Goal: Answer question/provide support: Share knowledge or assist other users

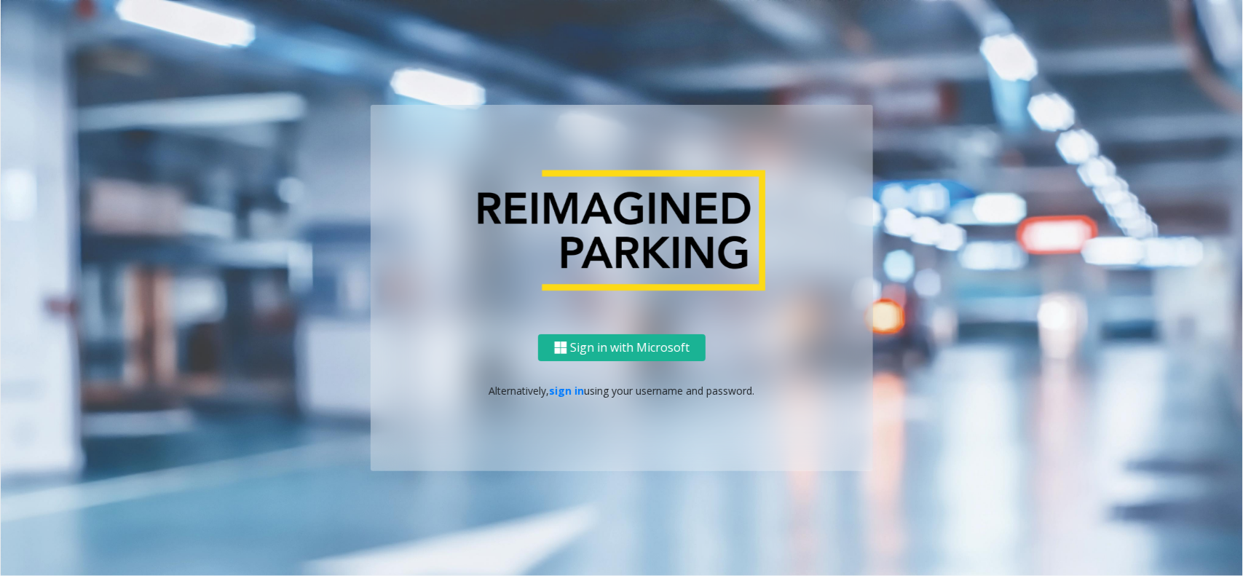
click at [571, 380] on div "Sign in with Microsoft Alternatively, sign in using your username and password." at bounding box center [622, 402] width 502 height 137
click at [568, 388] on link "sign in" at bounding box center [567, 391] width 35 height 14
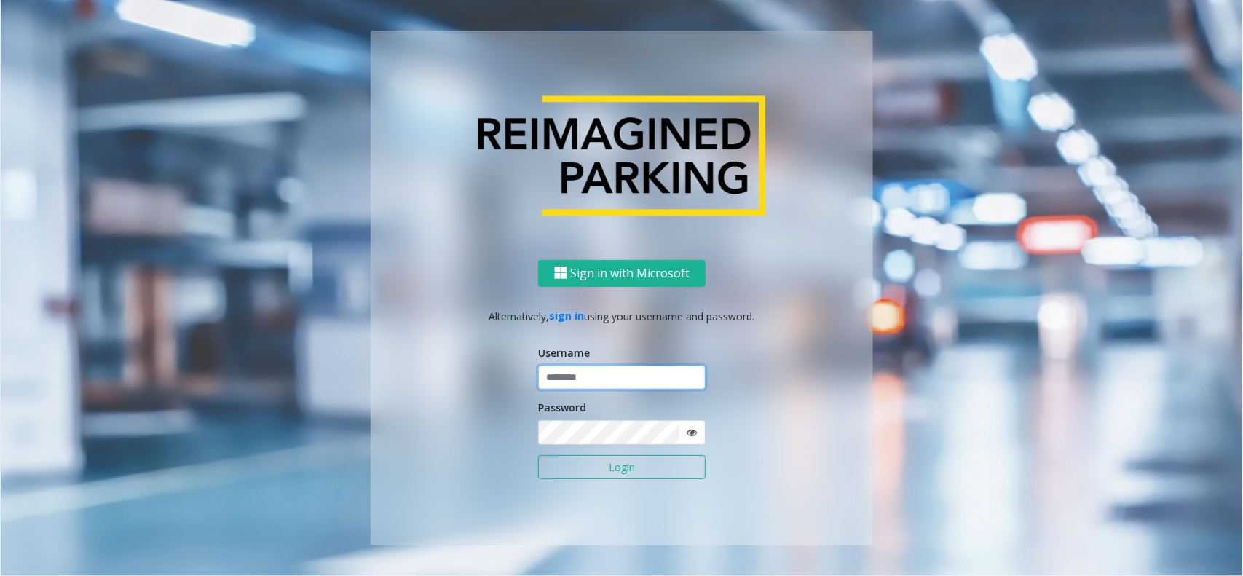
click at [569, 388] on input "text" at bounding box center [621, 377] width 167 height 25
type input "**********"
click at [590, 435] on button "Login" at bounding box center [621, 467] width 167 height 25
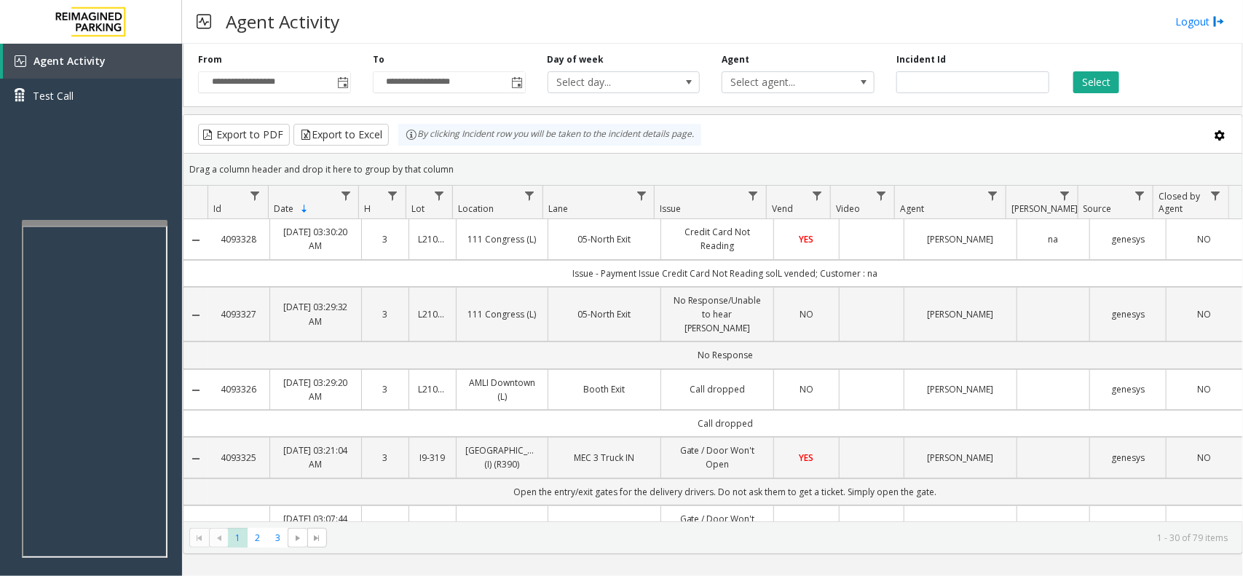
drag, startPoint x: 457, startPoint y: 169, endPoint x: 405, endPoint y: 149, distance: 55.3
click at [405, 149] on kendo-grid "Export to PDF Export to Excel By clicking Incident row you will be taken to the…" at bounding box center [713, 334] width 1060 height 440
click at [473, 177] on div "Drag a column header and drop it here to group by that column" at bounding box center [712, 169] width 1059 height 25
drag, startPoint x: 450, startPoint y: 167, endPoint x: 366, endPoint y: 137, distance: 89.1
click at [366, 137] on kendo-grid "Export to PDF Export to Excel By clicking Incident row you will be taken to the…" at bounding box center [713, 334] width 1060 height 440
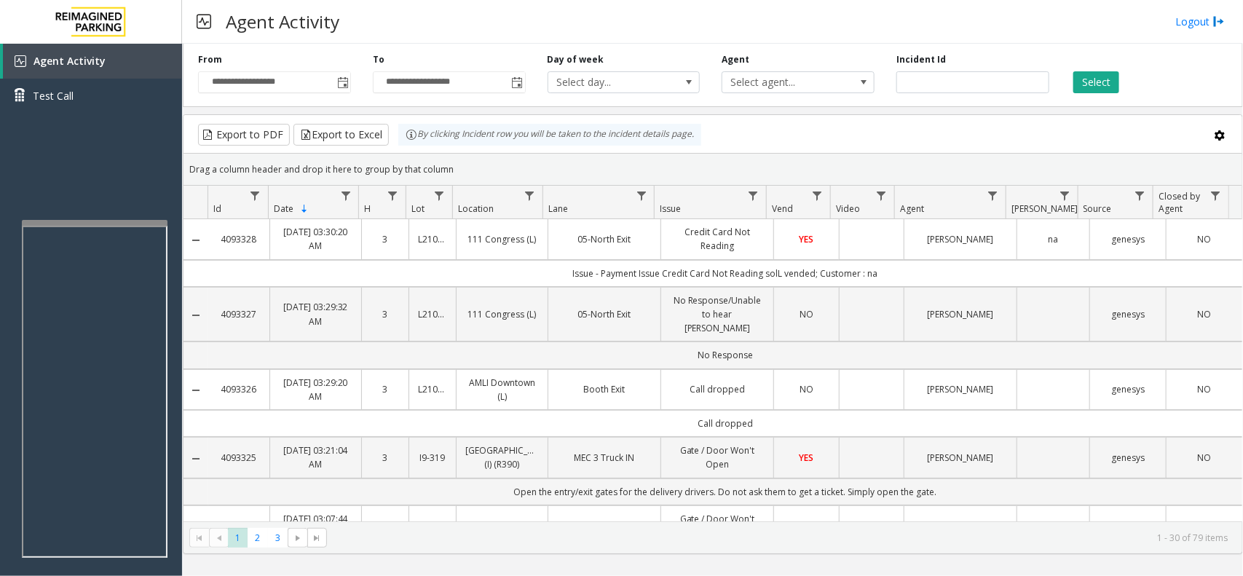
click at [446, 153] on kendo-grid-toolbar "Export to PDF Export to Excel By clicking Incident row you will be taken to the…" at bounding box center [712, 134] width 1059 height 39
drag, startPoint x: 885, startPoint y: 275, endPoint x: 537, endPoint y: 263, distance: 348.2
click at [537, 263] on td "Issue - Payment Issue Credit Card Not Reading solL vended; Customer : na" at bounding box center [725, 273] width 1034 height 27
drag, startPoint x: 893, startPoint y: 275, endPoint x: 456, endPoint y: 255, distance: 437.3
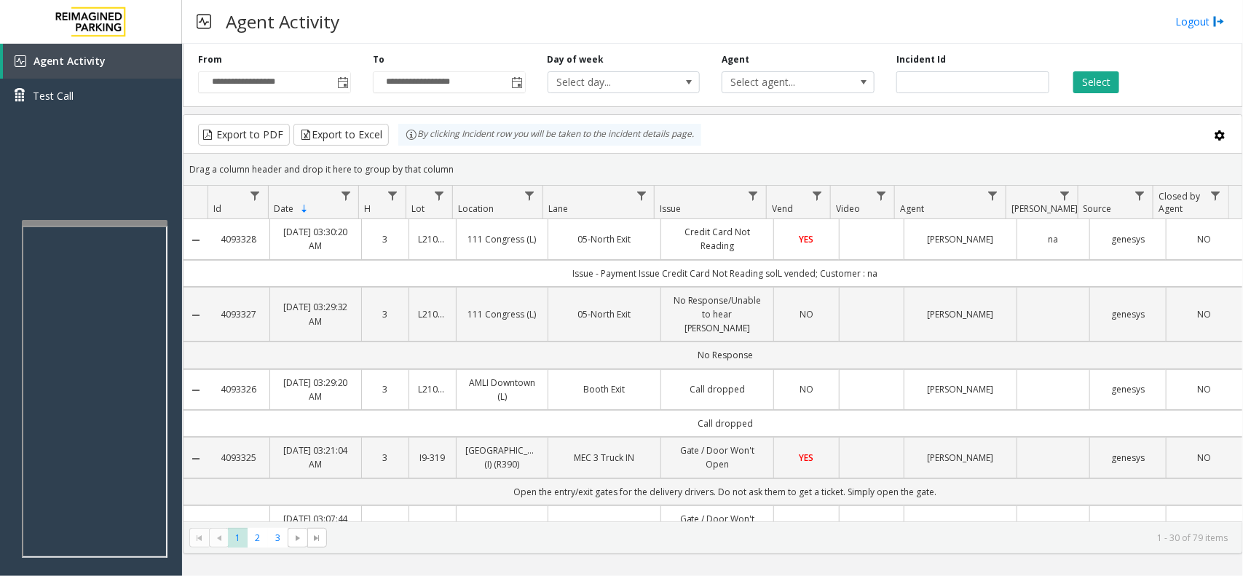
click at [546, 275] on td "Issue - Payment Issue Credit Card Not Reading solL vended; Customer : na" at bounding box center [725, 273] width 1034 height 27
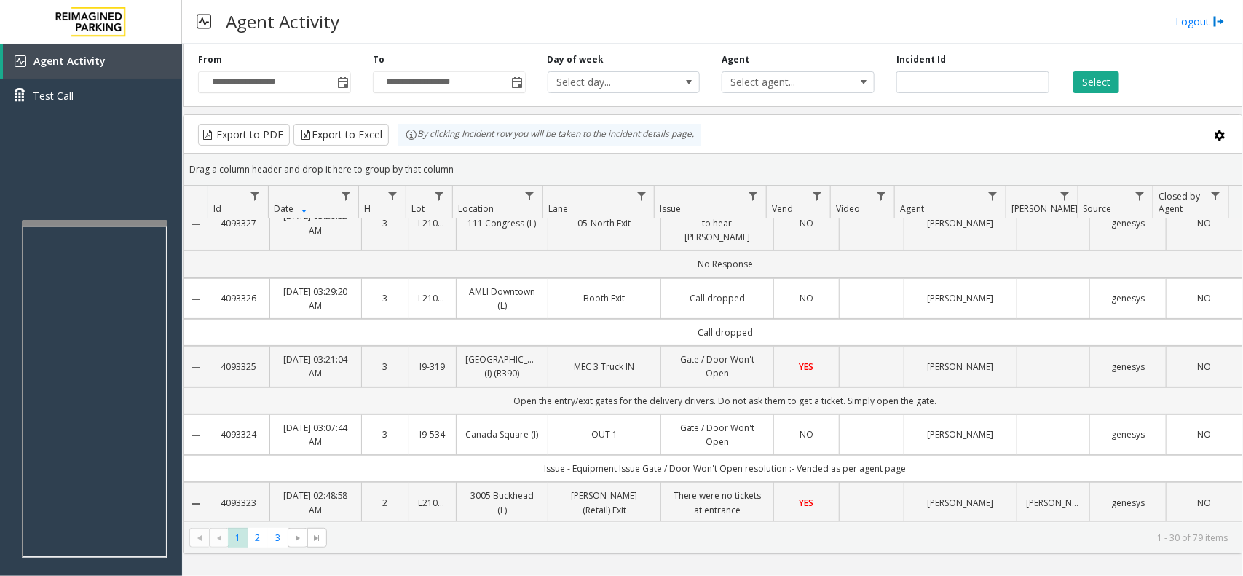
drag, startPoint x: 951, startPoint y: 397, endPoint x: 477, endPoint y: 405, distance: 474.0
click at [477, 405] on td "Open the entry/exit gates for the delivery drivers. Do not ask them to get a ti…" at bounding box center [725, 400] width 1034 height 27
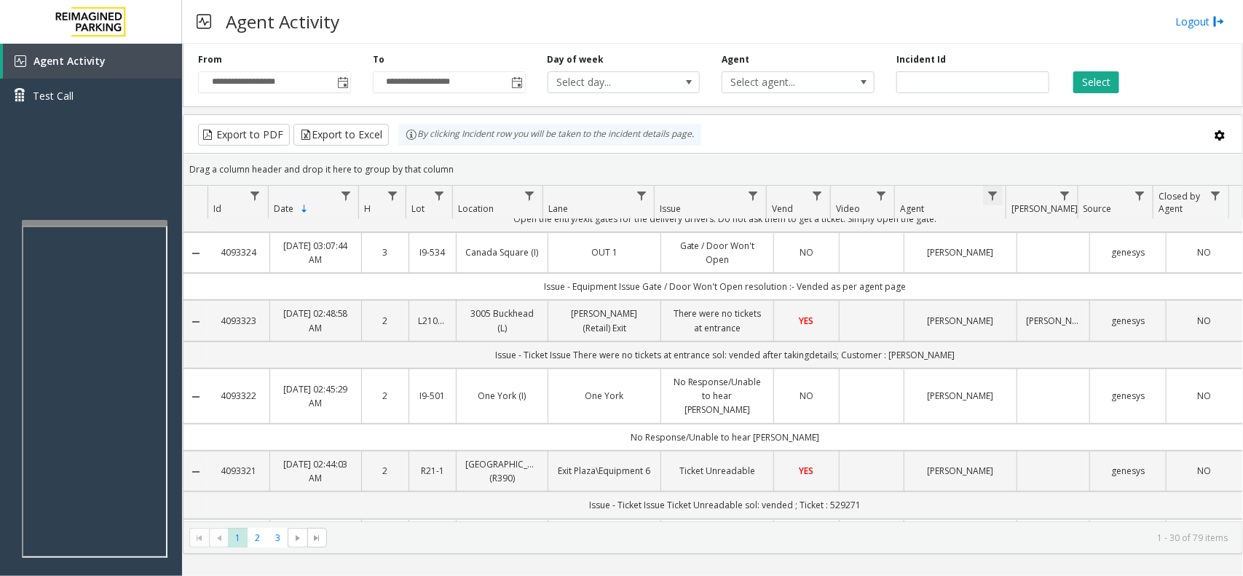
click at [988, 201] on span "Data table" at bounding box center [993, 196] width 12 height 12
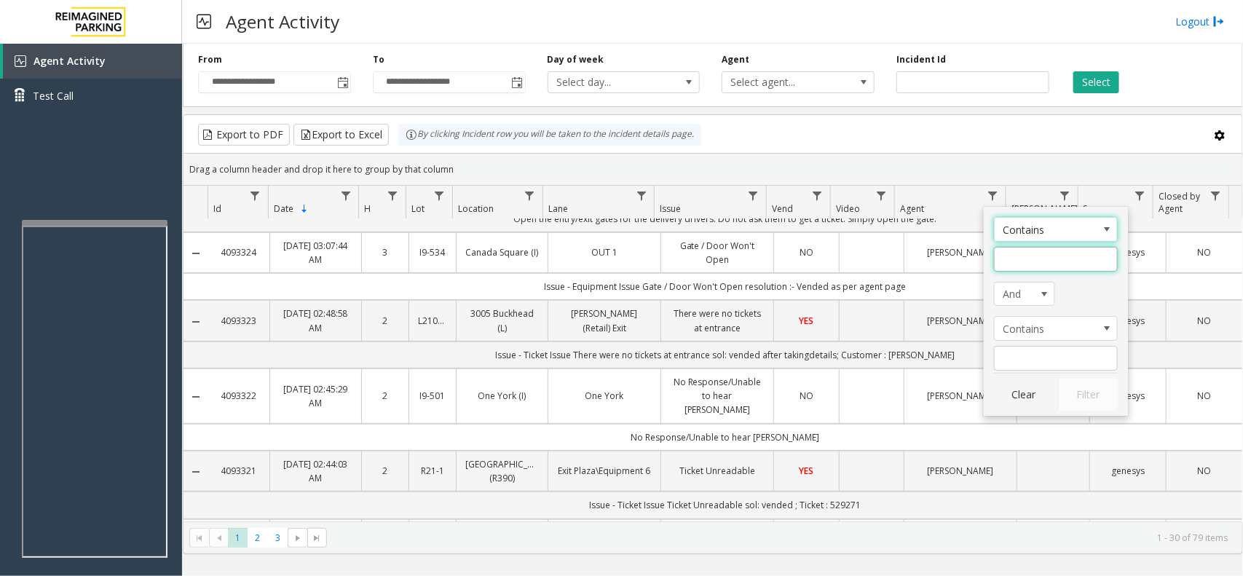
click at [994, 270] on input "Agent Filter" at bounding box center [1056, 259] width 124 height 25
type input "***"
click button "Filter" at bounding box center [1088, 395] width 60 height 32
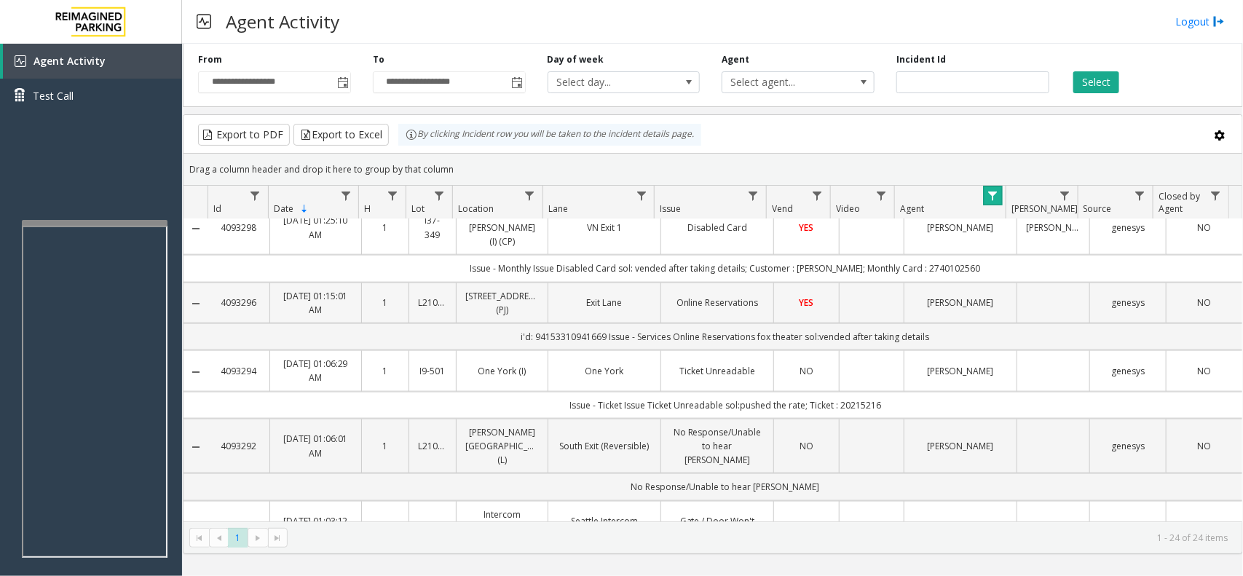
scroll to position [819, 0]
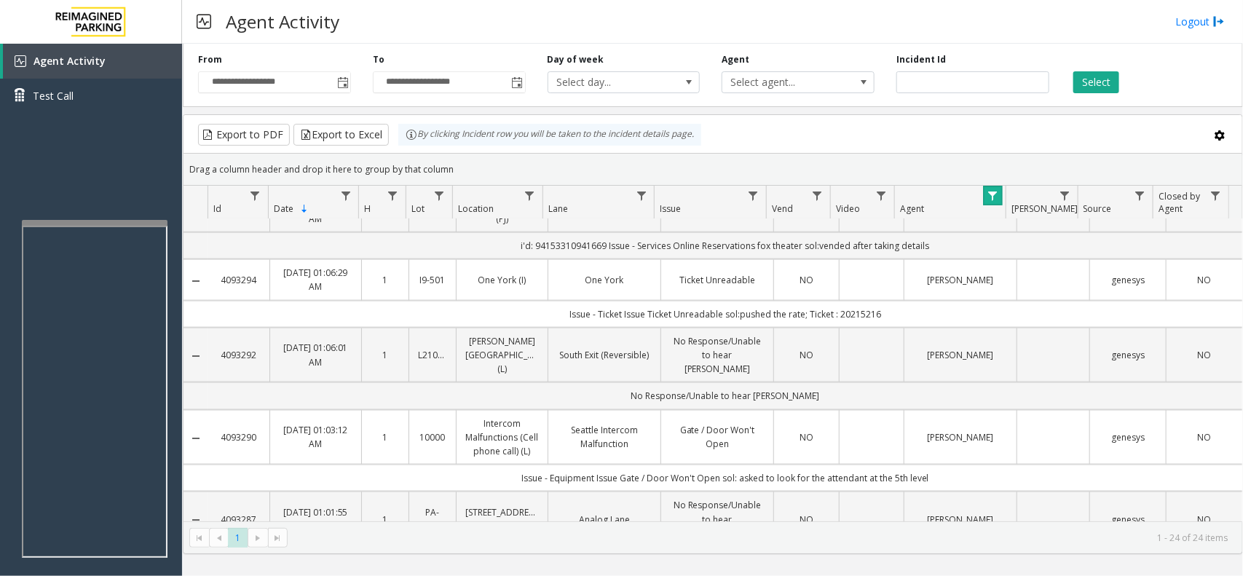
click at [994, 200] on span "Data table" at bounding box center [993, 196] width 12 height 12
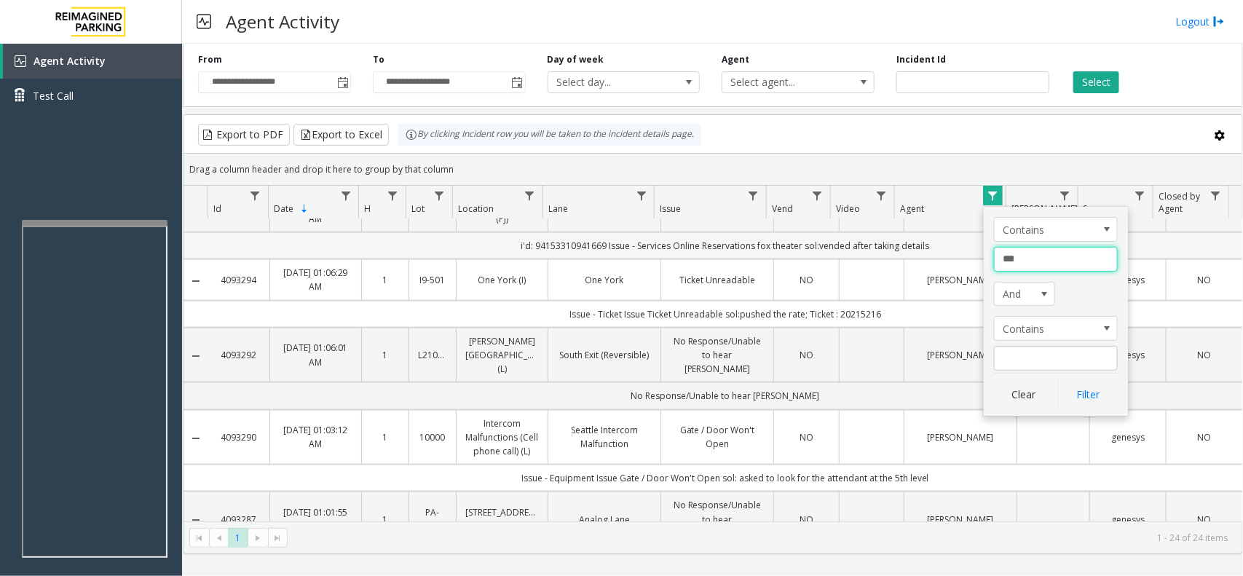
drag, startPoint x: 1026, startPoint y: 257, endPoint x: 960, endPoint y: 272, distance: 68.5
click at [960, 272] on app-root "**********" at bounding box center [621, 288] width 1243 height 576
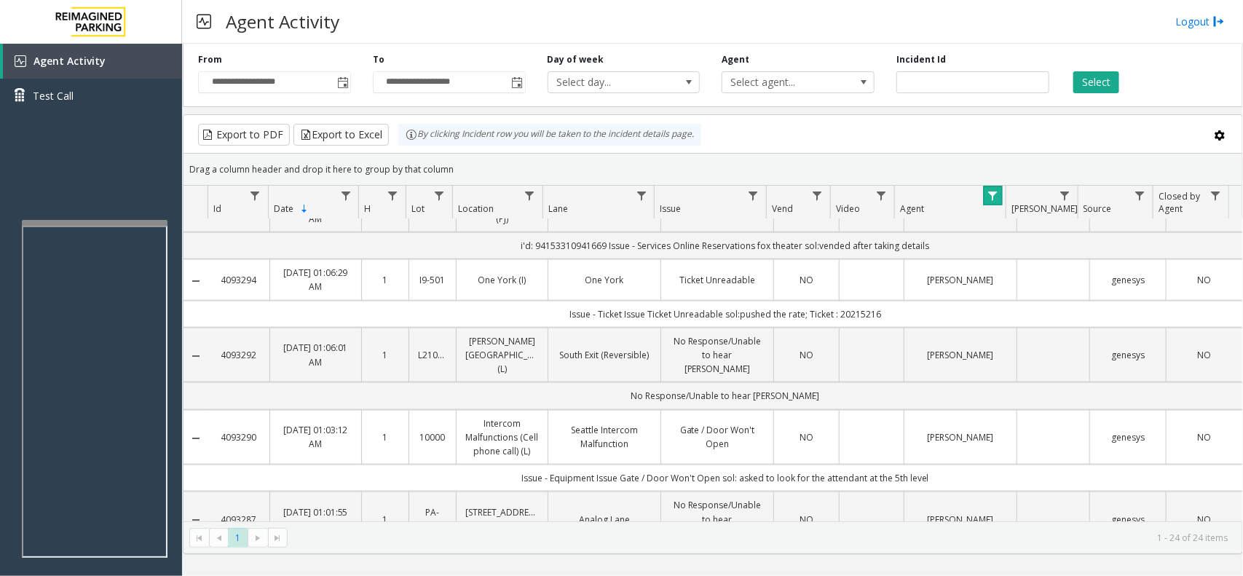
click at [994, 204] on link "Data table" at bounding box center [993, 196] width 20 height 20
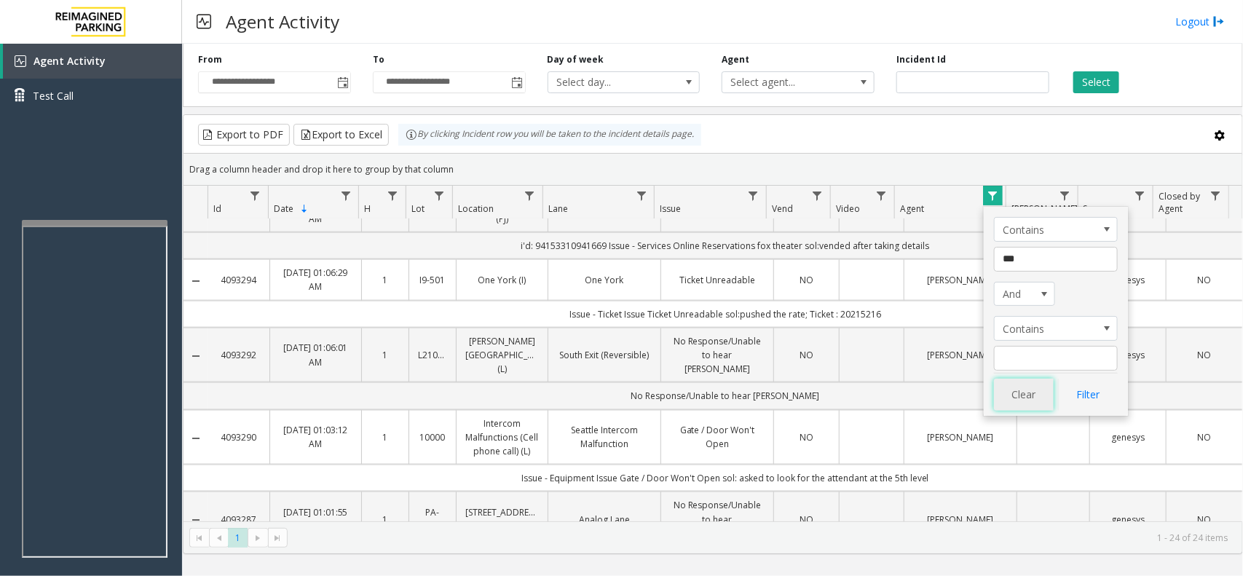
click at [994, 389] on button "Clear" at bounding box center [1024, 395] width 60 height 32
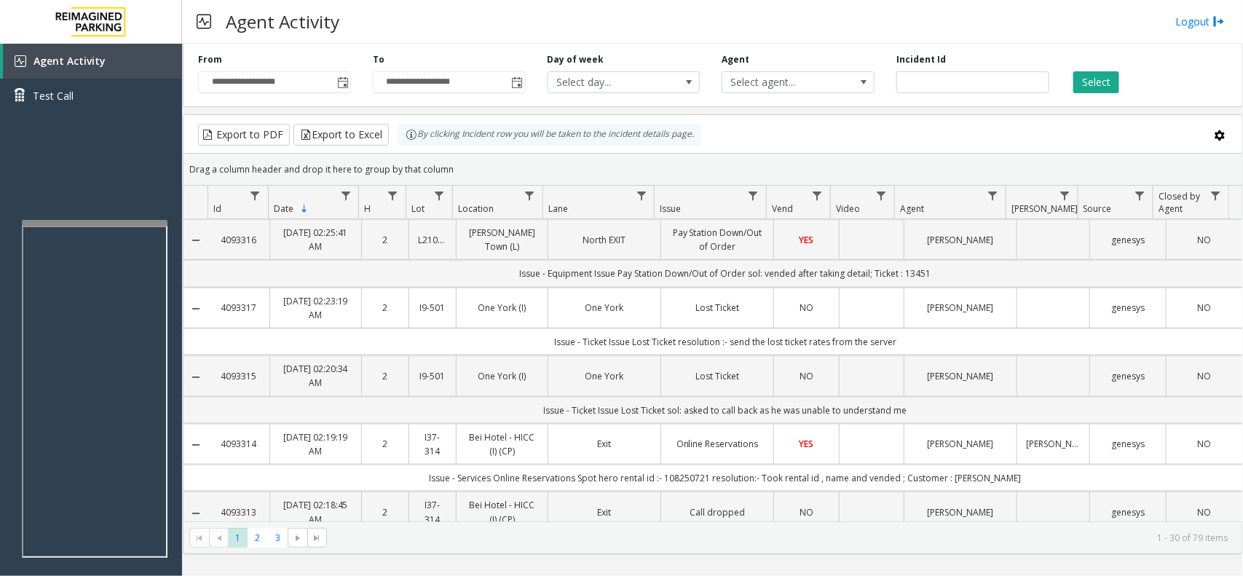
click at [994, 146] on div "Export to PDF Export to Excel By clicking Incident row you will be taken to the…" at bounding box center [713, 135] width 1034 height 22
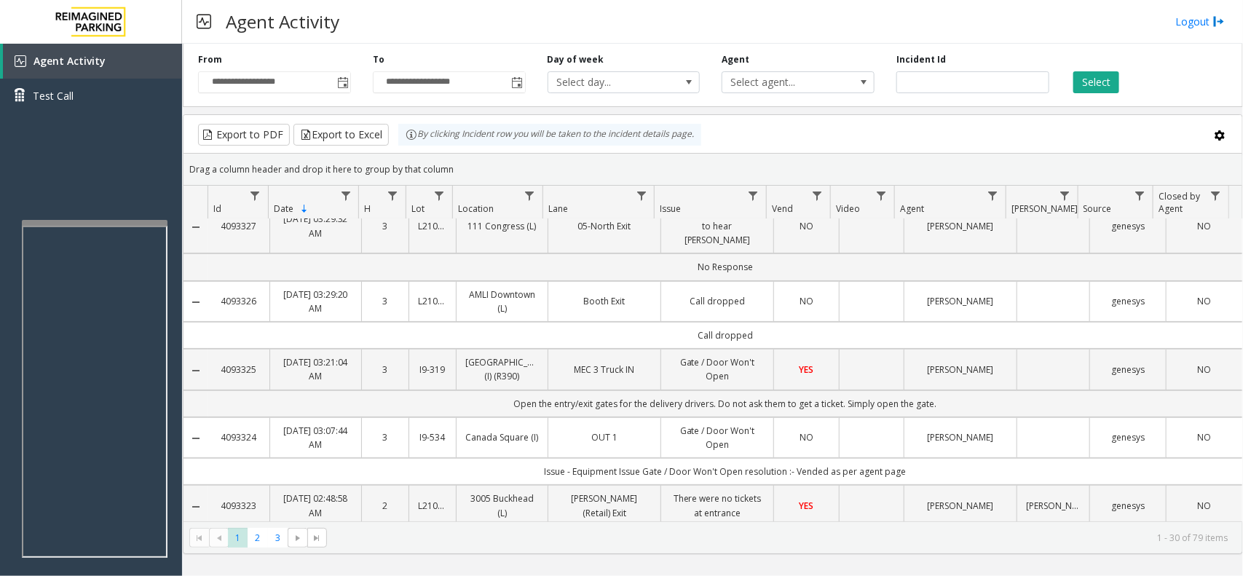
scroll to position [0, 0]
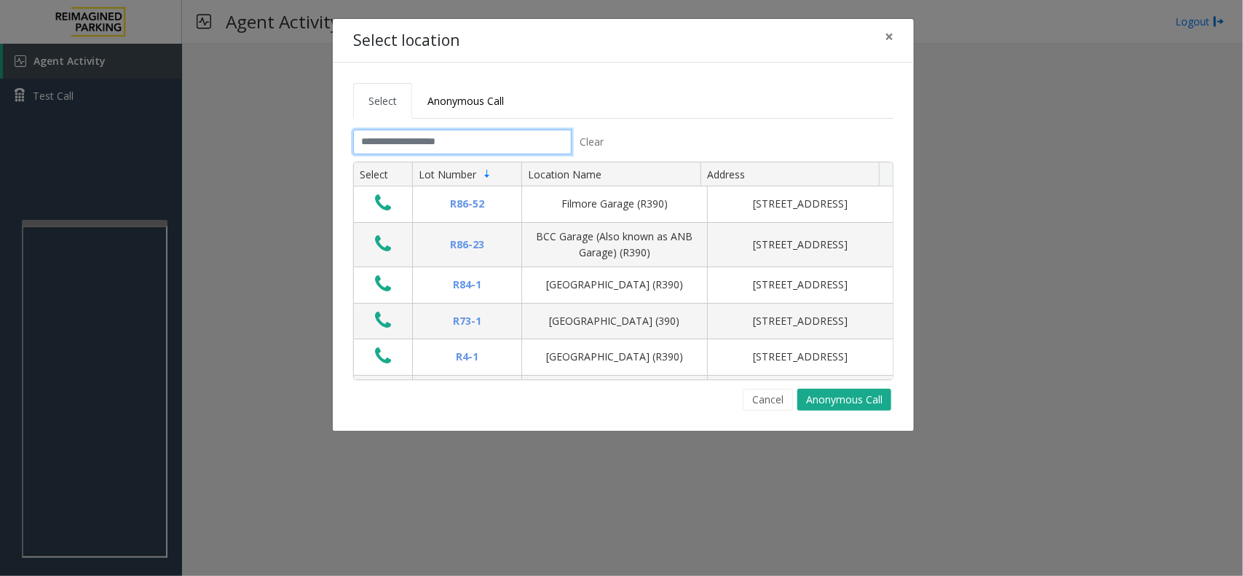
click at [528, 149] on input "text" at bounding box center [462, 142] width 218 height 25
click at [883, 36] on button "×" at bounding box center [888, 37] width 29 height 36
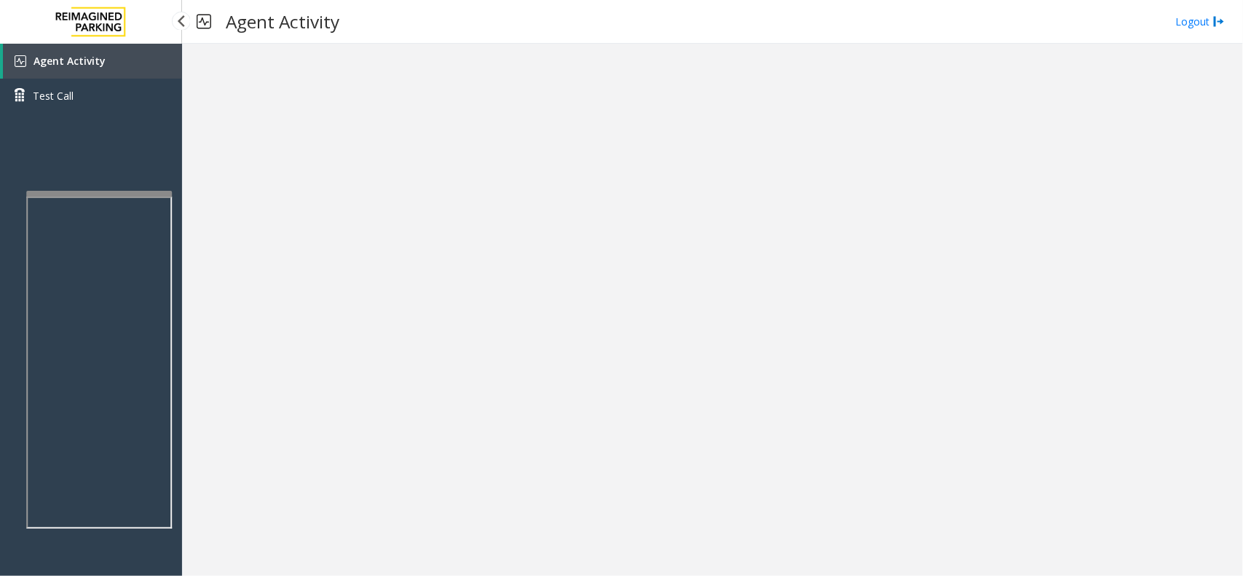
click at [135, 191] on div at bounding box center [99, 194] width 146 height 6
click at [135, 71] on link "Agent Activity" at bounding box center [92, 61] width 179 height 35
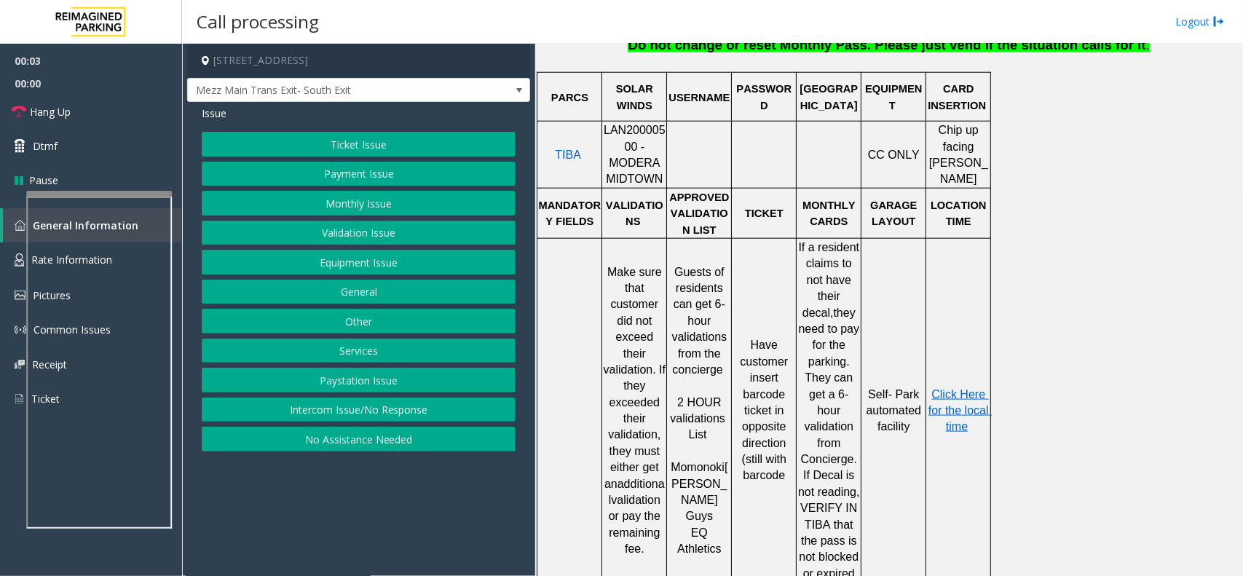
scroll to position [728, 0]
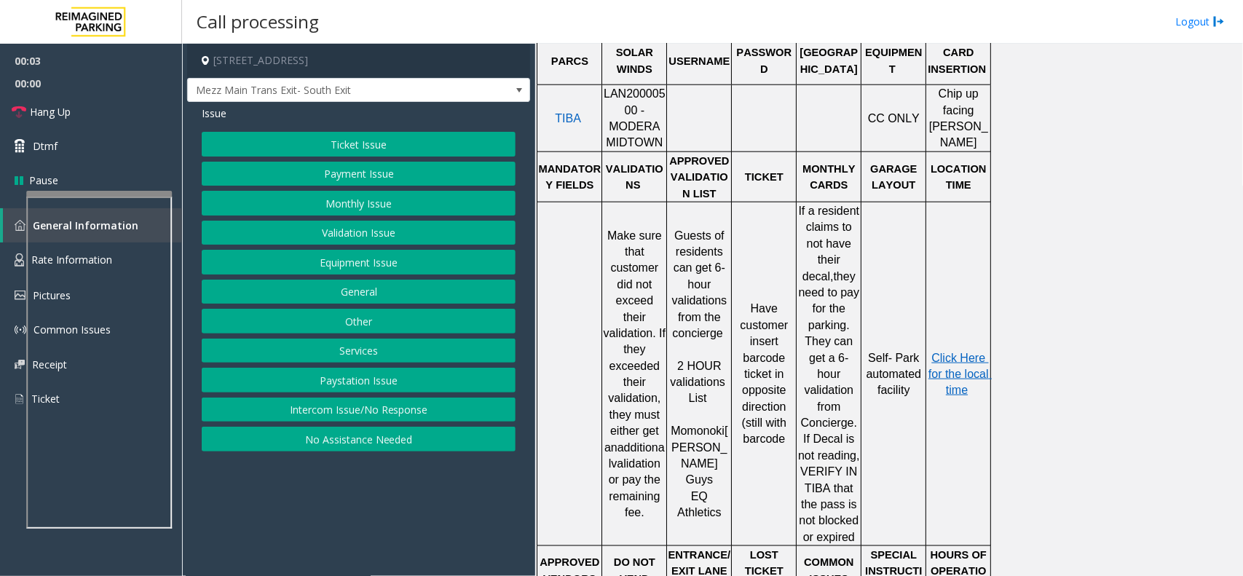
click at [641, 102] on span "LAN20000500 - MODERA MIDTOWN" at bounding box center [635, 117] width 62 height 61
copy span "LAN20000500"
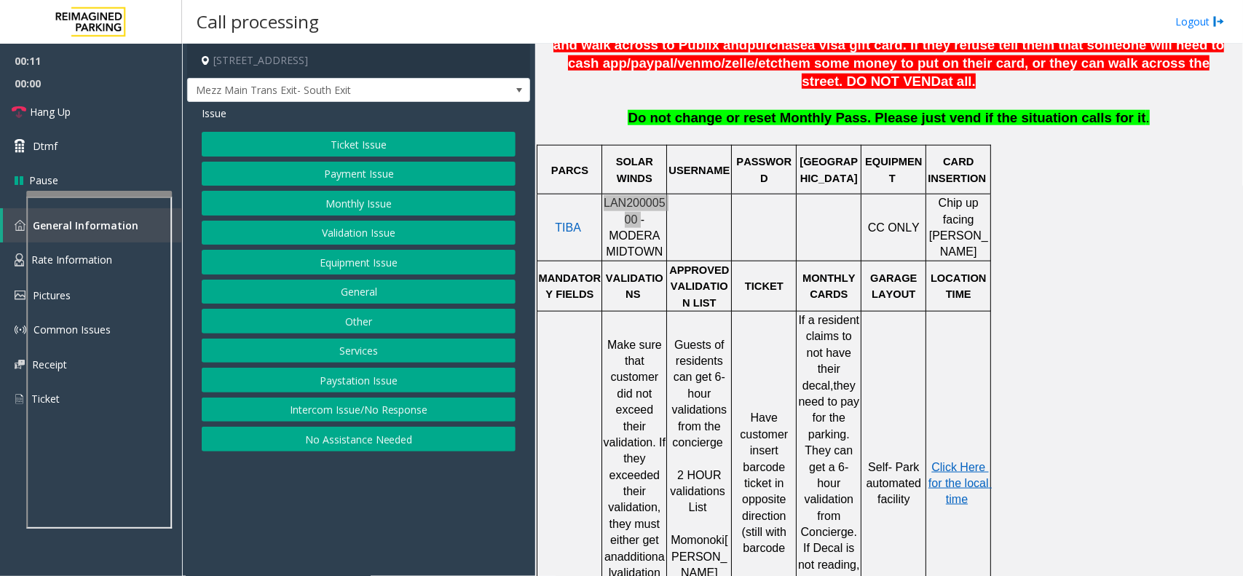
scroll to position [455, 0]
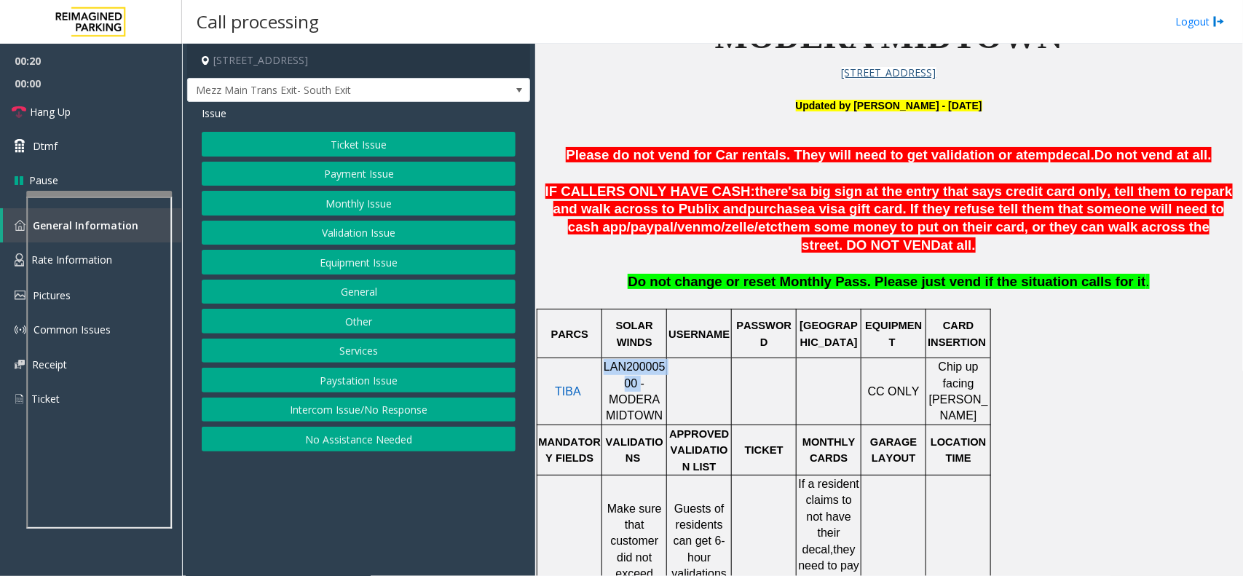
click at [405, 202] on button "Monthly Issue" at bounding box center [359, 203] width 314 height 25
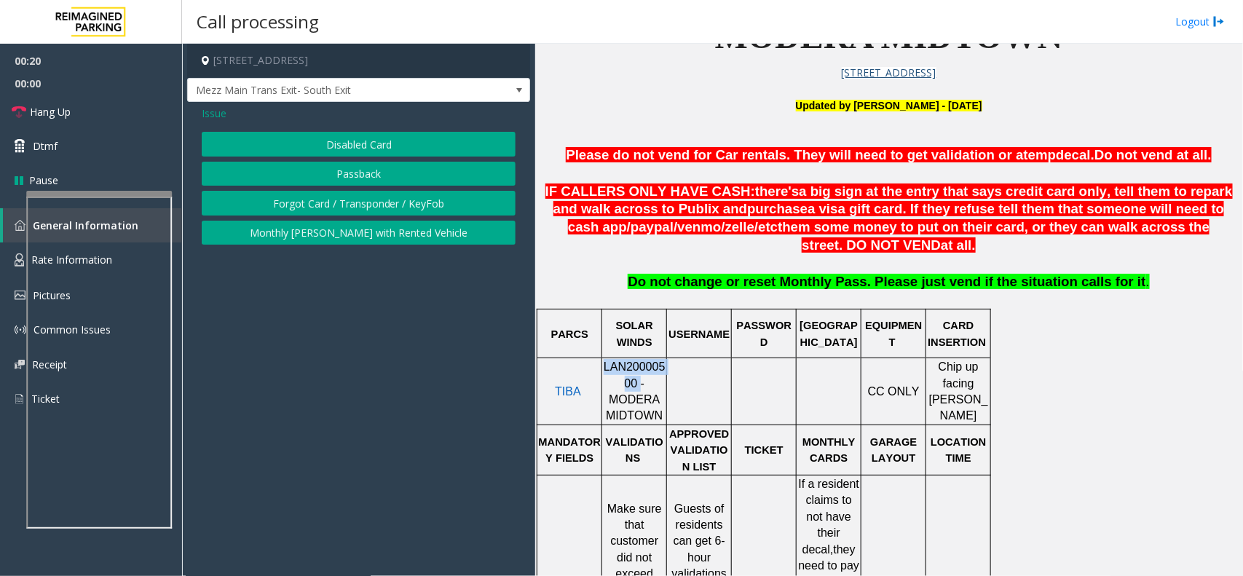
click at [398, 143] on button "Disabled Card" at bounding box center [359, 144] width 314 height 25
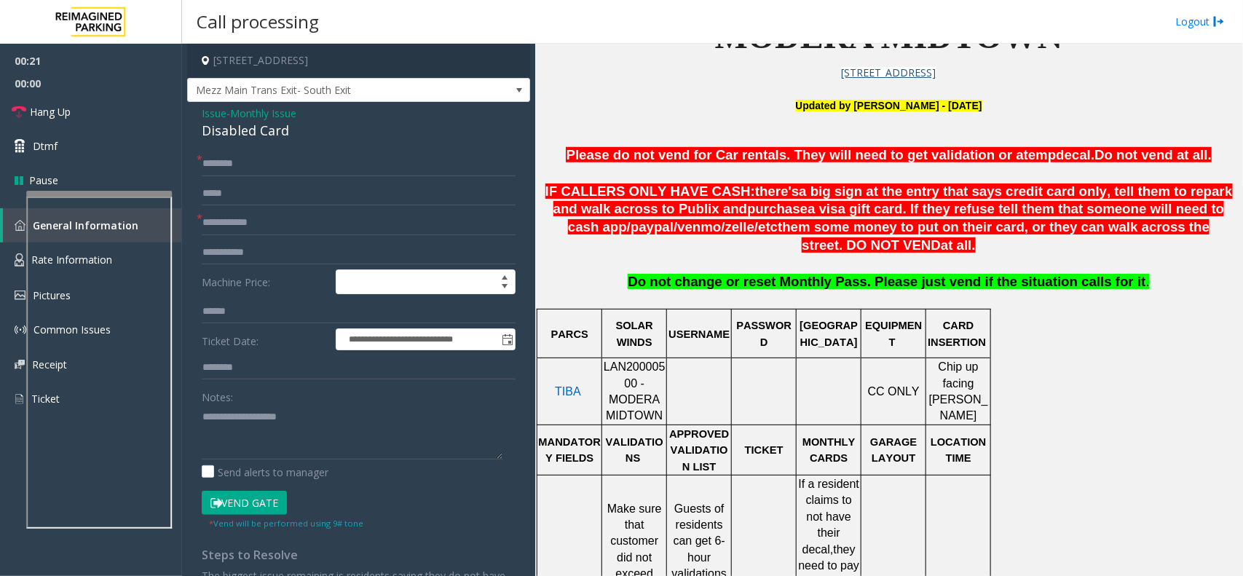
click at [288, 399] on div "Notes:" at bounding box center [359, 421] width 314 height 75
click at [285, 410] on textarea at bounding box center [352, 432] width 301 height 55
click at [273, 128] on div "Disabled Card" at bounding box center [359, 131] width 314 height 20
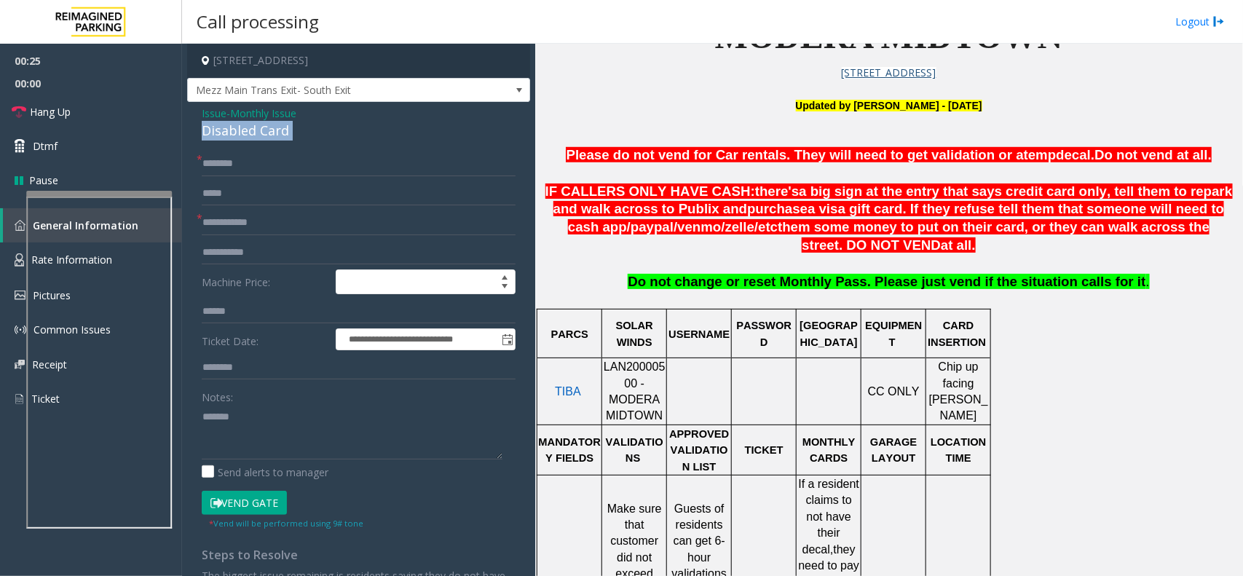
copy div "Disabled Card"
paste textarea "**********"
click at [288, 434] on textarea at bounding box center [352, 432] width 301 height 55
type textarea "**********"
click at [253, 202] on input "text" at bounding box center [359, 193] width 314 height 25
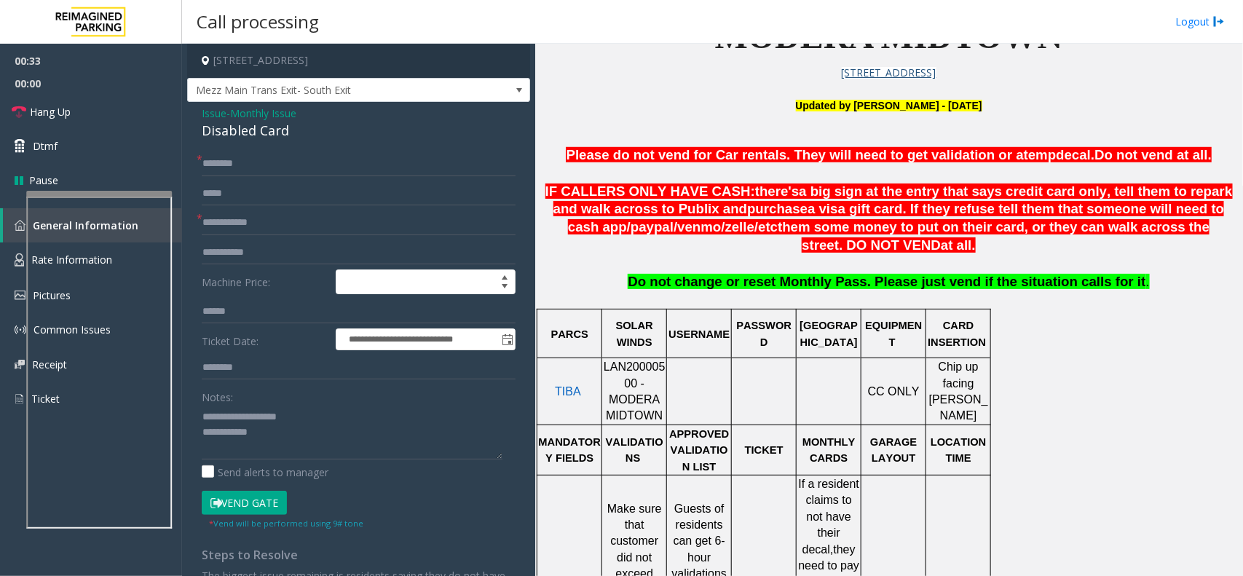
click at [249, 238] on form "**********" at bounding box center [359, 340] width 314 height 379
click at [252, 218] on input "text" at bounding box center [359, 222] width 314 height 25
click at [242, 167] on input "text" at bounding box center [359, 163] width 314 height 25
click at [223, 164] on input "text" at bounding box center [359, 163] width 314 height 25
click at [256, 166] on input "*********" at bounding box center [359, 163] width 314 height 25
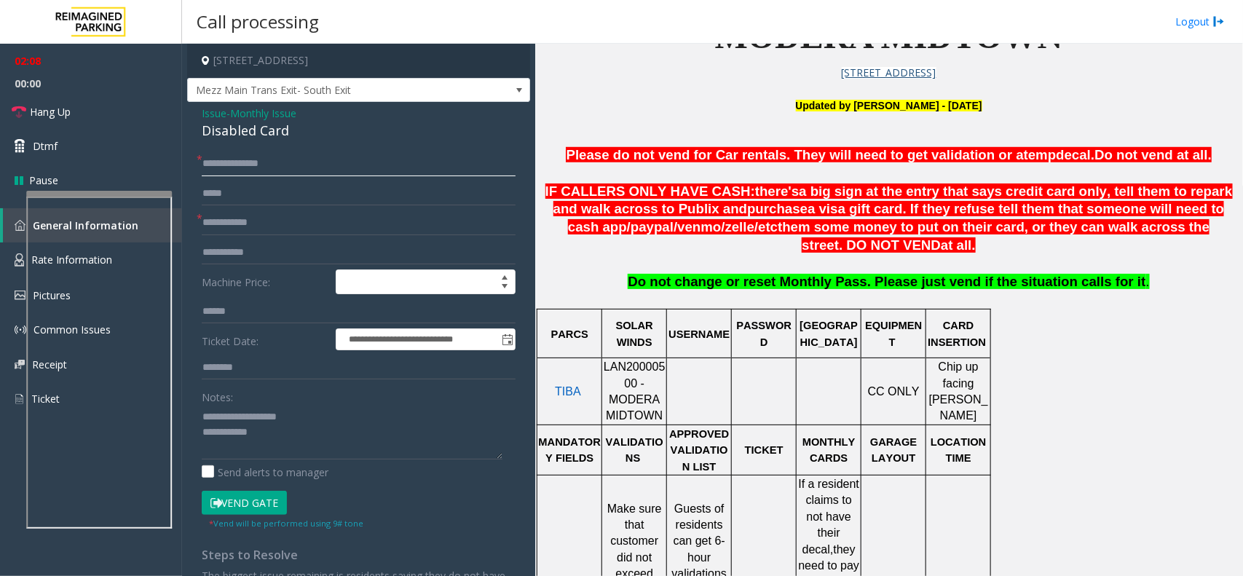
click at [291, 175] on input "**********" at bounding box center [359, 163] width 314 height 25
drag, startPoint x: 256, startPoint y: 167, endPoint x: 98, endPoint y: 165, distance: 157.3
click at [98, 165] on app-root "**********" at bounding box center [621, 288] width 1243 height 576
click at [258, 164] on input "****" at bounding box center [359, 163] width 314 height 25
click at [264, 435] on button "Vend Gate" at bounding box center [244, 503] width 85 height 25
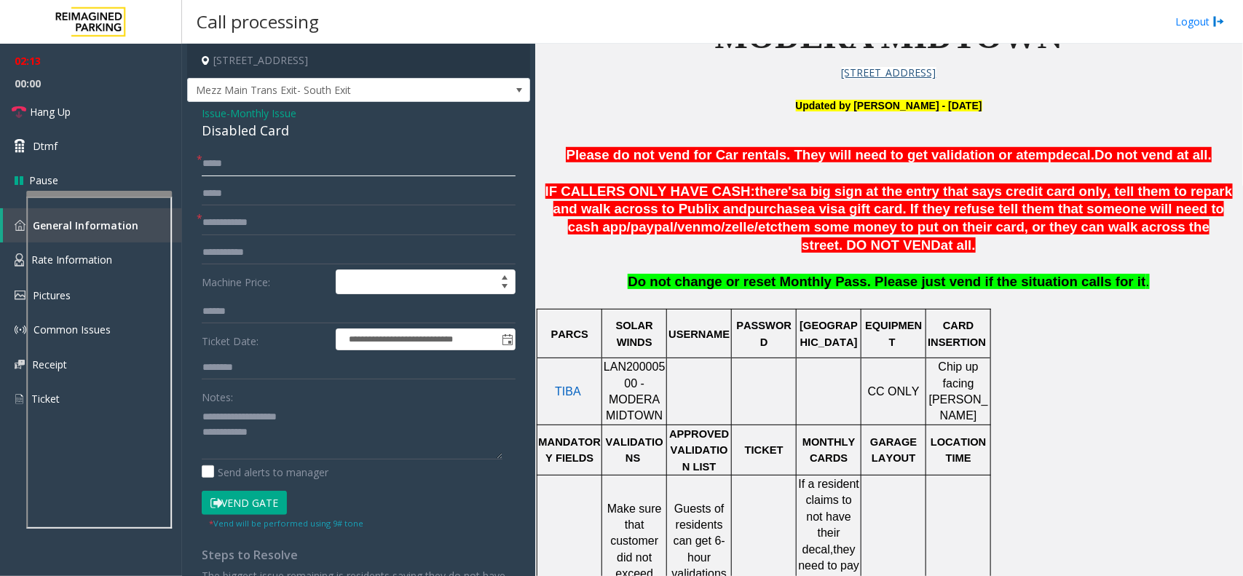
click at [292, 173] on input "****" at bounding box center [359, 163] width 314 height 25
type input "**********"
click at [273, 234] on input "text" at bounding box center [359, 222] width 314 height 25
type input "*****"
click at [137, 119] on link "Hang Up" at bounding box center [91, 112] width 182 height 34
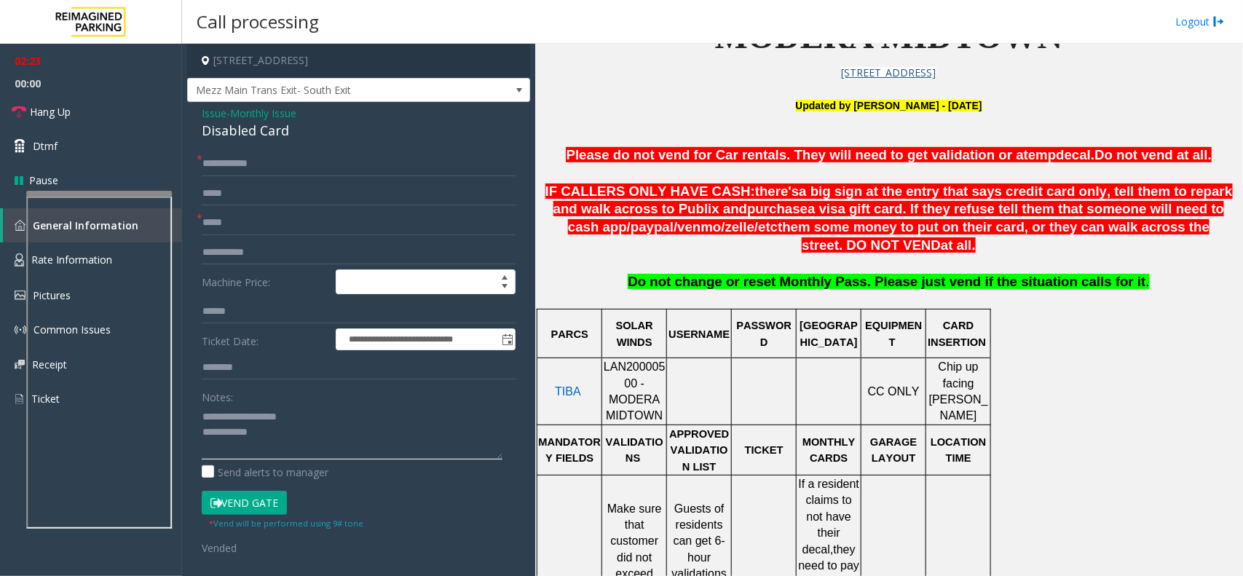
click at [313, 435] on textarea at bounding box center [352, 432] width 301 height 55
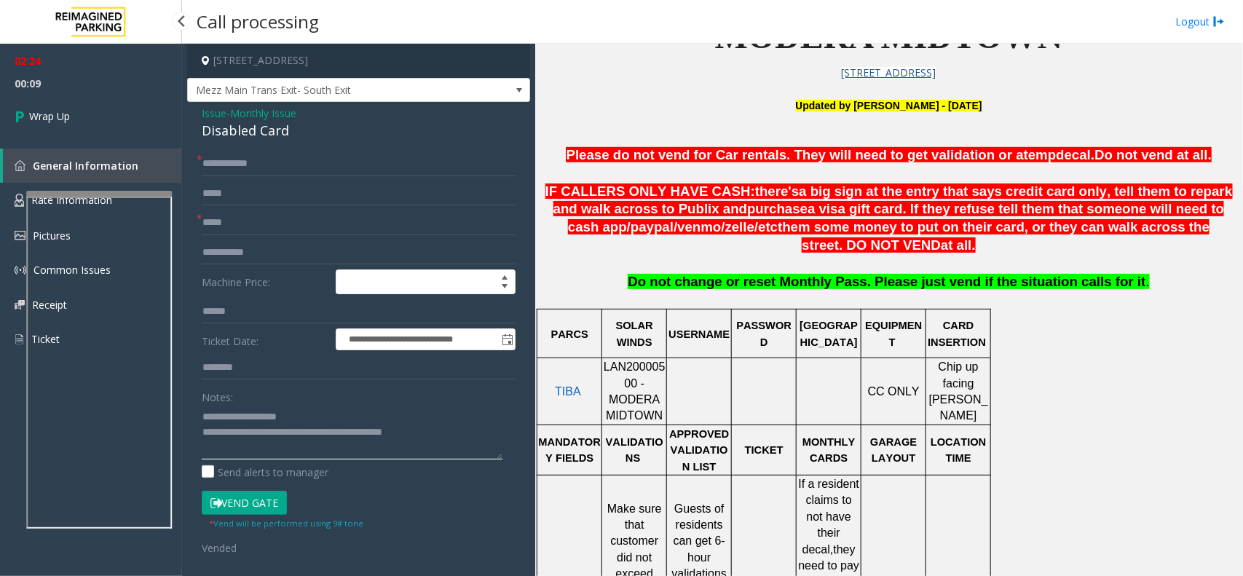
type textarea "**********"
click at [113, 85] on span "00:09" at bounding box center [91, 83] width 182 height 23
click at [111, 97] on link "Wrap Up" at bounding box center [91, 116] width 182 height 43
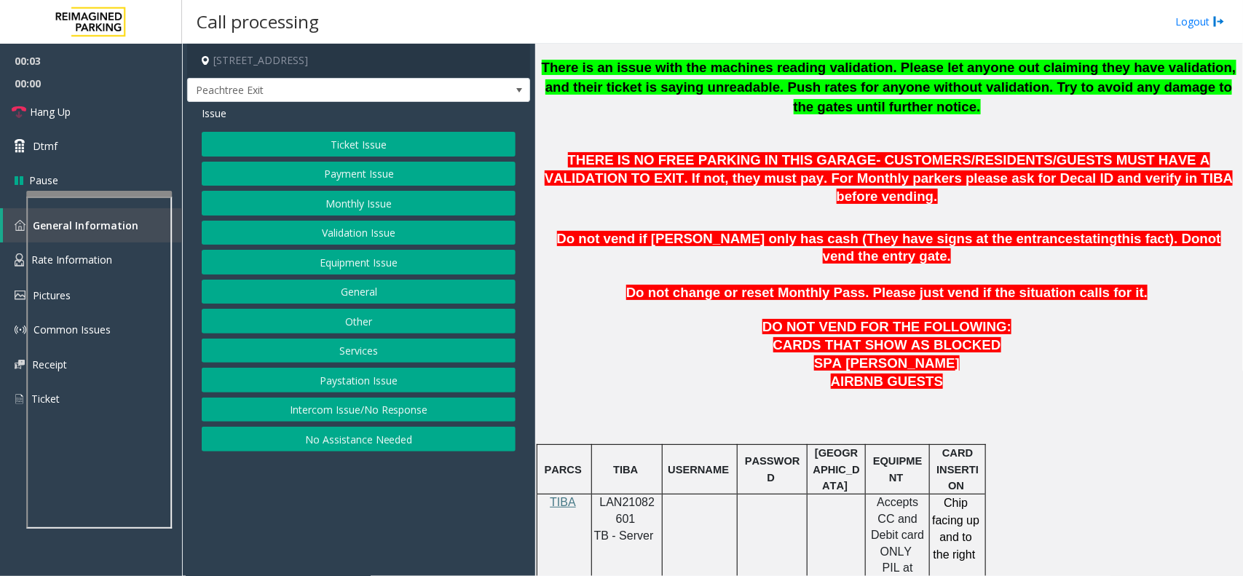
scroll to position [819, 0]
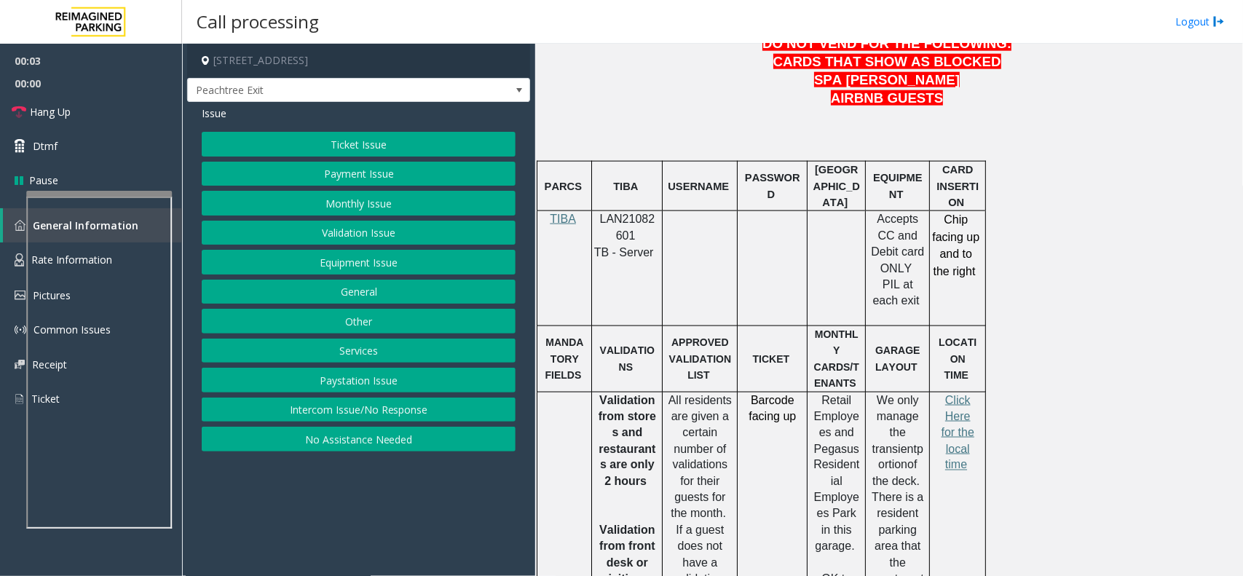
click at [623, 213] on span "LAN21082601" at bounding box center [627, 227] width 55 height 28
copy p "LAN21082601"
click at [379, 235] on button "Validation Issue" at bounding box center [359, 233] width 314 height 25
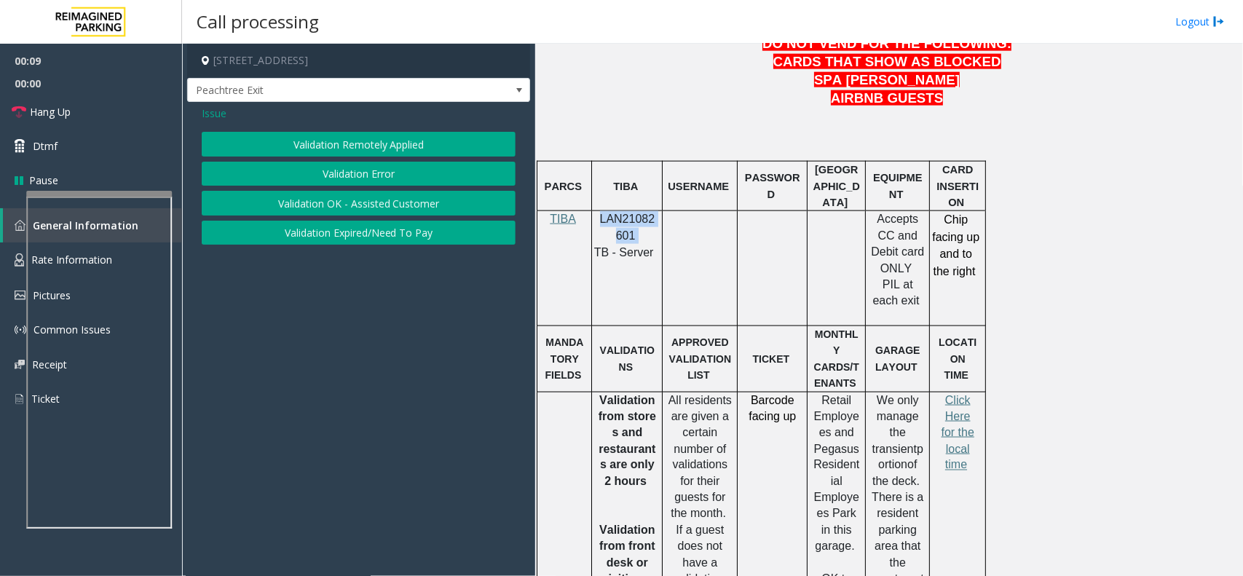
click at [389, 181] on button "Validation Error" at bounding box center [359, 174] width 314 height 25
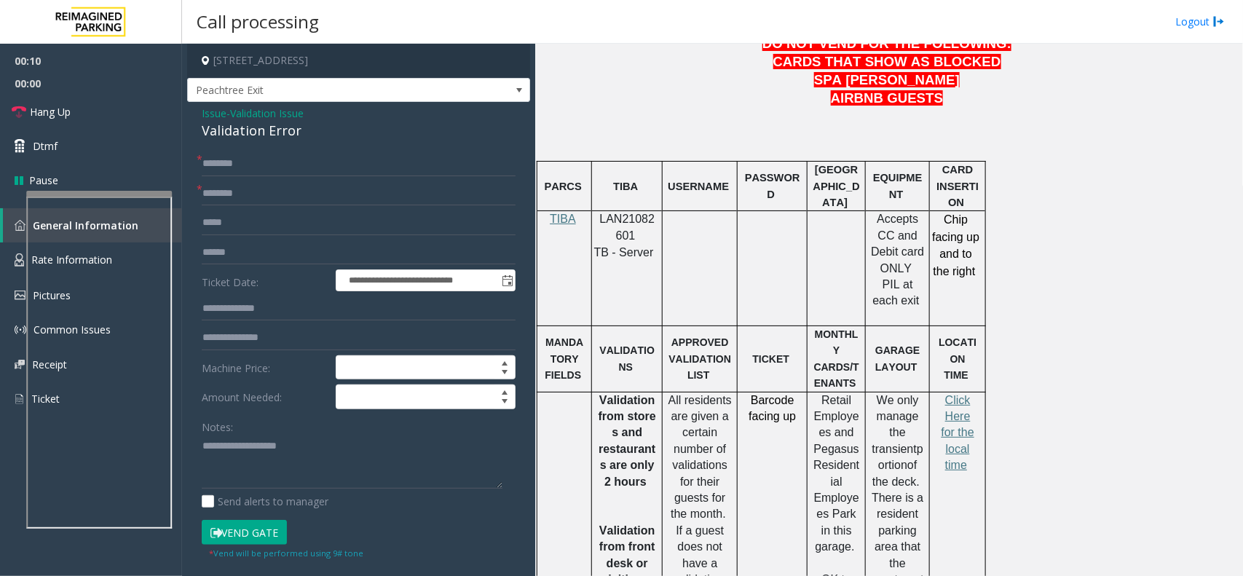
click at [298, 428] on div "Notes:" at bounding box center [359, 451] width 314 height 75
click at [299, 435] on textarea at bounding box center [352, 462] width 301 height 55
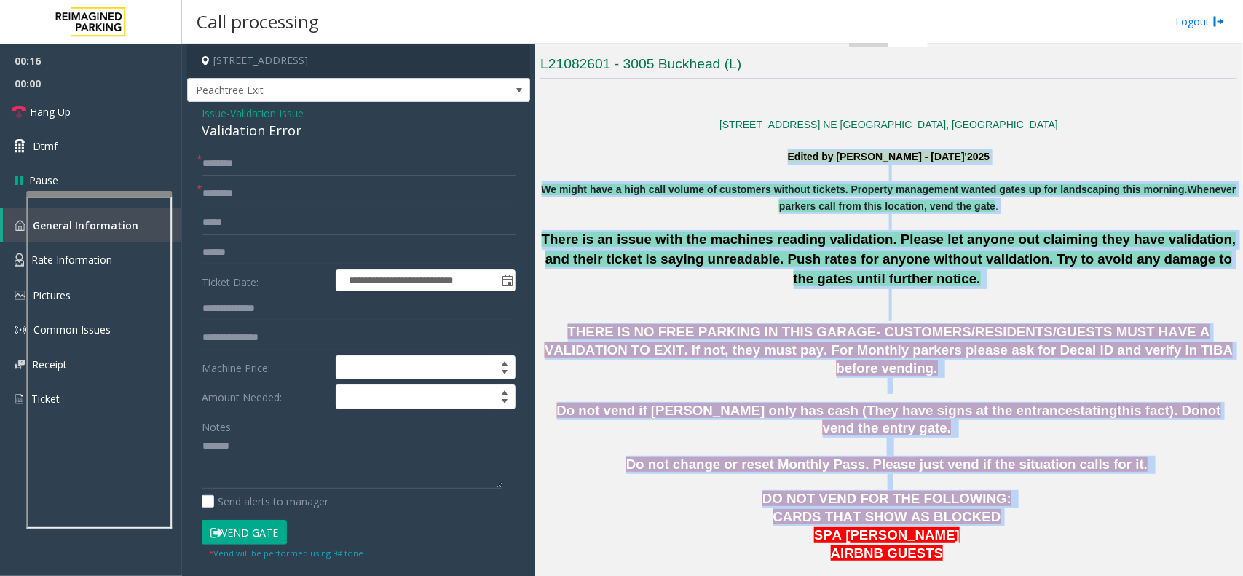
drag, startPoint x: 577, startPoint y: 165, endPoint x: 996, endPoint y: 480, distance: 524.5
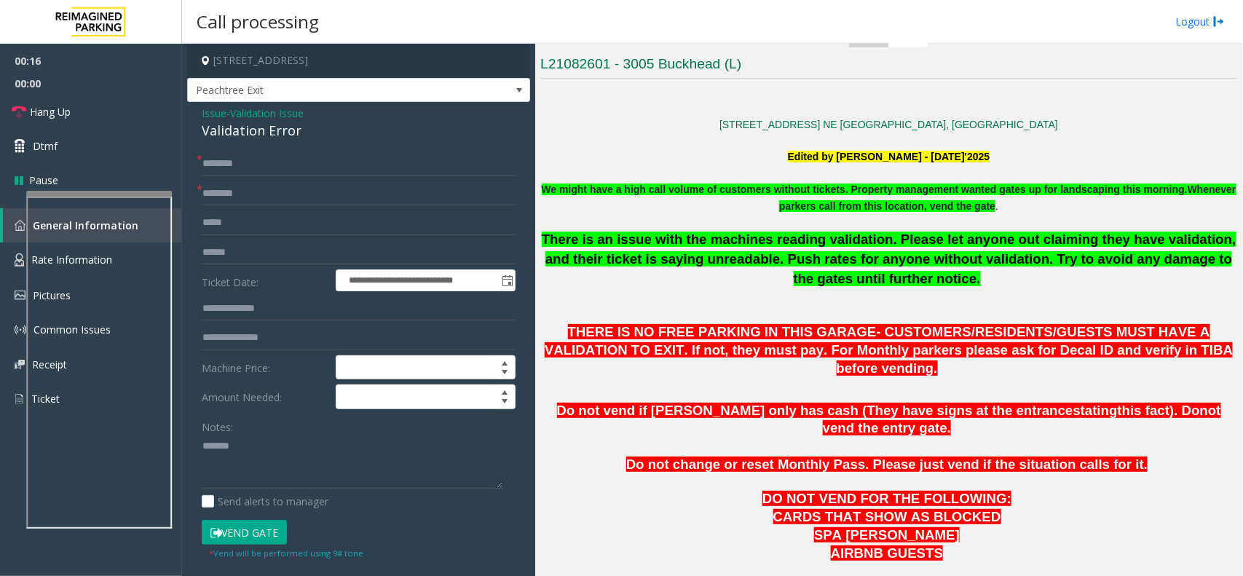
click at [994, 435] on p "CARDS THAT SHOW AS BLOCKED SPA [PERSON_NAME]" at bounding box center [888, 526] width 697 height 36
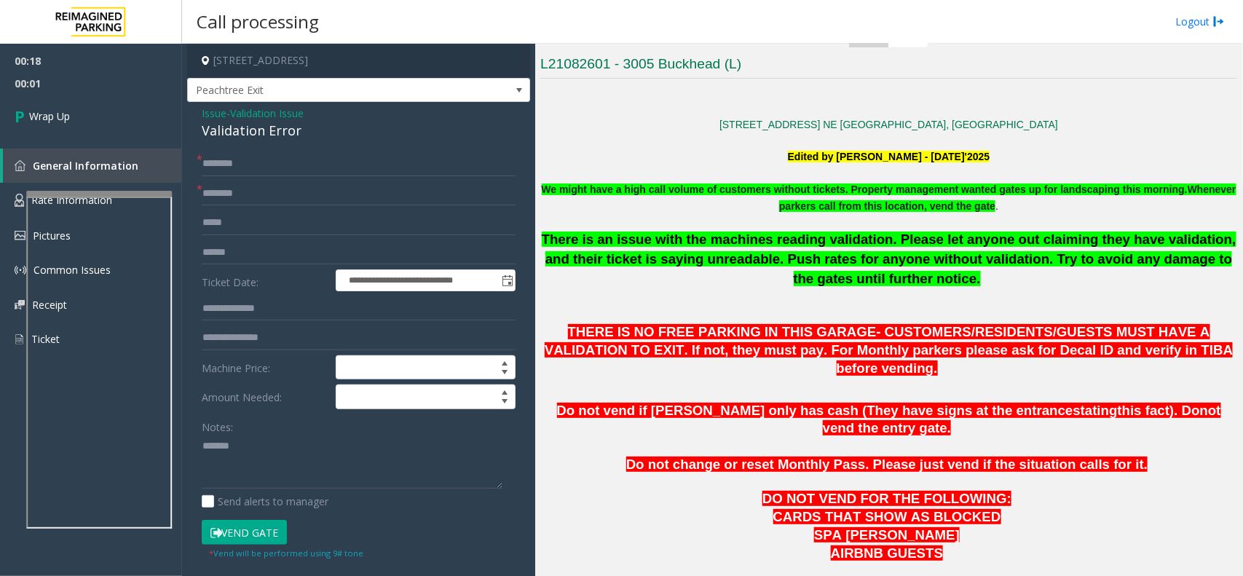
click at [279, 434] on div "Notes:" at bounding box center [359, 451] width 314 height 75
click at [278, 435] on textarea at bounding box center [352, 462] width 301 height 55
click at [269, 139] on div "Validation Error" at bounding box center [359, 131] width 314 height 20
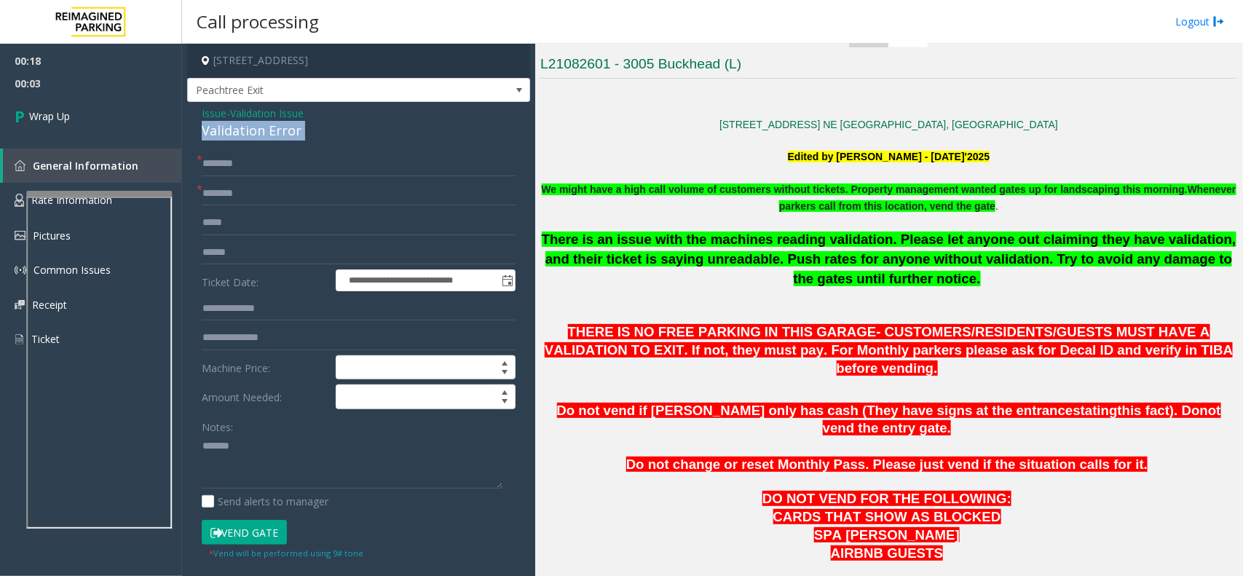
copy div "Validation Error"
paste textarea "**********"
click at [296, 435] on textarea at bounding box center [352, 462] width 301 height 55
type textarea "**********"
click at [255, 144] on div "**********" at bounding box center [358, 525] width 343 height 846
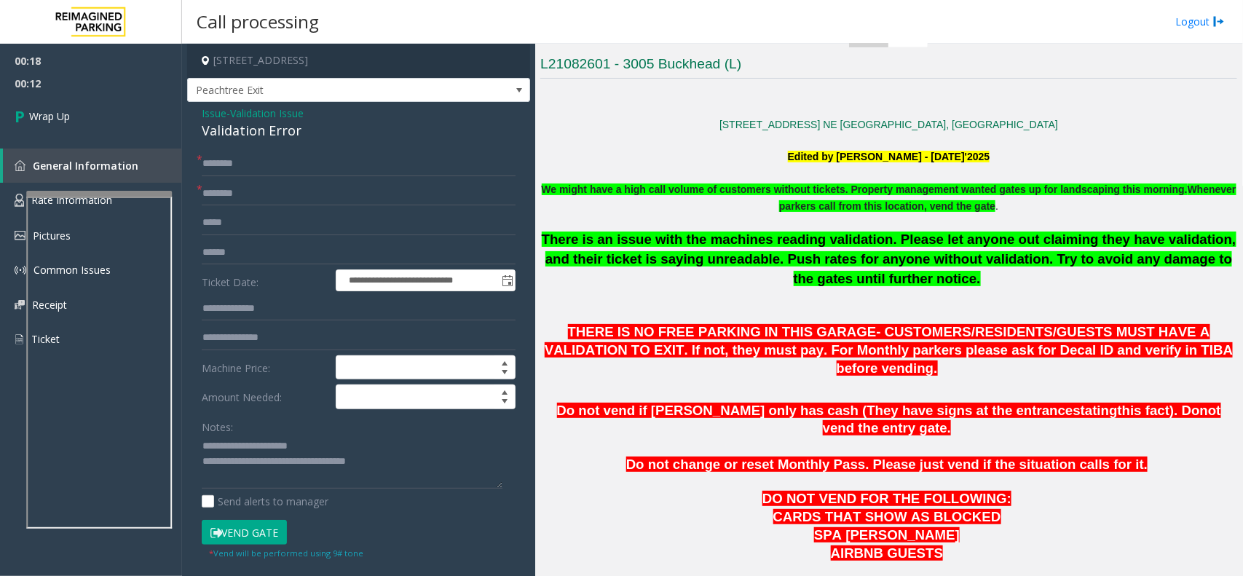
click at [240, 177] on form "**********" at bounding box center [359, 355] width 314 height 408
click at [240, 162] on input "text" at bounding box center [359, 163] width 314 height 25
type input "****"
click at [251, 201] on input "text" at bounding box center [359, 193] width 314 height 25
click at [257, 195] on input "*" at bounding box center [359, 193] width 314 height 25
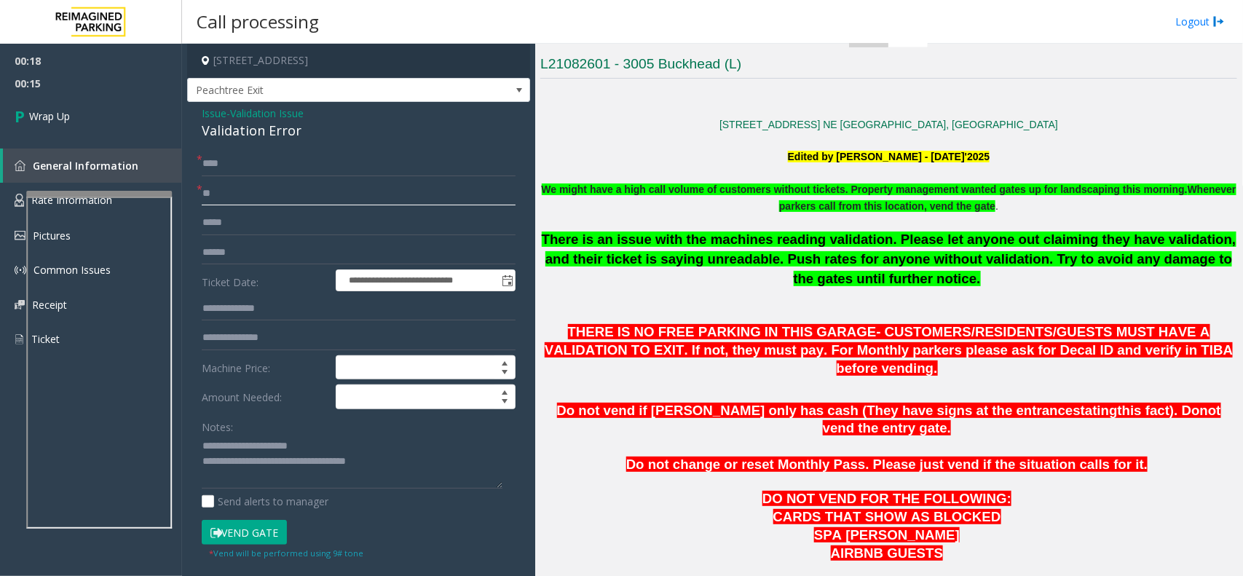
type input "**"
click at [252, 170] on input "****" at bounding box center [359, 163] width 314 height 25
type input "**"
click at [114, 120] on link "Wrap Up" at bounding box center [91, 116] width 182 height 43
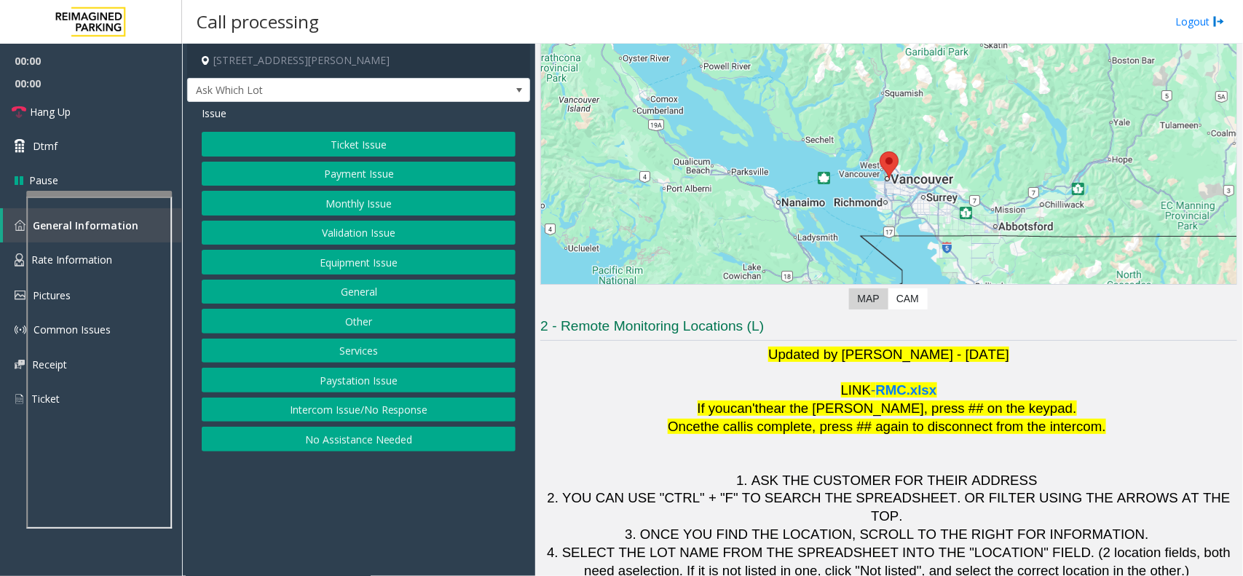
scroll to position [121, 0]
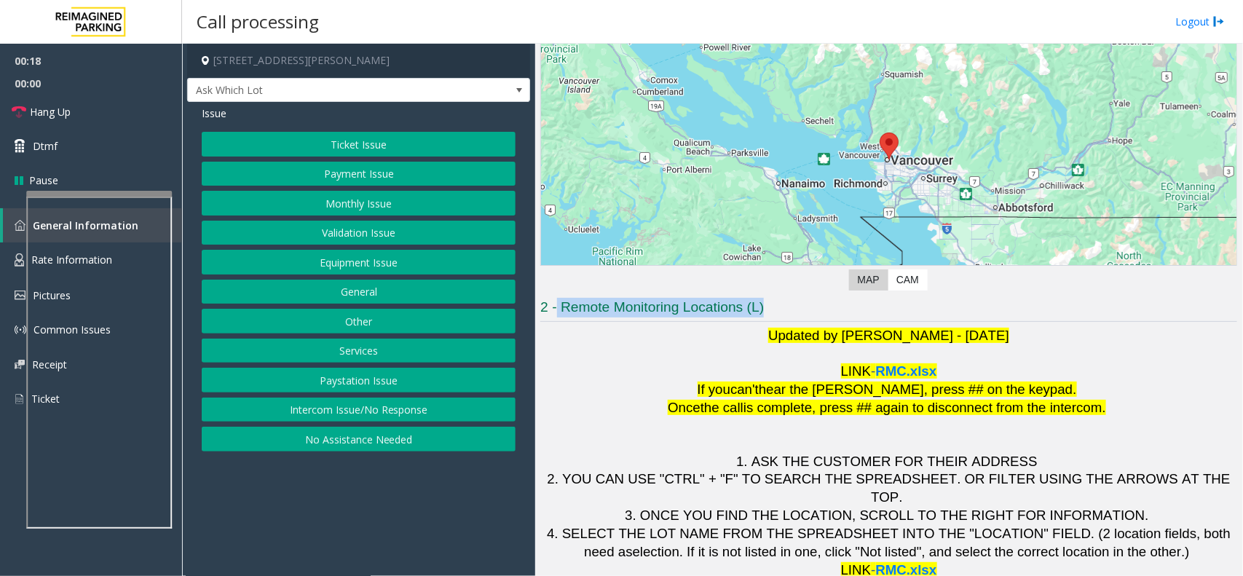
drag, startPoint x: 779, startPoint y: 308, endPoint x: 555, endPoint y: 311, distance: 223.5
click at [555, 311] on h3 "2 - Remote Monitoring Locations (L)" at bounding box center [888, 310] width 697 height 24
click at [690, 359] on p at bounding box center [888, 354] width 697 height 18
drag, startPoint x: 774, startPoint y: 303, endPoint x: 588, endPoint y: 288, distance: 186.2
click at [588, 288] on div "Revenue Control Manufacturer: Skidata ← Move left → Move right ↑ Move up ↓ Move…" at bounding box center [888, 263] width 697 height 631
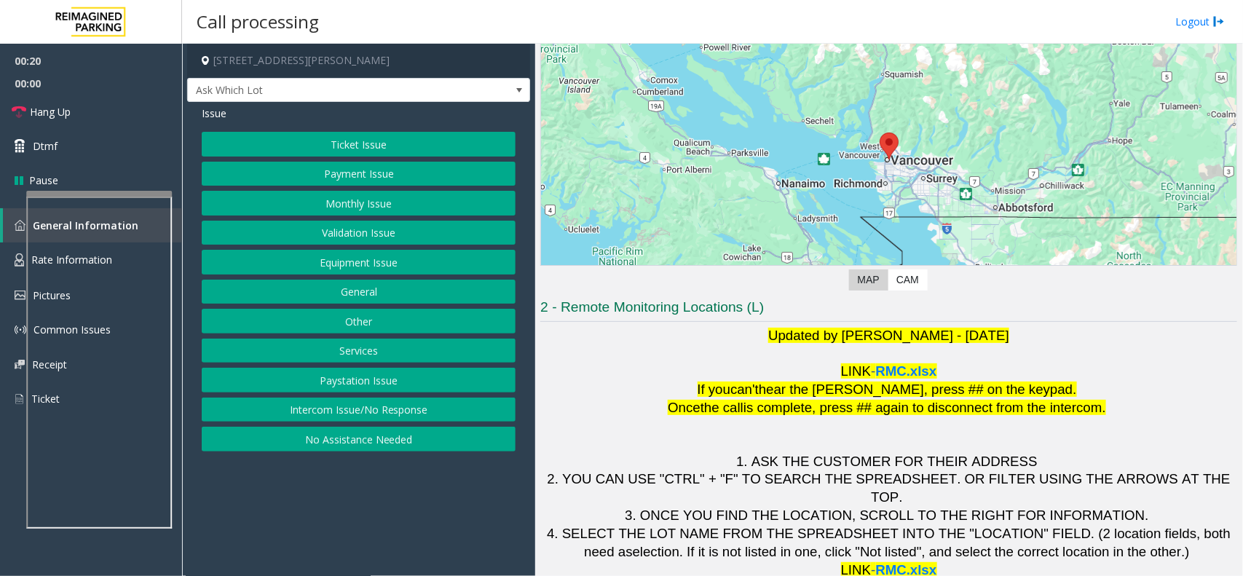
click at [662, 348] on p at bounding box center [888, 354] width 697 height 18
drag, startPoint x: 788, startPoint y: 306, endPoint x: 521, endPoint y: 293, distance: 267.5
click at [521, 293] on div "[STREET_ADDRESS][PERSON_NAME] Ask Which Lot Issue Ticket Issue Payment Issue Mo…" at bounding box center [712, 310] width 1060 height 532
drag, startPoint x: 666, startPoint y: 341, endPoint x: 759, endPoint y: 311, distance: 97.2
click at [667, 341] on p "Updated by [PERSON_NAME] - [DATE]" at bounding box center [888, 336] width 697 height 18
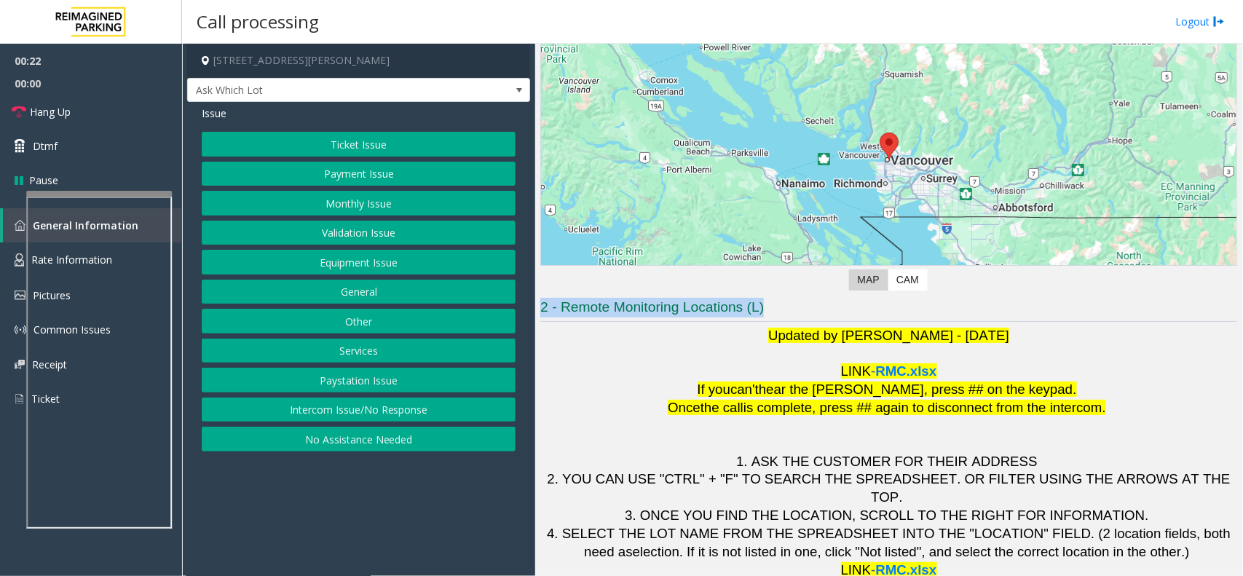
drag, startPoint x: 783, startPoint y: 306, endPoint x: 480, endPoint y: 278, distance: 303.5
click at [480, 278] on div "[STREET_ADDRESS][PERSON_NAME] Ask Which Lot Issue Ticket Issue Payment Issue Mo…" at bounding box center [712, 310] width 1060 height 532
click at [696, 332] on p "Updated by [PERSON_NAME] - [DATE]" at bounding box center [888, 336] width 697 height 18
drag, startPoint x: 770, startPoint y: 302, endPoint x: 550, endPoint y: 312, distance: 220.1
click at [550, 312] on h3 "2 - Remote Monitoring Locations (L)" at bounding box center [888, 310] width 697 height 24
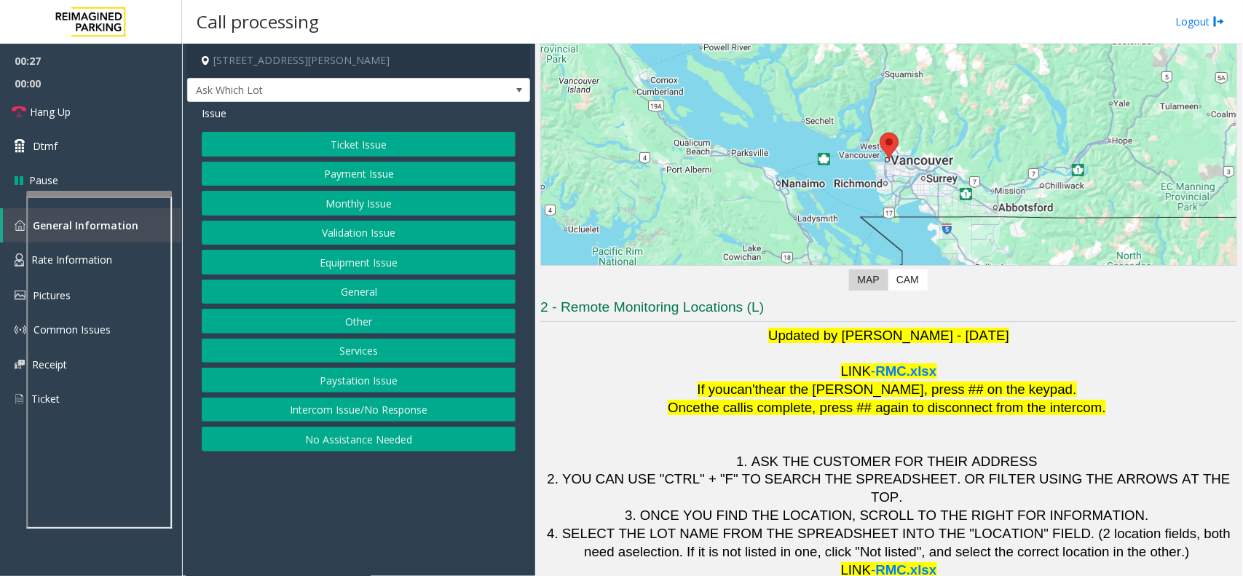
click at [732, 343] on p "Updated by [PERSON_NAME] - [DATE]" at bounding box center [888, 336] width 697 height 18
drag, startPoint x: 774, startPoint y: 310, endPoint x: 544, endPoint y: 315, distance: 230.1
click at [544, 315] on h3 "2 - Remote Monitoring Locations (L)" at bounding box center [888, 310] width 697 height 24
click at [623, 324] on div "2 - Remote Monitoring Locations (L) Updated by [PERSON_NAME] - [DATE] LINK - RM…" at bounding box center [888, 438] width 697 height 281
drag, startPoint x: 779, startPoint y: 309, endPoint x: 535, endPoint y: 309, distance: 243.9
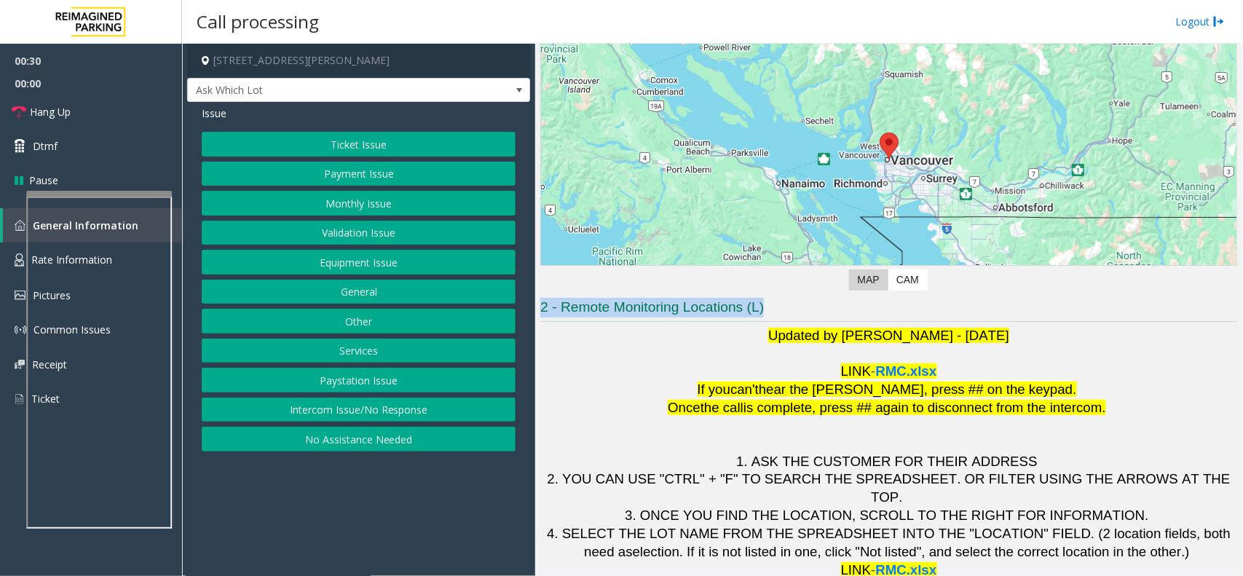
click at [535, 309] on div "Main Revenue Control Manufacturer: Skidata ← Move left → Move right ↑ Move up ↓…" at bounding box center [888, 310] width 707 height 532
click at [668, 332] on p "Updated by [PERSON_NAME] - [DATE]" at bounding box center [888, 336] width 697 height 18
drag, startPoint x: 764, startPoint y: 312, endPoint x: 542, endPoint y: 312, distance: 222.0
click at [542, 312] on h3 "2 - Remote Monitoring Locations (L)" at bounding box center [888, 310] width 697 height 24
click at [689, 341] on p "Updated by [PERSON_NAME] - [DATE]" at bounding box center [888, 336] width 697 height 18
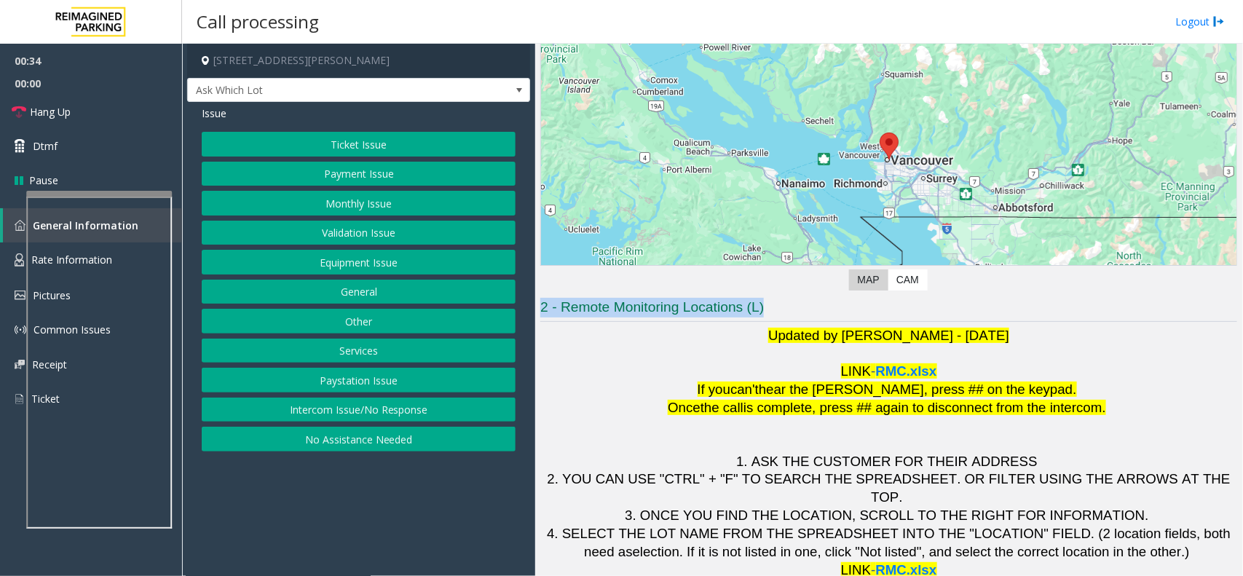
drag, startPoint x: 772, startPoint y: 312, endPoint x: 496, endPoint y: 293, distance: 275.8
click at [496, 293] on div "[STREET_ADDRESS][PERSON_NAME] Ask Which Lot Issue Ticket Issue Payment Issue Mo…" at bounding box center [712, 310] width 1060 height 532
click at [620, 317] on h3 "2 - Remote Monitoring Locations (L)" at bounding box center [888, 310] width 697 height 24
drag, startPoint x: 769, startPoint y: 303, endPoint x: 513, endPoint y: 304, distance: 256.3
click at [513, 304] on div "[STREET_ADDRESS][PERSON_NAME] Ask Which Lot Issue Ticket Issue Payment Issue Mo…" at bounding box center [712, 310] width 1060 height 532
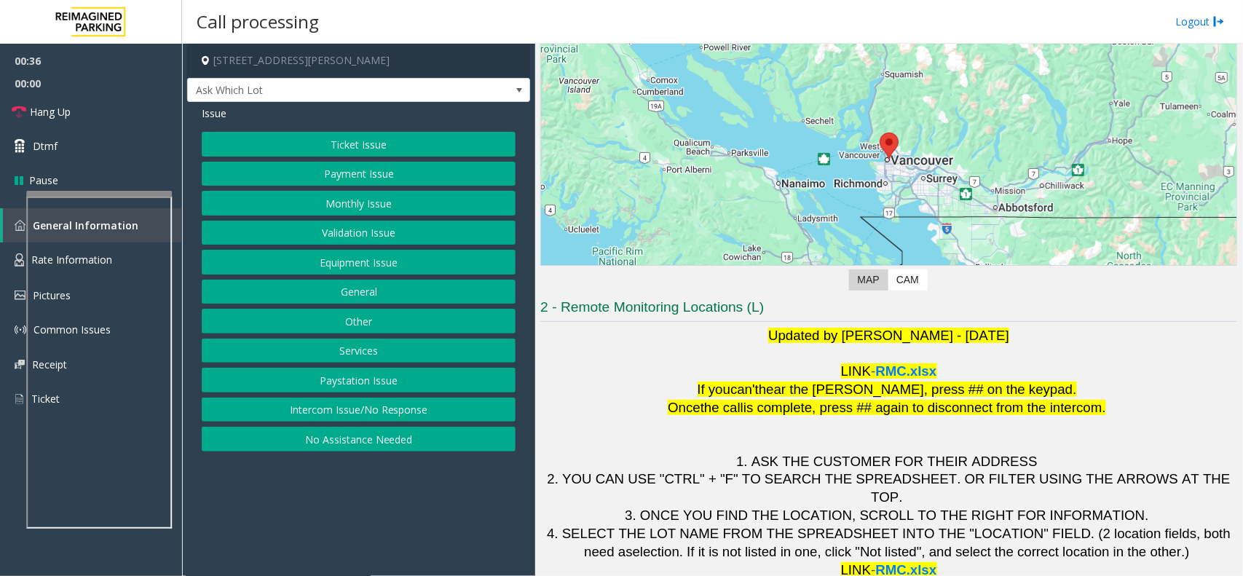
click at [644, 329] on p "Updated by [PERSON_NAME] - [DATE]" at bounding box center [888, 336] width 697 height 18
drag, startPoint x: 804, startPoint y: 314, endPoint x: 495, endPoint y: 277, distance: 311.7
click at [495, 277] on div "[STREET_ADDRESS][PERSON_NAME] Ask Which Lot Issue Ticket Issue Payment Issue Mo…" at bounding box center [712, 310] width 1060 height 532
click at [664, 327] on p "Updated by [PERSON_NAME] - [DATE]" at bounding box center [888, 336] width 697 height 18
drag, startPoint x: 816, startPoint y: 308, endPoint x: 543, endPoint y: 299, distance: 273.1
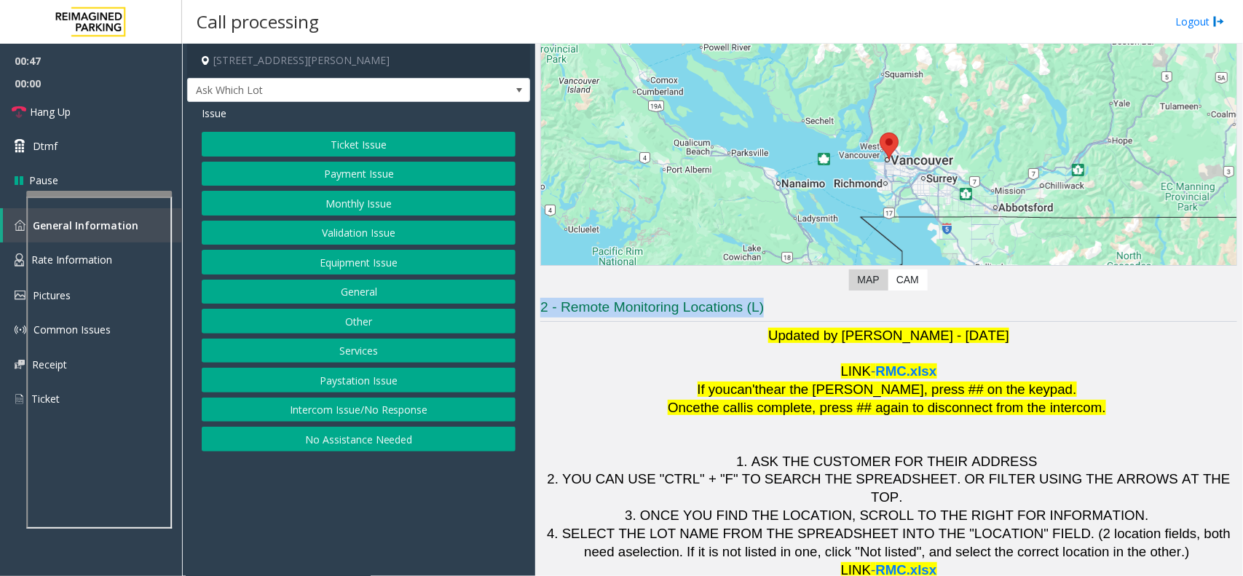
click at [543, 299] on h3 "2 - Remote Monitoring Locations (L)" at bounding box center [888, 310] width 697 height 24
click at [646, 359] on p at bounding box center [888, 354] width 697 height 18
drag, startPoint x: 769, startPoint y: 310, endPoint x: 530, endPoint y: 313, distance: 239.5
click at [530, 313] on div "[STREET_ADDRESS][PERSON_NAME] Ask Which Lot Issue Ticket Issue Payment Issue Mo…" at bounding box center [712, 310] width 1060 height 532
click at [708, 331] on p "Updated by [PERSON_NAME] - [DATE]" at bounding box center [888, 336] width 697 height 18
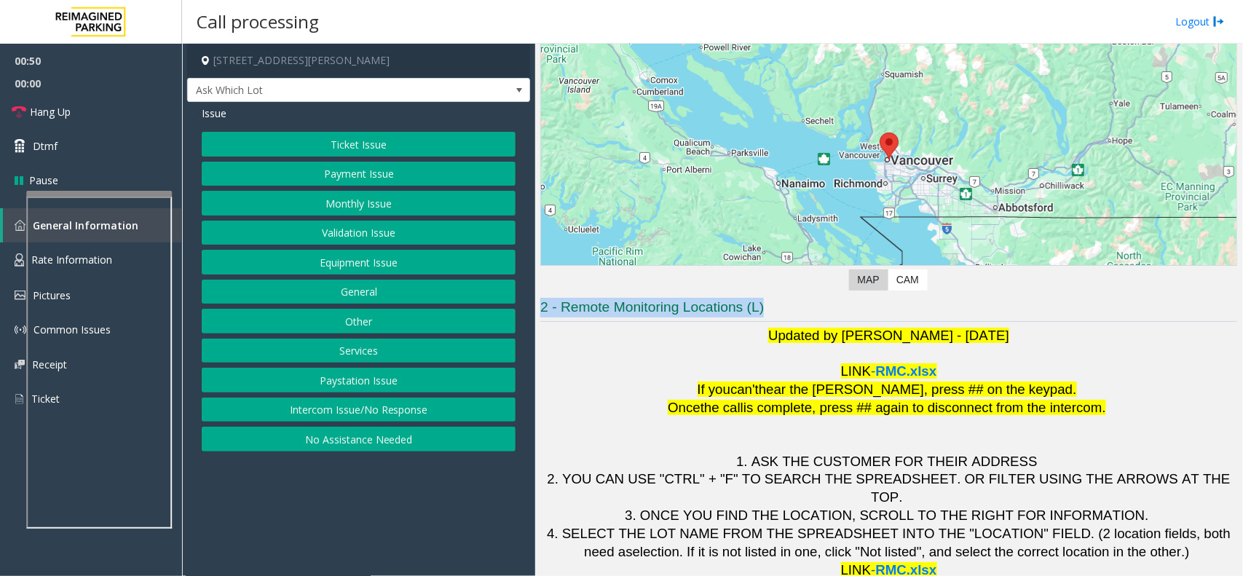
drag, startPoint x: 766, startPoint y: 304, endPoint x: 515, endPoint y: 297, distance: 251.3
click at [515, 297] on div "[STREET_ADDRESS][PERSON_NAME] Ask Which Lot Issue Ticket Issue Payment Issue Mo…" at bounding box center [712, 310] width 1060 height 532
click at [643, 320] on h3 "2 - Remote Monitoring Locations (L)" at bounding box center [888, 310] width 697 height 24
drag, startPoint x: 777, startPoint y: 306, endPoint x: 552, endPoint y: 301, distance: 225.0
click at [552, 301] on h3 "2 - Remote Monitoring Locations (L)" at bounding box center [888, 310] width 697 height 24
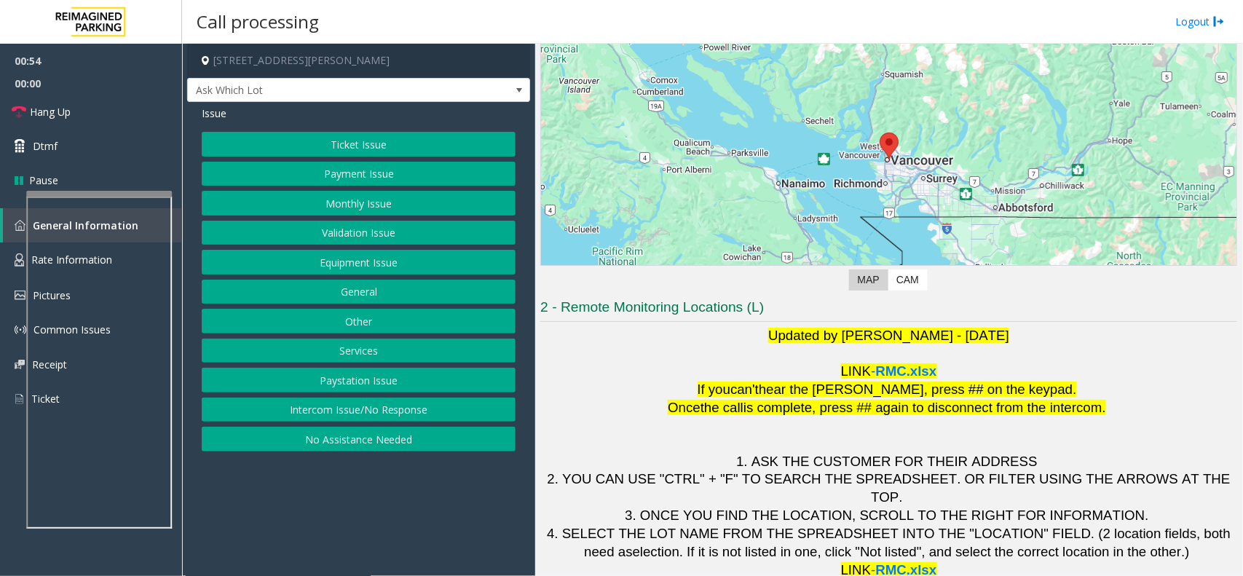
click at [667, 330] on p "Updated by [PERSON_NAME] - [DATE]" at bounding box center [888, 336] width 697 height 18
drag, startPoint x: 788, startPoint y: 312, endPoint x: 534, endPoint y: 292, distance: 255.6
click at [534, 292] on div "[STREET_ADDRESS][PERSON_NAME] Ask Which Lot Issue Ticket Issue Payment Issue Mo…" at bounding box center [712, 310] width 1060 height 532
click at [681, 343] on p "Updated by [PERSON_NAME] - [DATE]" at bounding box center [888, 336] width 697 height 18
drag, startPoint x: 768, startPoint y: 313, endPoint x: 526, endPoint y: 304, distance: 241.9
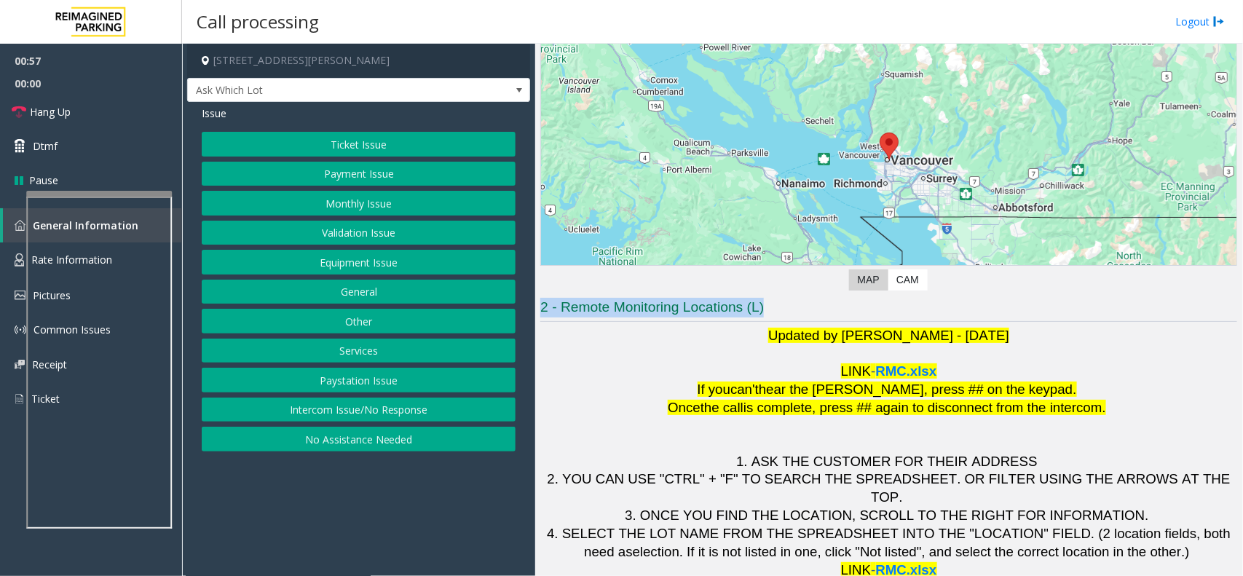
click at [526, 304] on div "[STREET_ADDRESS][PERSON_NAME] Ask Which Lot Issue Ticket Issue Payment Issue Mo…" at bounding box center [712, 310] width 1060 height 532
click at [641, 347] on p at bounding box center [888, 354] width 697 height 18
drag, startPoint x: 766, startPoint y: 310, endPoint x: 539, endPoint y: 296, distance: 227.6
click at [539, 296] on div "Main Revenue Control Manufacturer: Skidata ← Move left → Move right ↑ Move up ↓…" at bounding box center [888, 310] width 707 height 532
click at [635, 327] on p "Updated by [PERSON_NAME] - [DATE]" at bounding box center [888, 336] width 697 height 18
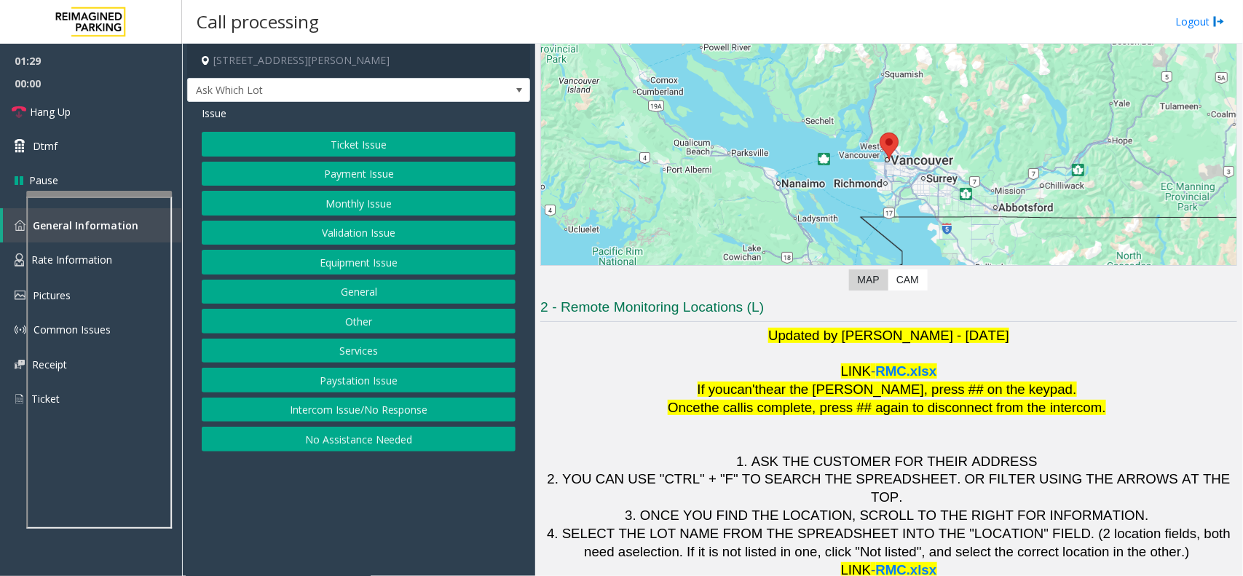
click at [330, 266] on button "Equipment Issue" at bounding box center [359, 262] width 314 height 25
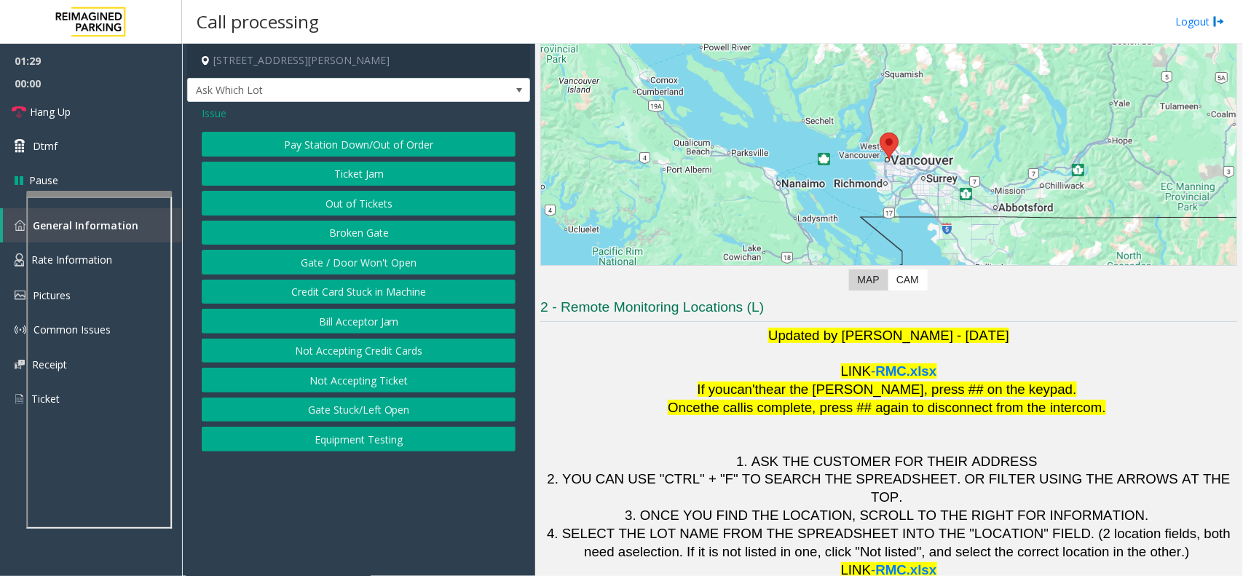
click at [330, 266] on button "Gate / Door Won't Open" at bounding box center [359, 262] width 314 height 25
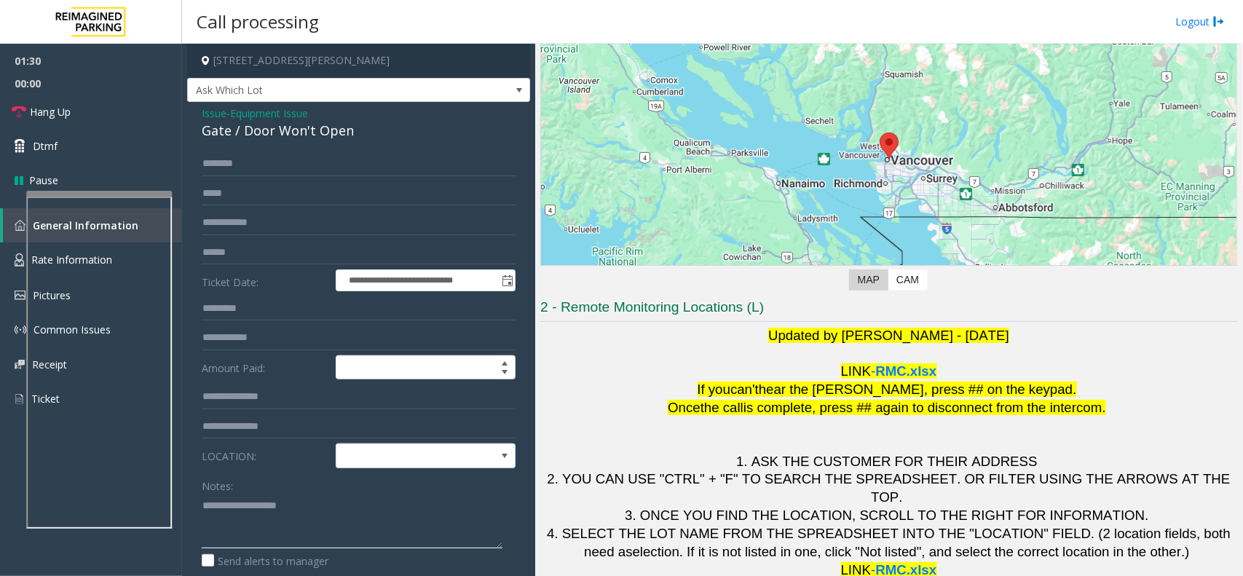
click at [288, 435] on textarea at bounding box center [352, 521] width 301 height 55
type textarea "*"
click at [332, 146] on div "**********" at bounding box center [358, 455] width 343 height 706
click at [333, 133] on div "Gate / Door Won't Open" at bounding box center [359, 131] width 314 height 20
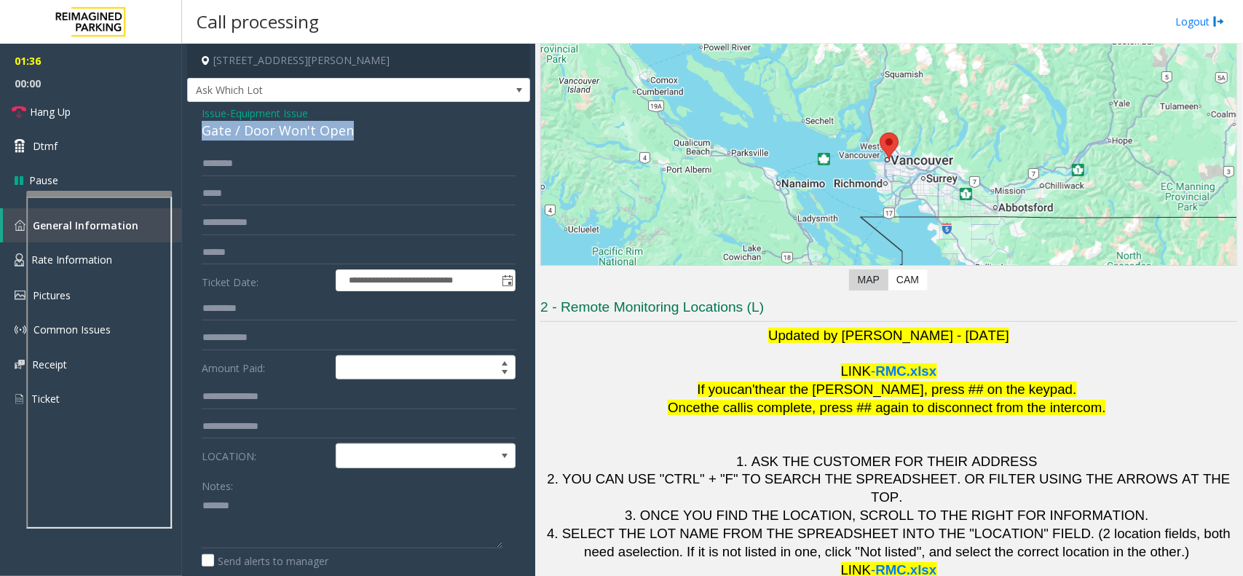
click at [333, 133] on div "Gate / Door Won't Open" at bounding box center [359, 131] width 314 height 20
copy div "Gate / Door Won't Open"
paste textarea "**********"
click at [306, 435] on textarea at bounding box center [352, 521] width 301 height 55
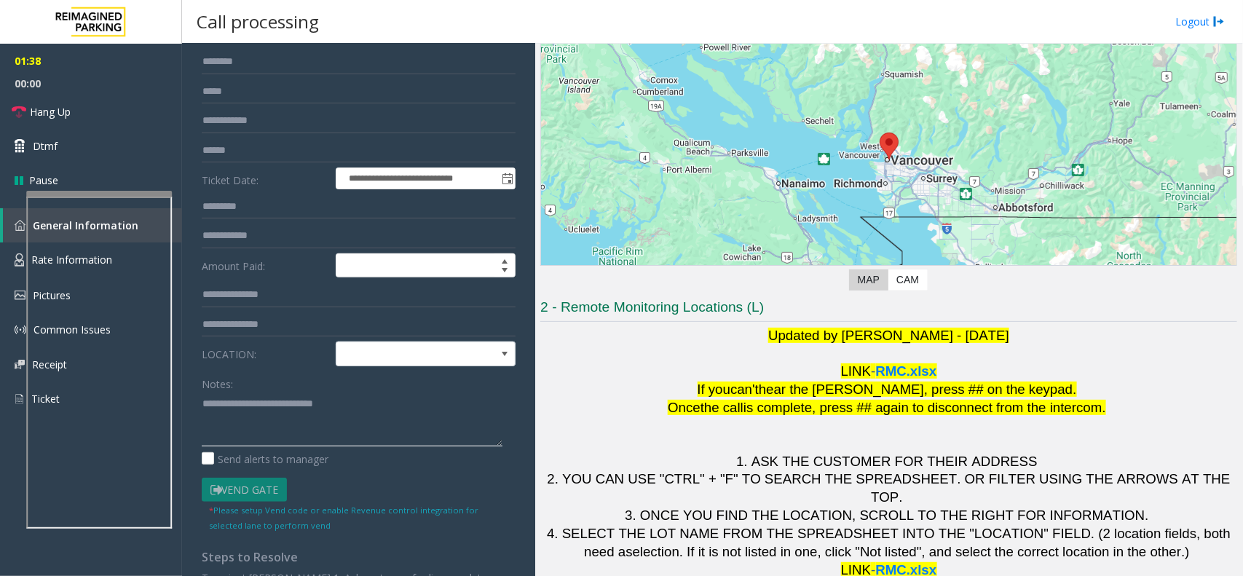
scroll to position [182, 0]
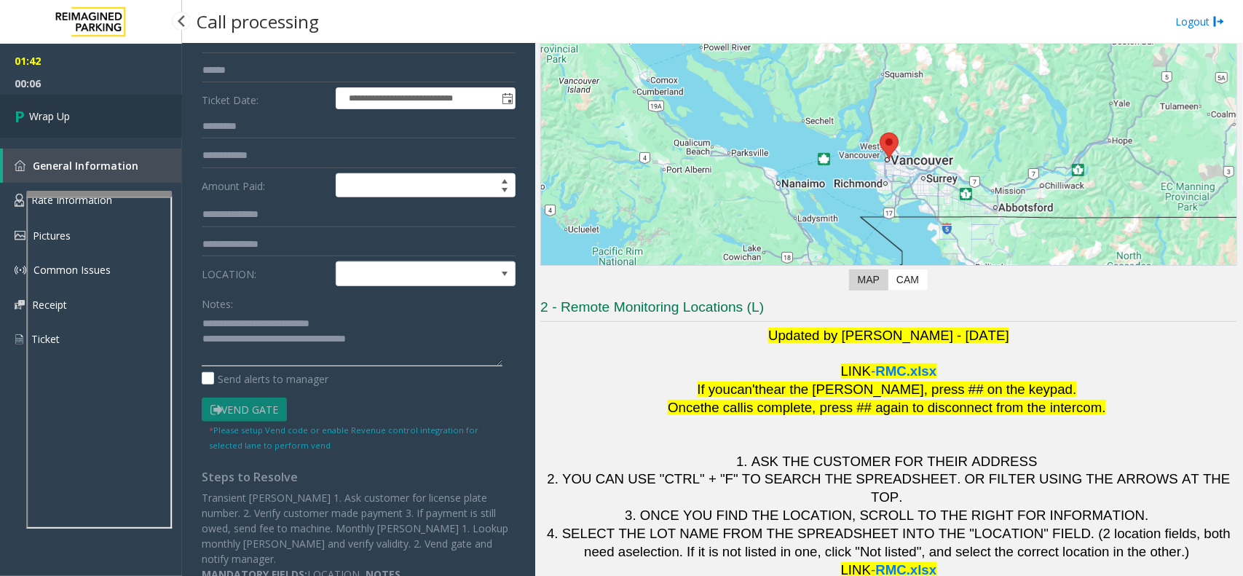
type textarea "**********"
click at [56, 121] on span "Wrap Up" at bounding box center [49, 115] width 41 height 15
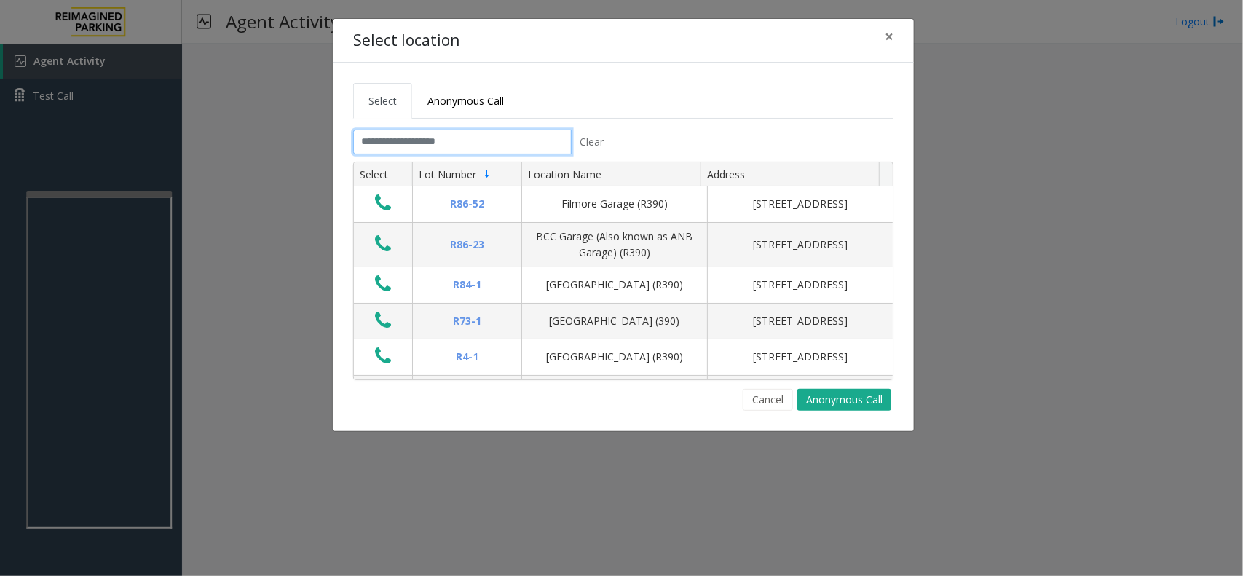
click at [395, 141] on input "text" at bounding box center [462, 142] width 218 height 25
click at [415, 143] on input "text" at bounding box center [462, 142] width 218 height 25
click at [470, 92] on link "Anonymous Call" at bounding box center [465, 101] width 107 height 36
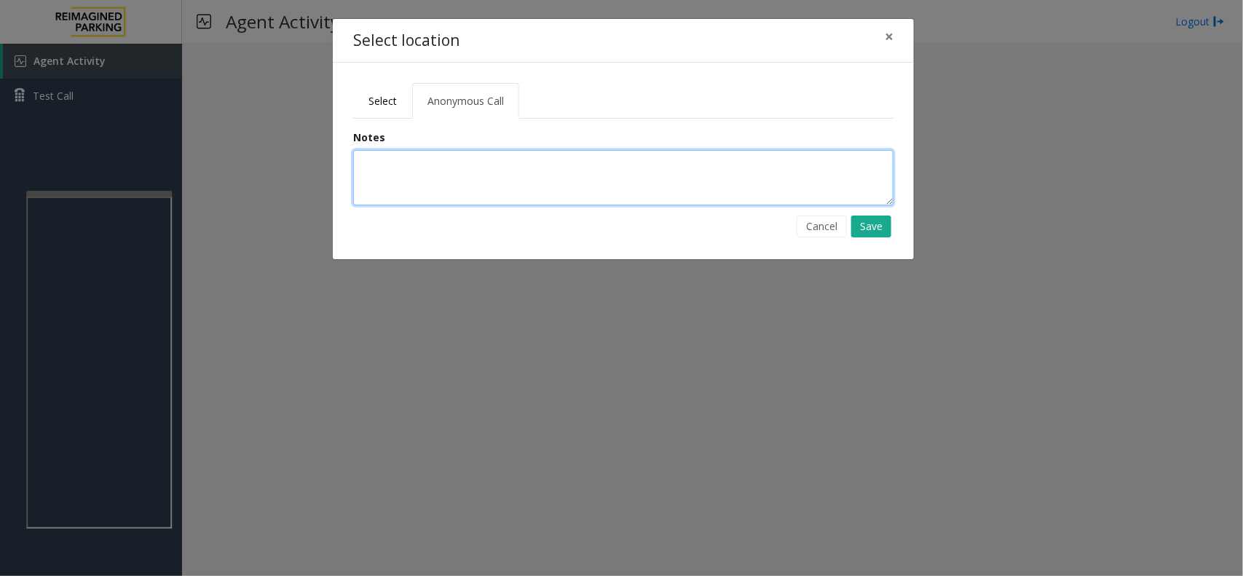
click at [449, 191] on textarea at bounding box center [623, 177] width 540 height 55
type textarea "**********"
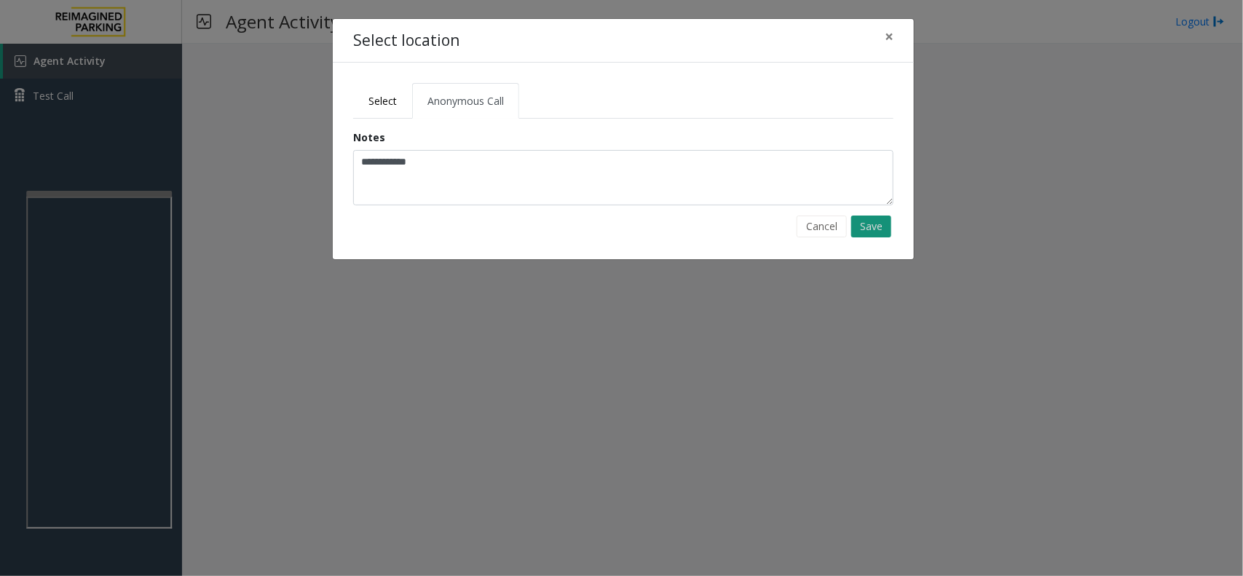
click at [876, 226] on button "Save" at bounding box center [871, 226] width 40 height 22
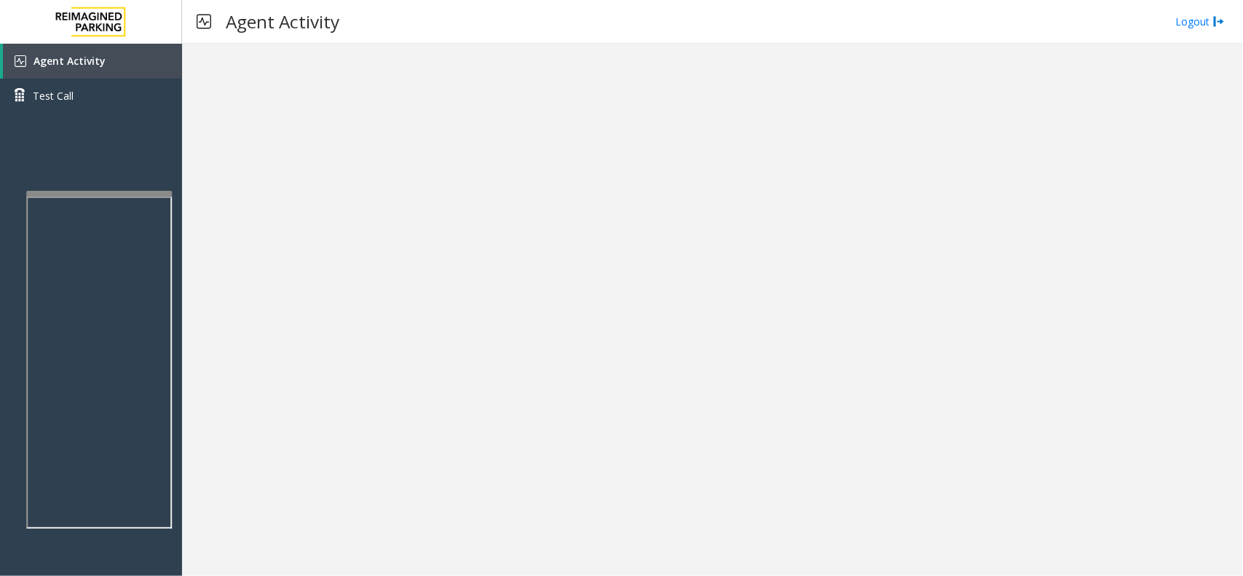
click at [126, 66] on link "Agent Activity" at bounding box center [92, 61] width 179 height 35
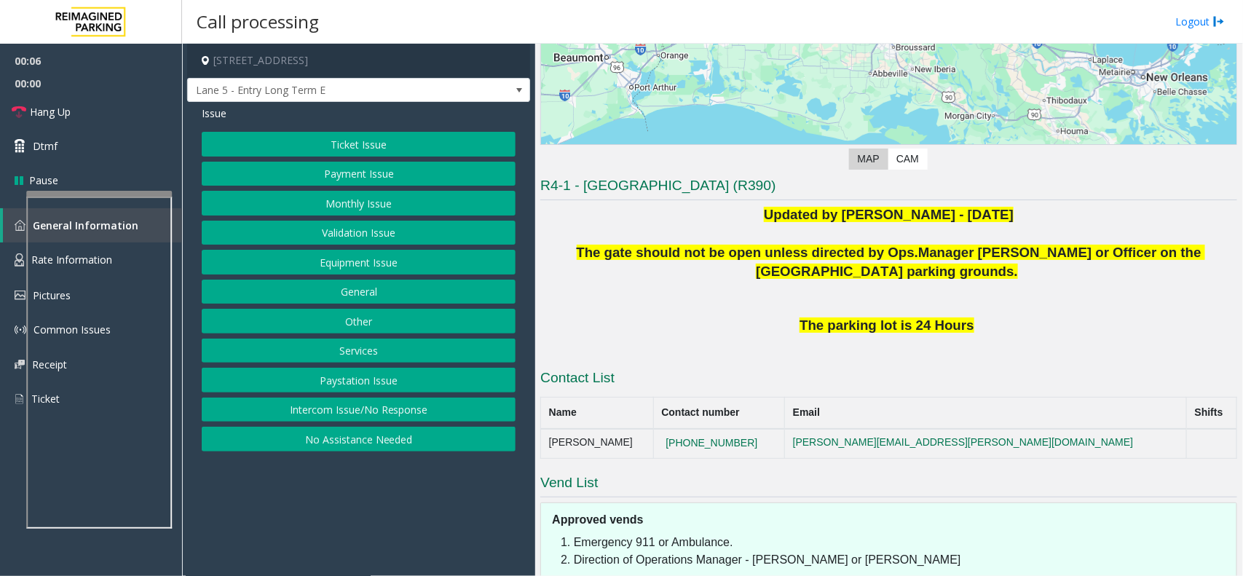
scroll to position [326, 0]
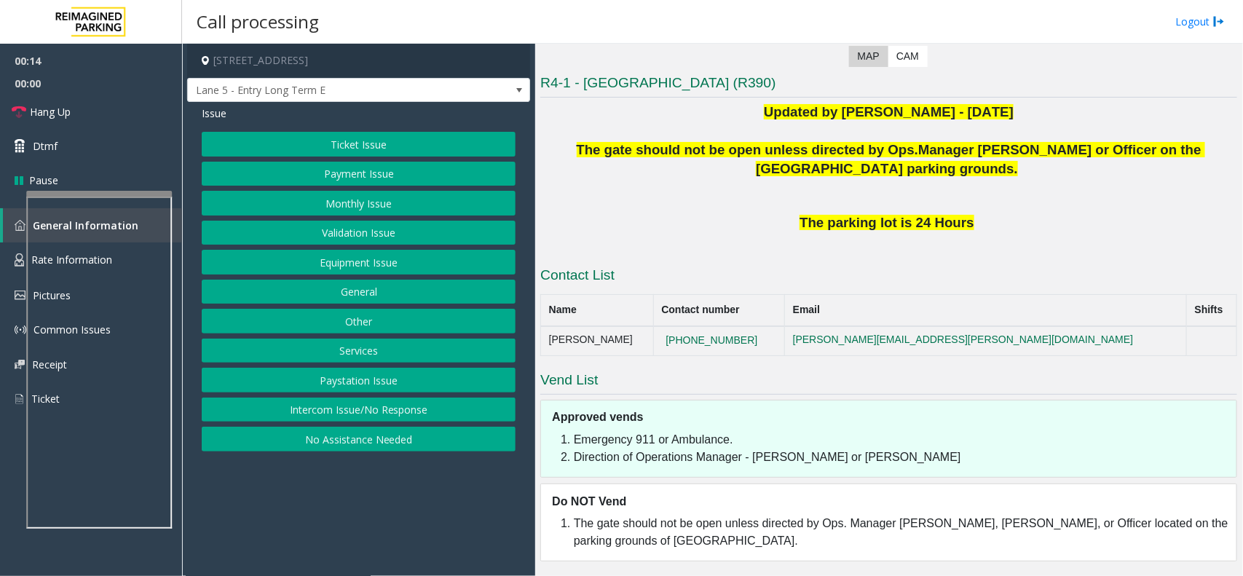
click at [351, 264] on button "Equipment Issue" at bounding box center [359, 262] width 314 height 25
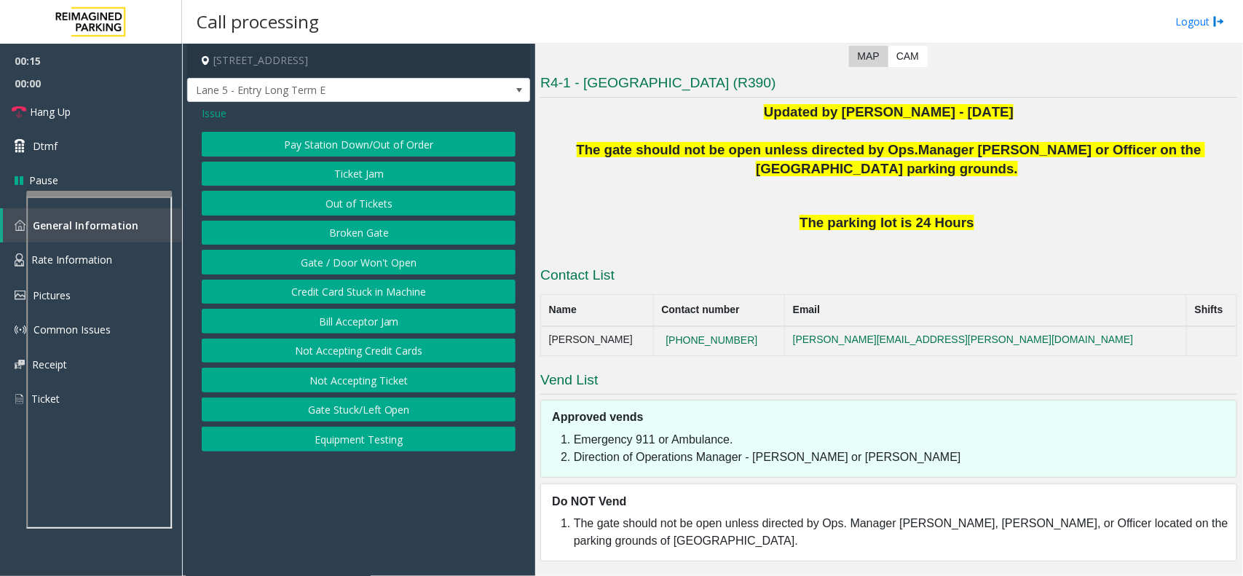
click at [351, 264] on button "Gate / Door Won't Open" at bounding box center [359, 262] width 314 height 25
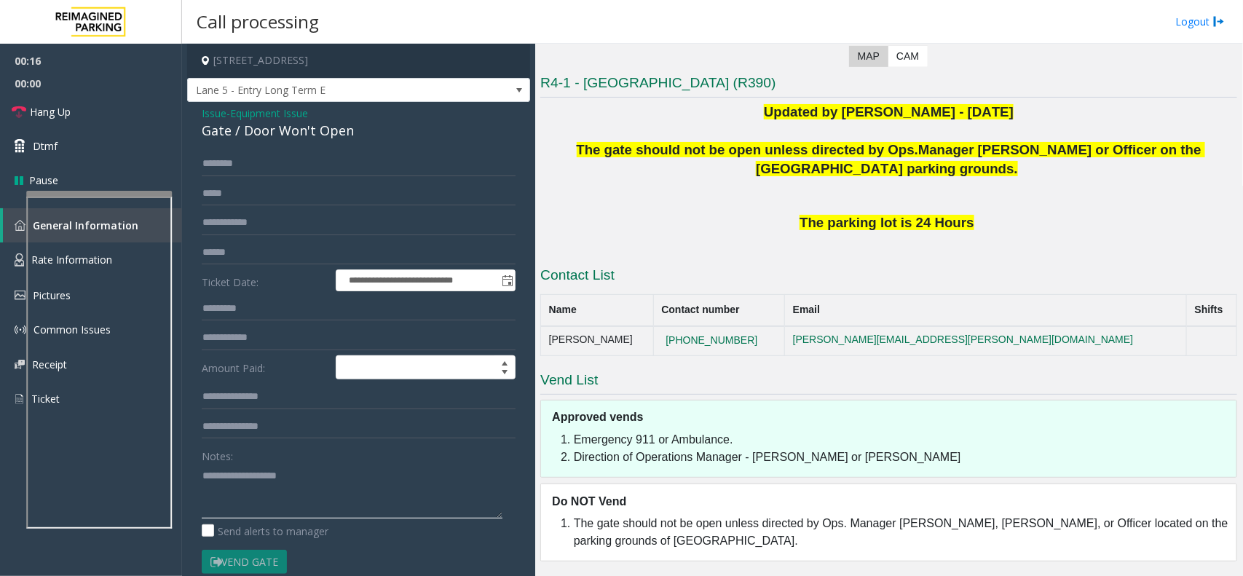
click at [310, 435] on textarea at bounding box center [352, 491] width 301 height 55
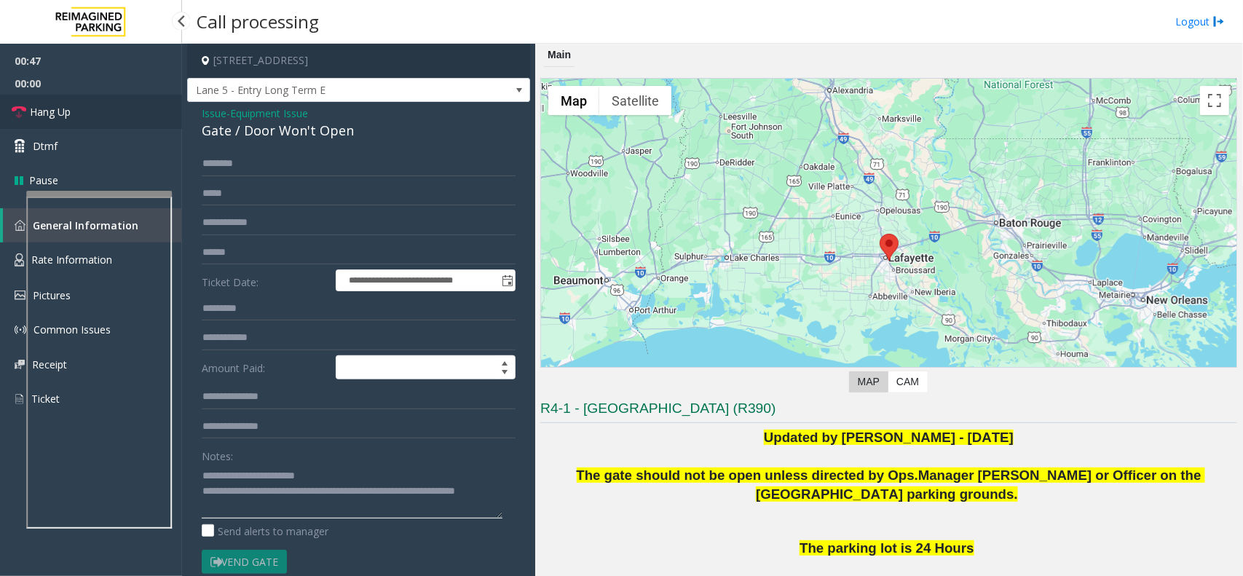
type textarea "**********"
click at [56, 100] on link "Hang Up" at bounding box center [91, 112] width 182 height 34
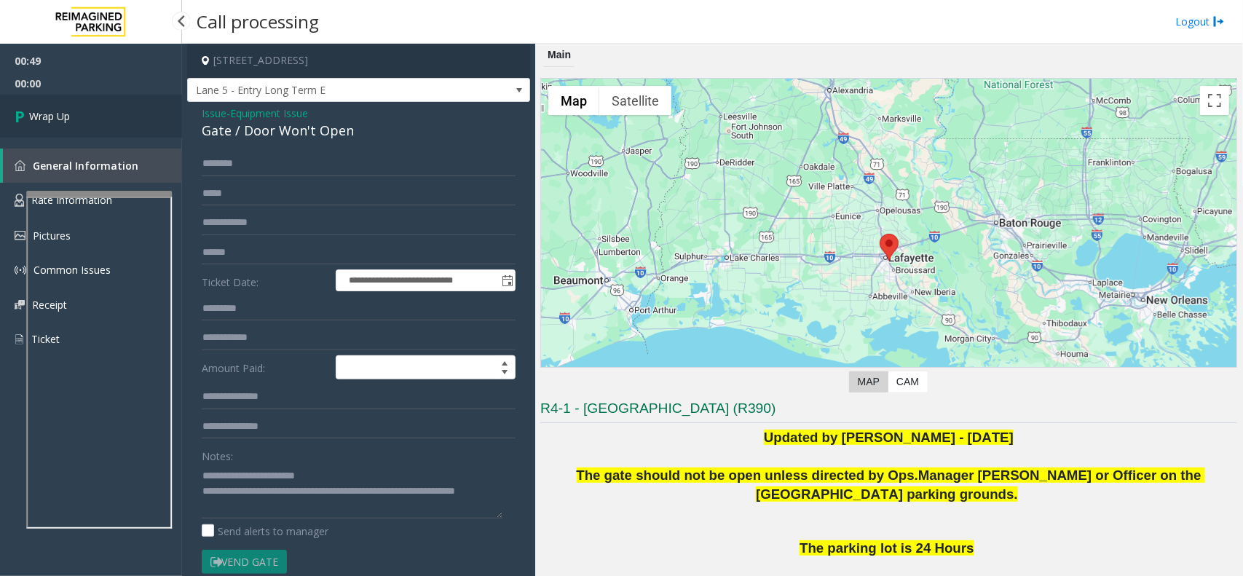
click at [56, 100] on link "Wrap Up" at bounding box center [91, 116] width 182 height 43
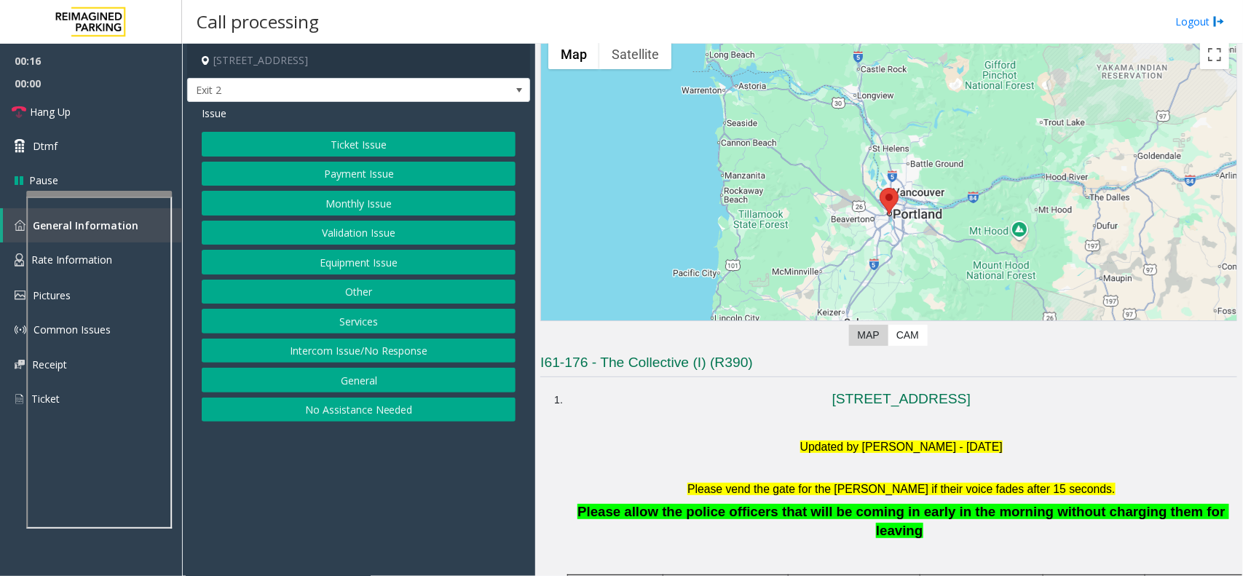
scroll to position [91, 0]
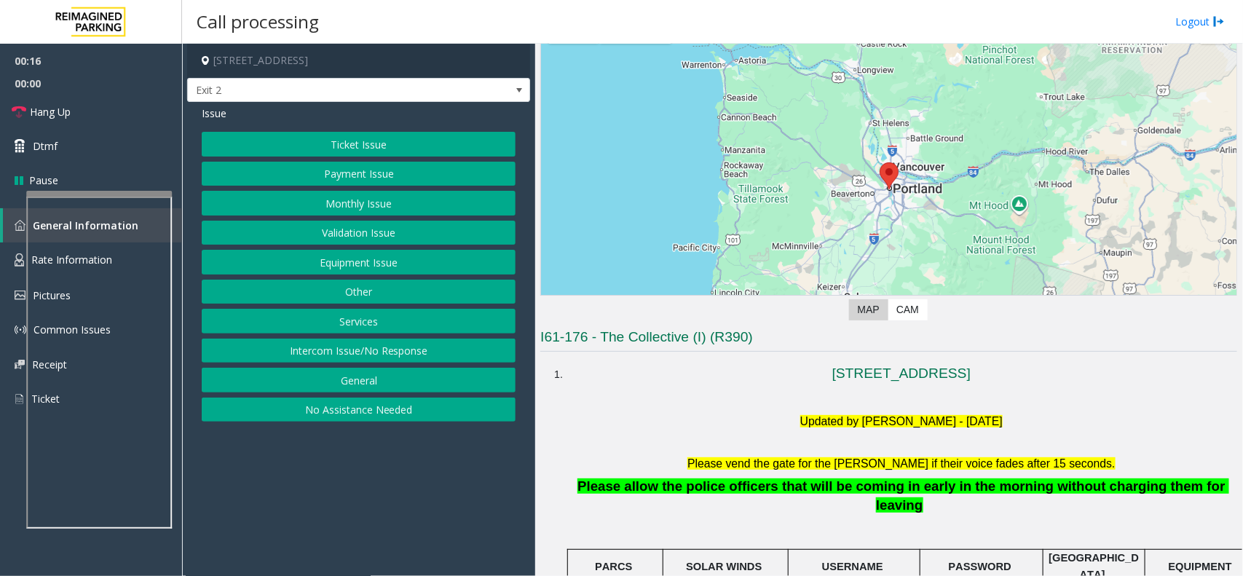
click at [387, 353] on button "Intercom Issue/No Response" at bounding box center [359, 351] width 314 height 25
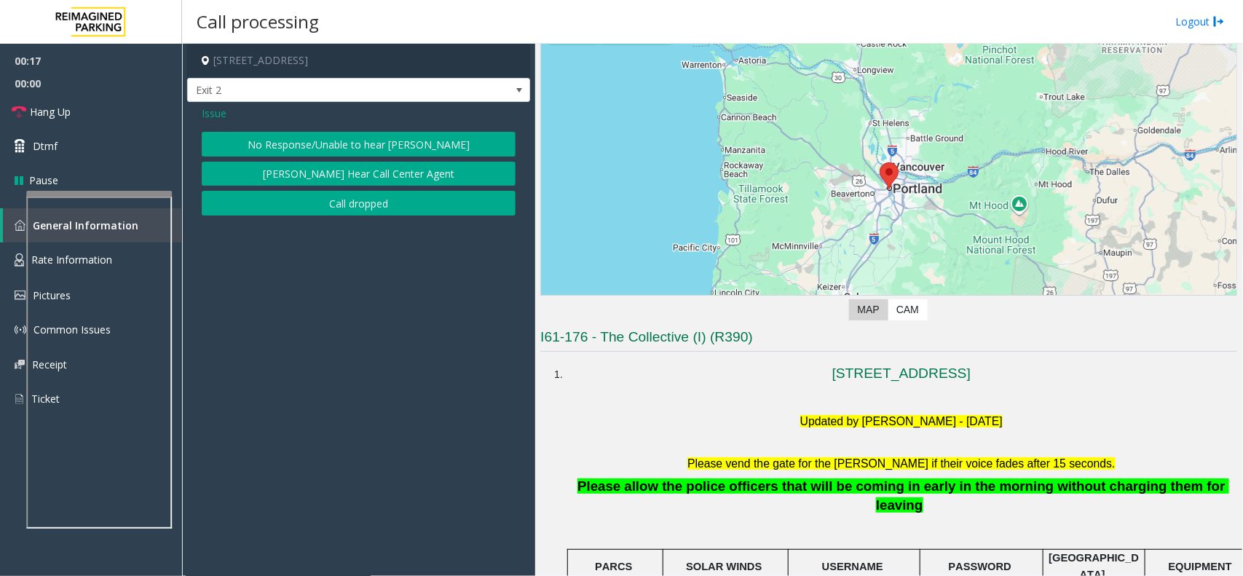
click at [340, 125] on div "Issue No Response/Unable to hear [PERSON_NAME] Cannot Hear Call Center Agent Ca…" at bounding box center [358, 162] width 343 height 121
click at [335, 135] on button "No Response/Unable to hear [PERSON_NAME]" at bounding box center [359, 144] width 314 height 25
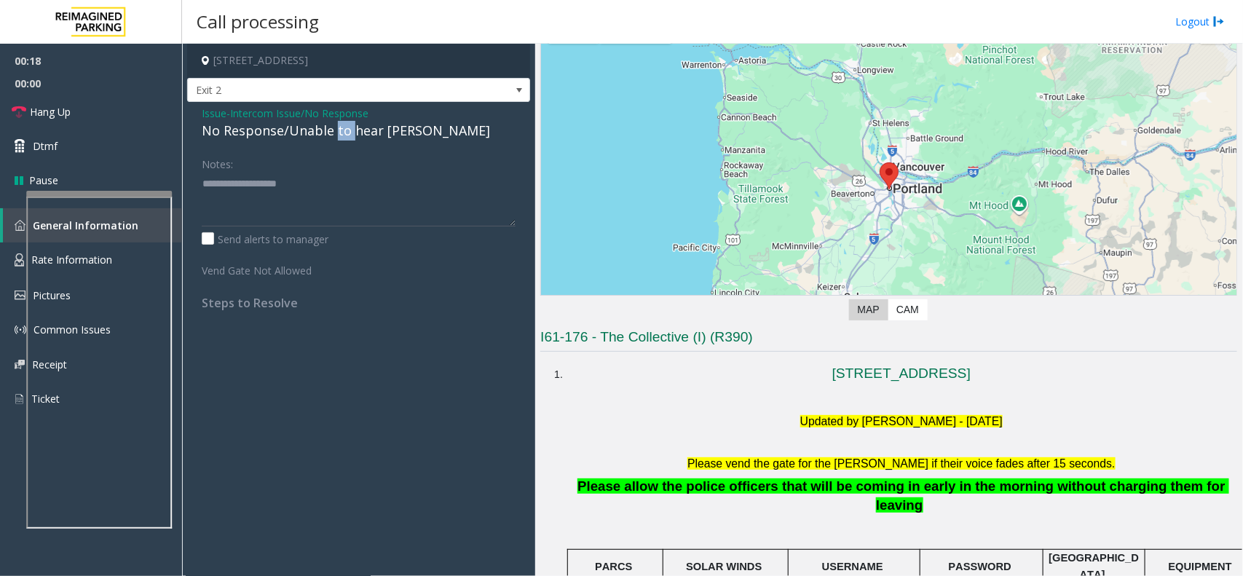
click at [335, 135] on div "No Response/Unable to hear [PERSON_NAME]" at bounding box center [359, 131] width 314 height 20
click at [438, 179] on textarea at bounding box center [359, 199] width 314 height 55
click at [97, 115] on link "Hang Up" at bounding box center [91, 112] width 182 height 34
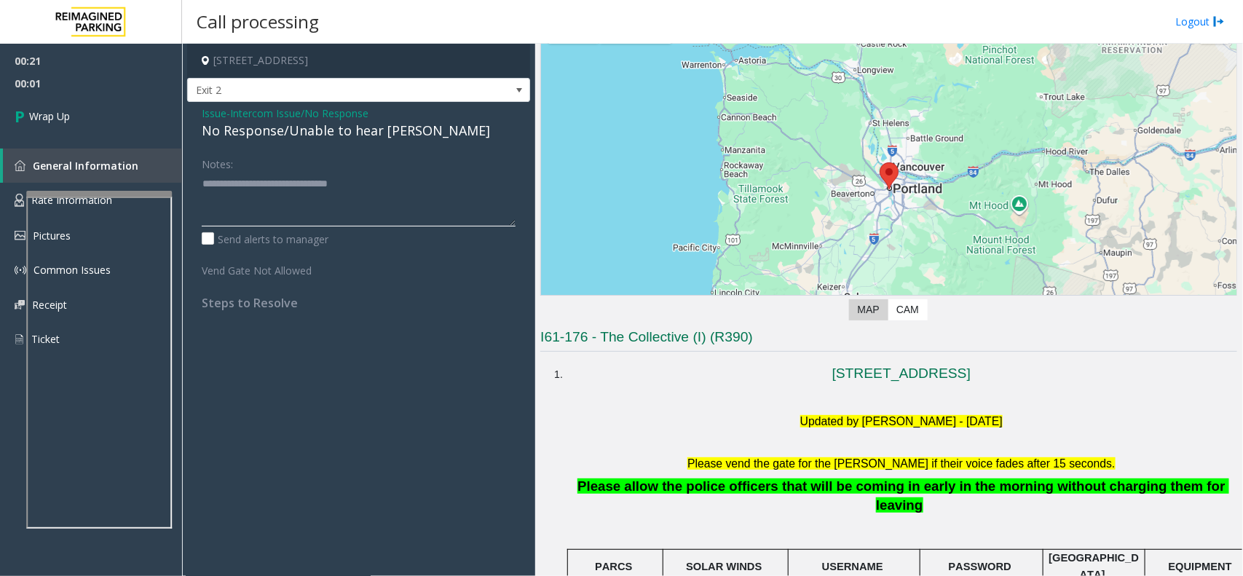
click at [381, 194] on textarea at bounding box center [359, 199] width 314 height 55
type textarea "**********"
click at [82, 100] on link "Wrap Up" at bounding box center [91, 116] width 182 height 43
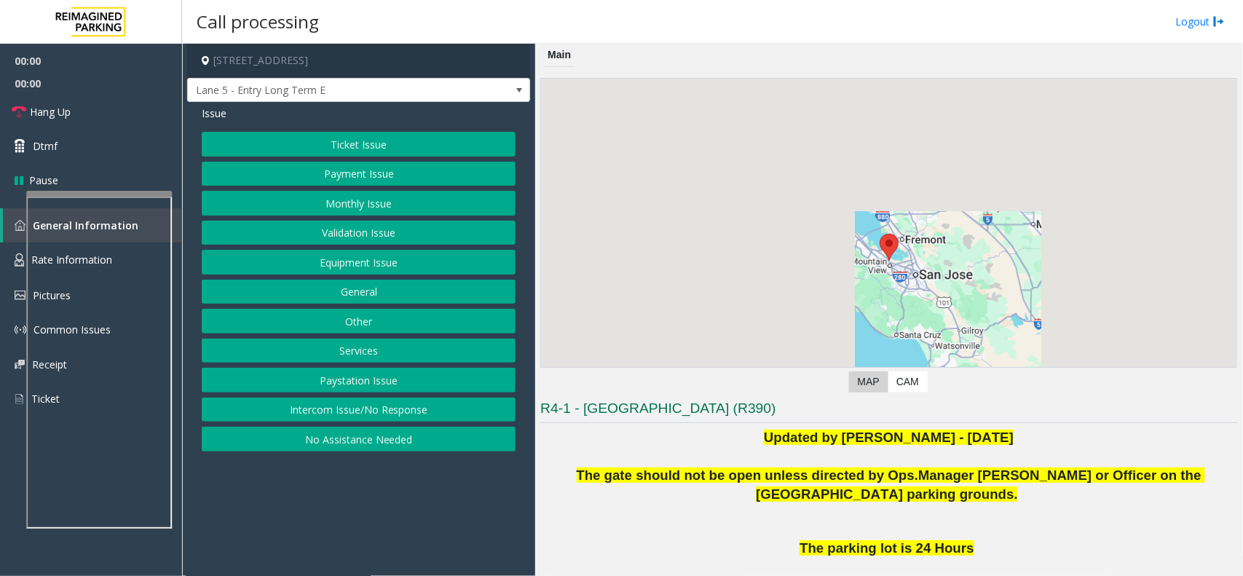
scroll to position [182, 0]
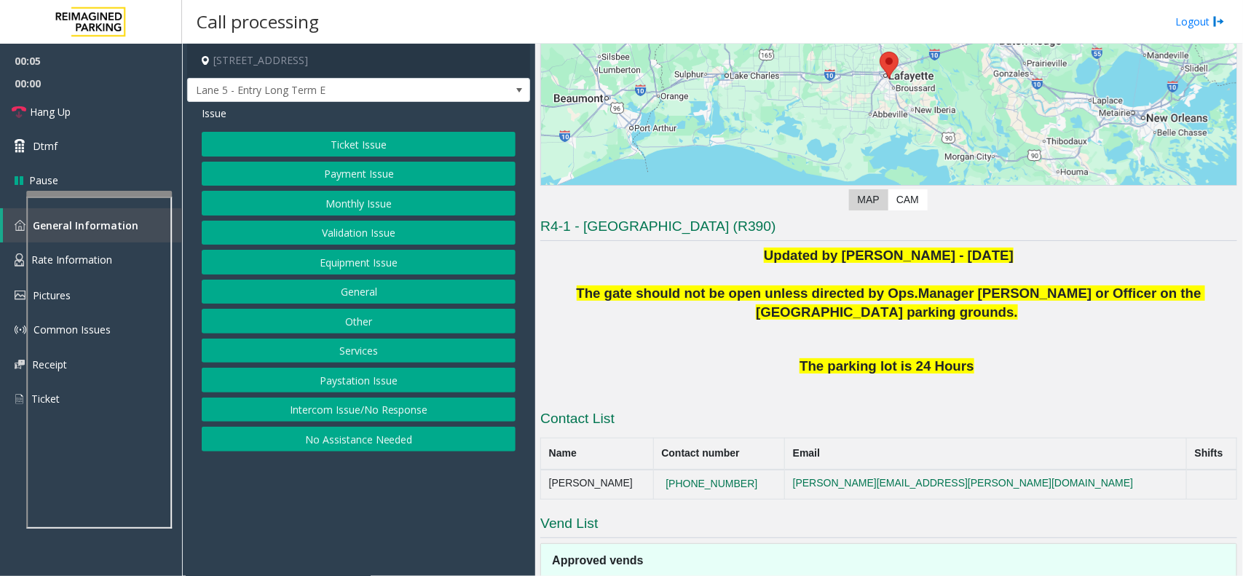
click at [431, 255] on button "Equipment Issue" at bounding box center [359, 262] width 314 height 25
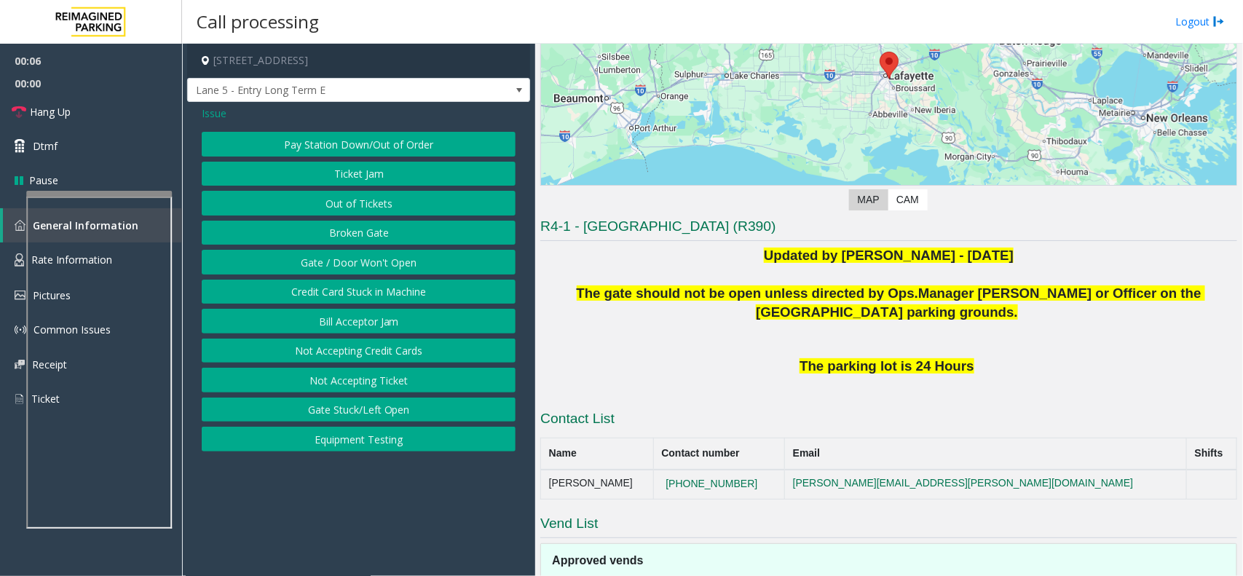
click at [403, 255] on button "Gate / Door Won't Open" at bounding box center [359, 262] width 314 height 25
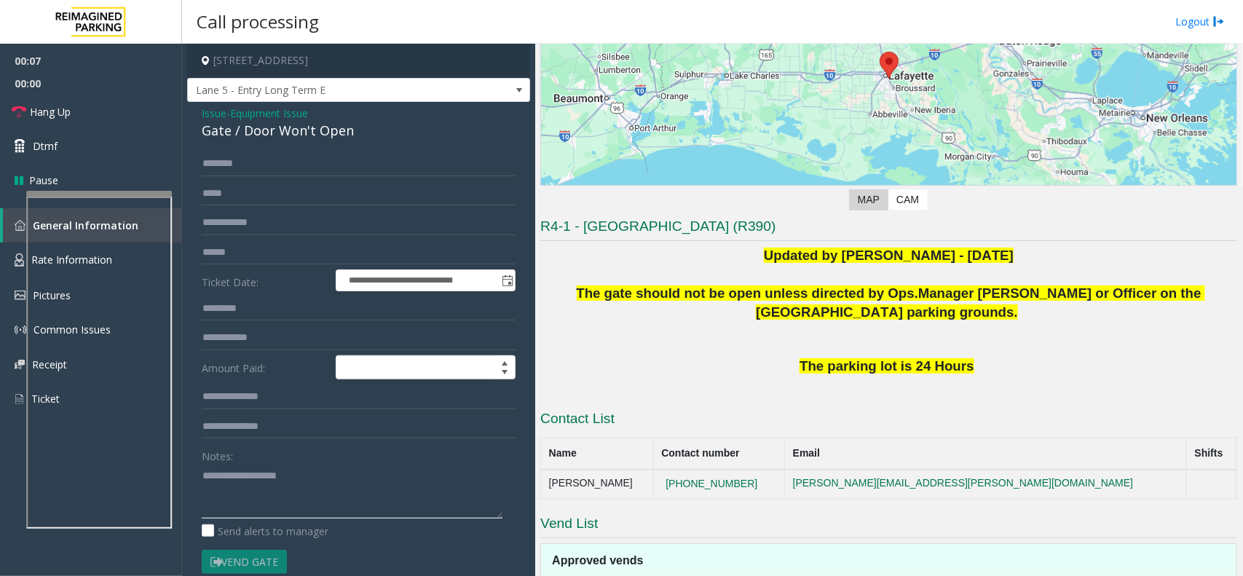
click at [281, 435] on textarea at bounding box center [352, 491] width 301 height 55
click at [330, 132] on div "Gate / Door Won't Open" at bounding box center [359, 131] width 314 height 20
copy div "Gate / Door Won't Open"
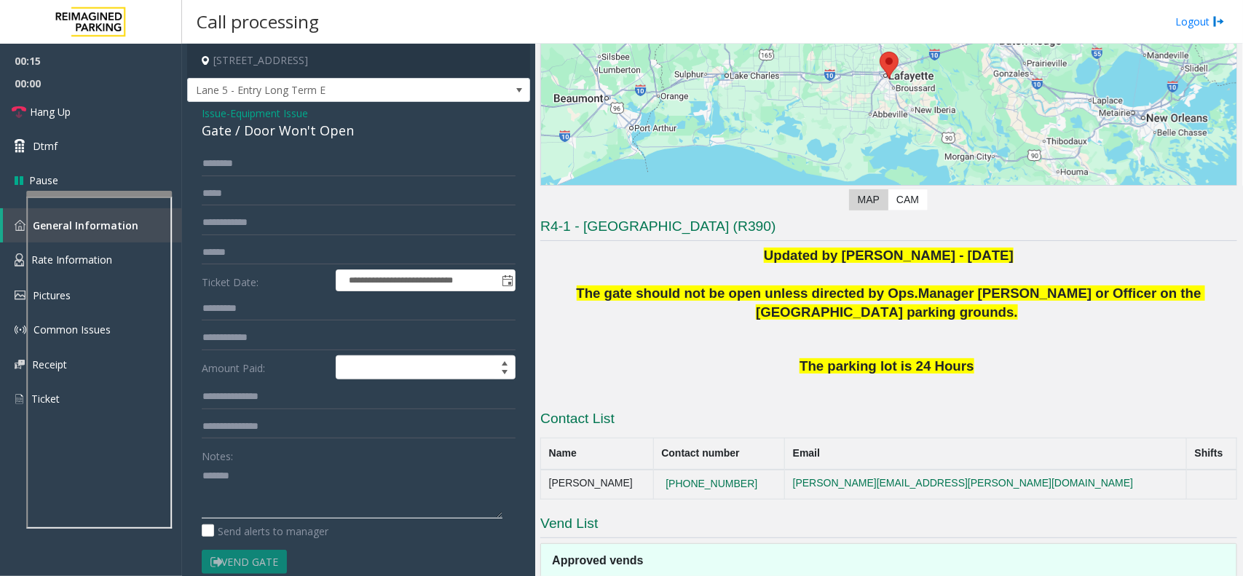
click at [309, 435] on textarea at bounding box center [352, 491] width 301 height 55
paste textarea "**********"
type textarea "**********"
click at [92, 111] on link "Hang Up" at bounding box center [91, 112] width 182 height 34
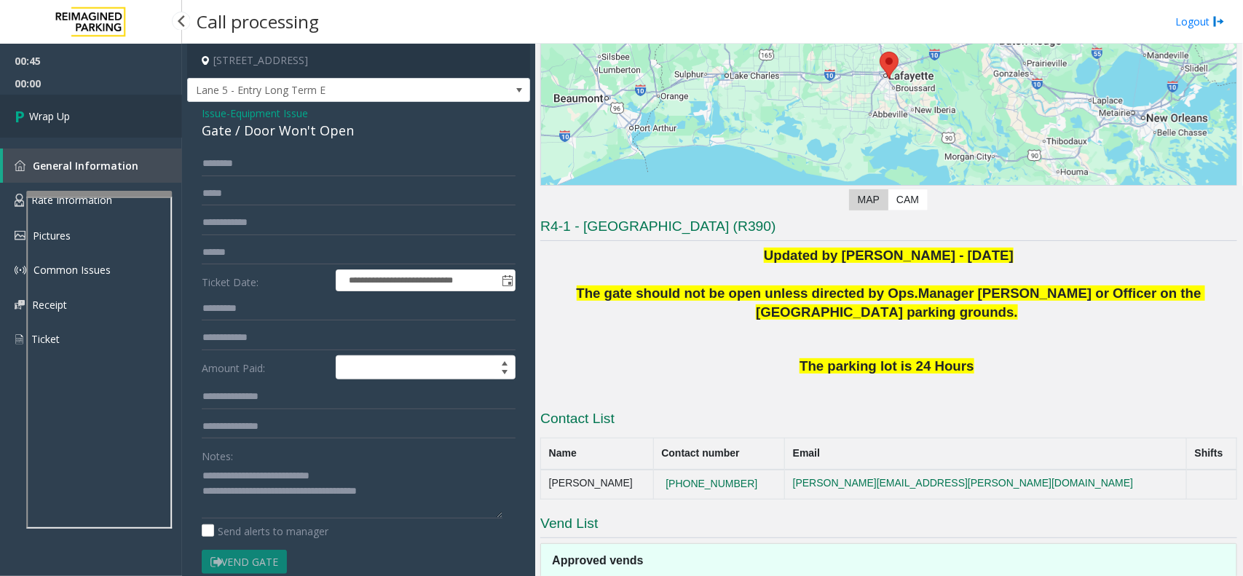
click at [92, 111] on link "Wrap Up" at bounding box center [91, 116] width 182 height 43
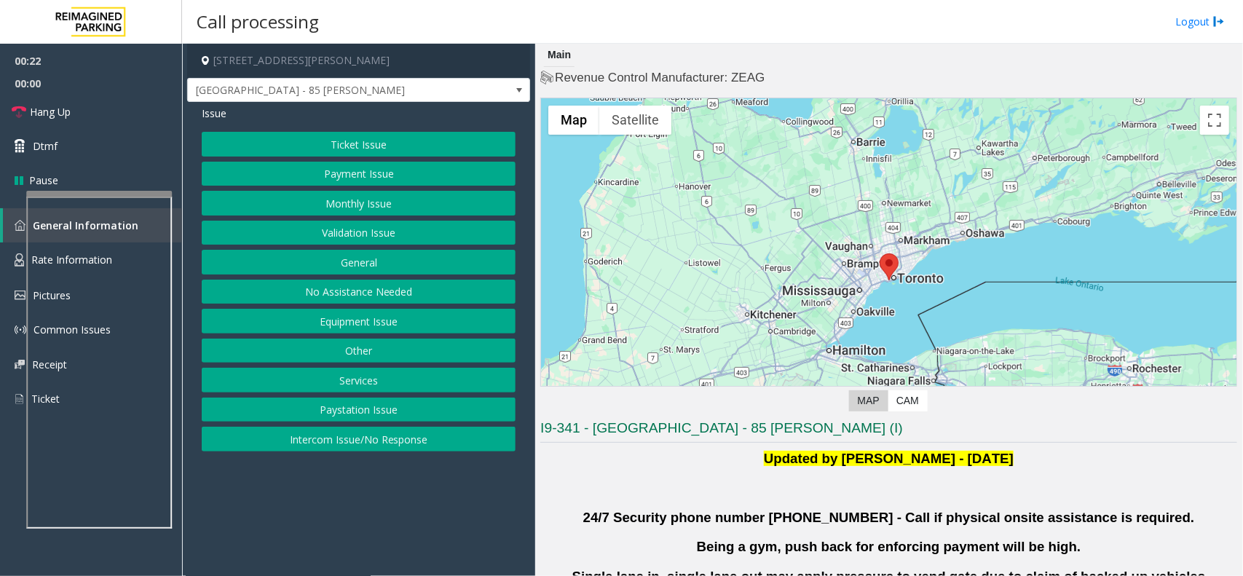
click at [365, 224] on button "Validation Issue" at bounding box center [359, 233] width 314 height 25
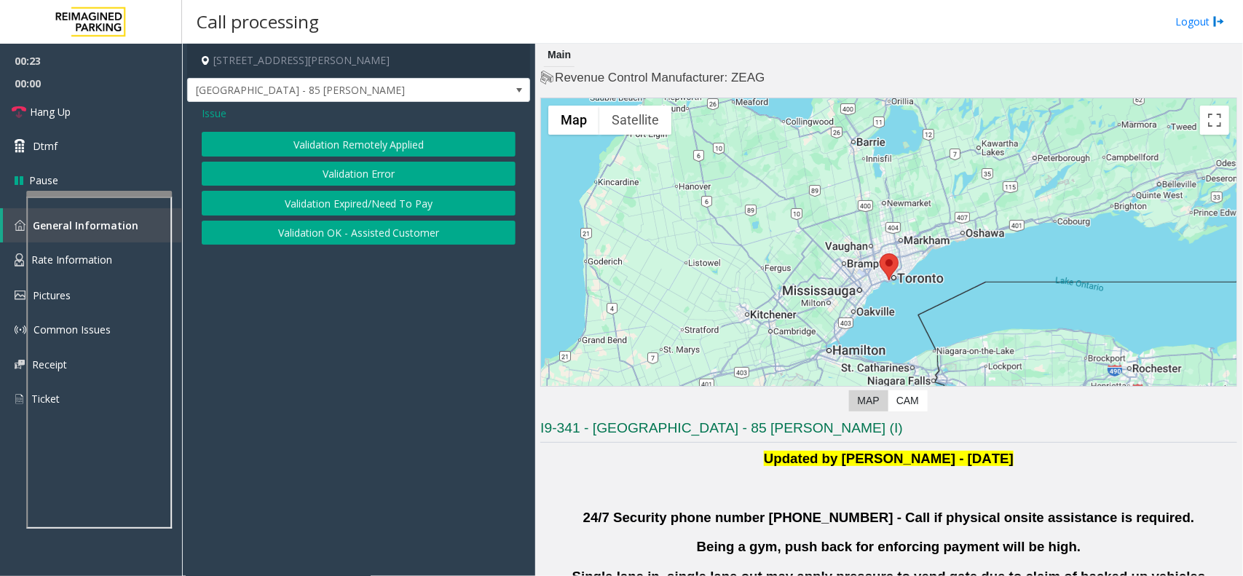
click at [373, 175] on button "Validation Error" at bounding box center [359, 174] width 314 height 25
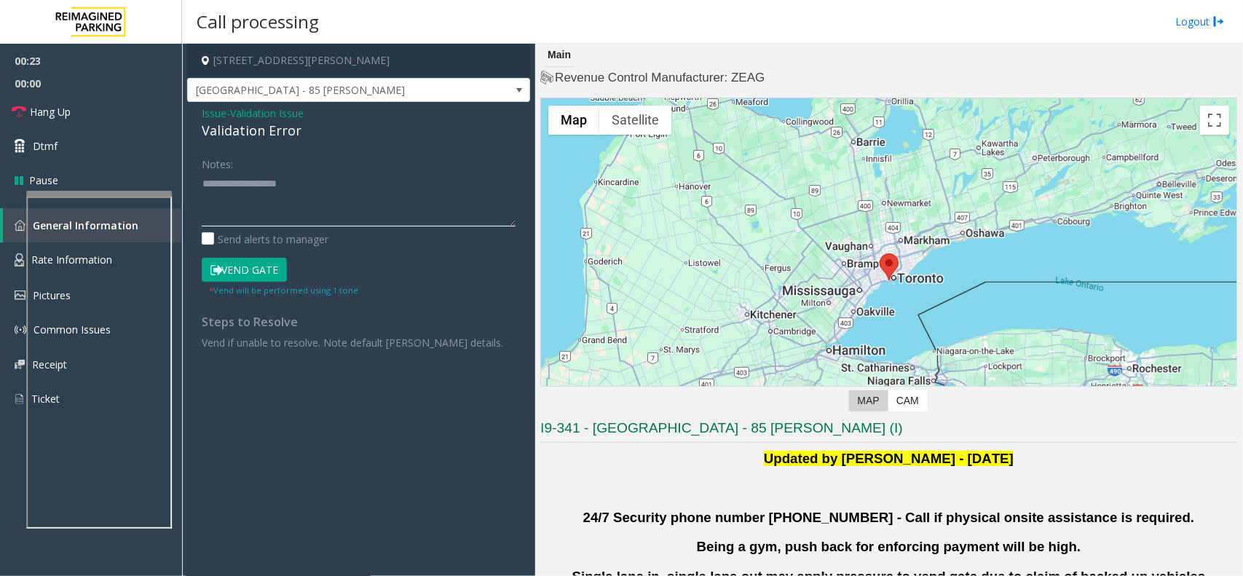
click at [335, 215] on textarea at bounding box center [359, 199] width 314 height 55
click at [244, 266] on button "Vend Gate" at bounding box center [244, 270] width 85 height 25
click at [269, 209] on textarea at bounding box center [359, 199] width 314 height 55
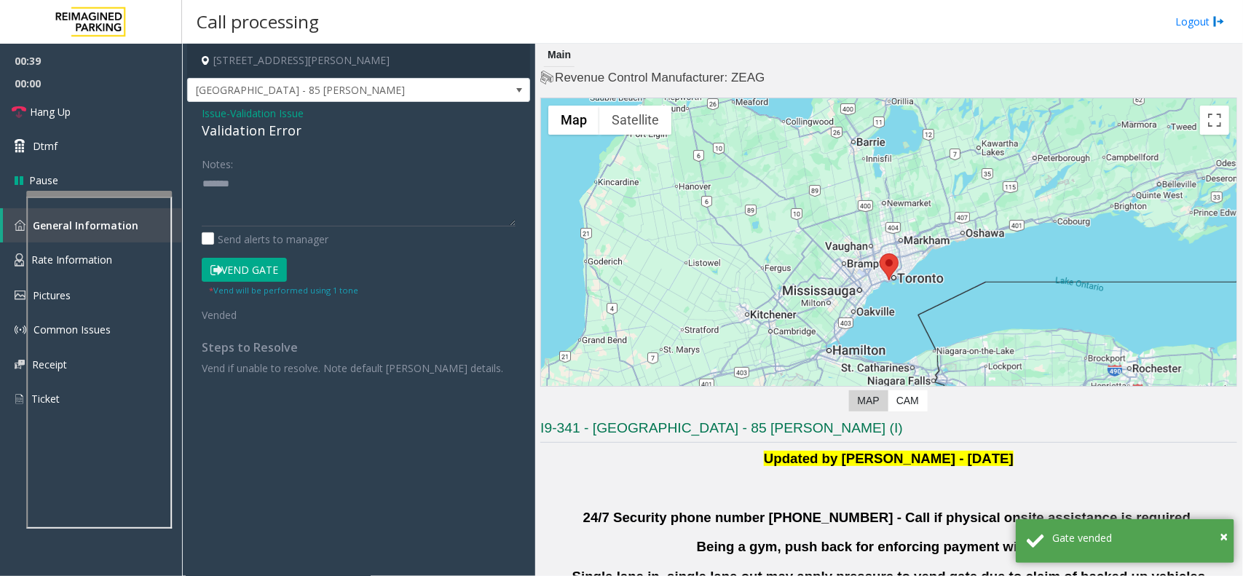
click at [269, 135] on div "Validation Error" at bounding box center [359, 131] width 314 height 20
copy div "Validation Error"
click at [271, 194] on textarea at bounding box center [359, 199] width 314 height 55
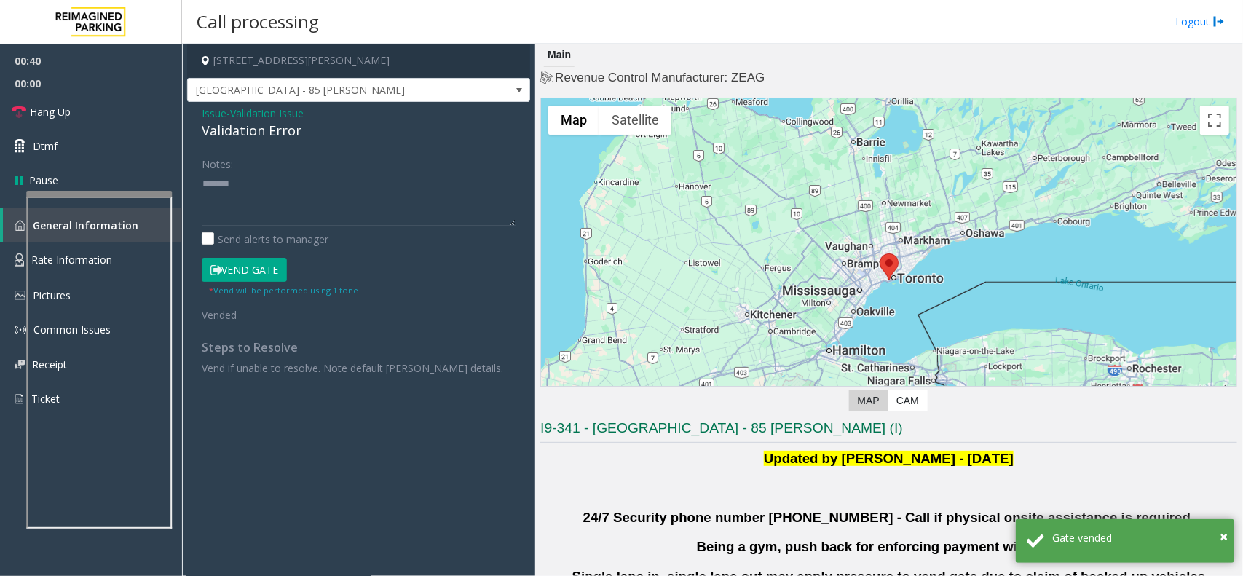
paste textarea "**********"
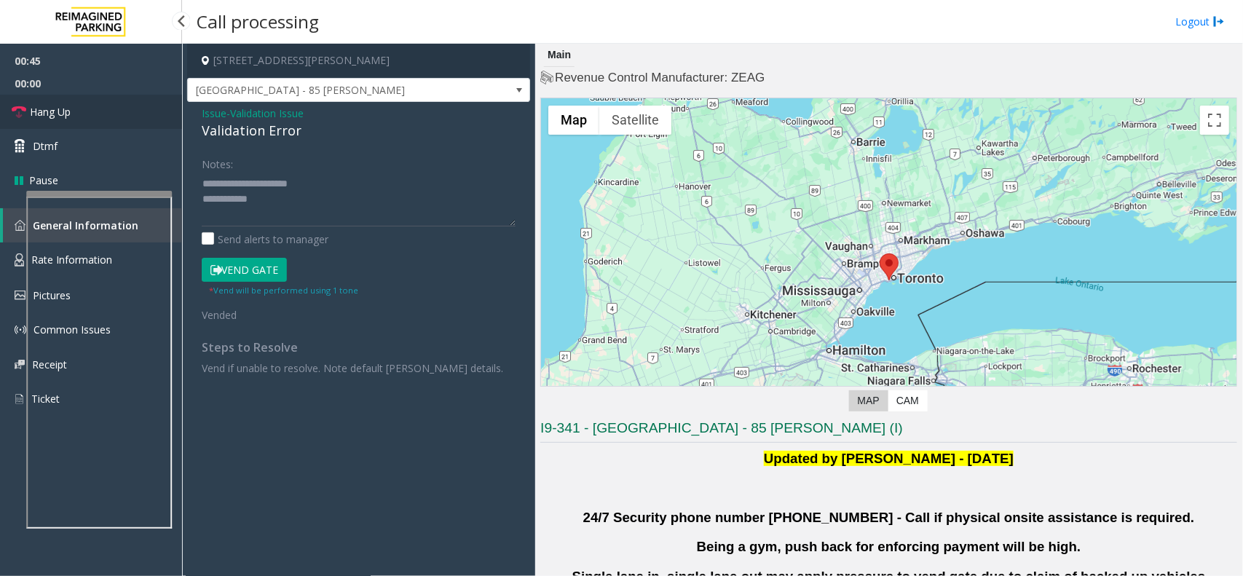
click at [56, 100] on link "Hang Up" at bounding box center [91, 112] width 182 height 34
click at [297, 204] on textarea at bounding box center [359, 199] width 314 height 55
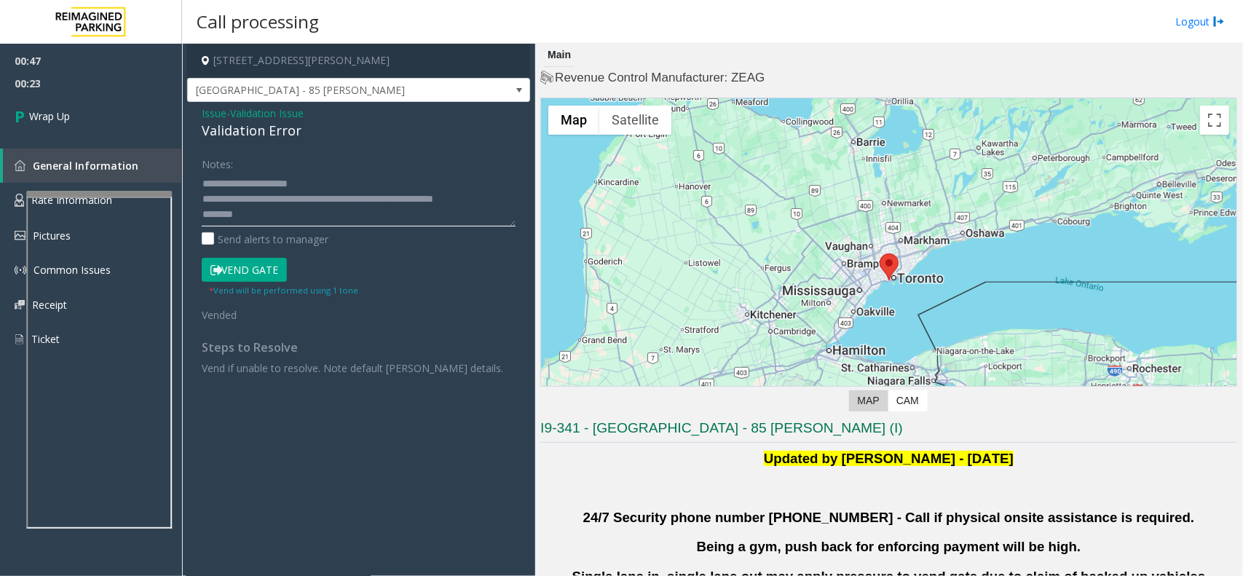
click at [352, 177] on textarea at bounding box center [359, 199] width 314 height 55
type textarea "**********"
click at [53, 115] on span "Wrap Up" at bounding box center [49, 115] width 41 height 15
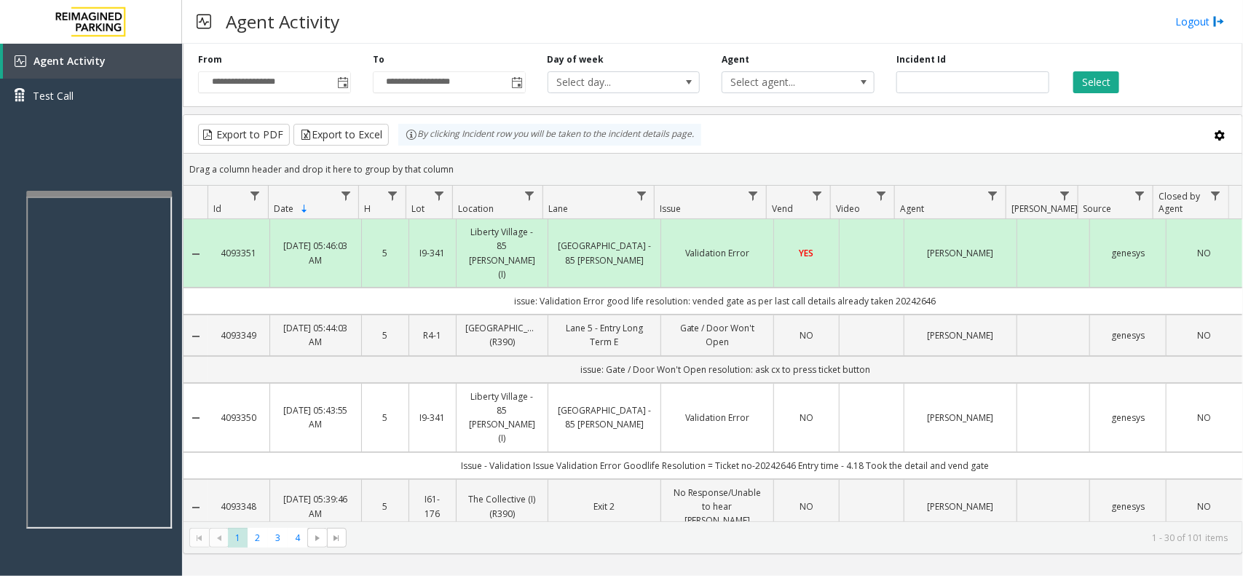
drag, startPoint x: 962, startPoint y: 274, endPoint x: 491, endPoint y: 277, distance: 471.0
click at [491, 288] on td "issue: Validation Error good life resolution: vended gate as per last call deta…" at bounding box center [725, 301] width 1034 height 27
click at [482, 288] on td "issue: Validation Error good life resolution: vended gate as per last call deta…" at bounding box center [725, 301] width 1034 height 27
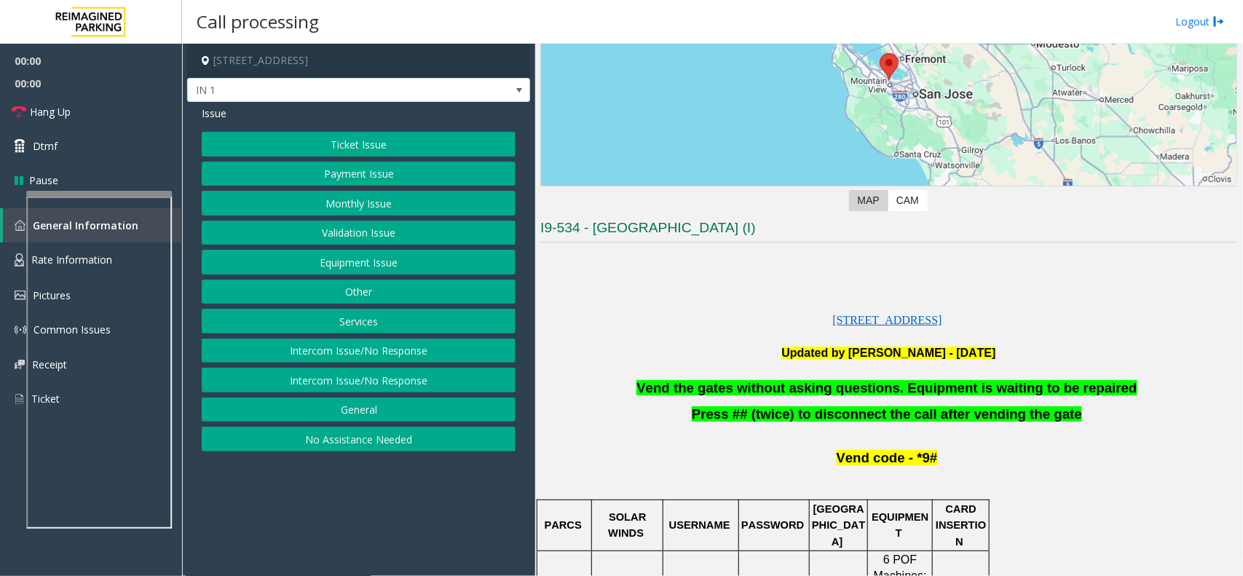
scroll to position [364, 0]
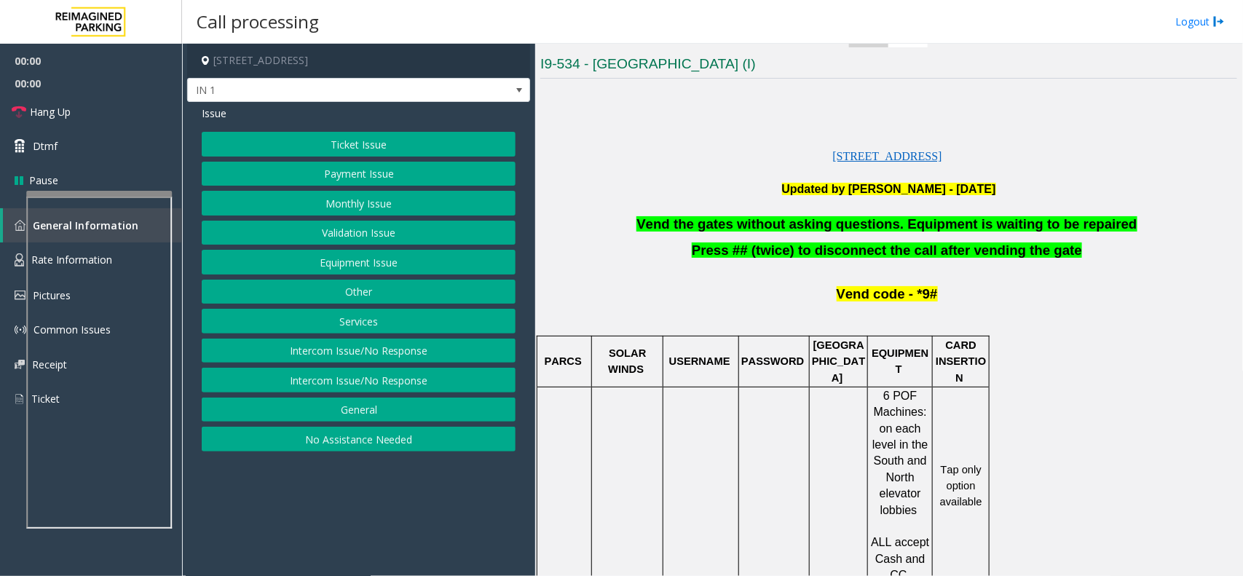
click at [783, 230] on span "Vend the gates without asking questions. Equipment is waiting to be repaired" at bounding box center [886, 223] width 500 height 15
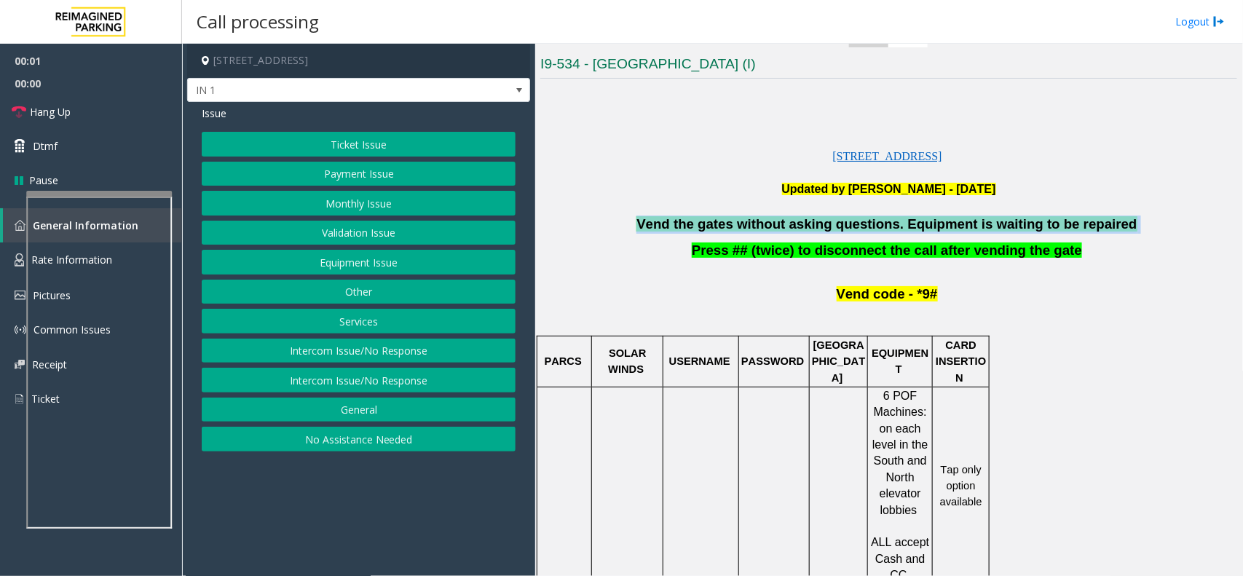
click at [783, 230] on span "Vend the gates without asking questions. Equipment is waiting to be repaired" at bounding box center [886, 223] width 500 height 15
copy p "Vend the gates without asking questions. Equipment is waiting to be repaired"
click at [342, 329] on button "Services" at bounding box center [359, 321] width 314 height 25
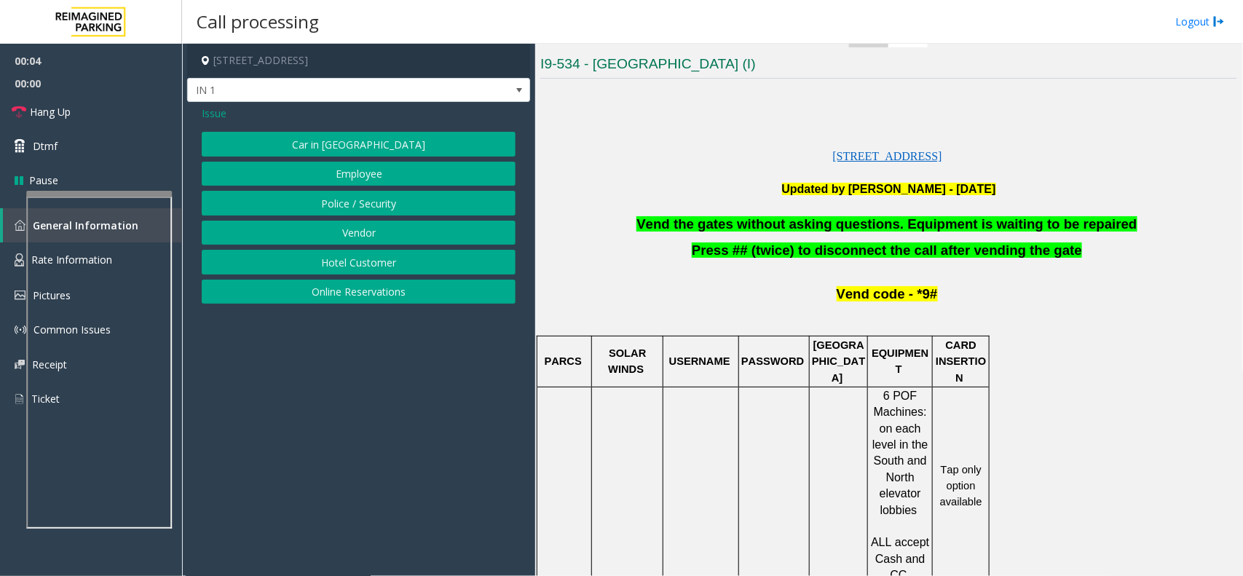
click at [220, 122] on div "Issue Car in Tow Employee Police / Security Vendor Hotel Customer Online Reserv…" at bounding box center [358, 206] width 343 height 209
click at [217, 117] on span "Issue" at bounding box center [214, 113] width 25 height 15
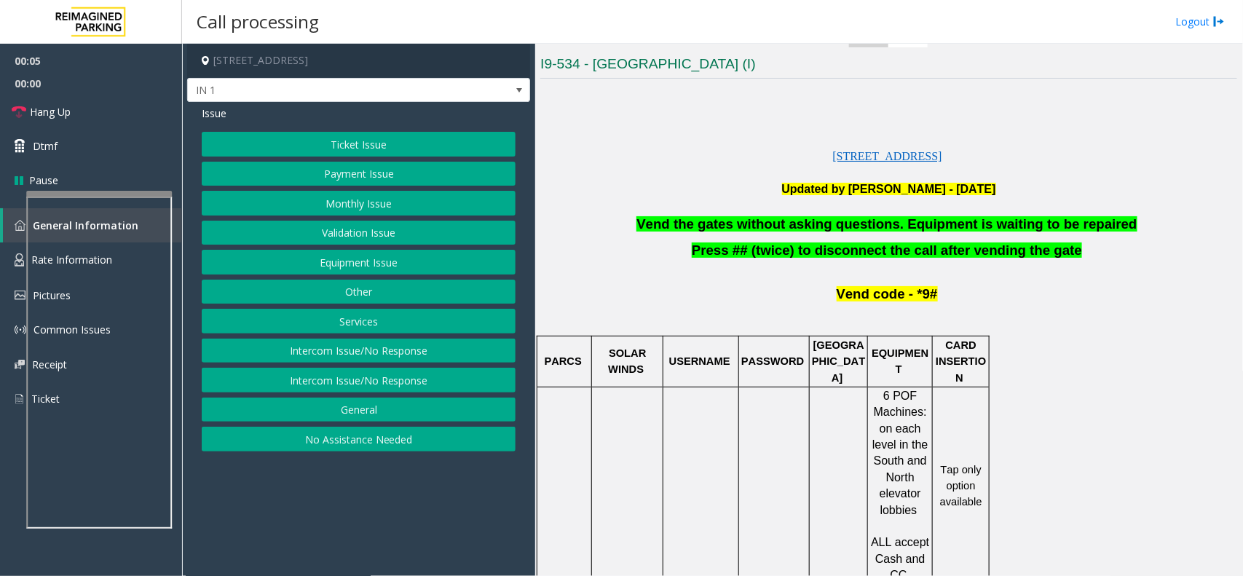
click at [331, 256] on button "Equipment Issue" at bounding box center [359, 262] width 314 height 25
click at [331, 256] on button "Gate / Door Won't Open" at bounding box center [359, 262] width 314 height 25
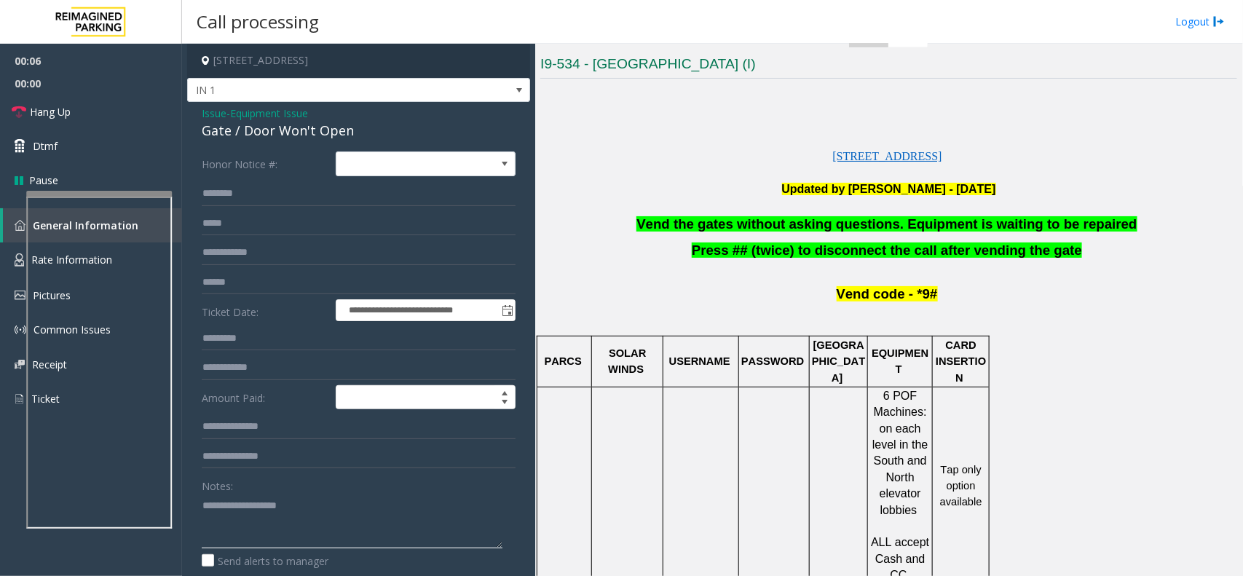
click at [242, 435] on textarea at bounding box center [352, 521] width 301 height 55
paste textarea "**********"
type textarea "**********"
click at [114, 148] on link "Dtmf" at bounding box center [91, 146] width 182 height 34
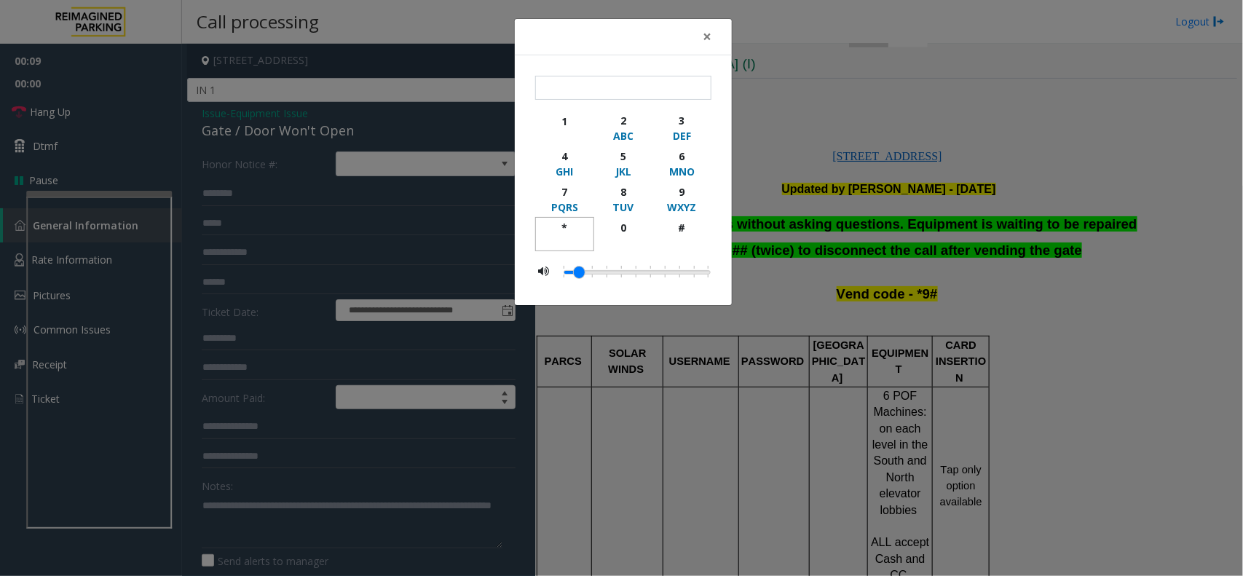
click at [563, 227] on div "*" at bounding box center [565, 227] width 40 height 15
click at [694, 201] on div "WXYZ" at bounding box center [682, 206] width 40 height 15
click at [681, 227] on div "#" at bounding box center [682, 227] width 40 height 15
type input "***"
click at [711, 37] on button "×" at bounding box center [706, 37] width 29 height 36
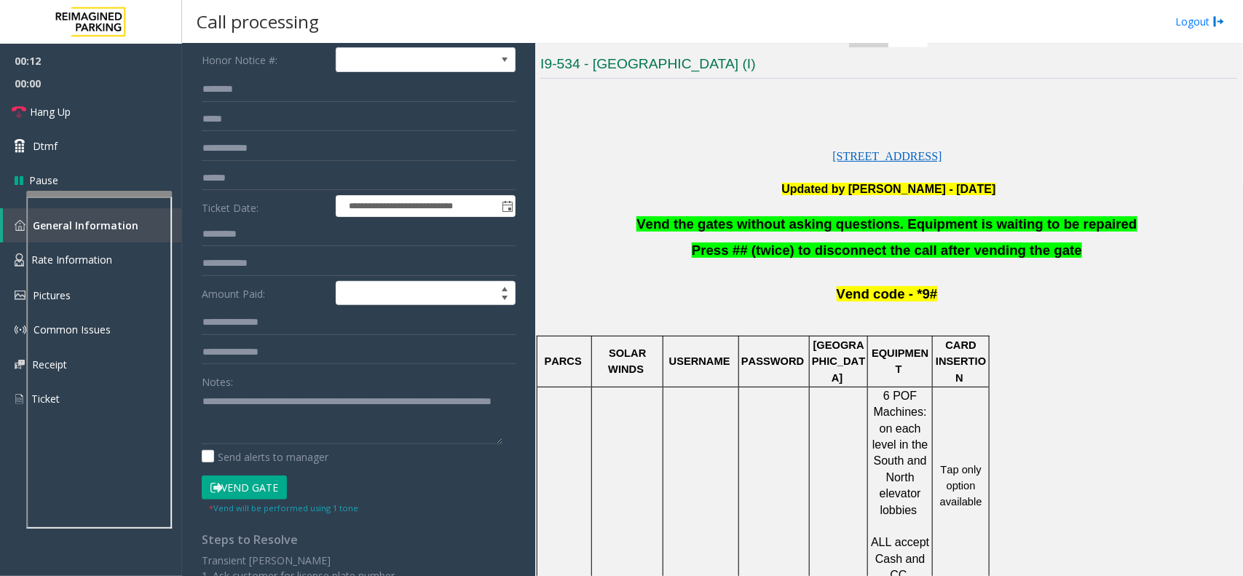
scroll to position [202, 0]
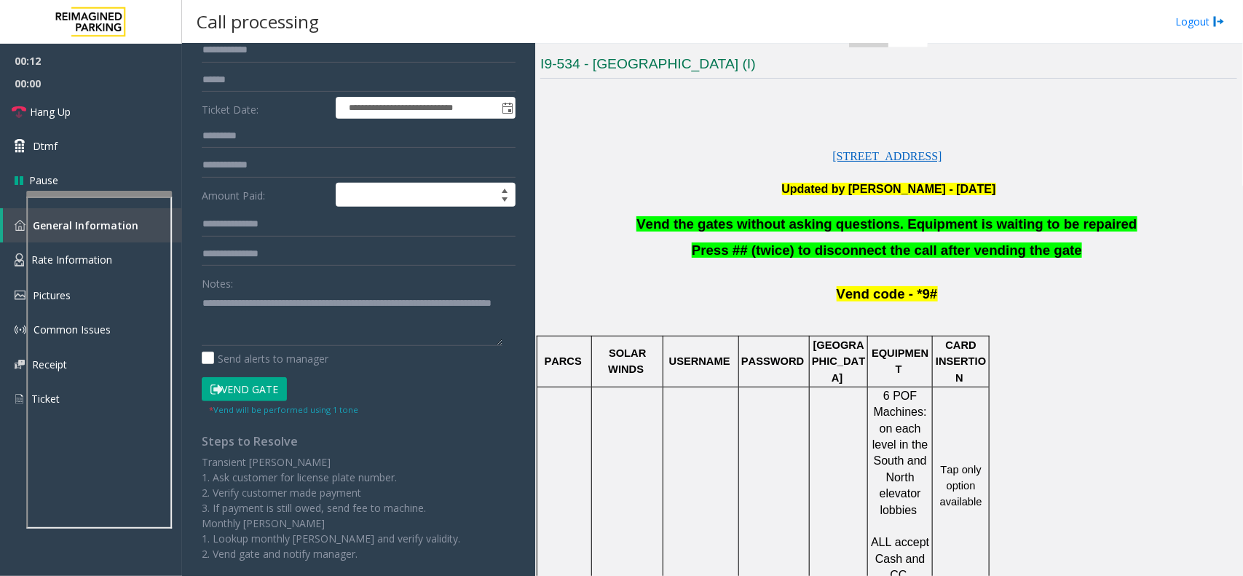
click at [251, 395] on button "Vend Gate" at bounding box center [244, 389] width 85 height 25
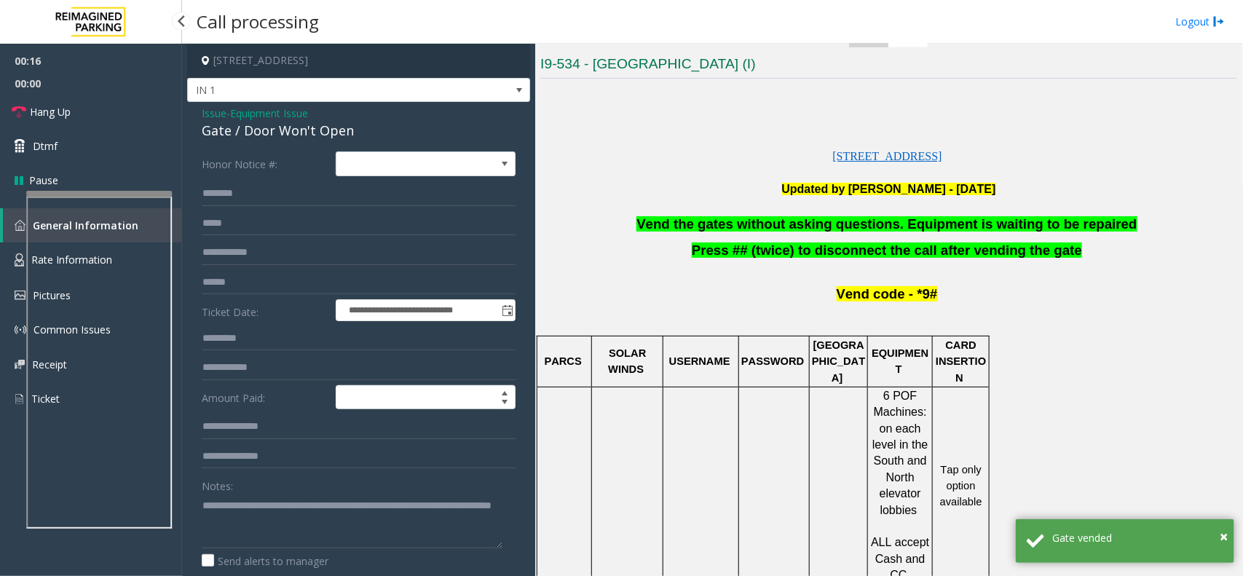
click at [99, 88] on span "00:00" at bounding box center [91, 83] width 182 height 23
click at [86, 108] on link "Hang Up" at bounding box center [91, 112] width 182 height 34
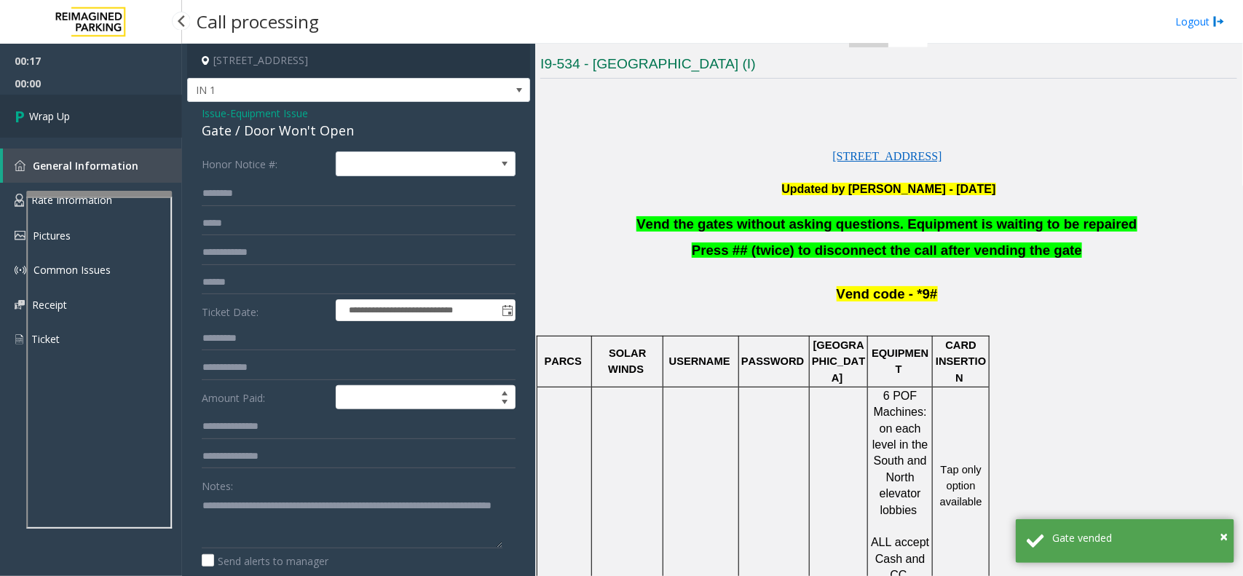
click at [86, 108] on link "Wrap Up" at bounding box center [91, 116] width 182 height 43
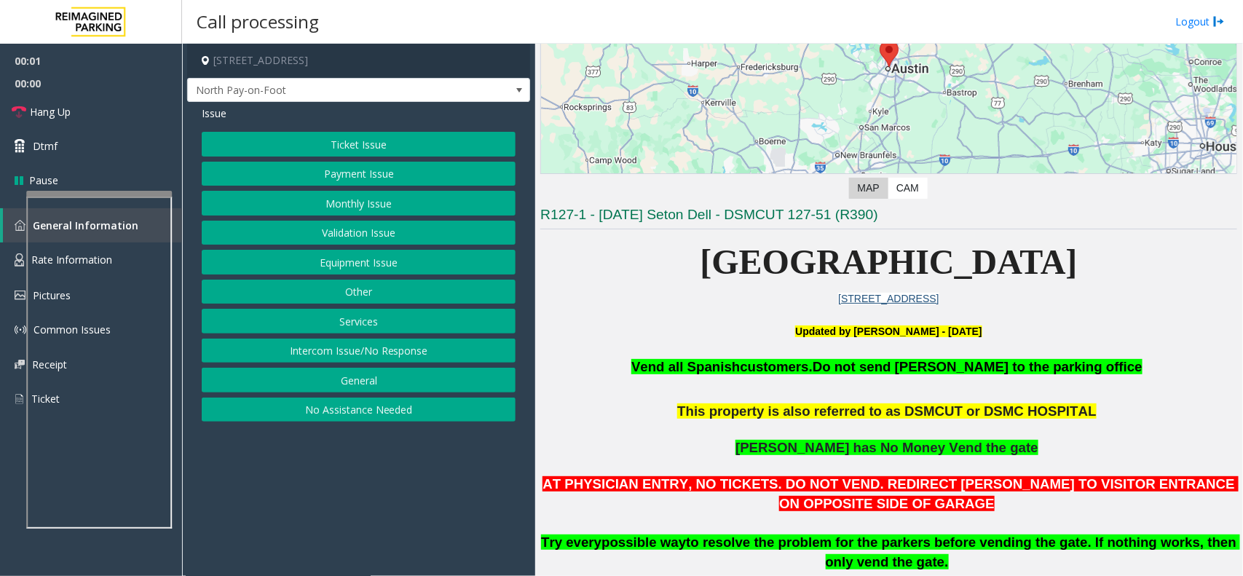
scroll to position [364, 0]
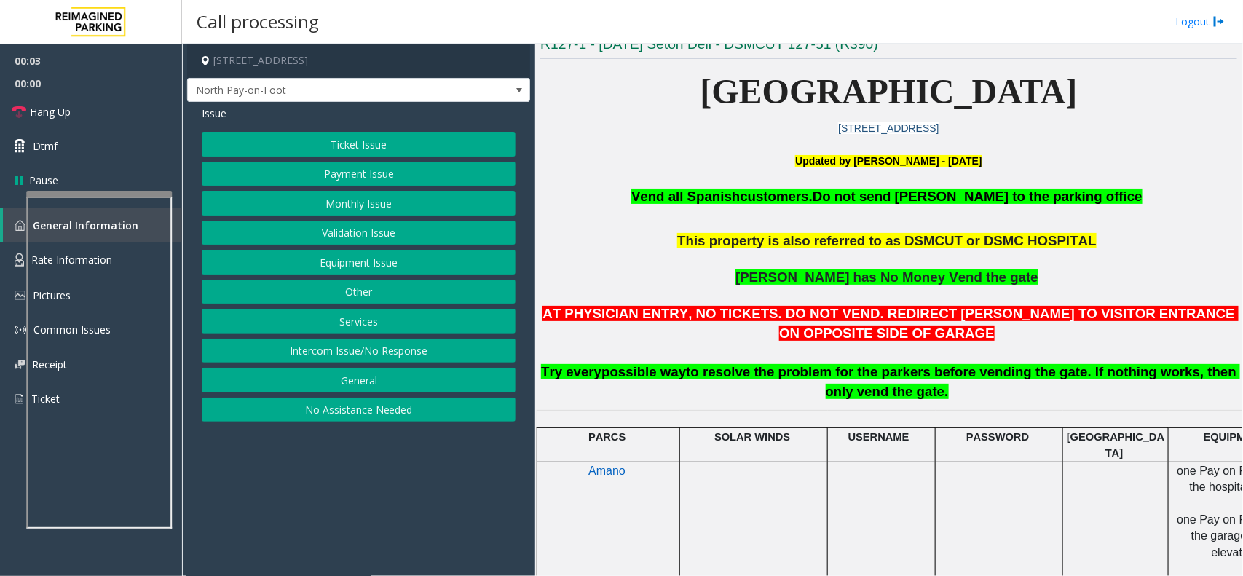
click at [375, 176] on button "Payment Issue" at bounding box center [359, 174] width 314 height 25
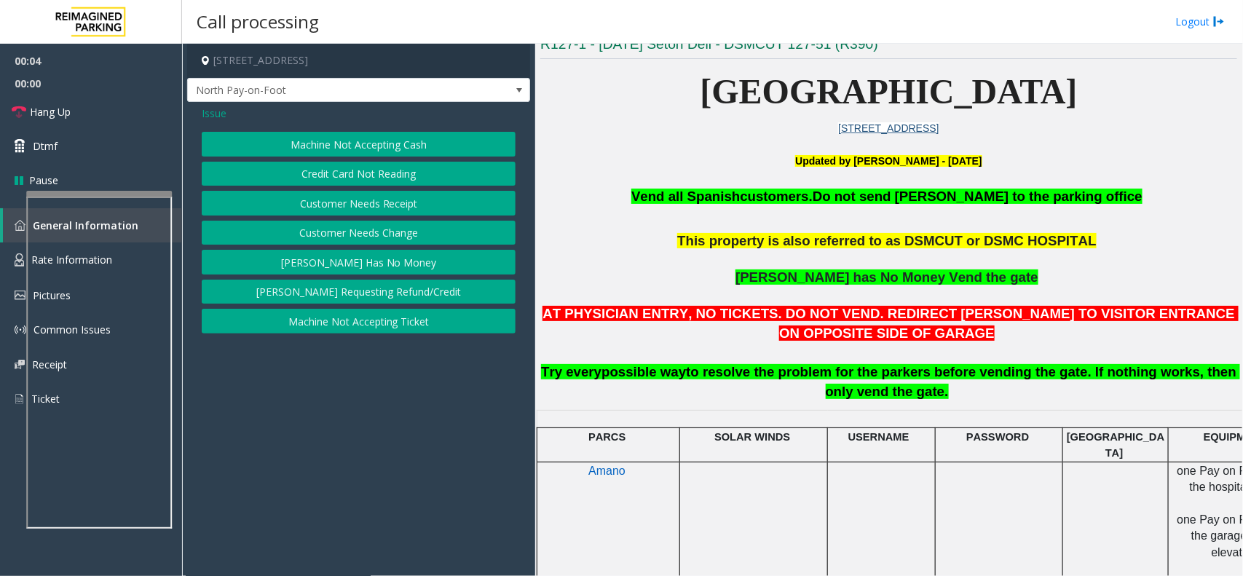
click at [387, 182] on button "Credit Card Not Reading" at bounding box center [359, 174] width 314 height 25
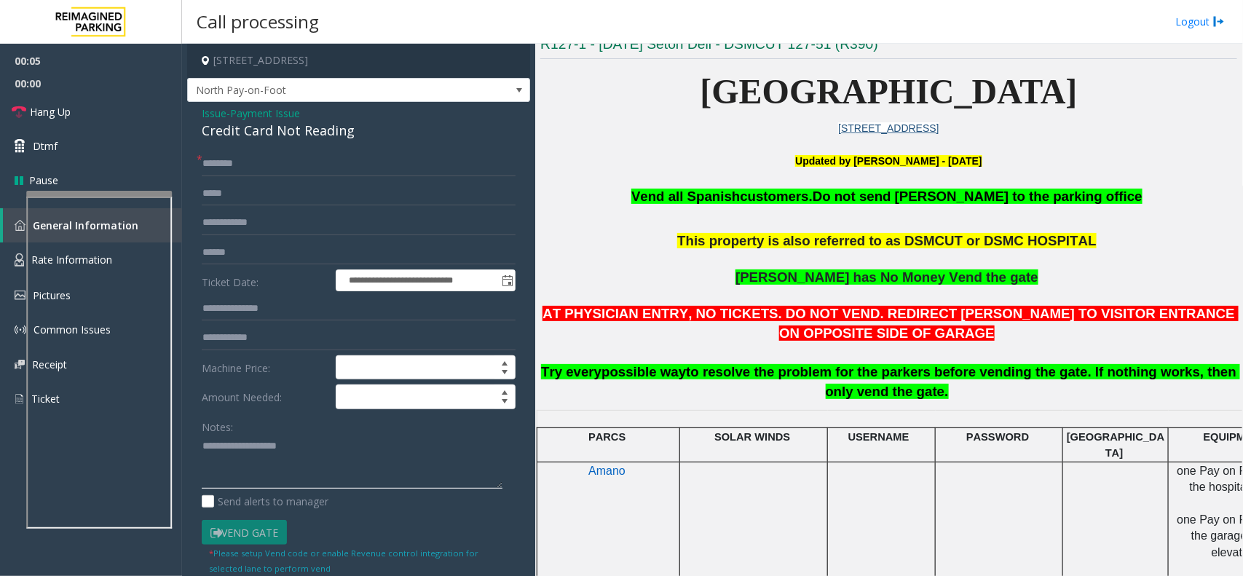
click at [310, 435] on textarea at bounding box center [352, 462] width 301 height 55
type textarea "******"
click at [256, 171] on input "text" at bounding box center [359, 163] width 314 height 25
type input "**"
click at [253, 435] on textarea at bounding box center [352, 462] width 301 height 55
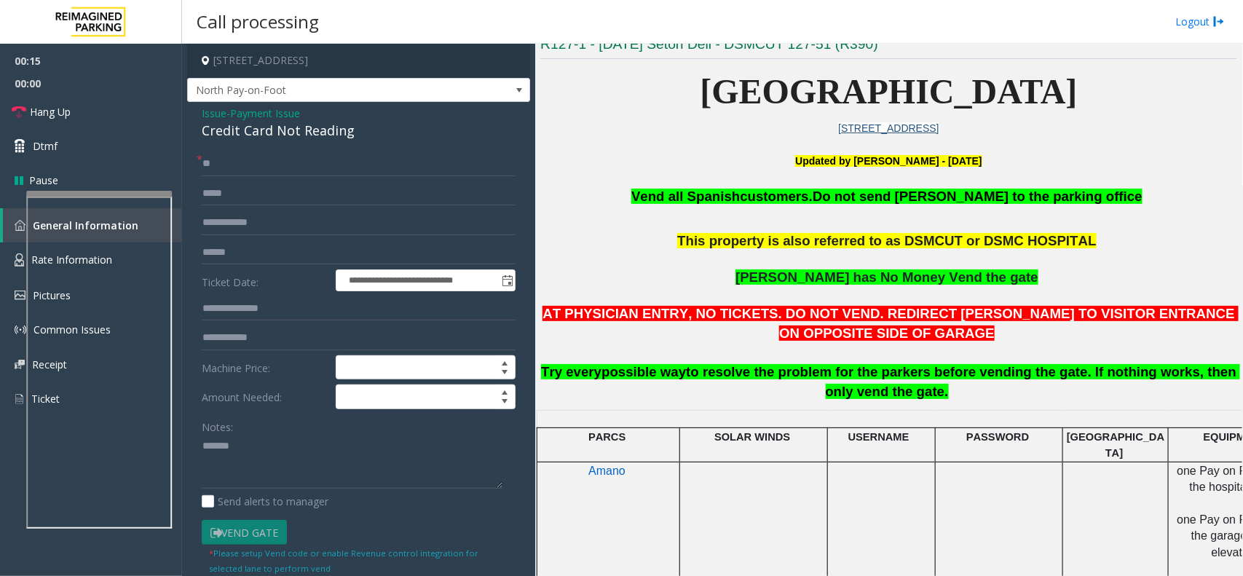
click at [326, 140] on div "Credit Card Not Reading" at bounding box center [359, 131] width 314 height 20
click at [326, 139] on div "Credit Card Not Reading" at bounding box center [359, 131] width 314 height 20
copy div "Credit Card Not Reading"
click at [290, 435] on textarea at bounding box center [352, 462] width 301 height 55
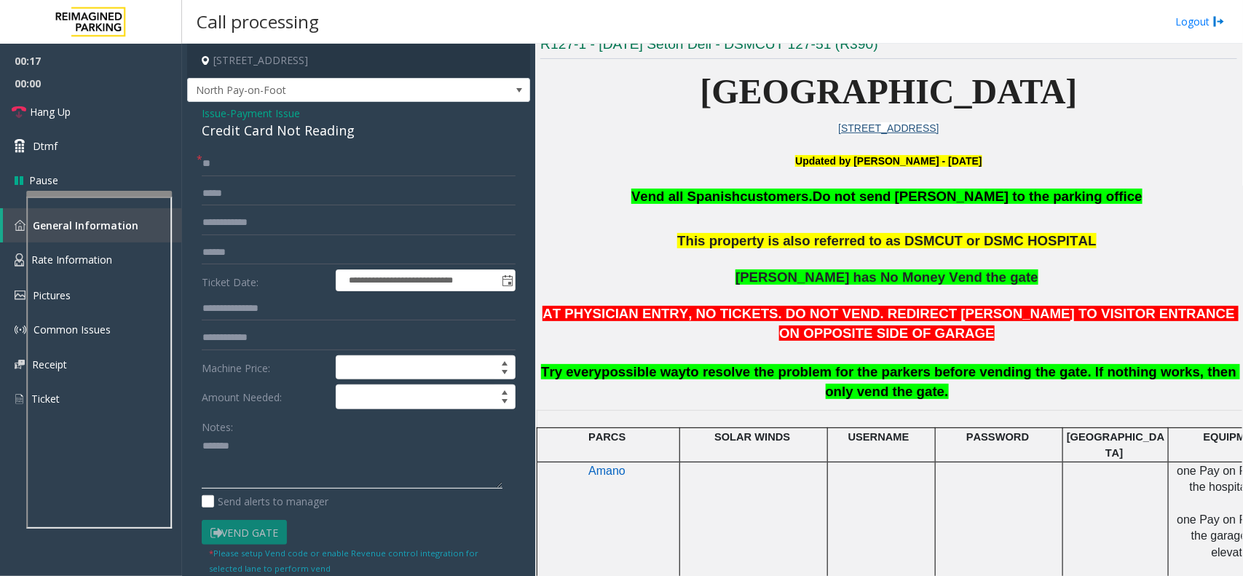
paste textarea "**********"
type textarea "**********"
click at [125, 118] on link "Hang Up" at bounding box center [91, 112] width 182 height 34
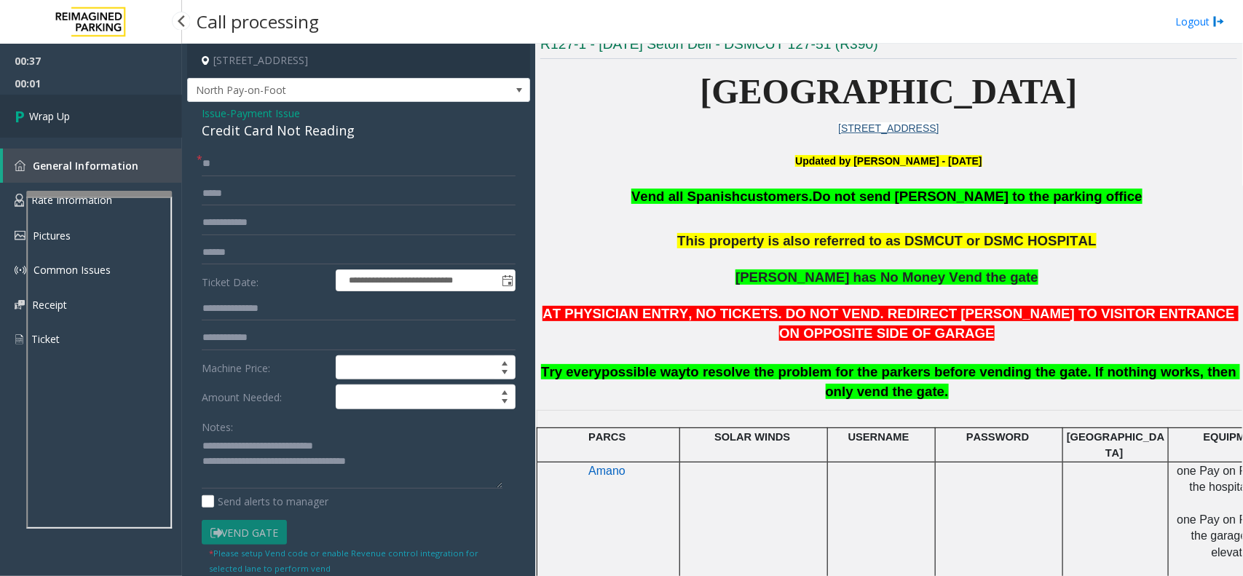
click at [125, 118] on link "Wrap Up" at bounding box center [91, 116] width 182 height 43
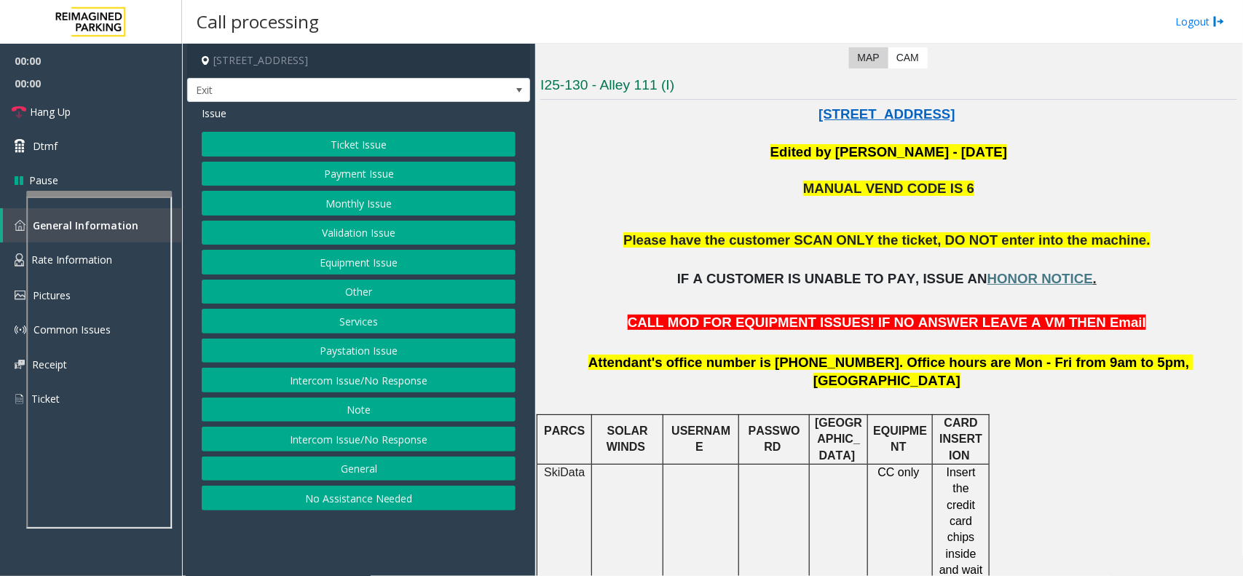
scroll to position [364, 0]
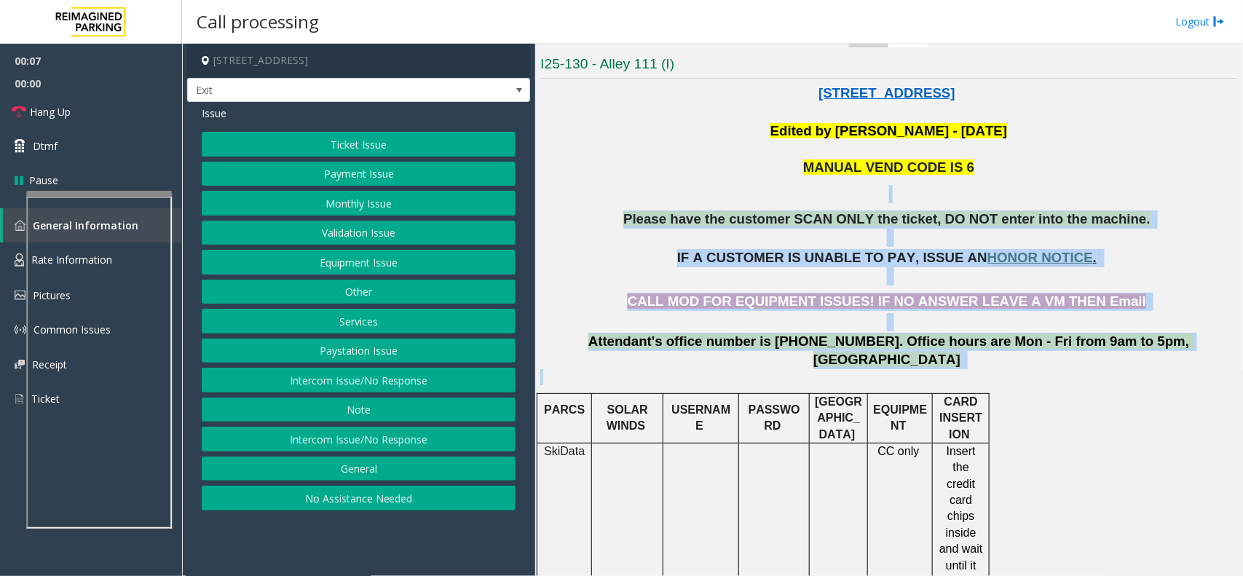
drag, startPoint x: 615, startPoint y: 179, endPoint x: 1064, endPoint y: 404, distance: 501.7
drag, startPoint x: 1099, startPoint y: 394, endPoint x: 729, endPoint y: 148, distance: 444.2
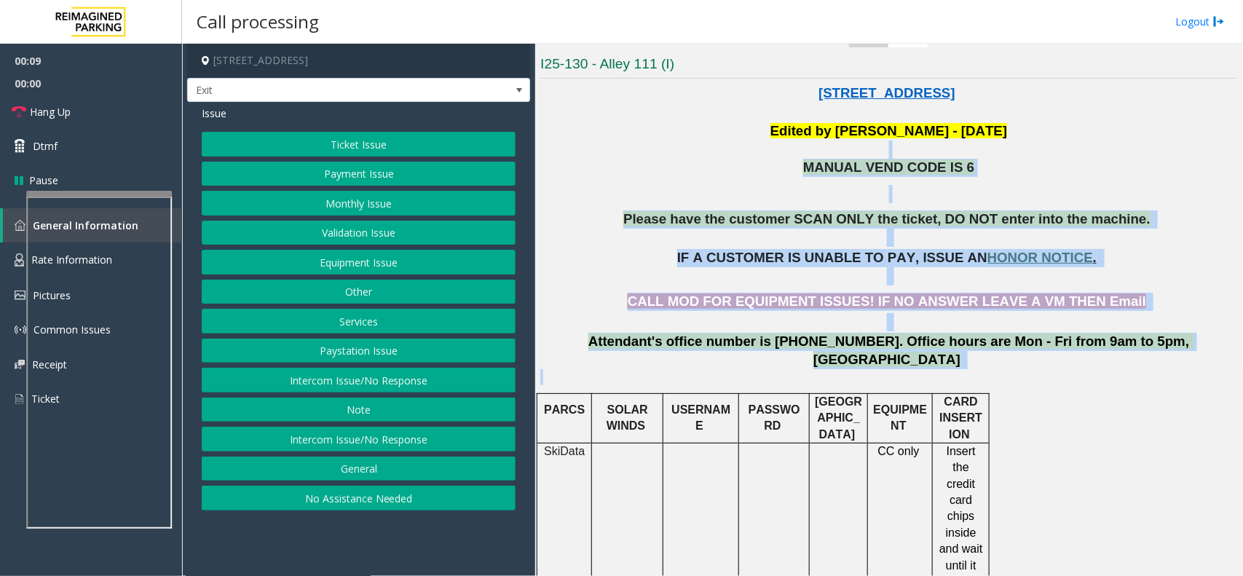
click at [670, 199] on p at bounding box center [888, 194] width 697 height 18
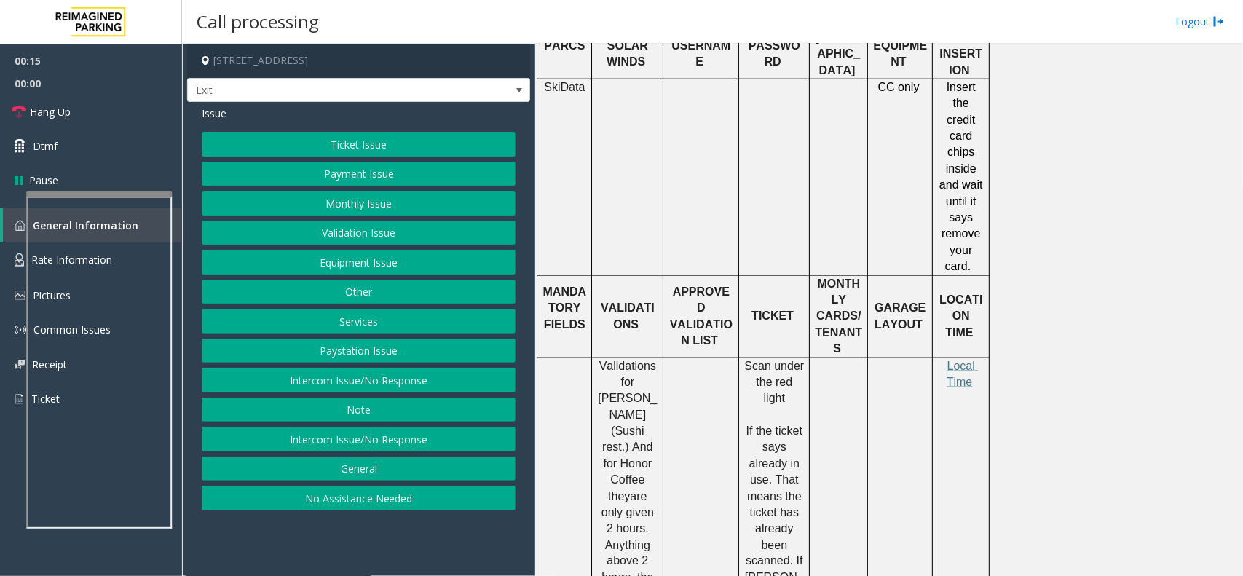
scroll to position [819, 0]
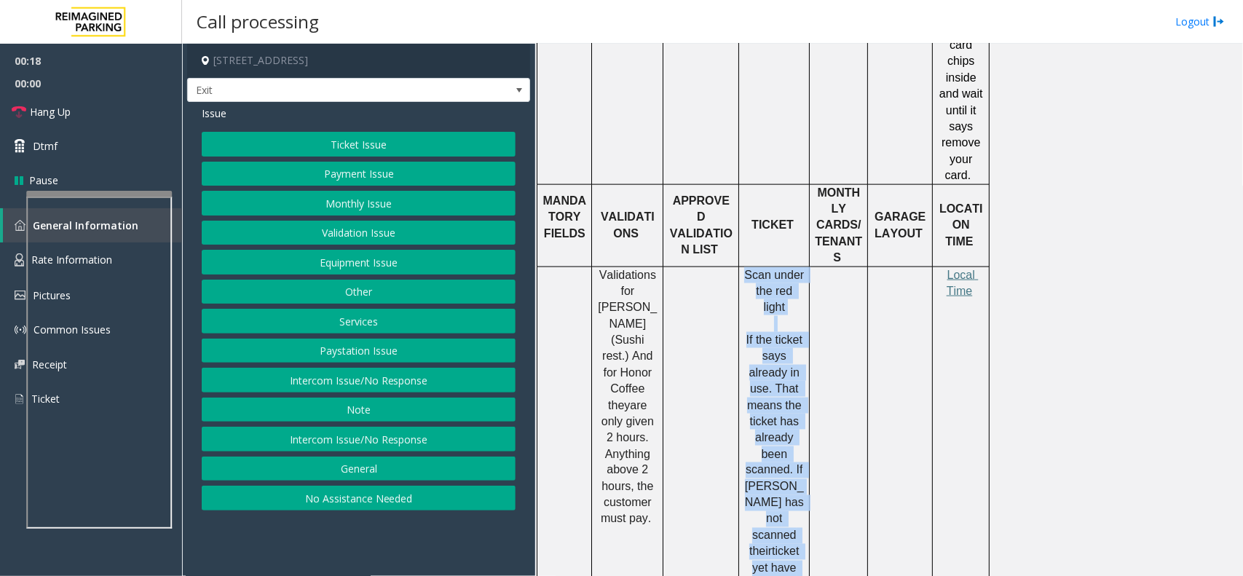
drag, startPoint x: 745, startPoint y: 245, endPoint x: 832, endPoint y: 446, distance: 218.4
click at [832, 435] on tr "Validations for [PERSON_NAME] (Sushi rest.) And for Honor Coffee they are only …" at bounding box center [763, 437] width 452 height 343
click at [832, 435] on td at bounding box center [839, 437] width 58 height 343
drag, startPoint x: 805, startPoint y: 510, endPoint x: 744, endPoint y: 241, distance: 275.5
click at [744, 267] on div "Scan under the red light If the ticket says already in use. That means the tick…" at bounding box center [774, 438] width 70 height 342
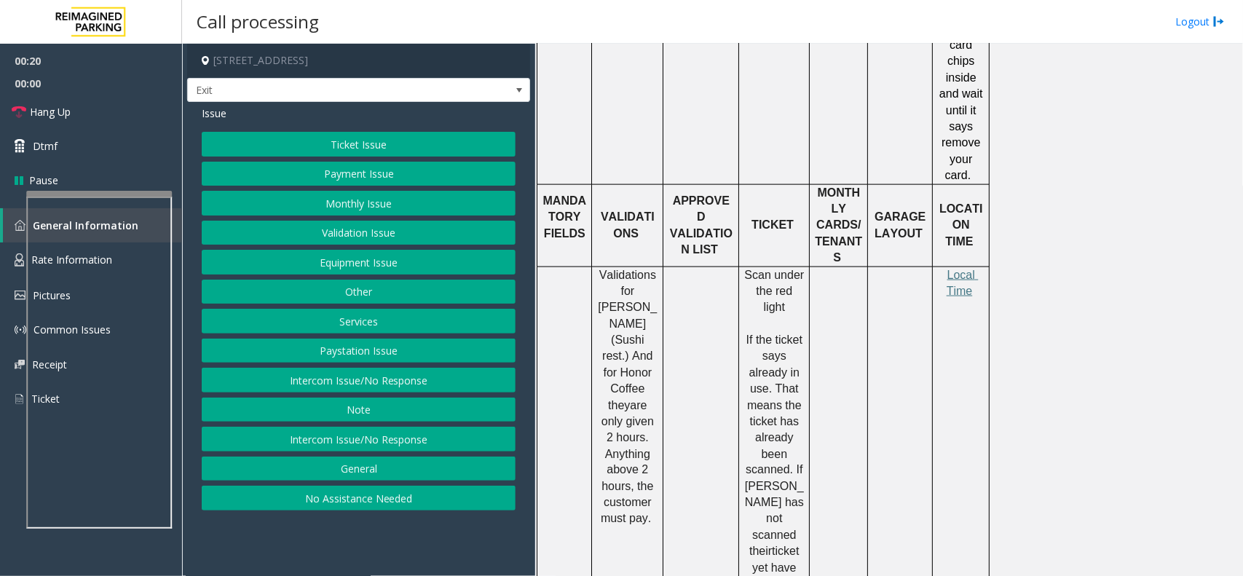
click at [852, 282] on td at bounding box center [839, 437] width 58 height 343
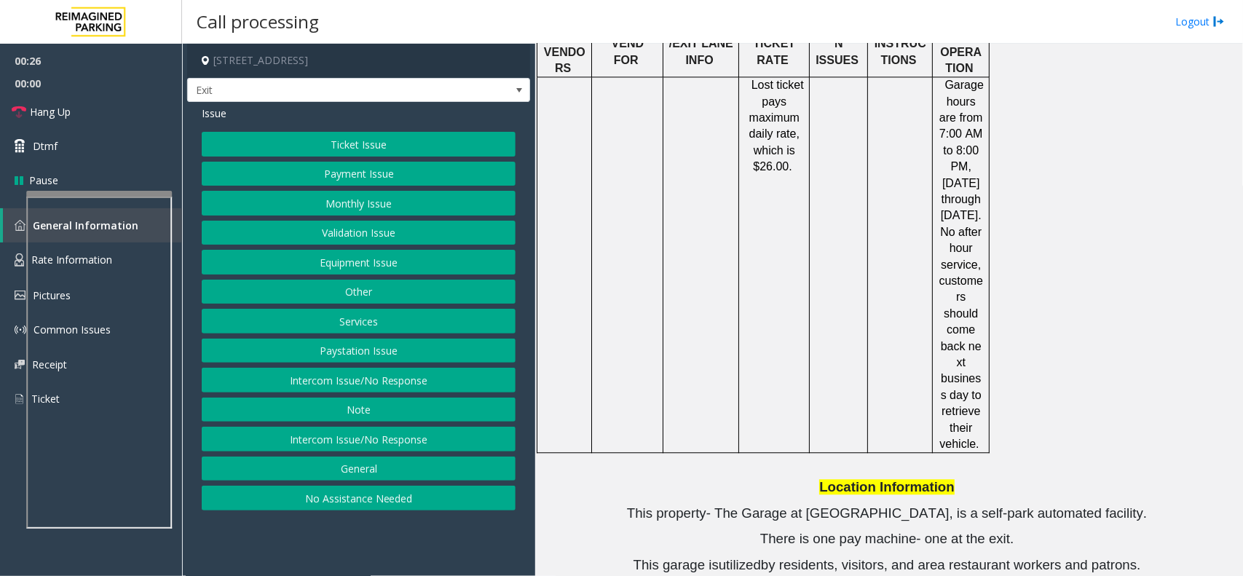
scroll to position [1170, 0]
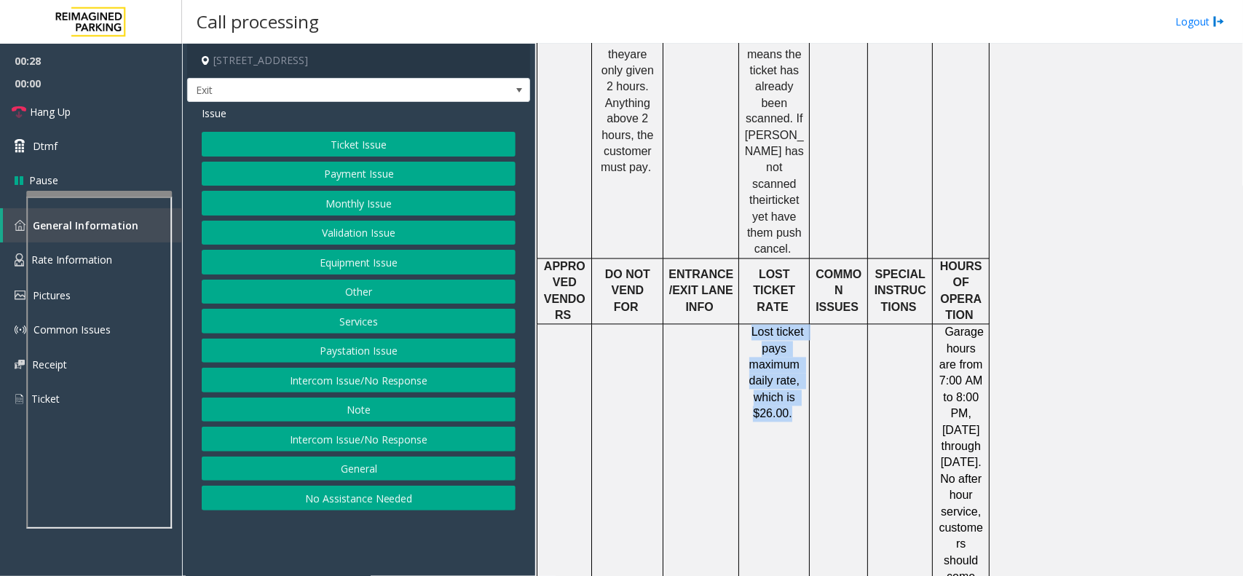
drag, startPoint x: 790, startPoint y: 326, endPoint x: 753, endPoint y: 240, distance: 93.3
click at [753, 325] on td "Lost ticket pays maximum daily rate, which is $26.00." at bounding box center [774, 513] width 71 height 376
click at [744, 325] on p "Lost ticket pays maximum daily rate, which is $26.00." at bounding box center [774, 374] width 60 height 98
drag, startPoint x: 748, startPoint y: 240, endPoint x: 808, endPoint y: 328, distance: 106.2
click at [808, 328] on td "Lost ticket pays maximum daily rate, which is $26.00." at bounding box center [774, 513] width 71 height 376
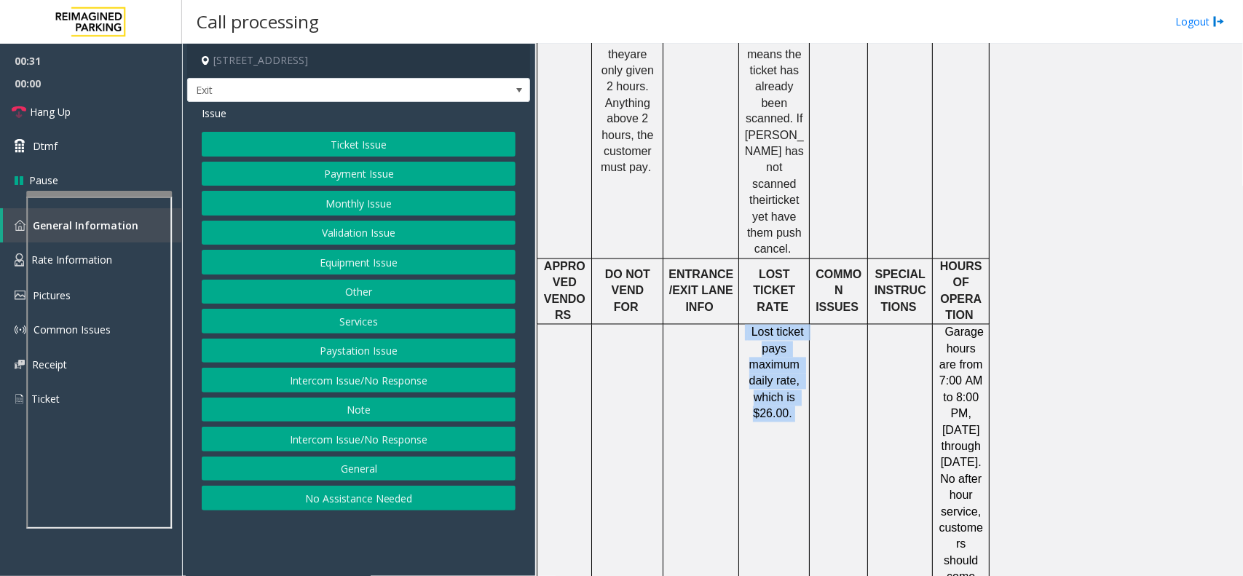
click at [792, 333] on td "Lost ticket pays maximum daily rate, which is $26.00." at bounding box center [774, 513] width 71 height 376
drag, startPoint x: 792, startPoint y: 325, endPoint x: 751, endPoint y: 237, distance: 97.4
click at [751, 325] on td "Lost ticket pays maximum daily rate, which is $26.00." at bounding box center [774, 513] width 71 height 376
click at [751, 326] on span at bounding box center [749, 332] width 3 height 12
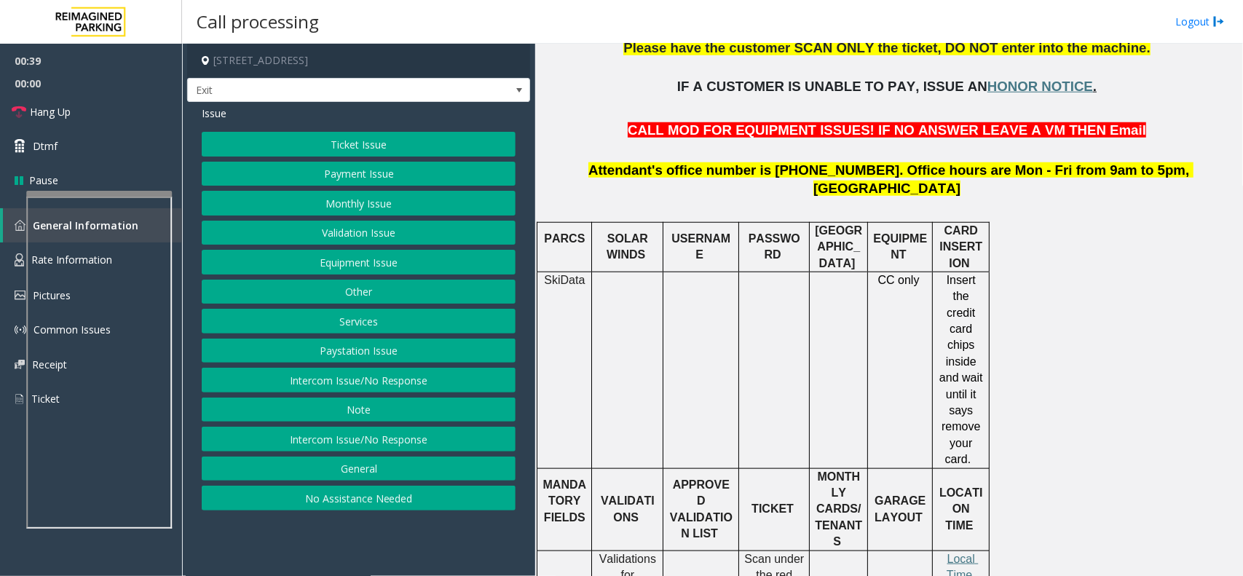
scroll to position [533, 0]
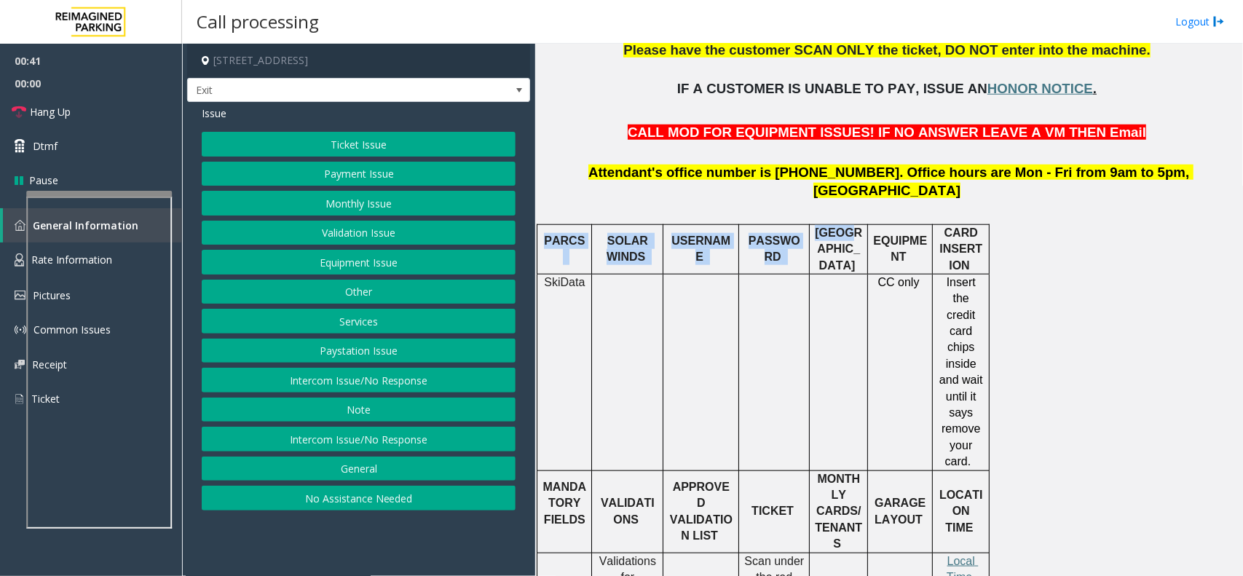
drag, startPoint x: 852, startPoint y: 232, endPoint x: 544, endPoint y: 231, distance: 307.9
click at [544, 231] on tr "PARCS SOLAR WINDS USERNAME PASSWORD PARIS EQUIPMENT CARD INSERTION" at bounding box center [763, 249] width 452 height 50
click at [719, 248] on td "USERNAME" at bounding box center [701, 249] width 76 height 50
drag, startPoint x: 608, startPoint y: 221, endPoint x: 858, endPoint y: 245, distance: 250.9
click at [858, 245] on tr "PARCS SOLAR WINDS USERNAME PASSWORD PARIS EQUIPMENT CARD INSERTION" at bounding box center [763, 249] width 452 height 50
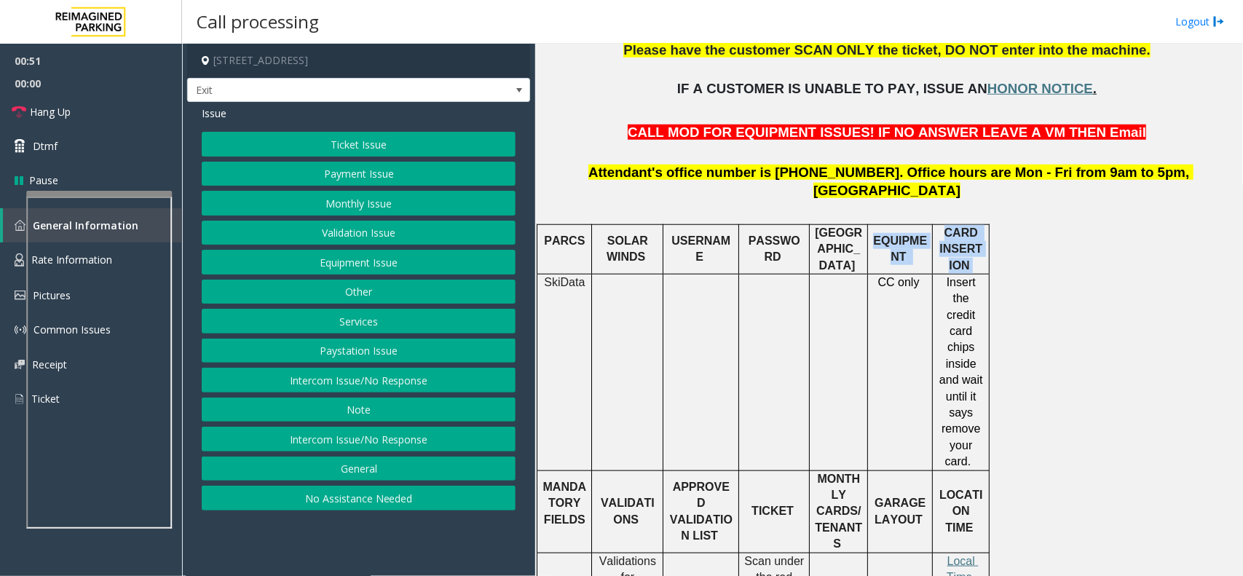
drag, startPoint x: 874, startPoint y: 221, endPoint x: 976, endPoint y: 253, distance: 106.4
click at [976, 253] on tr "PARCS SOLAR WINDS USERNAME PASSWORD PARIS EQUIPMENT CARD INSERTION" at bounding box center [763, 249] width 452 height 50
click at [948, 276] on span "Insert the credit card chips inside and wait until it says remove your card." at bounding box center [962, 371] width 47 height 191
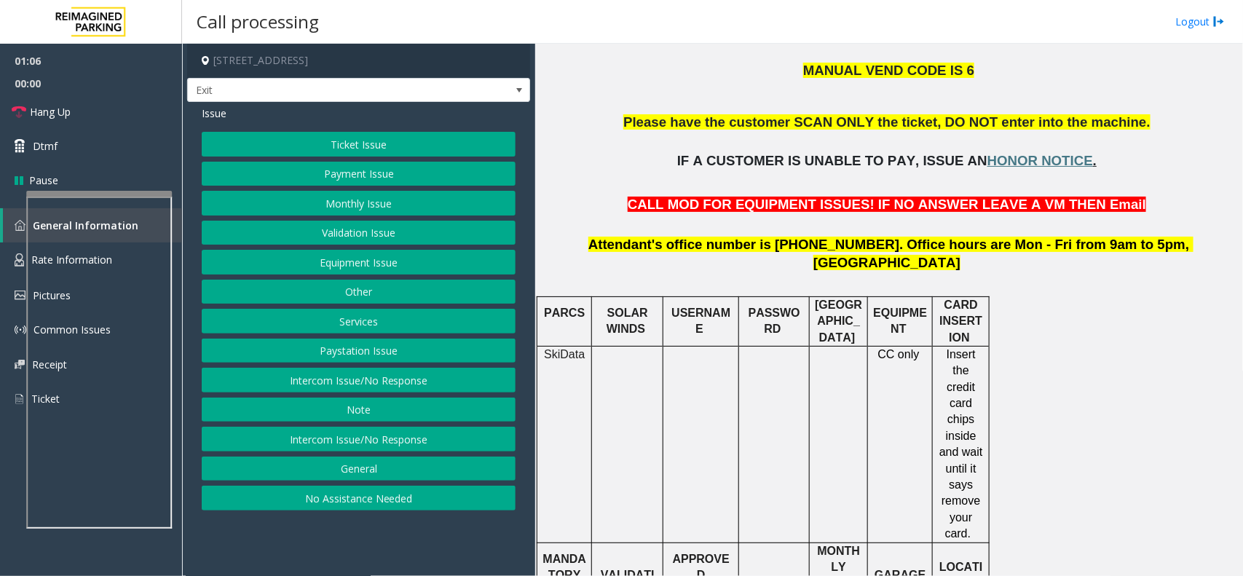
scroll to position [442, 0]
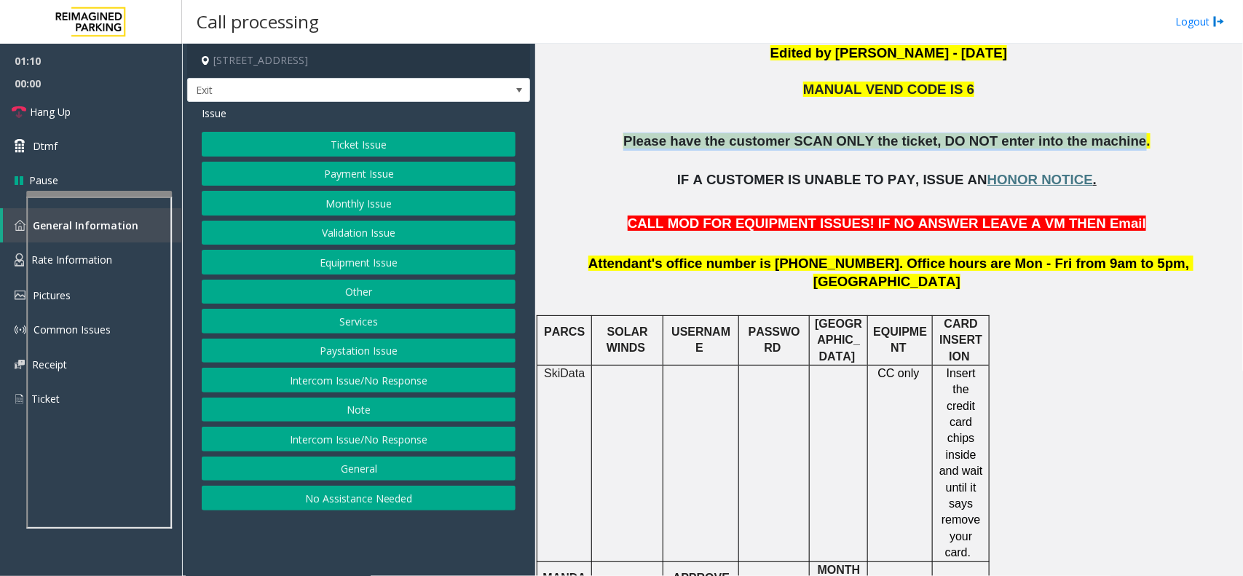
drag, startPoint x: 652, startPoint y: 150, endPoint x: 1107, endPoint y: 136, distance: 455.2
click at [994, 136] on p "Please have the customer SCAN ONLY the ticket, DO NOT enter into the machine." at bounding box center [888, 150] width 697 height 36
click at [994, 149] on span "Please have the customer SCAN ONLY the ticket, DO NOT enter into the machine." at bounding box center [886, 140] width 527 height 15
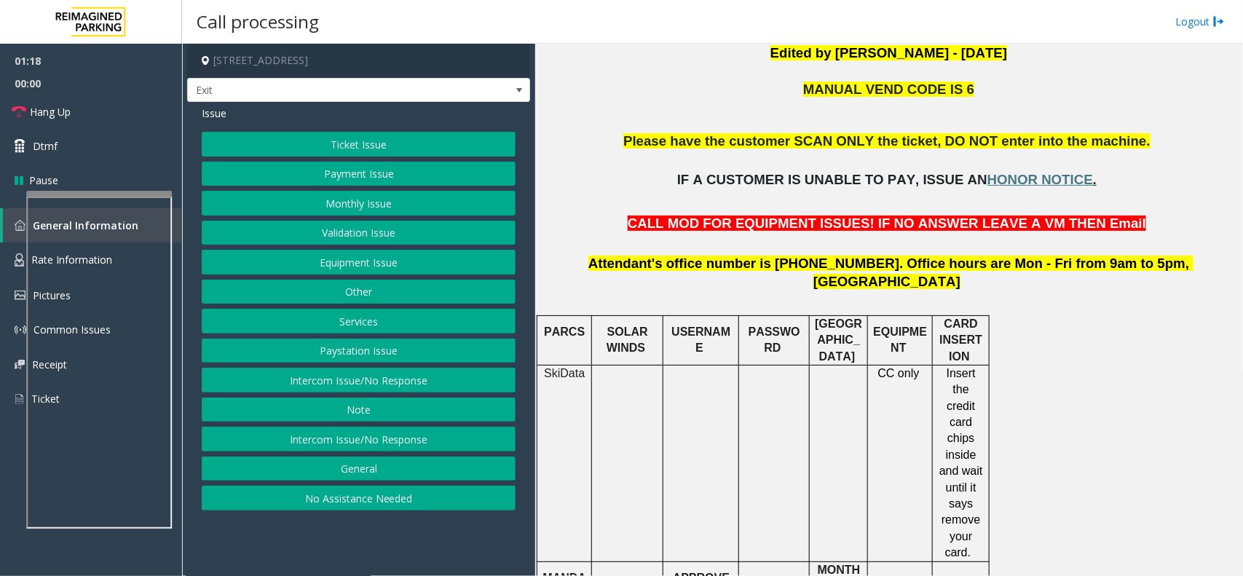
click at [395, 261] on button "Equipment Issue" at bounding box center [359, 262] width 314 height 25
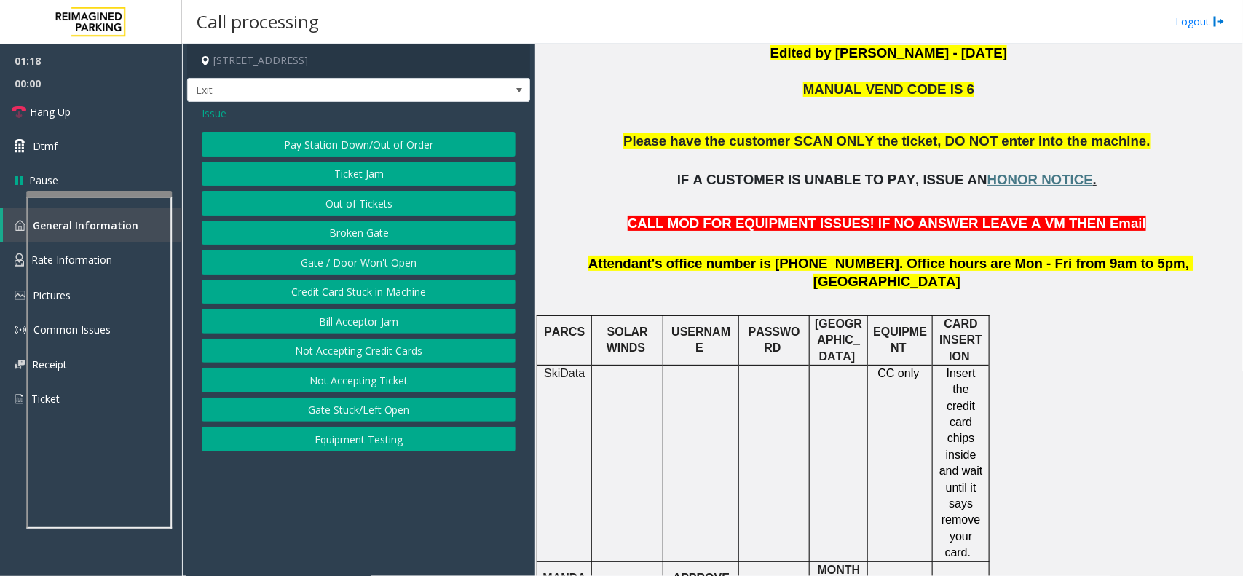
click at [392, 261] on button "Gate / Door Won't Open" at bounding box center [359, 262] width 314 height 25
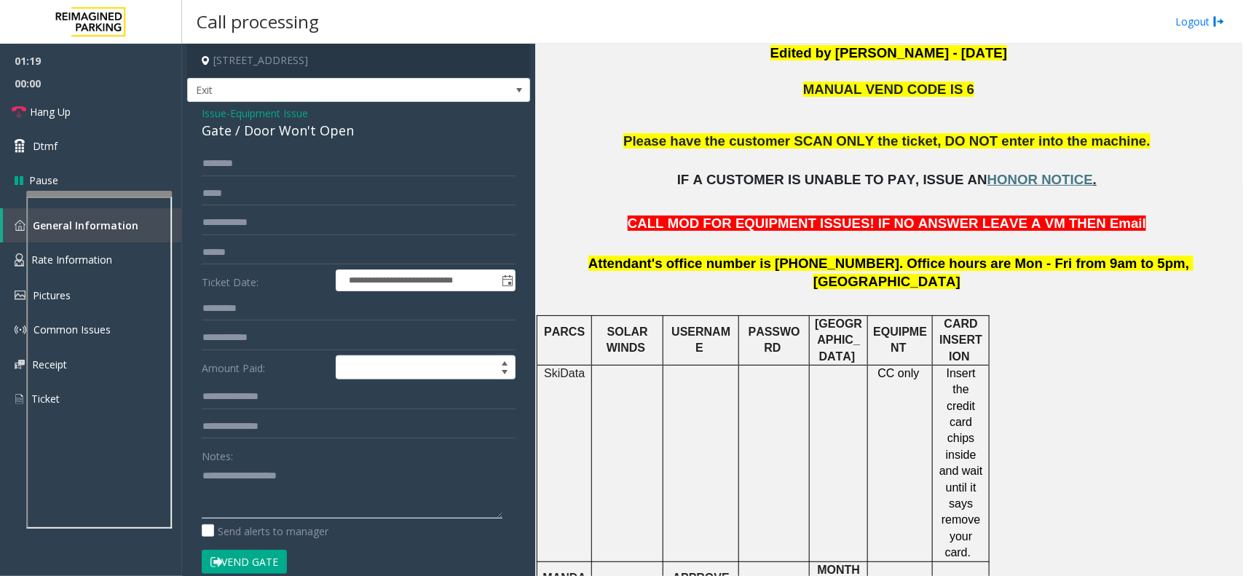
click at [309, 435] on textarea at bounding box center [352, 491] width 301 height 55
click at [332, 144] on div "**********" at bounding box center [358, 455] width 343 height 707
click at [332, 139] on div "Gate / Door Won't Open" at bounding box center [359, 131] width 314 height 20
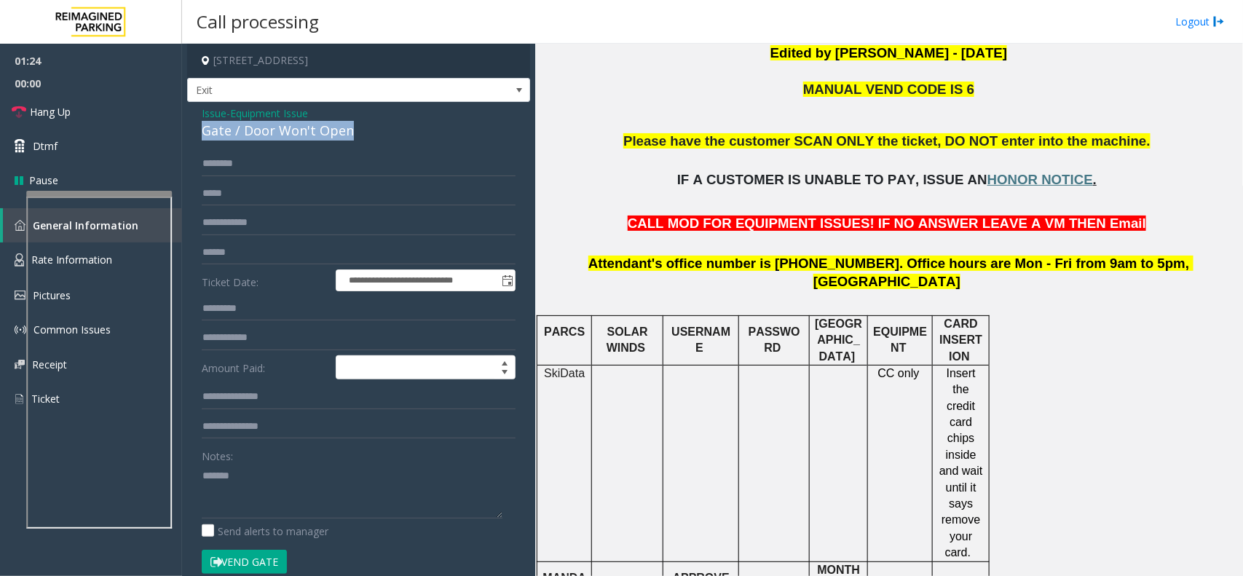
copy div "Gate / Door Won't Open"
paste textarea "**********"
click at [317, 435] on textarea at bounding box center [352, 491] width 301 height 55
type textarea "**********"
click at [260, 178] on form "**********" at bounding box center [359, 370] width 314 height 438
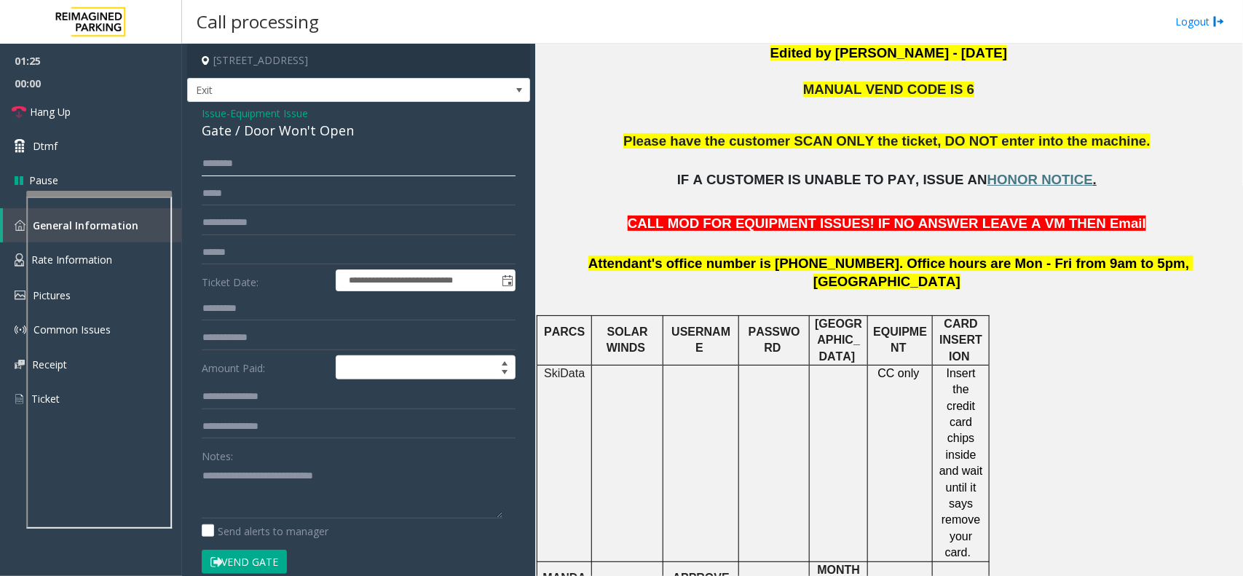
click at [260, 173] on input "text" at bounding box center [359, 163] width 314 height 25
type input "*****"
click at [230, 435] on div "Notes: Send alerts to manager" at bounding box center [359, 490] width 314 height 95
click at [246, 435] on button "Vend Gate" at bounding box center [244, 562] width 85 height 25
click at [237, 435] on textarea at bounding box center [352, 491] width 301 height 55
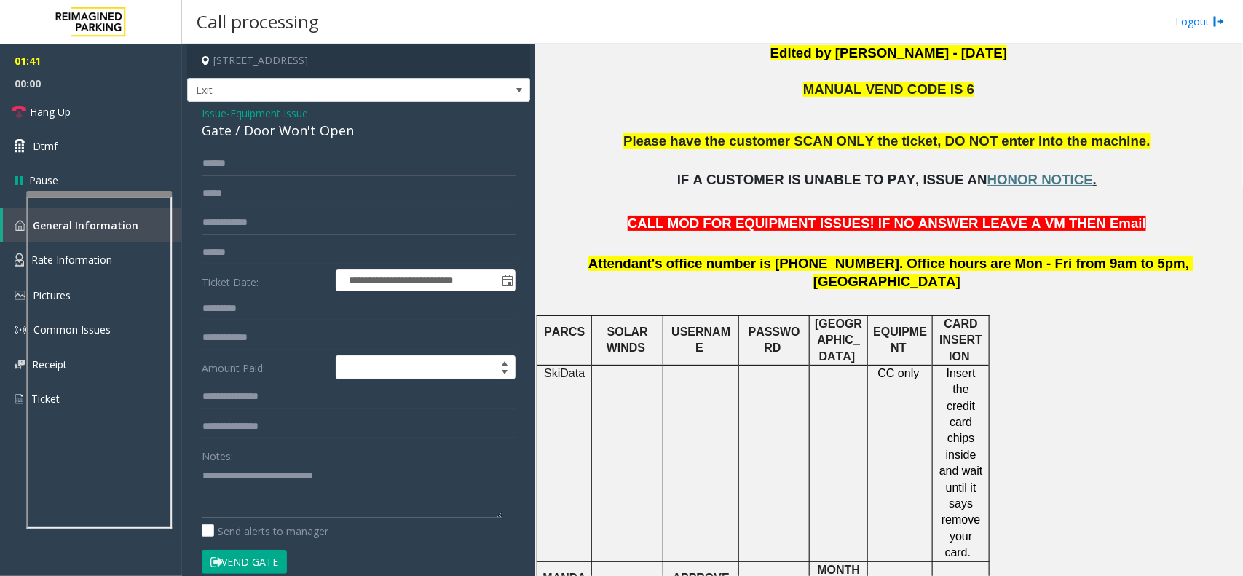
click at [234, 435] on textarea at bounding box center [352, 491] width 301 height 55
type textarea "**********"
click at [99, 120] on link "Hang Up" at bounding box center [91, 112] width 182 height 34
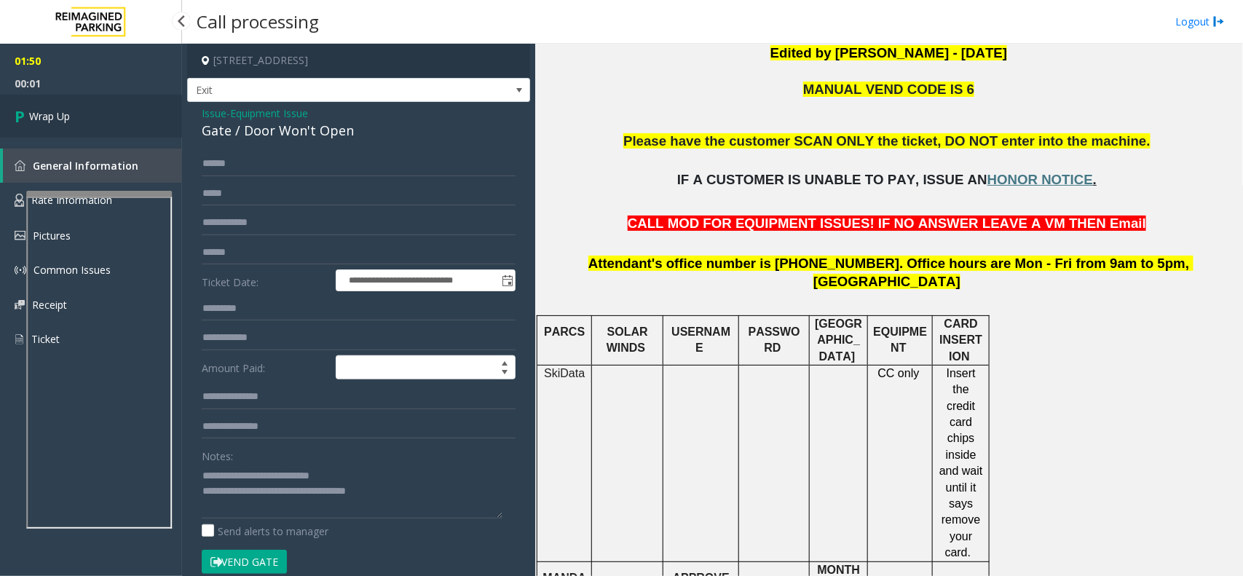
click at [99, 120] on link "Wrap Up" at bounding box center [91, 116] width 182 height 43
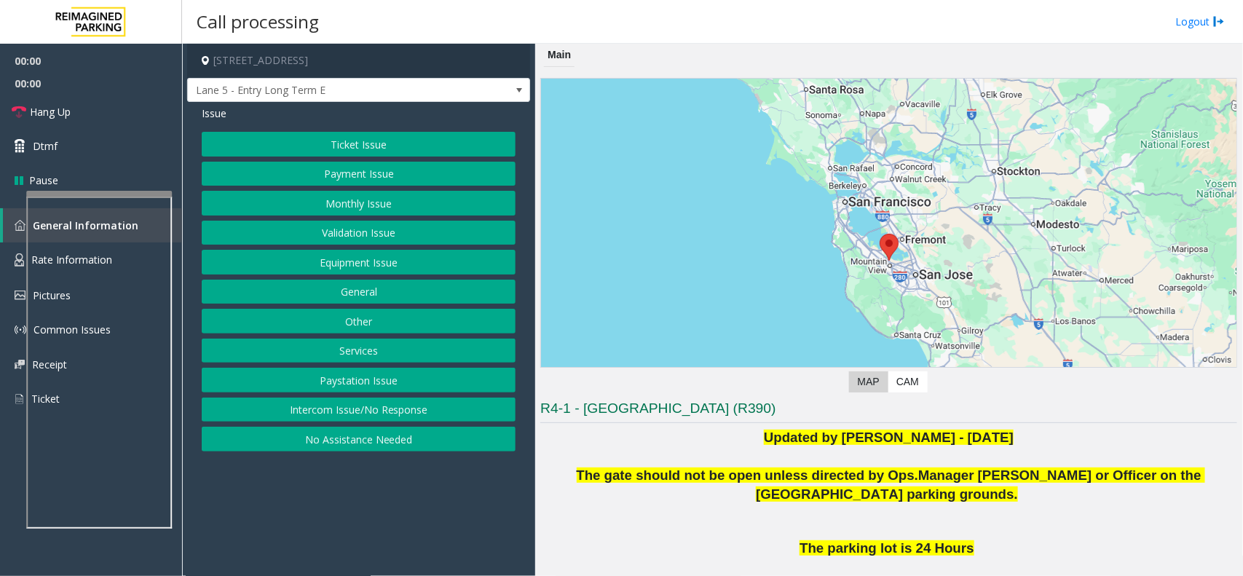
scroll to position [222, 0]
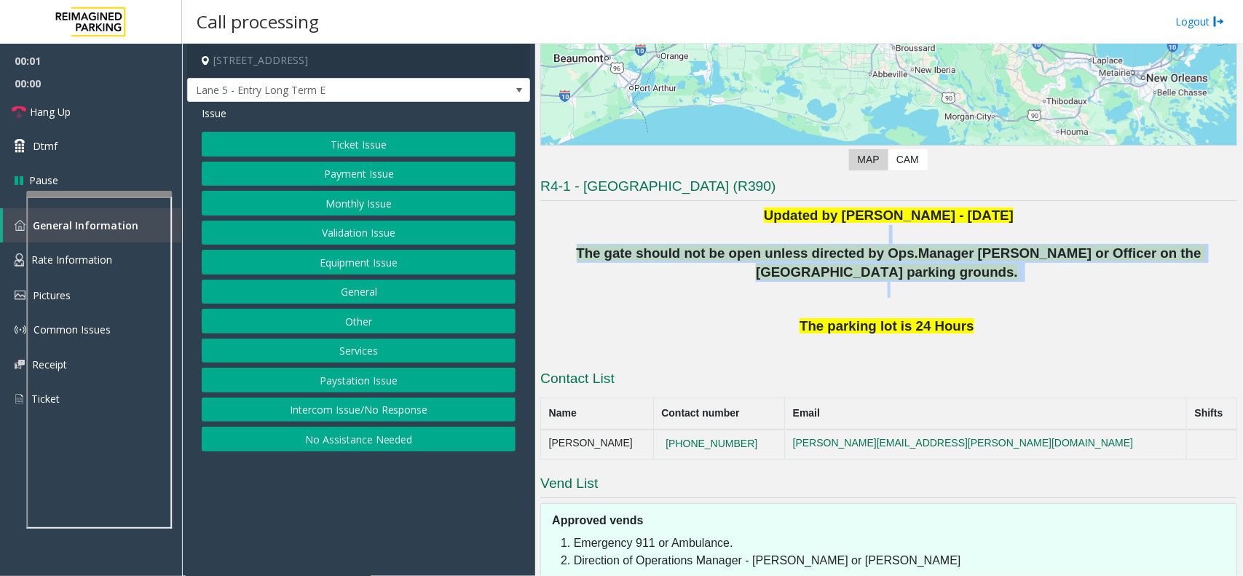
drag, startPoint x: 676, startPoint y: 234, endPoint x: 970, endPoint y: 293, distance: 299.8
click at [970, 293] on div "Updated by [PERSON_NAME] - [DATE] The gate should not be open unless directed b…" at bounding box center [888, 280] width 697 height 149
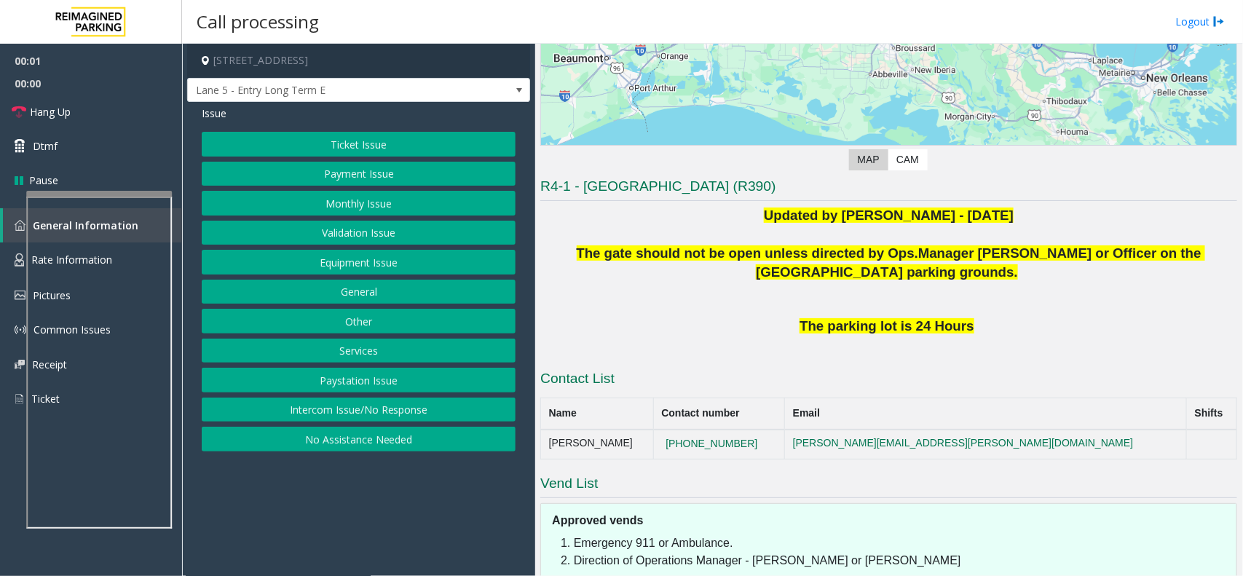
click at [989, 300] on p at bounding box center [888, 299] width 697 height 35
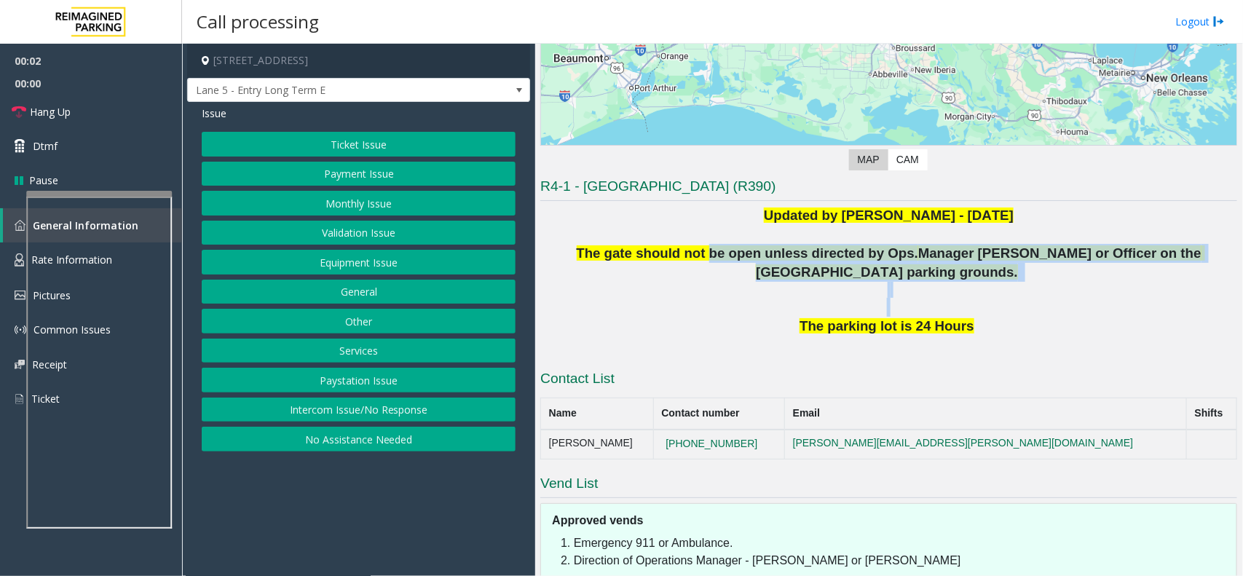
drag, startPoint x: 989, startPoint y: 300, endPoint x: 677, endPoint y: 258, distance: 314.3
click at [677, 258] on div "Updated by [PERSON_NAME] - [DATE] The gate should not be open unless directed b…" at bounding box center [888, 280] width 697 height 149
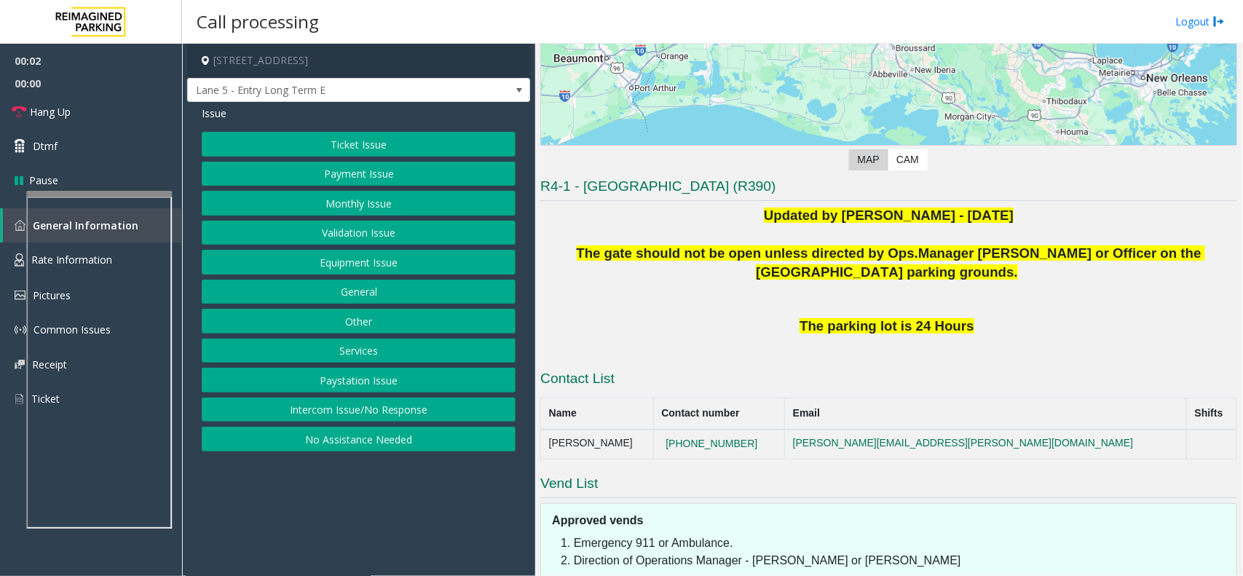
click at [672, 233] on p at bounding box center [888, 234] width 697 height 19
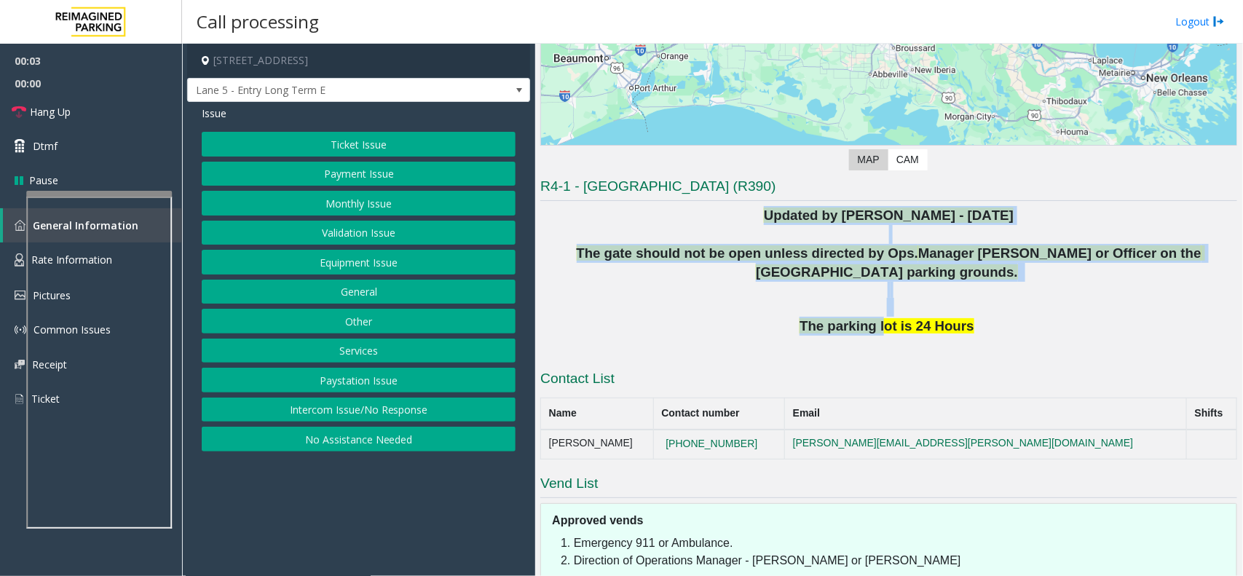
drag, startPoint x: 687, startPoint y: 224, endPoint x: 882, endPoint y: 325, distance: 219.8
click at [881, 325] on div "Updated by [PERSON_NAME] - [DATE] The gate should not be open unless directed b…" at bounding box center [888, 280] width 697 height 149
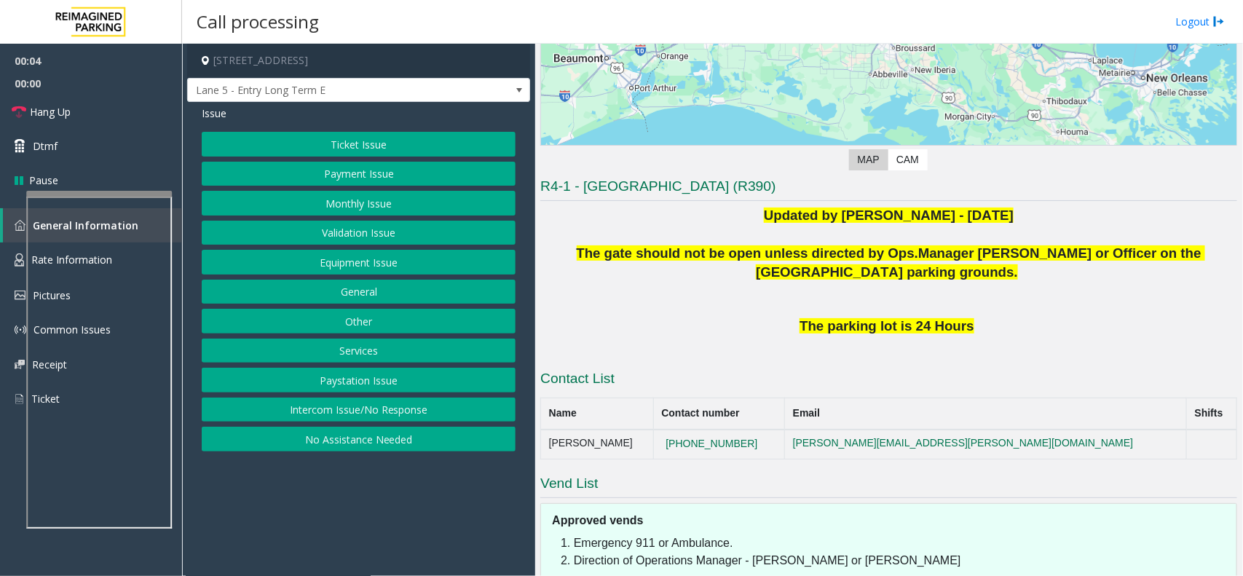
click at [972, 330] on p "The parking lot is 24 Hours" at bounding box center [888, 326] width 697 height 19
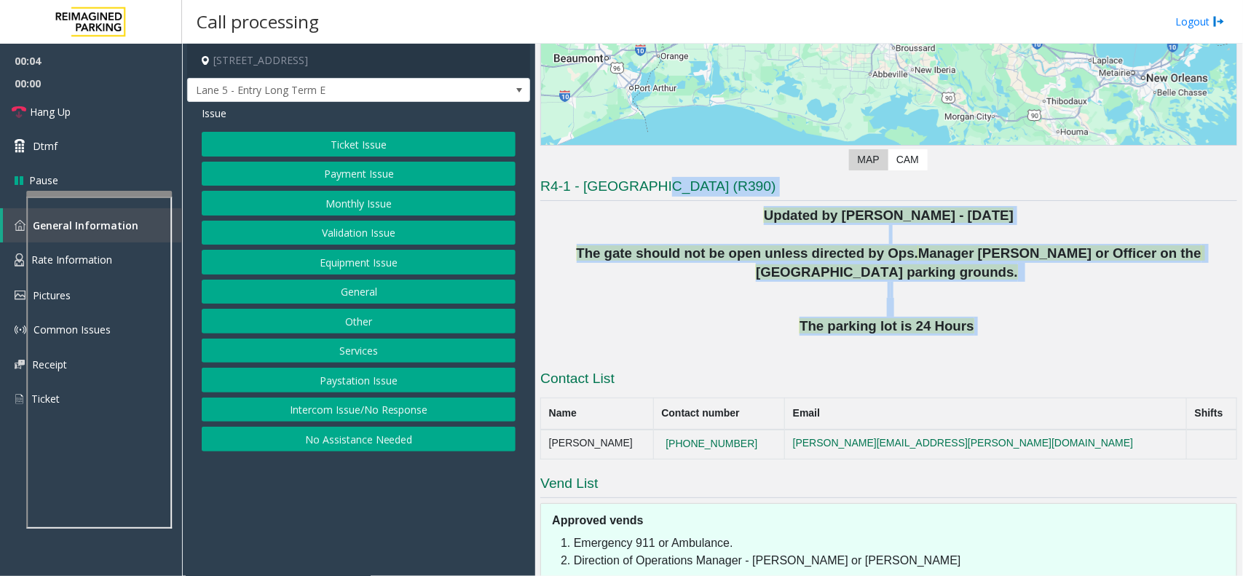
drag, startPoint x: 972, startPoint y: 330, endPoint x: 653, endPoint y: 181, distance: 352.1
click at [653, 181] on div "R4-1 - [GEOGRAPHIC_DATA] (R390) Updated by [PERSON_NAME] - [DATE] The gate shou…" at bounding box center [888, 421] width 697 height 488
click at [703, 219] on p "Updated by [PERSON_NAME] - [DATE]" at bounding box center [888, 215] width 697 height 19
drag, startPoint x: 703, startPoint y: 215, endPoint x: 954, endPoint y: 342, distance: 281.6
click at [954, 342] on div "Updated by [PERSON_NAME] - [DATE] The gate should not be open unless directed b…" at bounding box center [888, 280] width 697 height 149
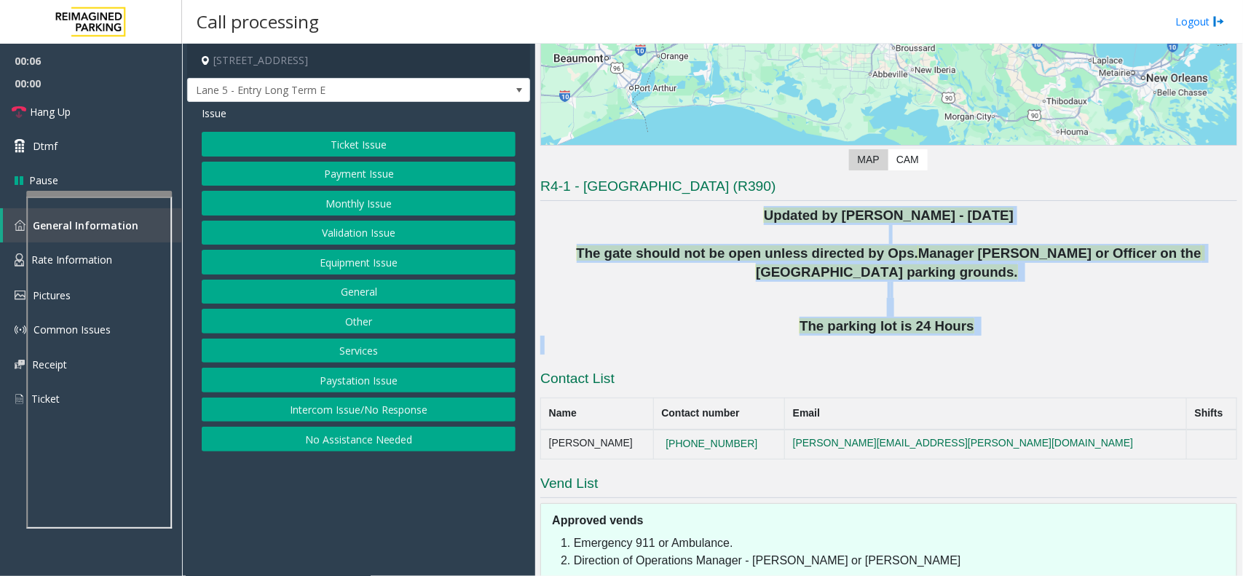
click at [984, 336] on p at bounding box center [888, 345] width 697 height 19
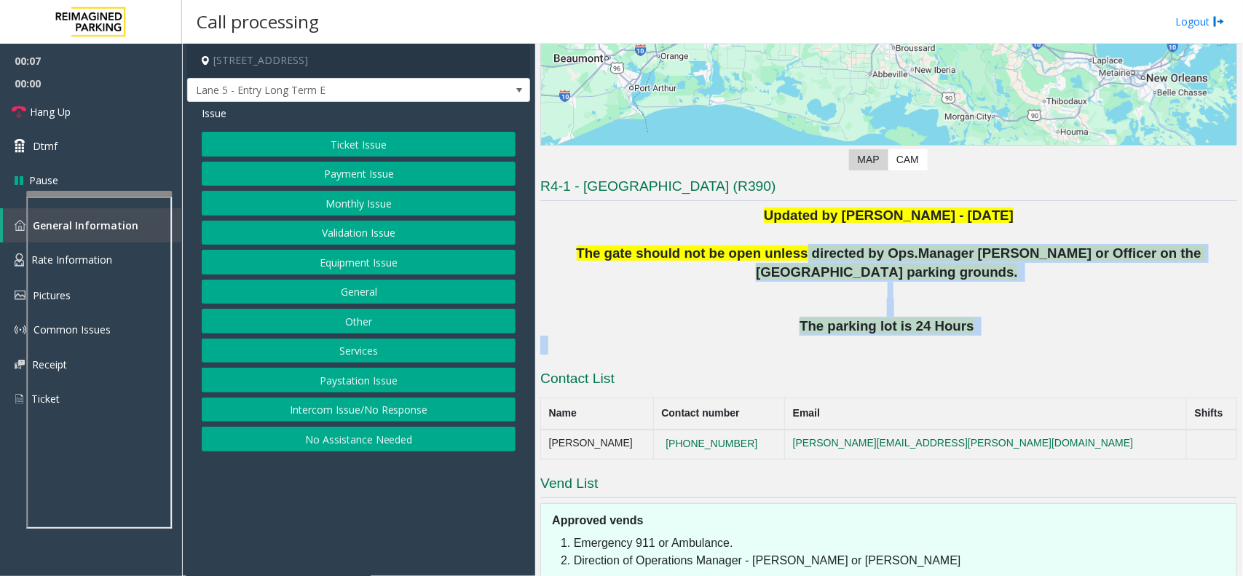
drag, startPoint x: 984, startPoint y: 336, endPoint x: 757, endPoint y: 244, distance: 244.3
click at [757, 244] on div "Updated by [PERSON_NAME] - [DATE] The gate should not be open unless directed b…" at bounding box center [888, 280] width 697 height 149
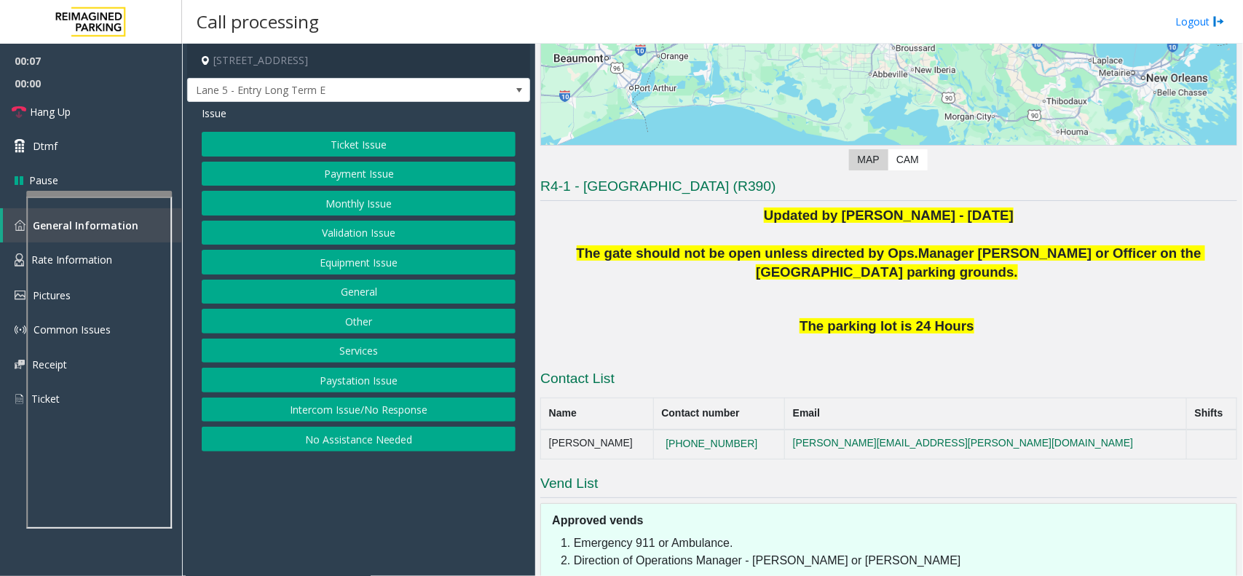
click at [641, 223] on p "Updated by [PERSON_NAME] - [DATE]" at bounding box center [888, 215] width 697 height 19
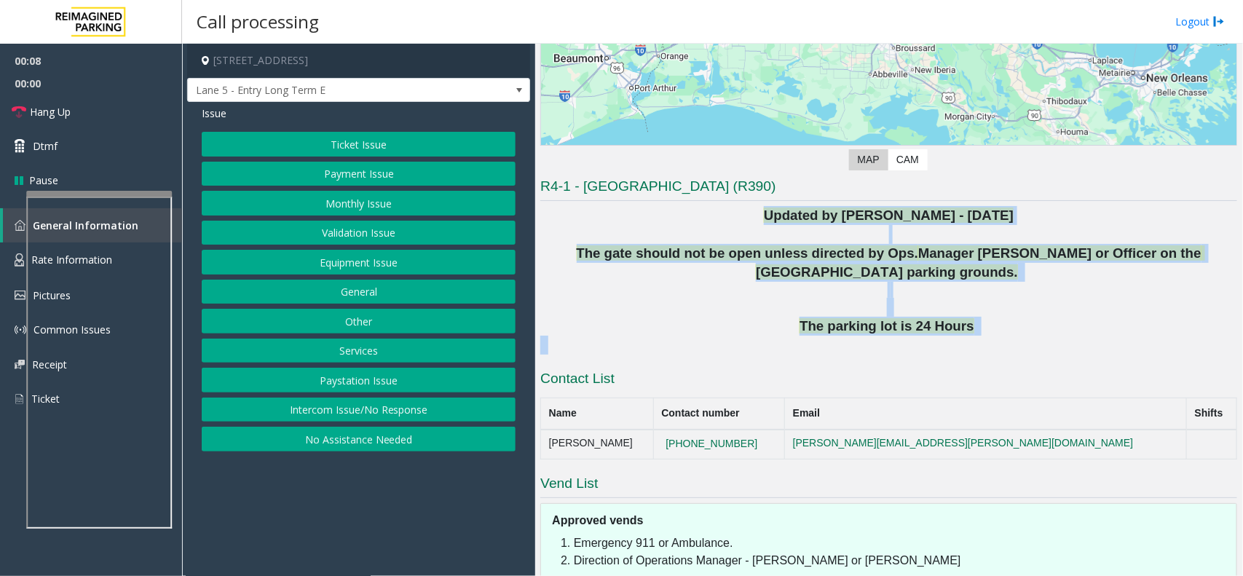
drag, startPoint x: 641, startPoint y: 223, endPoint x: 949, endPoint y: 339, distance: 328.0
click at [949, 339] on div "Updated by [PERSON_NAME] - [DATE] The gate should not be open unless directed b…" at bounding box center [888, 280] width 697 height 149
click at [949, 339] on p at bounding box center [888, 345] width 697 height 19
drag, startPoint x: 976, startPoint y: 337, endPoint x: 597, endPoint y: 239, distance: 391.1
click at [597, 239] on div "Updated by [PERSON_NAME] - [DATE] The gate should not be open unless directed b…" at bounding box center [888, 280] width 697 height 149
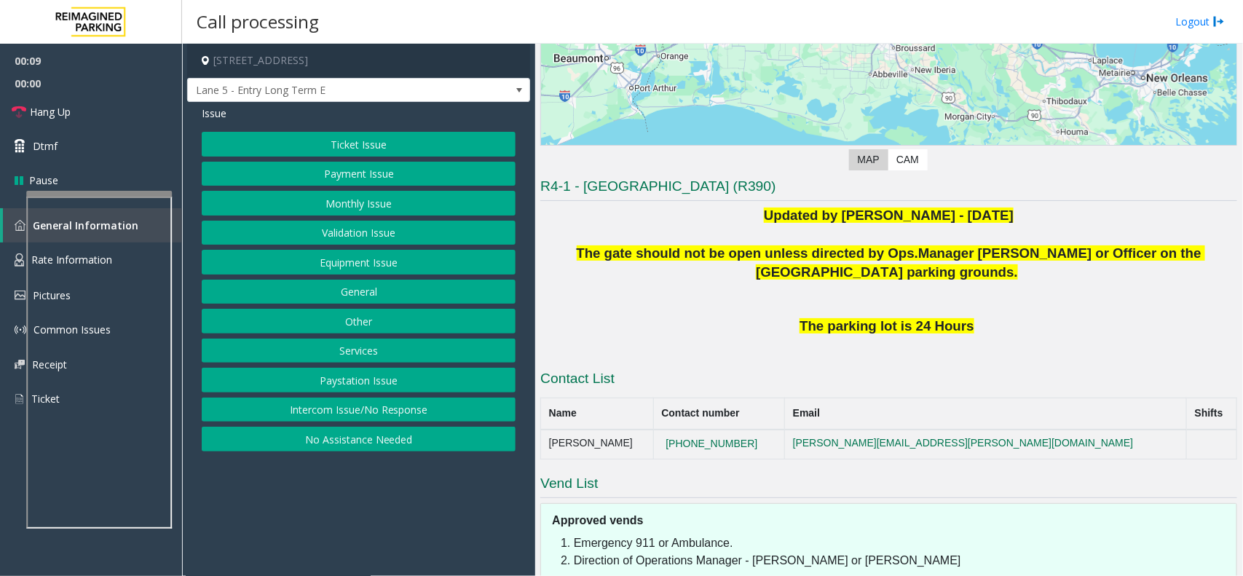
click at [654, 217] on p "Updated by [PERSON_NAME] - [DATE]" at bounding box center [888, 215] width 697 height 19
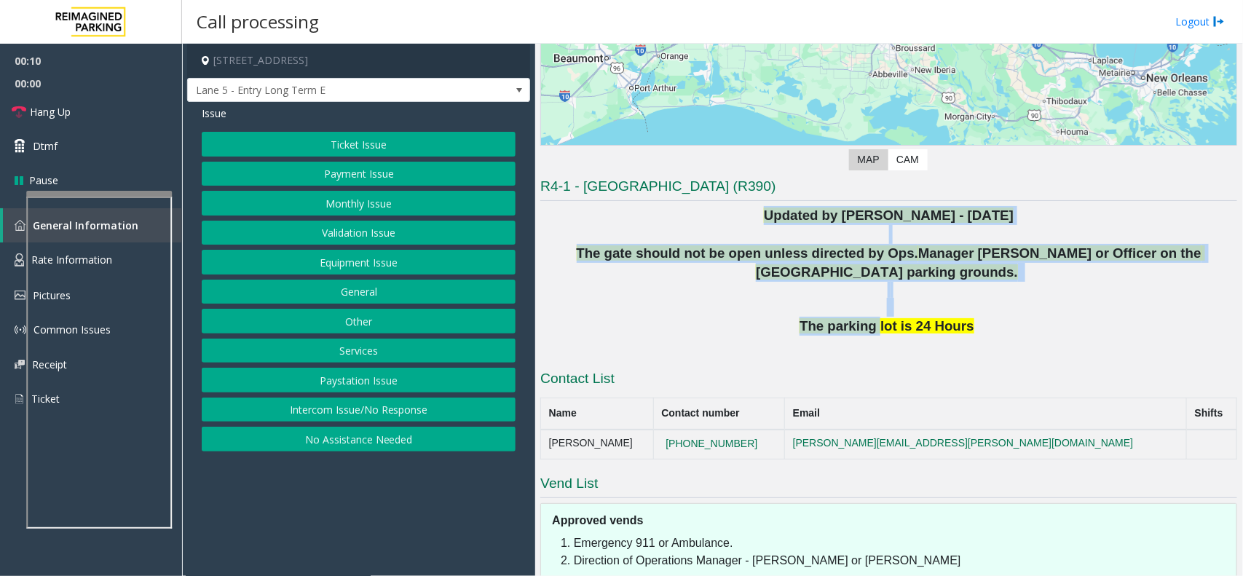
drag, startPoint x: 654, startPoint y: 217, endPoint x: 871, endPoint y: 333, distance: 246.5
click at [871, 333] on div "Updated by [PERSON_NAME] - [DATE] The gate should not be open unless directed b…" at bounding box center [888, 280] width 697 height 149
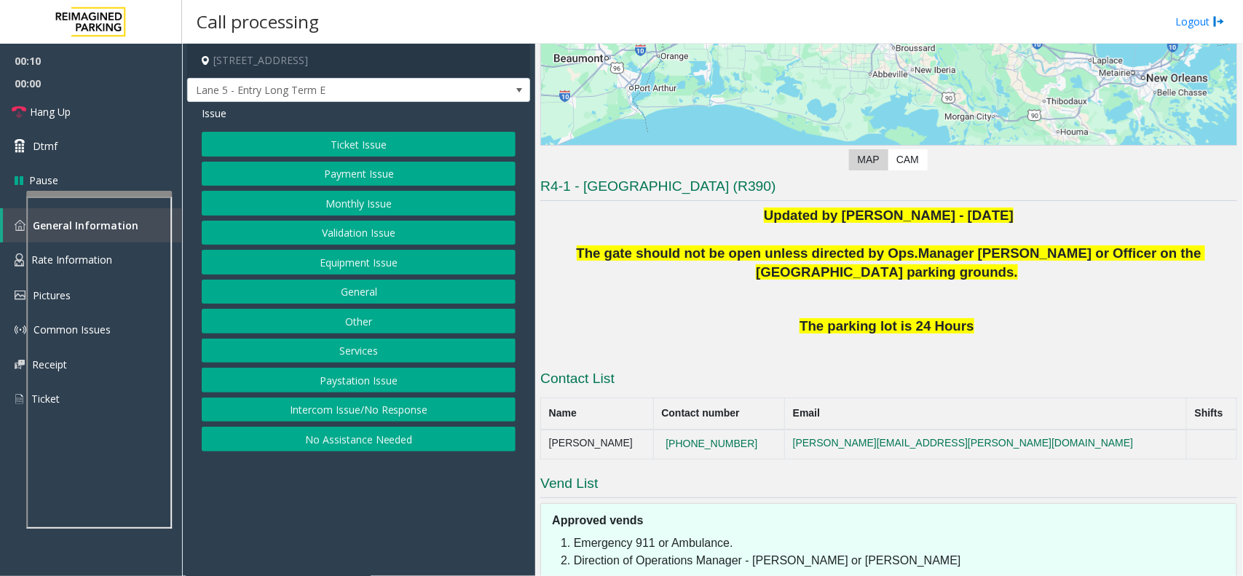
click at [925, 332] on span "The parking lot is 24 Hours" at bounding box center [886, 325] width 174 height 15
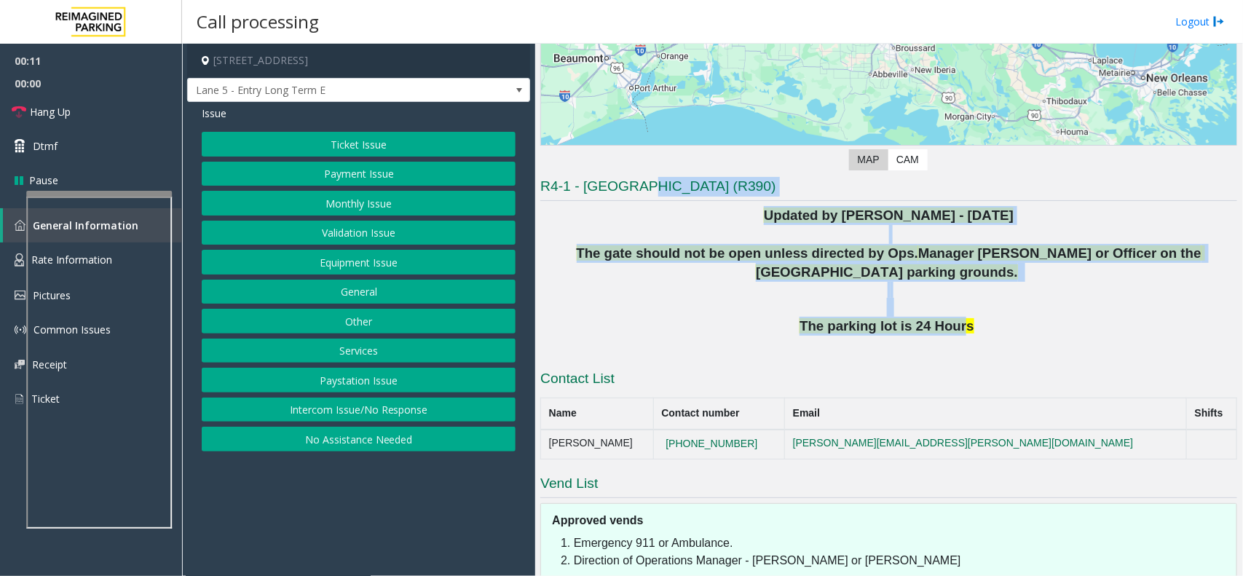
drag, startPoint x: 948, startPoint y: 326, endPoint x: 633, endPoint y: 201, distance: 338.5
click at [633, 201] on div "R4-1 - [GEOGRAPHIC_DATA] (R390) Updated by [PERSON_NAME] - [DATE] The gate shou…" at bounding box center [888, 421] width 697 height 488
click at [668, 229] on p at bounding box center [888, 234] width 697 height 19
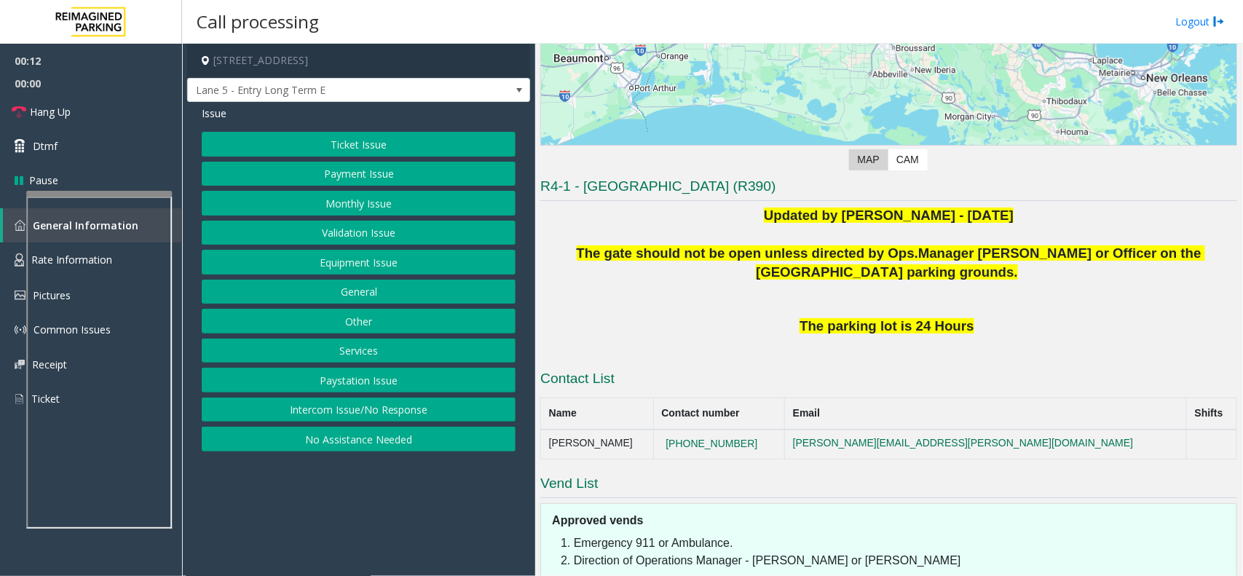
click at [355, 411] on button "Intercom Issue/No Response" at bounding box center [359, 409] width 314 height 25
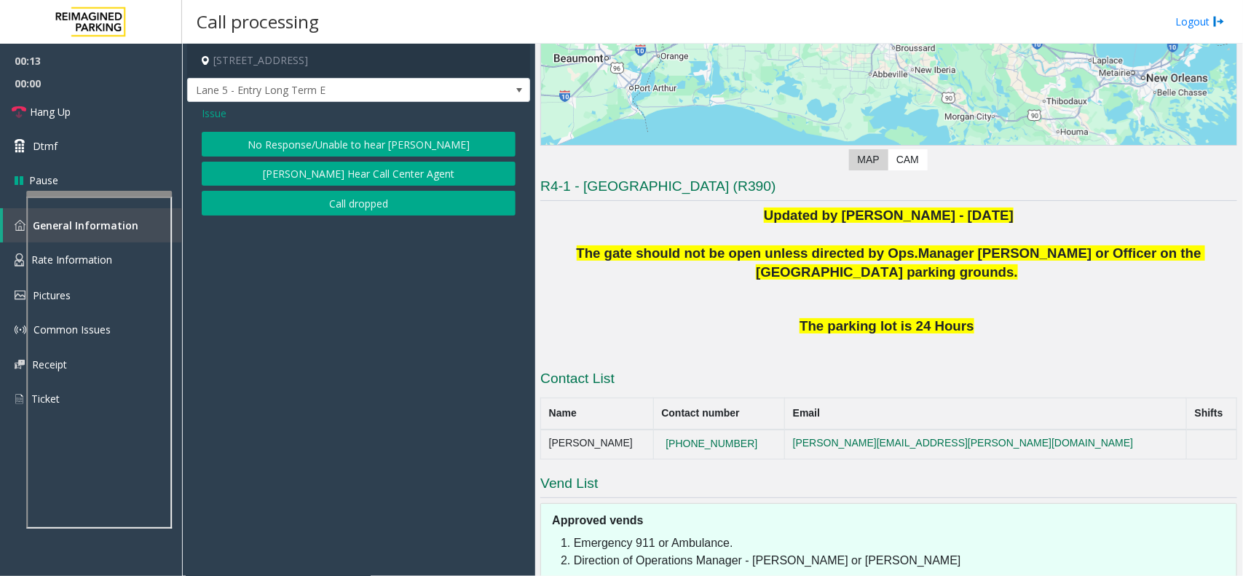
click at [332, 140] on button "No Response/Unable to hear [PERSON_NAME]" at bounding box center [359, 144] width 314 height 25
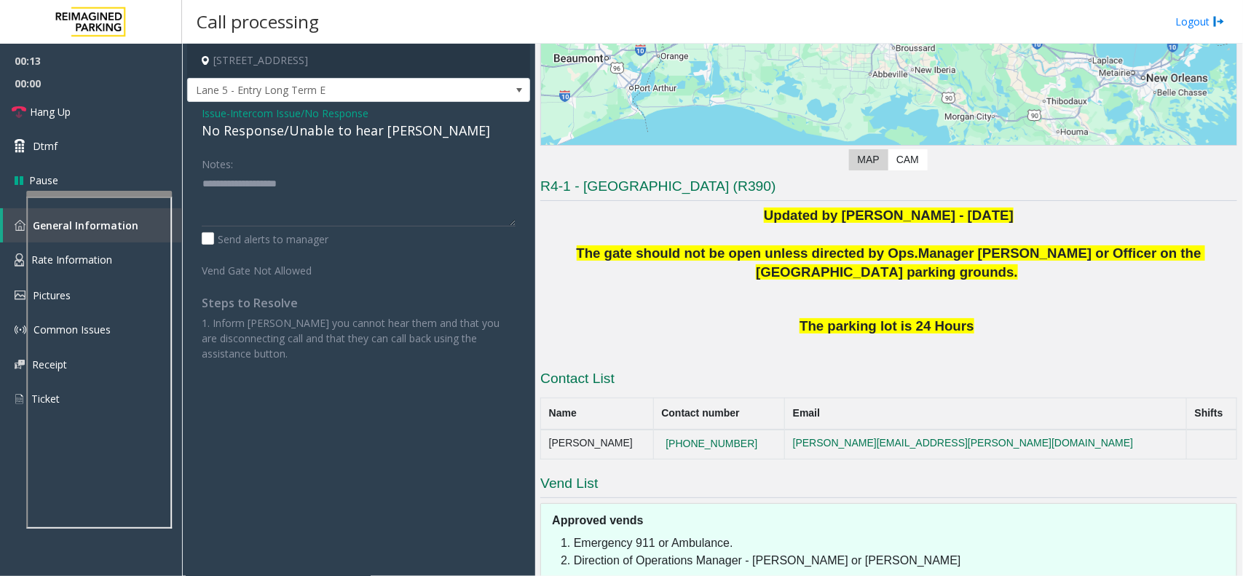
click at [340, 130] on div "No Response/Unable to hear [PERSON_NAME]" at bounding box center [359, 131] width 314 height 20
click at [419, 167] on div "Notes:" at bounding box center [359, 188] width 314 height 75
click at [391, 132] on div "No Response/Unable to hear [PERSON_NAME]" at bounding box center [359, 131] width 314 height 20
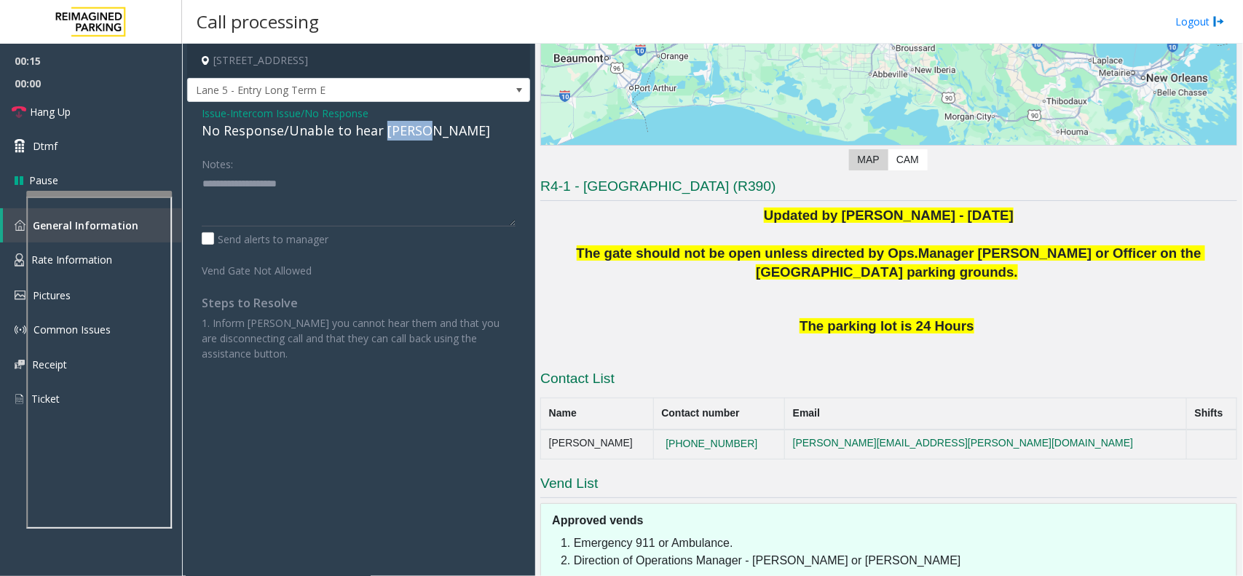
click at [391, 132] on div "No Response/Unable to hear [PERSON_NAME]" at bounding box center [359, 131] width 314 height 20
type textarea "**********"
click at [138, 124] on link "Hang Up" at bounding box center [91, 112] width 182 height 34
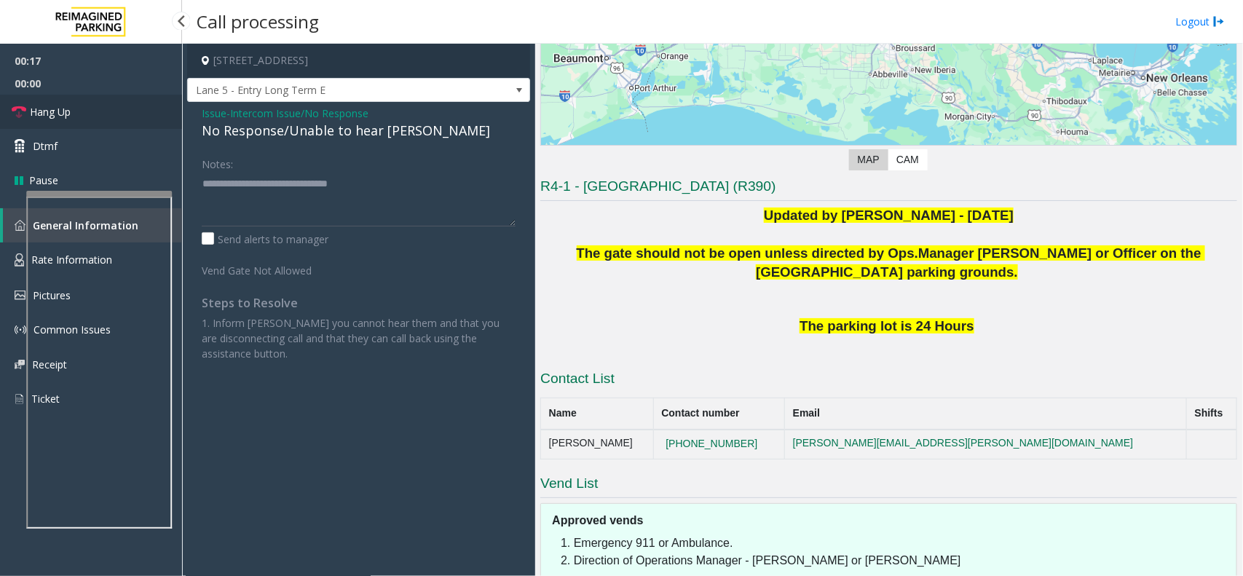
click at [138, 124] on link "Hang Up" at bounding box center [91, 112] width 182 height 34
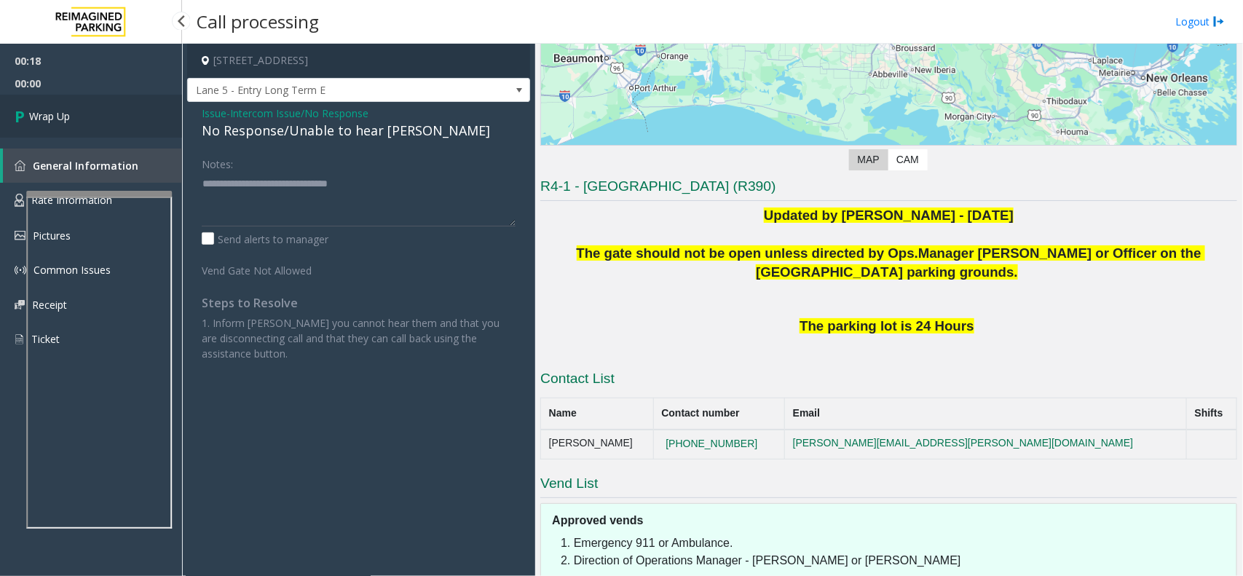
click at [138, 124] on link "Wrap Up" at bounding box center [91, 116] width 182 height 43
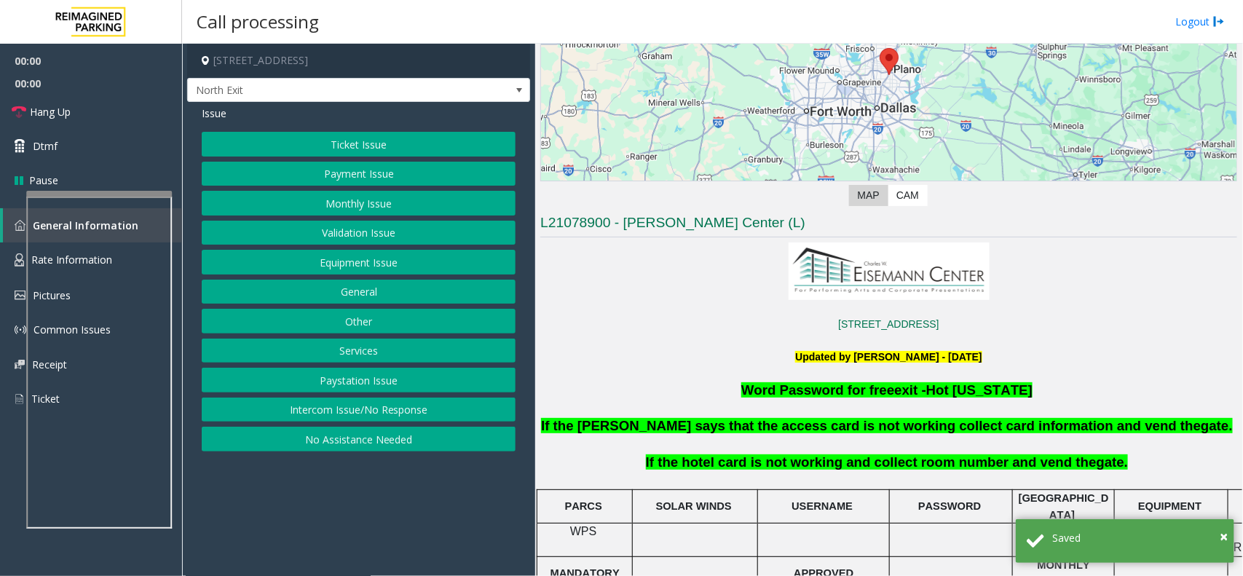
scroll to position [273, 0]
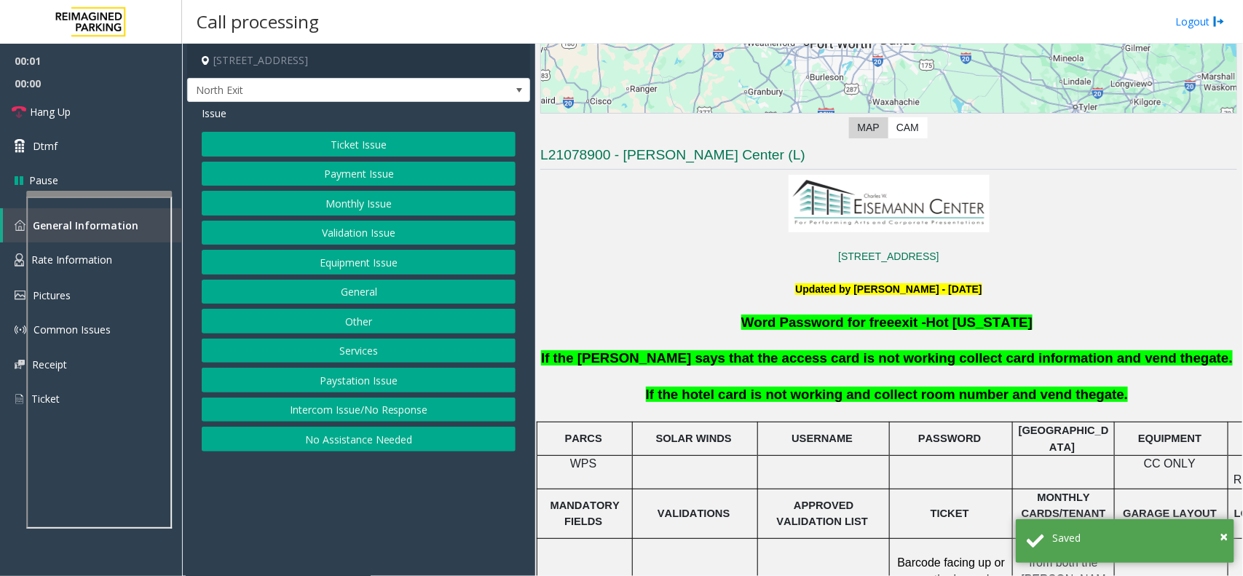
click at [361, 353] on button "Services" at bounding box center [359, 351] width 314 height 25
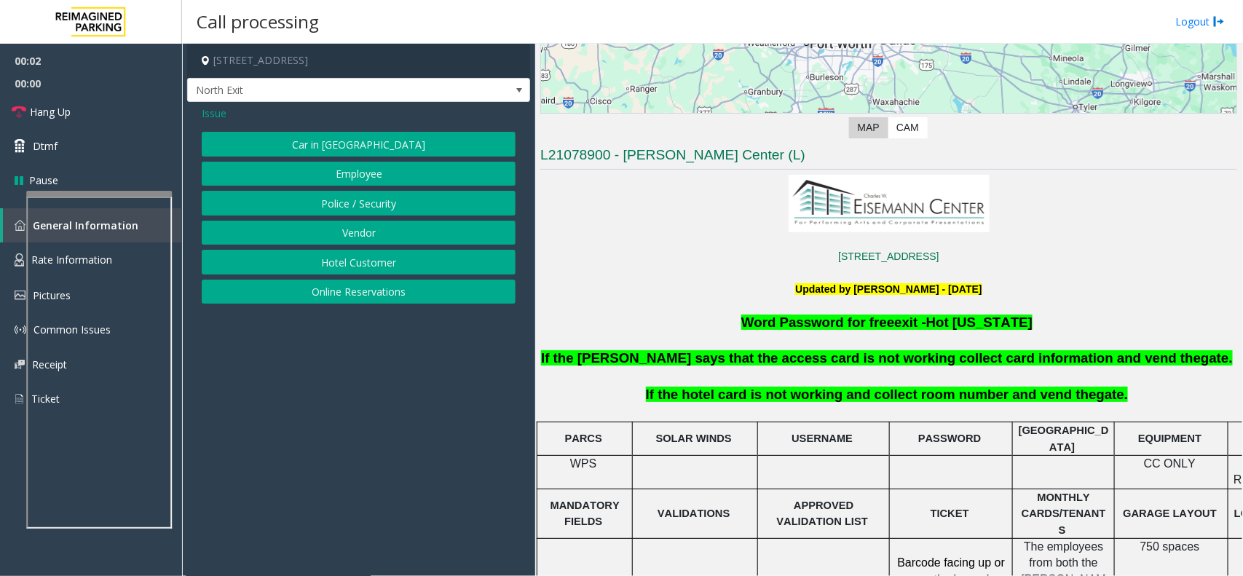
click at [379, 261] on button "Hotel Customer" at bounding box center [359, 262] width 314 height 25
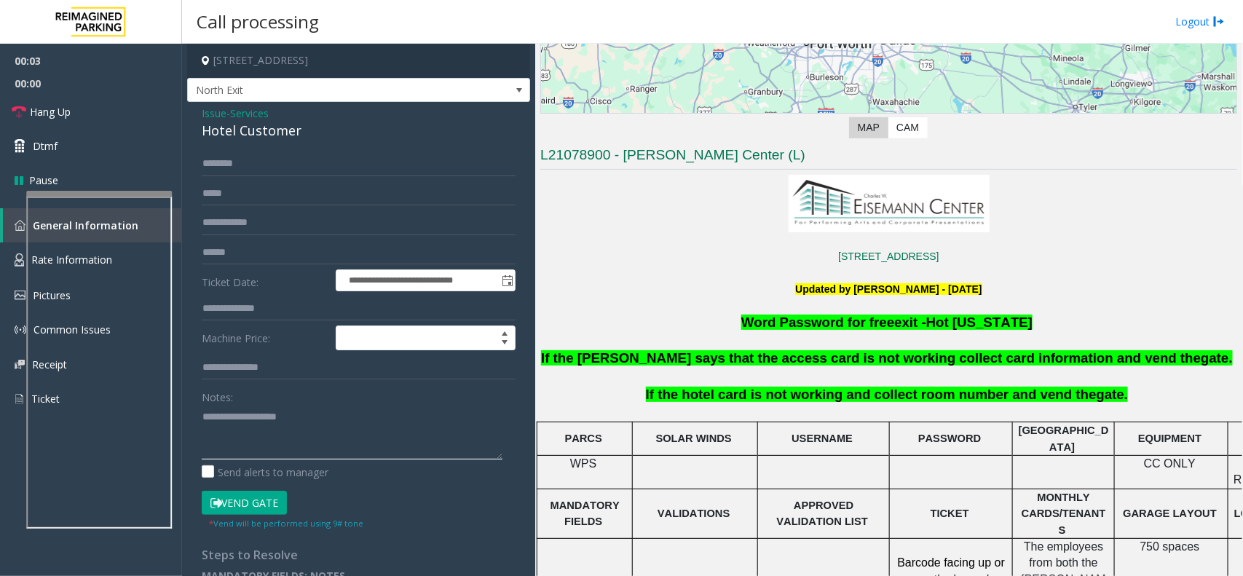
click at [321, 435] on textarea at bounding box center [352, 432] width 301 height 55
type textarea "*"
click at [213, 125] on div "Hotel Customer" at bounding box center [359, 131] width 314 height 20
click at [215, 118] on span "Issue" at bounding box center [214, 113] width 25 height 15
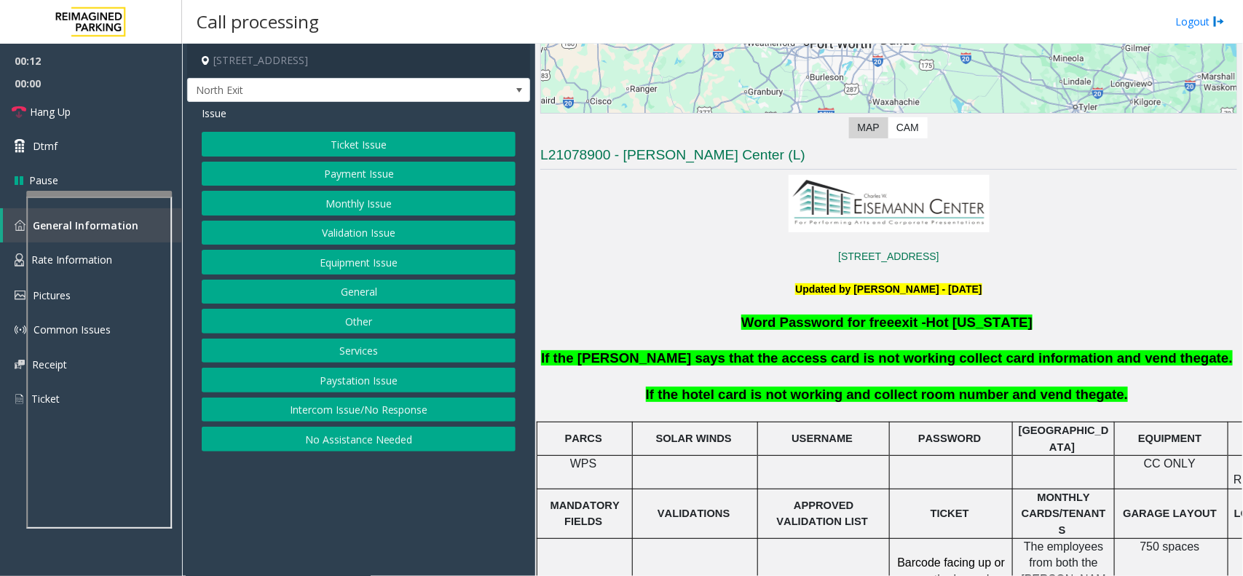
click at [387, 406] on button "Intercom Issue/No Response" at bounding box center [359, 409] width 314 height 25
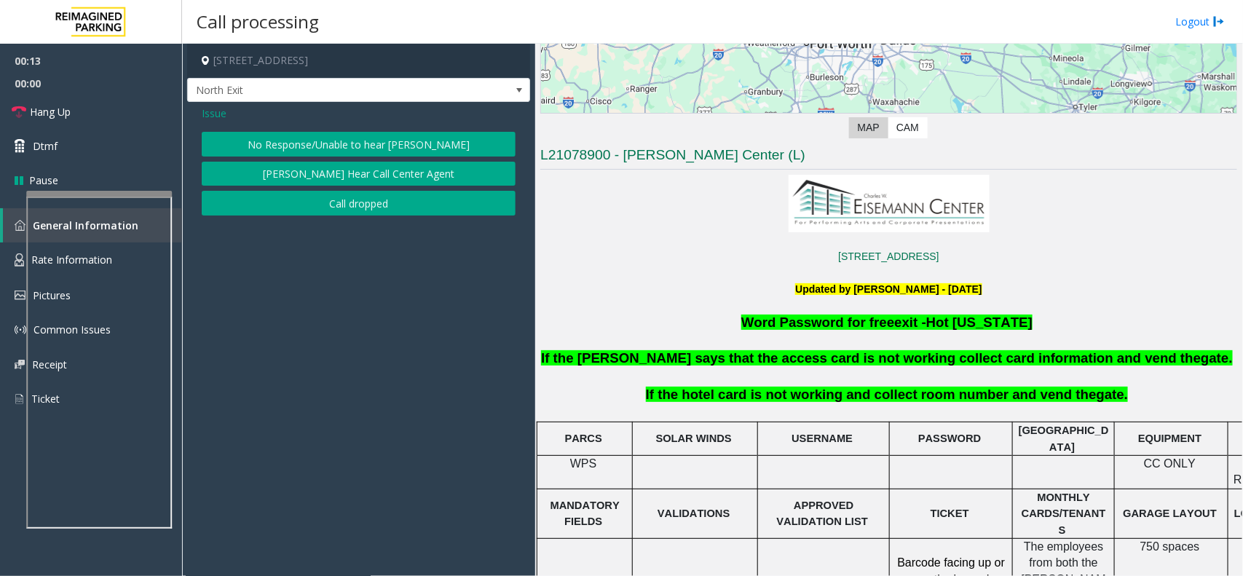
click at [365, 143] on button "No Response/Unable to hear [PERSON_NAME]" at bounding box center [359, 144] width 314 height 25
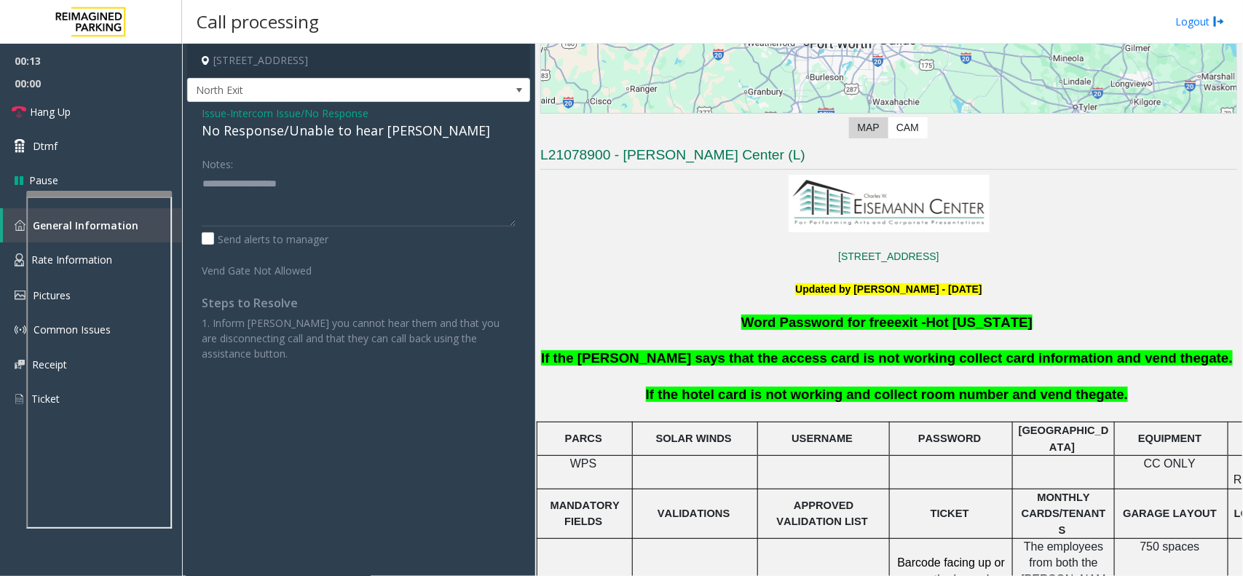
click at [366, 132] on div "No Response/Unable to hear [PERSON_NAME]" at bounding box center [359, 131] width 314 height 20
click at [404, 199] on textarea at bounding box center [359, 199] width 314 height 55
type textarea "**********"
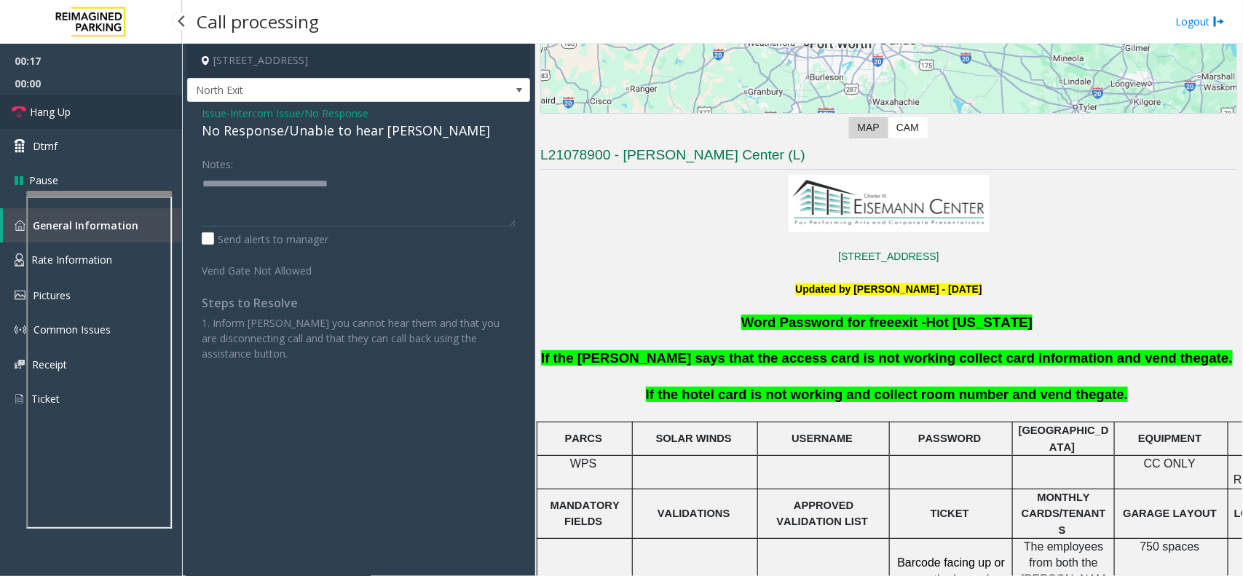
click at [63, 100] on link "Hang Up" at bounding box center [91, 112] width 182 height 34
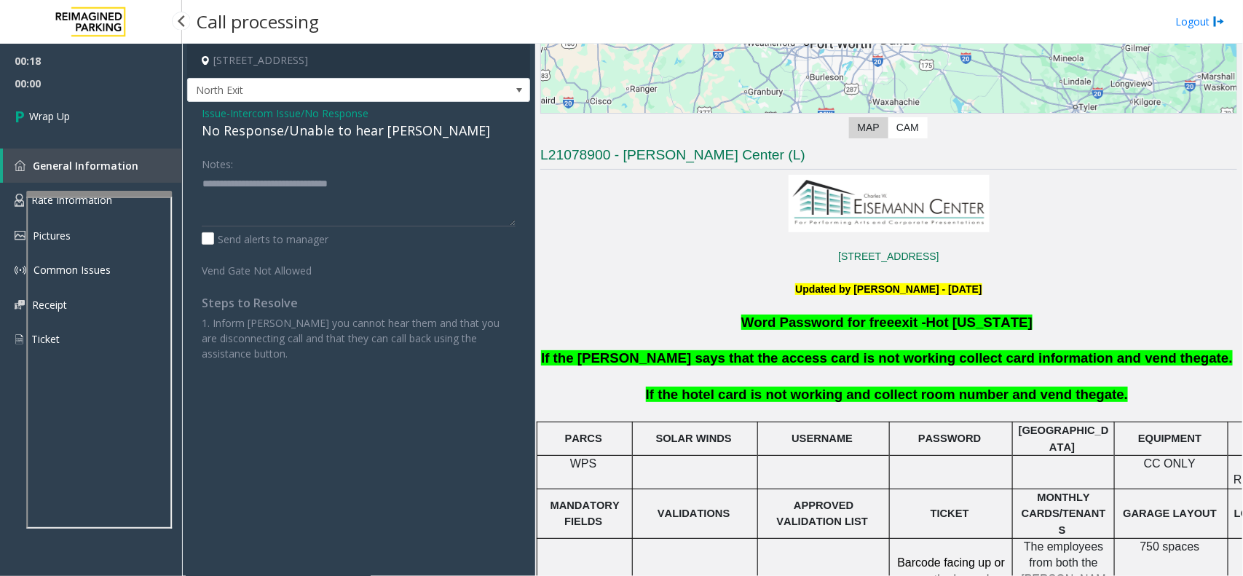
click at [74, 110] on link "Wrap Up" at bounding box center [91, 116] width 182 height 43
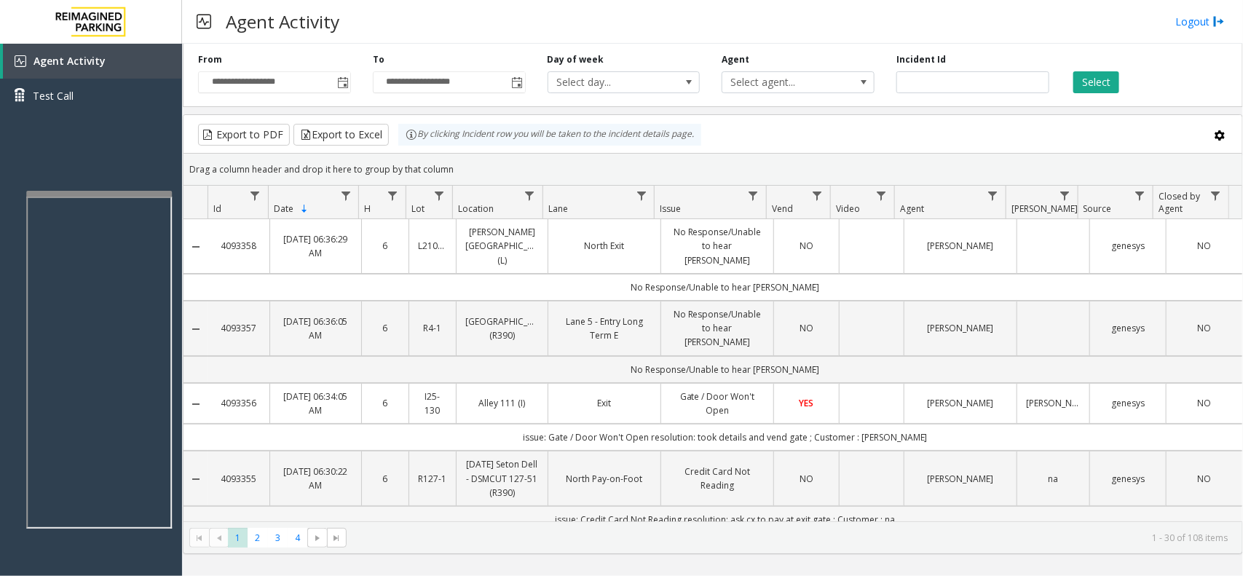
drag, startPoint x: 916, startPoint y: 504, endPoint x: 444, endPoint y: 496, distance: 471.8
click at [444, 435] on td "issue: Credit Card Not Reading resolution: ask cx to pay at exit gate ; Custome…" at bounding box center [725, 519] width 1034 height 27
click at [501, 435] on td "issue: Credit Card Not Reading resolution: ask cx to pay at exit gate ; Custome…" at bounding box center [725, 519] width 1034 height 27
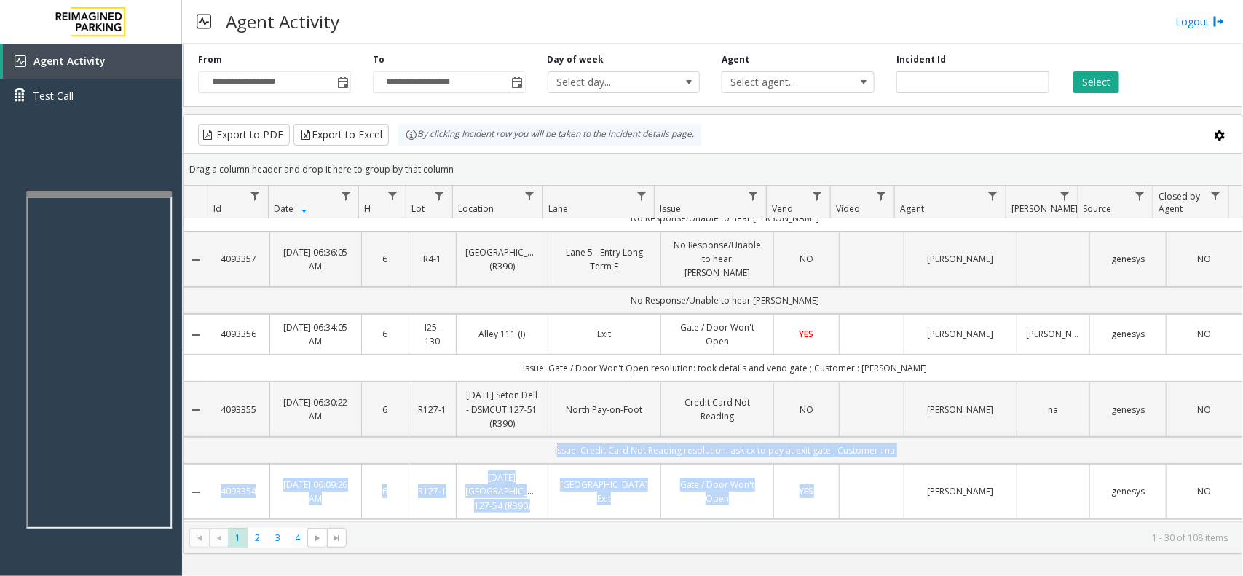
scroll to position [103, 0]
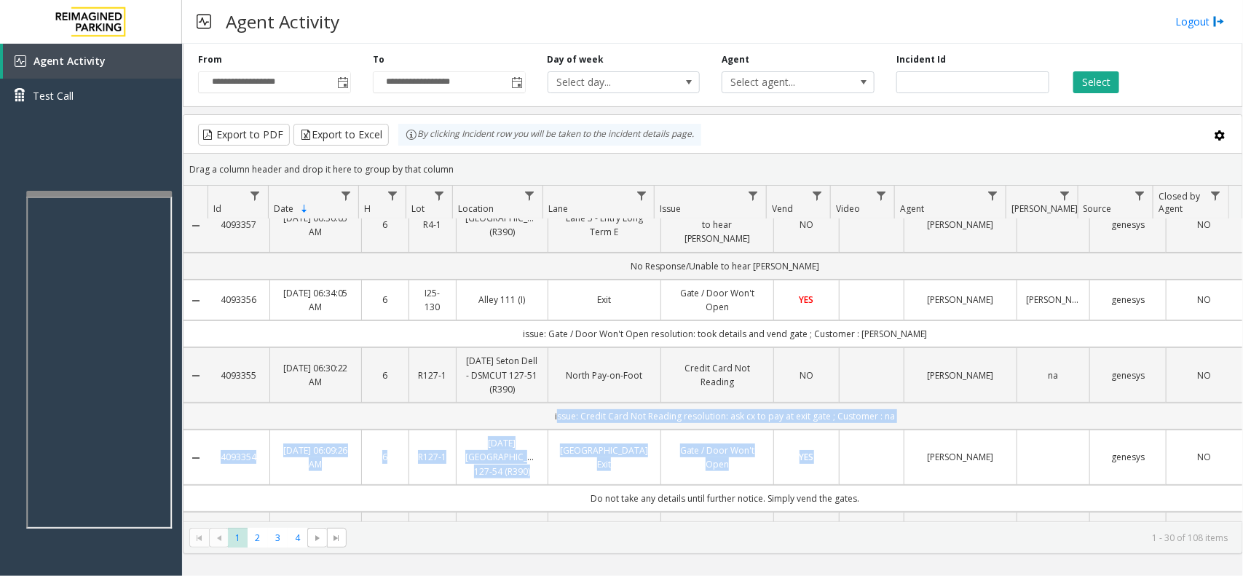
drag, startPoint x: 497, startPoint y: 510, endPoint x: 955, endPoint y: 409, distance: 468.8
click at [955, 409] on td "issue: Credit Card Not Reading resolution: ask cx to pay at exit gate ; Custome…" at bounding box center [725, 416] width 1034 height 27
click at [954, 408] on td "issue: Credit Card Not Reading resolution: ask cx to pay at exit gate ; Custome…" at bounding box center [725, 416] width 1034 height 27
drag, startPoint x: 957, startPoint y: 404, endPoint x: 506, endPoint y: 423, distance: 451.8
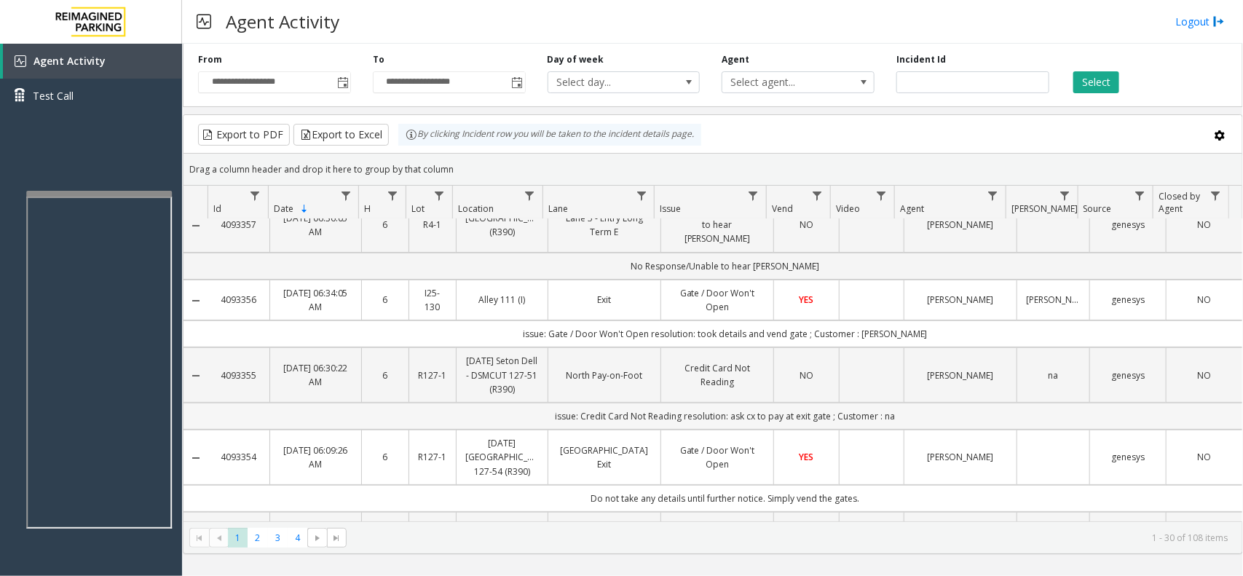
click at [519, 408] on td "issue: Credit Card Not Reading resolution: ask cx to pay at exit gate ; Custome…" at bounding box center [725, 416] width 1034 height 27
drag, startPoint x: 499, startPoint y: 400, endPoint x: 946, endPoint y: 387, distance: 447.9
click at [908, 408] on td "issue: Credit Card Not Reading resolution: ask cx to pay at exit gate ; Custome…" at bounding box center [725, 416] width 1034 height 27
drag, startPoint x: 912, startPoint y: 405, endPoint x: 529, endPoint y: 416, distance: 383.8
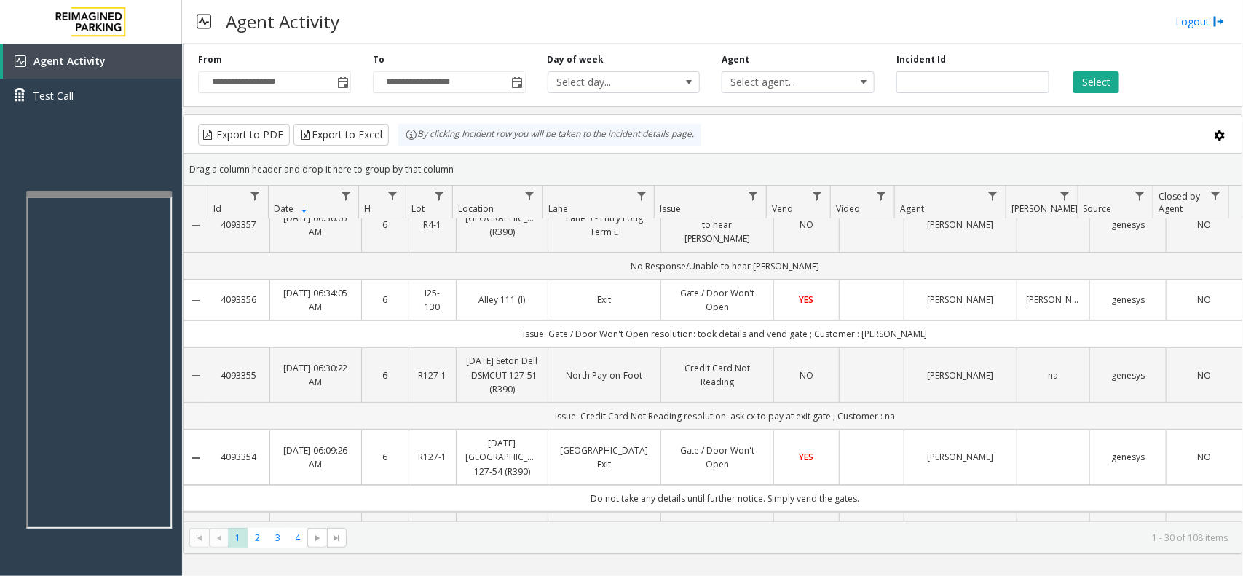
click at [529, 416] on td "issue: Credit Card Not Reading resolution: ask cx to pay at exit gate ; Custome…" at bounding box center [725, 416] width 1034 height 27
click at [493, 405] on td "issue: Credit Card Not Reading resolution: ask cx to pay at exit gate ; Custome…" at bounding box center [725, 416] width 1034 height 27
drag, startPoint x: 464, startPoint y: 405, endPoint x: 950, endPoint y: 395, distance: 485.7
click at [950, 403] on td "issue: Credit Card Not Reading resolution: ask cx to pay at exit gate ; Custome…" at bounding box center [725, 416] width 1034 height 27
click at [925, 408] on td "issue: Credit Card Not Reading resolution: ask cx to pay at exit gate ; Custome…" at bounding box center [725, 416] width 1034 height 27
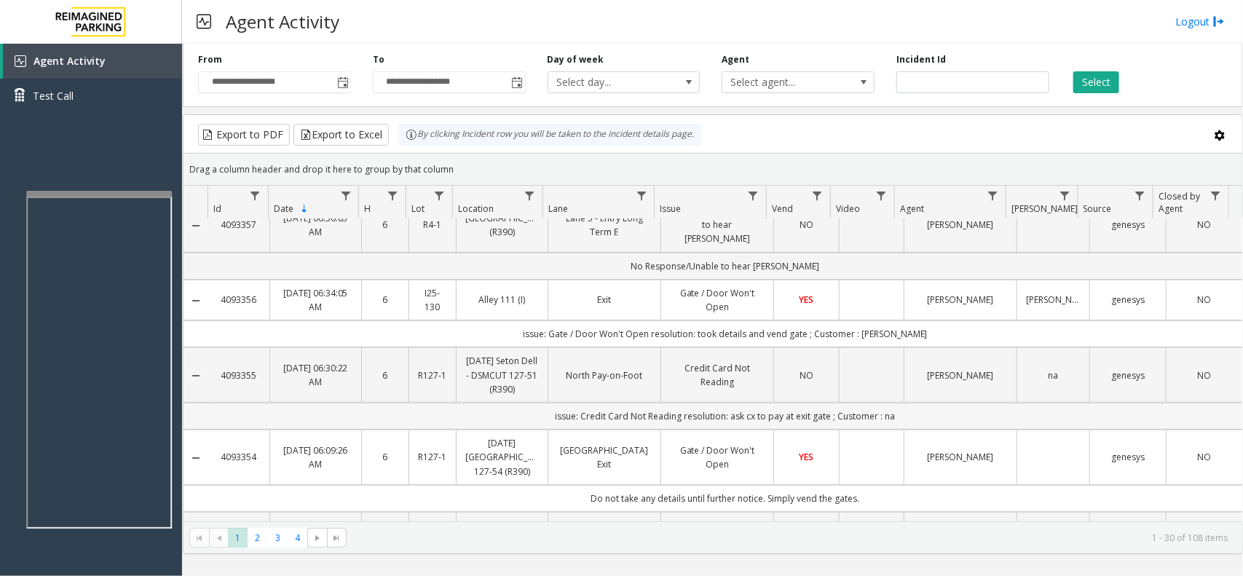
scroll to position [0, 0]
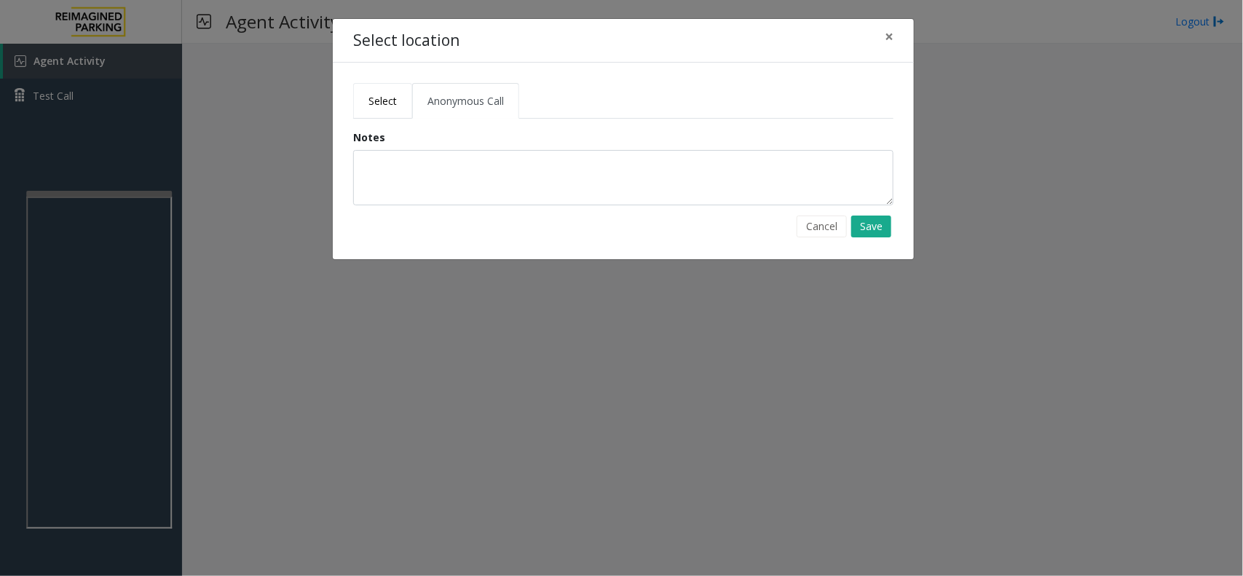
click at [389, 106] on span "Select" at bounding box center [382, 101] width 28 height 14
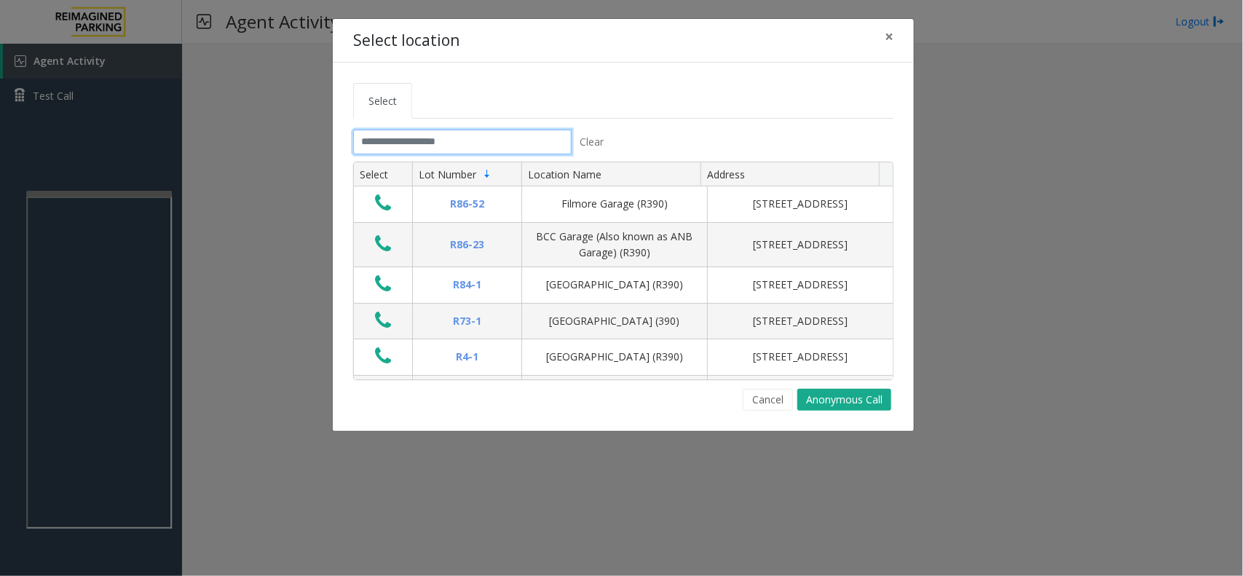
click at [510, 143] on input "text" at bounding box center [462, 142] width 218 height 25
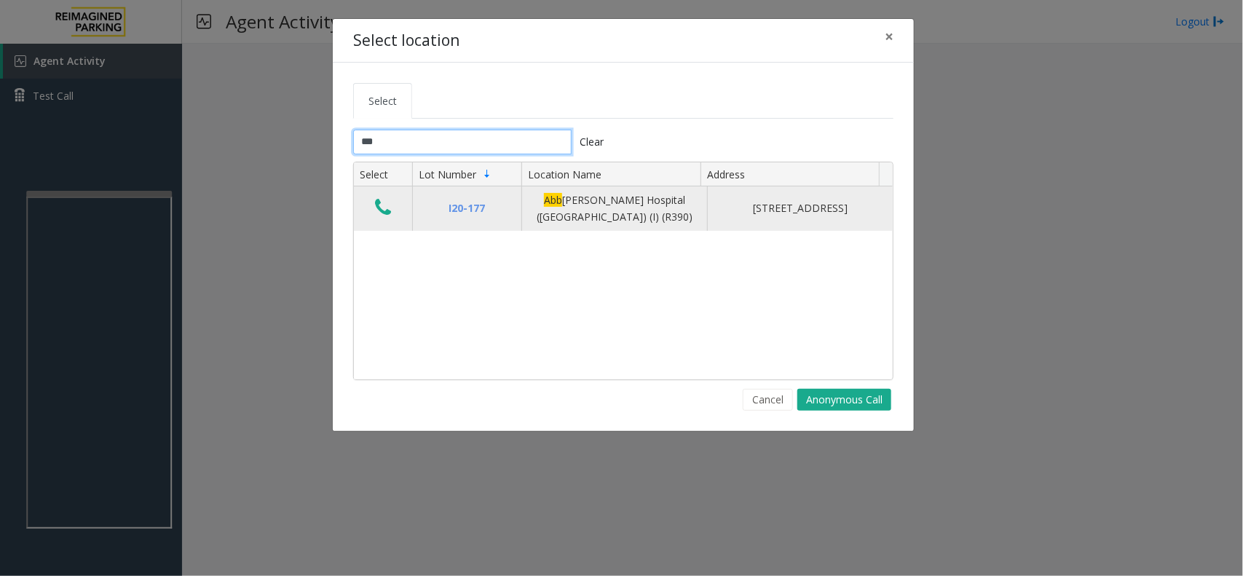
type input "***"
click at [381, 208] on icon "Data table" at bounding box center [383, 207] width 16 height 20
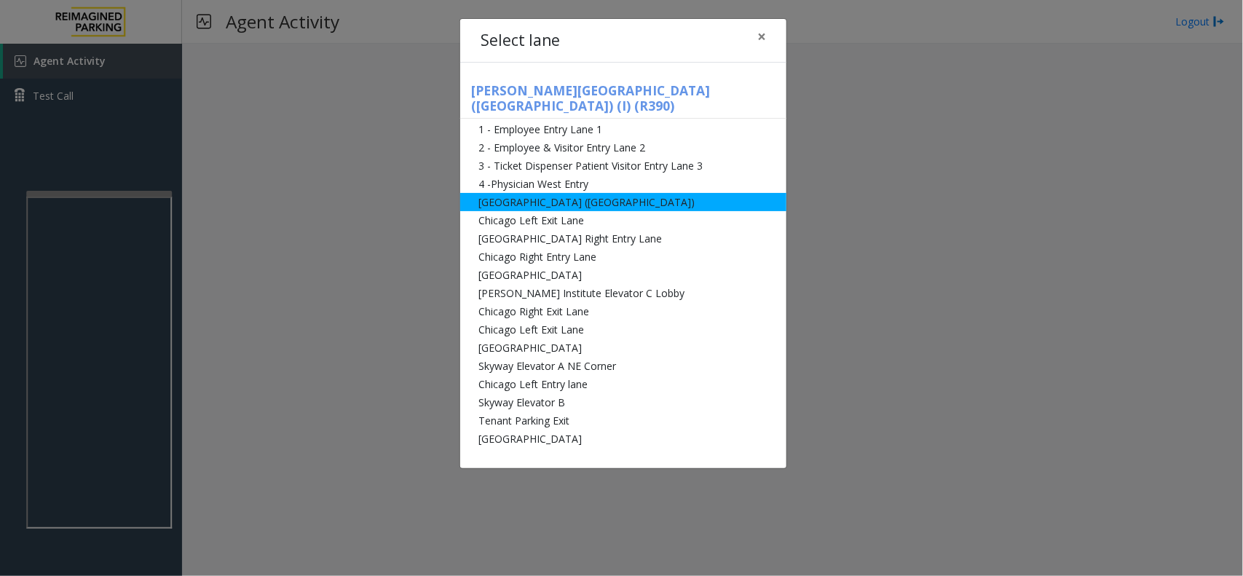
click at [612, 193] on li "[GEOGRAPHIC_DATA] ([GEOGRAPHIC_DATA])" at bounding box center [623, 202] width 326 height 18
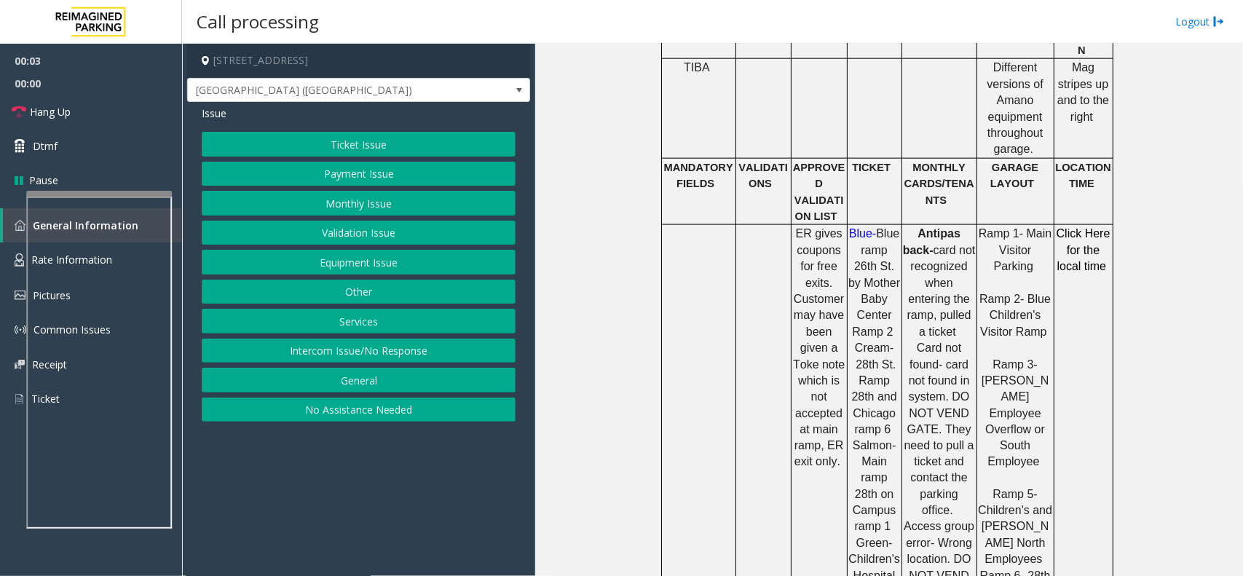
scroll to position [819, 0]
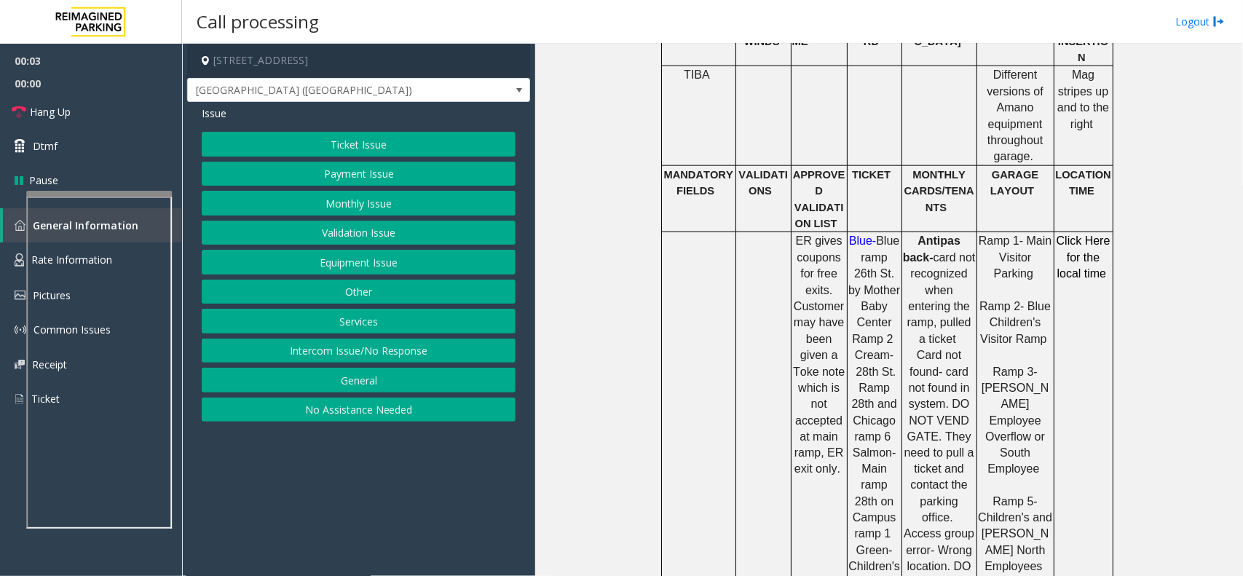
click at [382, 278] on div "Ticket Issue Payment Issue Monthly Issue Validation Issue Equipment Issue Other…" at bounding box center [359, 277] width 314 height 290
click at [383, 269] on button "Equipment Issue" at bounding box center [359, 262] width 314 height 25
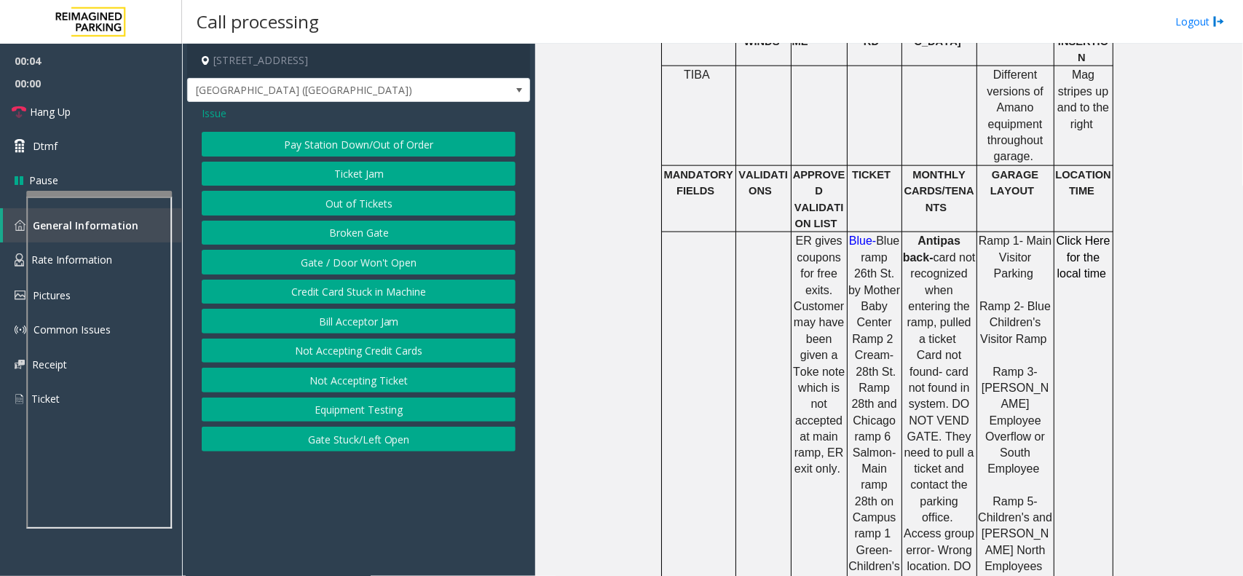
click at [337, 270] on button "Gate / Door Won't Open" at bounding box center [359, 262] width 314 height 25
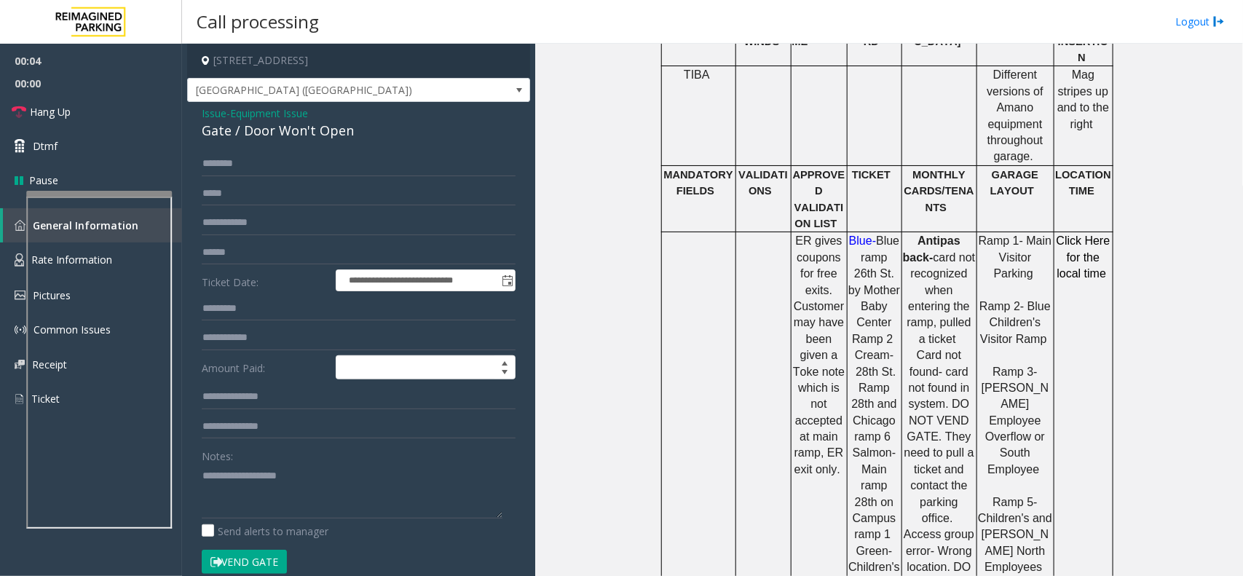
click at [298, 435] on div "Notes:" at bounding box center [359, 480] width 314 height 75
click at [296, 435] on div "Notes:" at bounding box center [359, 480] width 314 height 75
click at [296, 435] on textarea at bounding box center [352, 491] width 301 height 55
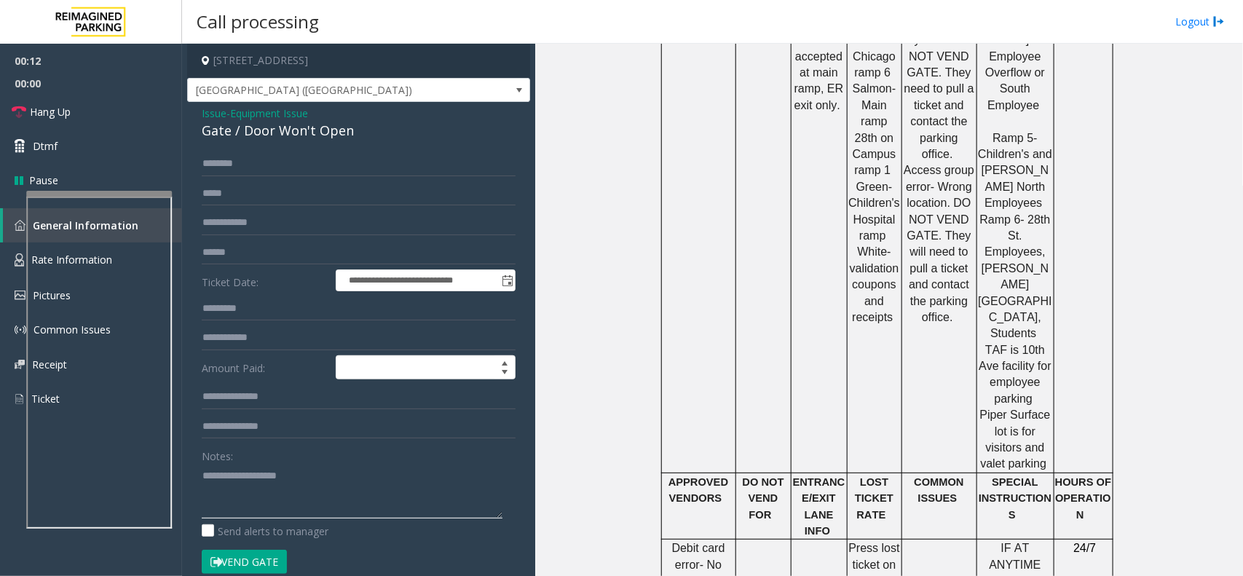
scroll to position [728, 0]
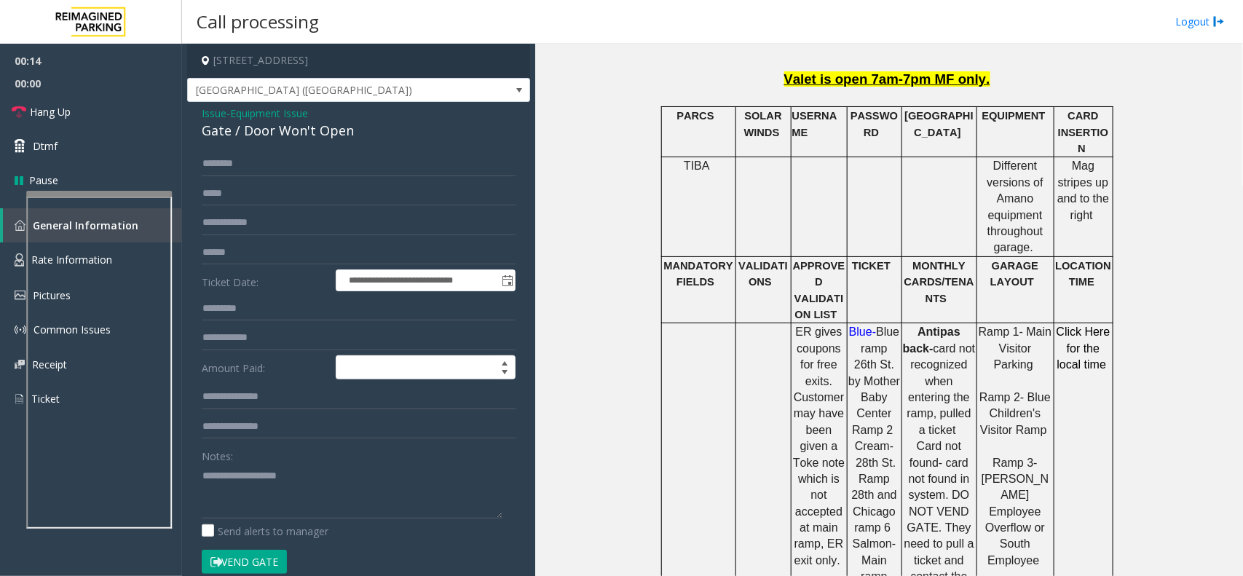
click at [249, 435] on button "Vend Gate" at bounding box center [244, 562] width 85 height 25
click at [312, 435] on textarea at bounding box center [352, 491] width 301 height 55
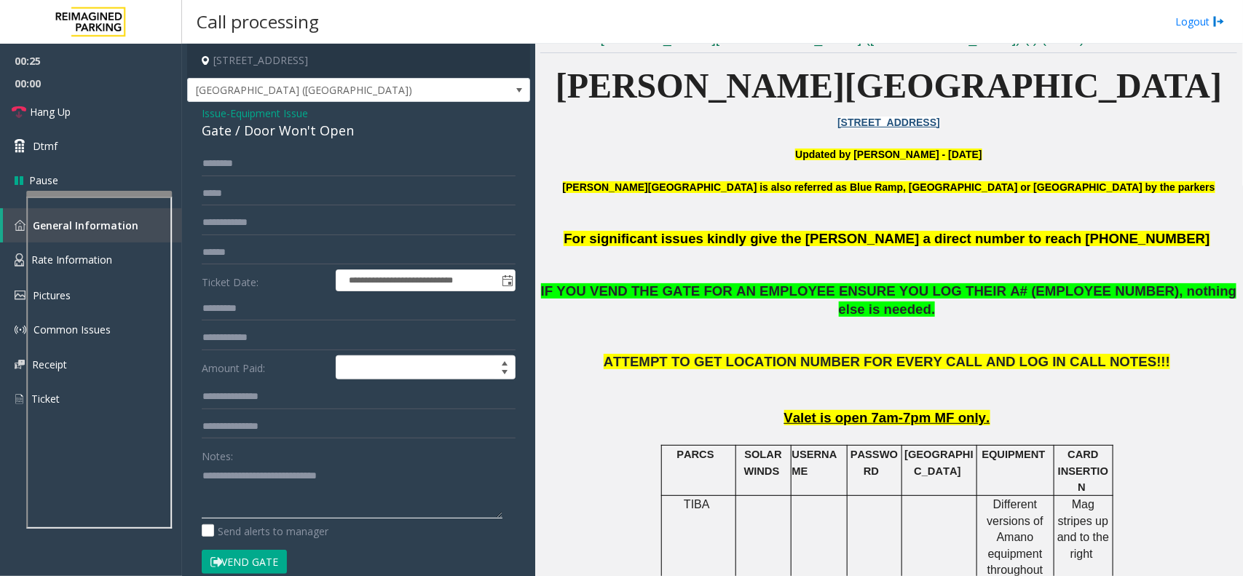
scroll to position [273, 0]
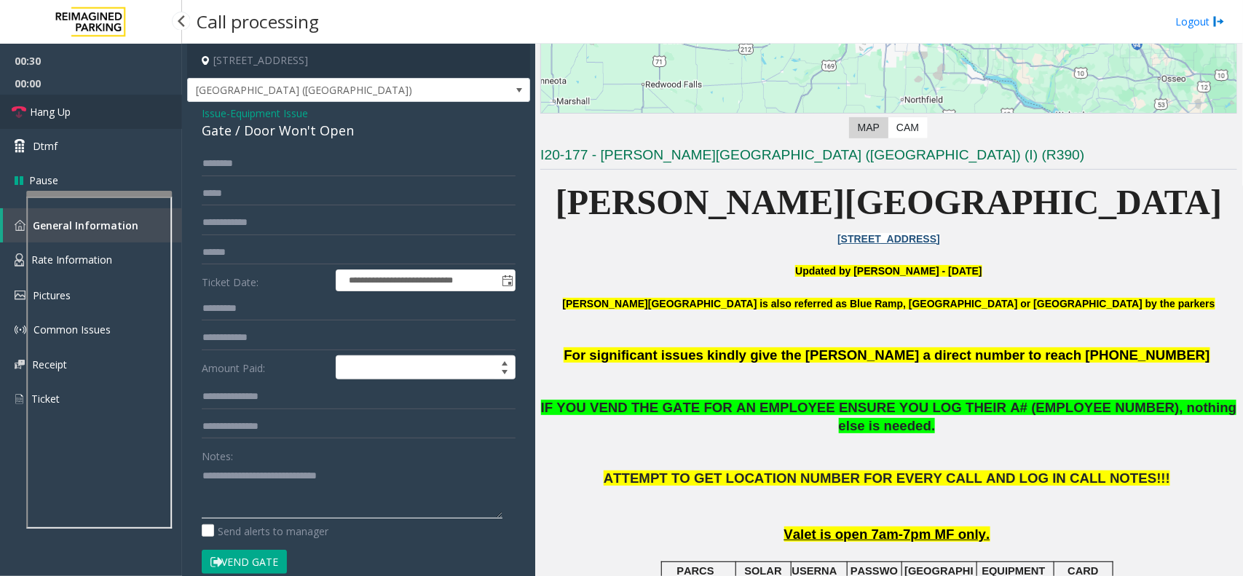
type textarea "**********"
click at [71, 95] on link "Hang Up" at bounding box center [91, 112] width 182 height 34
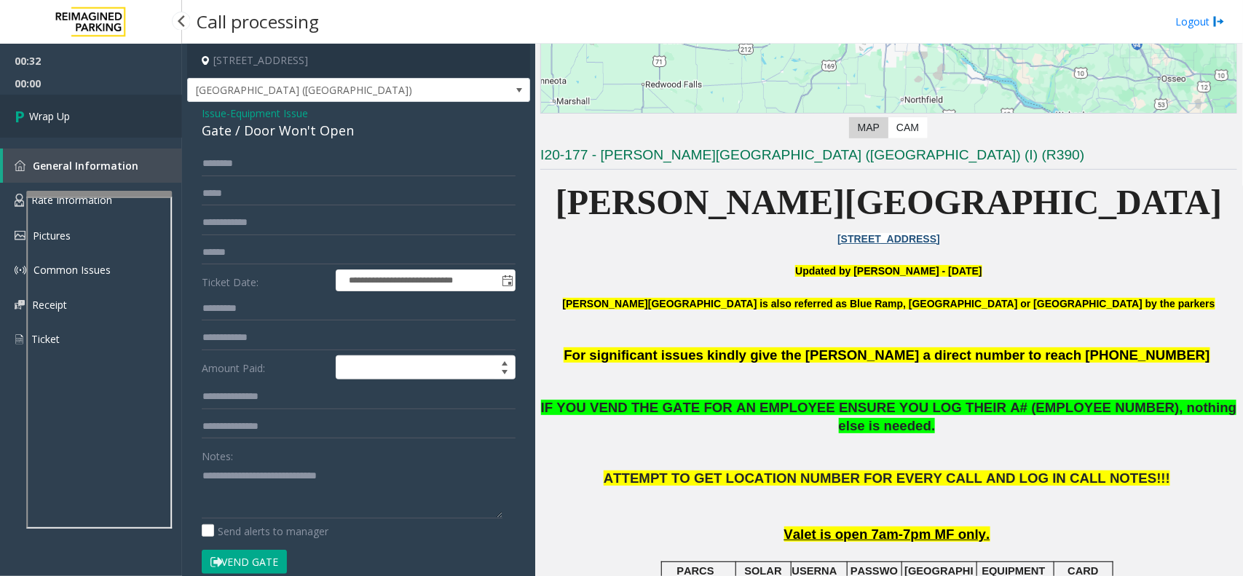
click at [76, 107] on link "Wrap Up" at bounding box center [91, 116] width 182 height 43
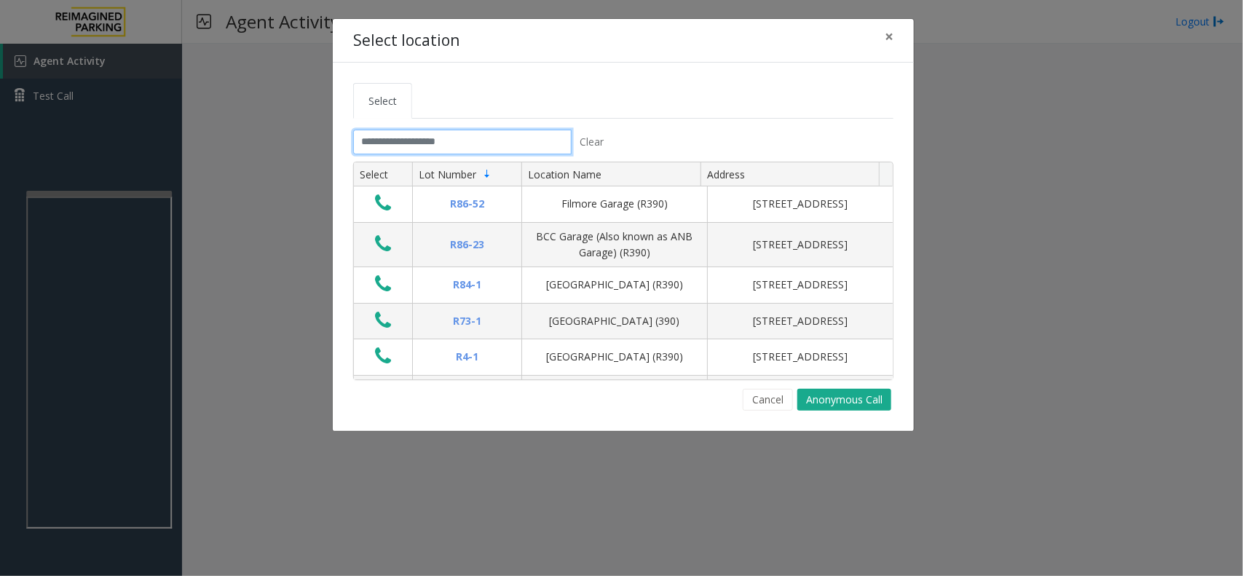
click at [438, 141] on input "text" at bounding box center [462, 142] width 218 height 25
click at [896, 33] on button "×" at bounding box center [888, 37] width 29 height 36
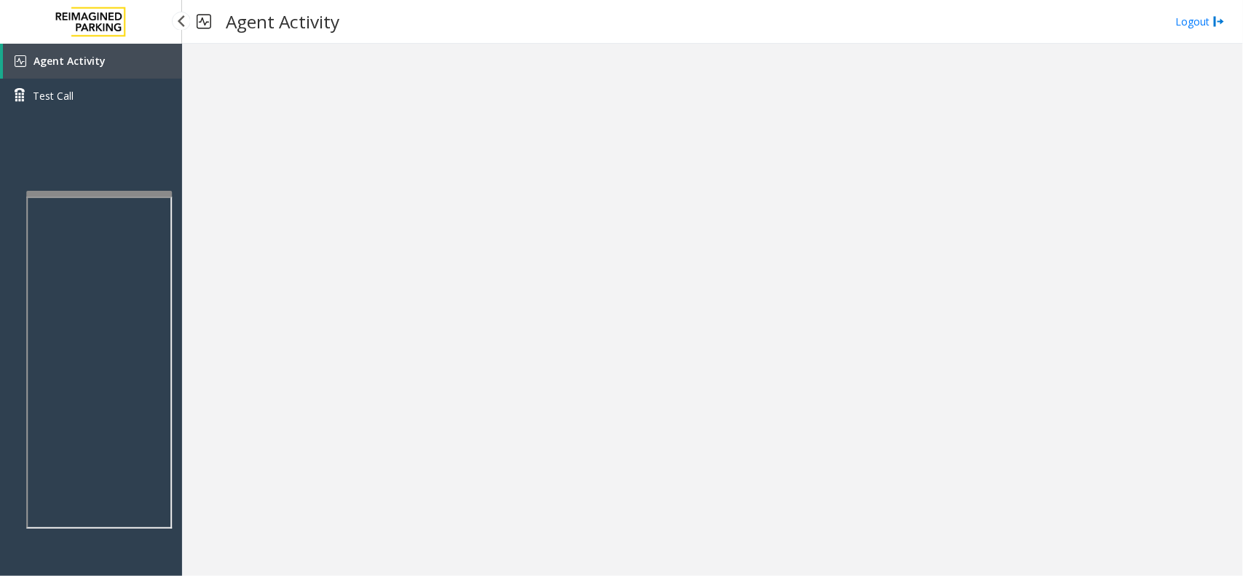
click at [148, 58] on link "Agent Activity" at bounding box center [92, 61] width 179 height 35
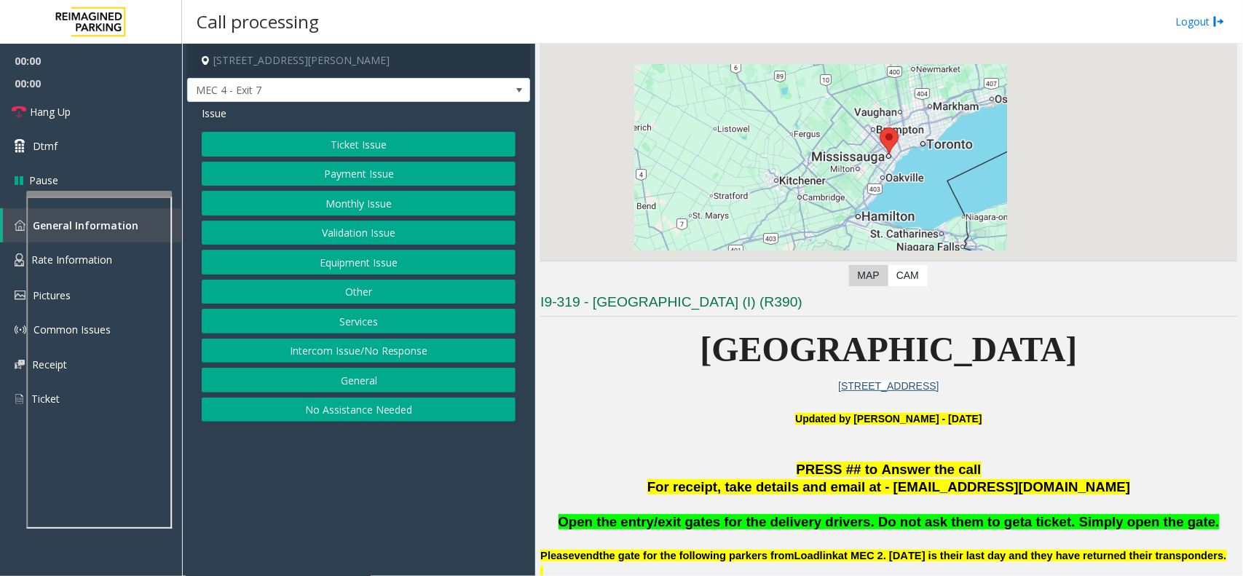
scroll to position [273, 0]
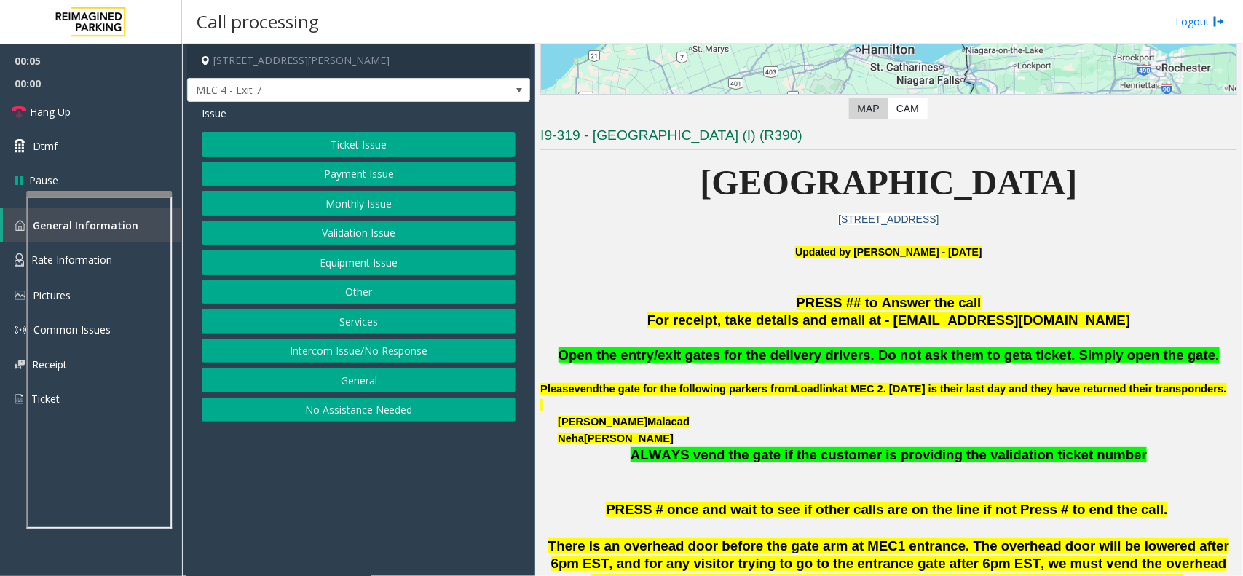
click at [380, 262] on button "Equipment Issue" at bounding box center [359, 262] width 314 height 25
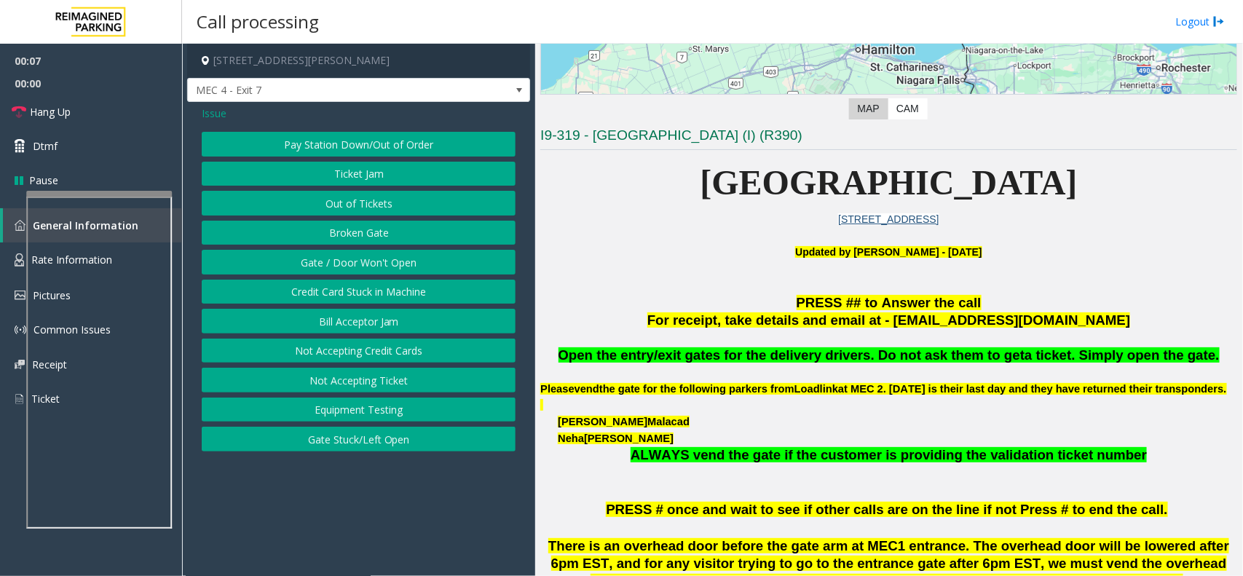
click at [392, 182] on button "Ticket Jam" at bounding box center [359, 174] width 314 height 25
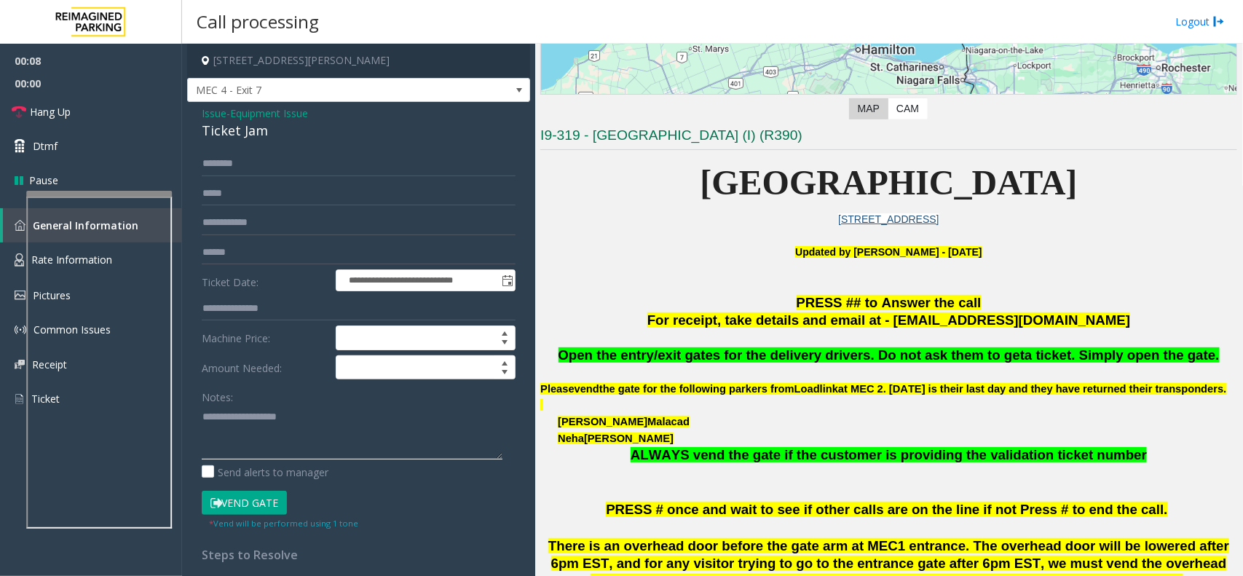
click at [297, 413] on textarea at bounding box center [352, 432] width 301 height 55
click at [222, 131] on div "Ticket Jam" at bounding box center [359, 131] width 314 height 20
click at [266, 427] on textarea at bounding box center [352, 432] width 301 height 55
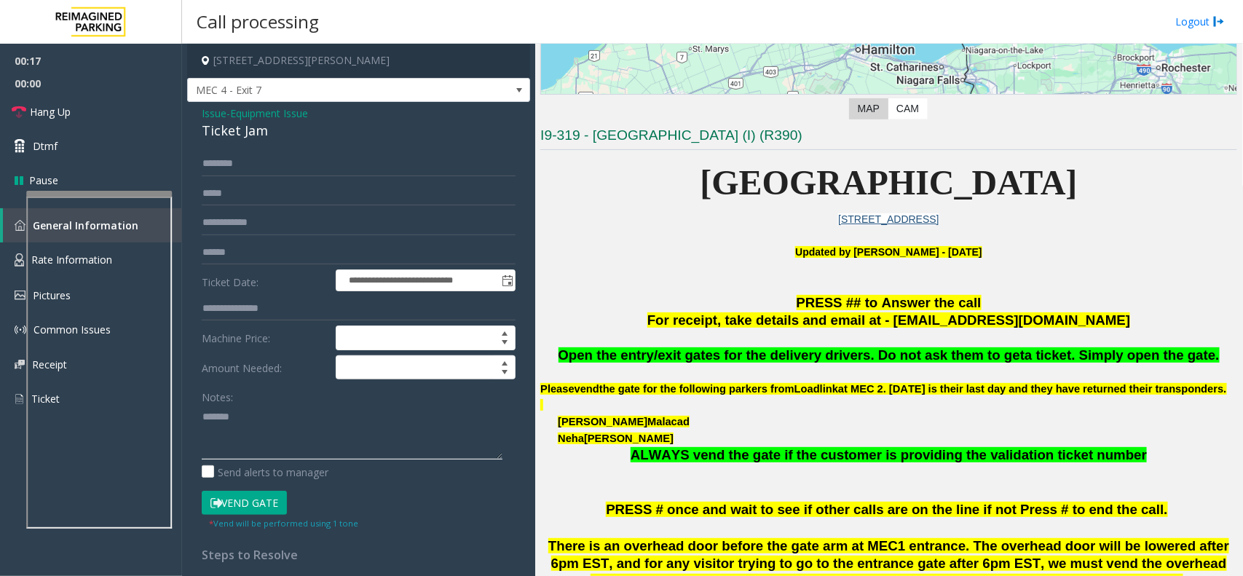
paste textarea "**********"
type textarea "**********"
click at [280, 170] on input "text" at bounding box center [359, 163] width 314 height 25
type input "*****"
click at [296, 430] on textarea at bounding box center [352, 432] width 301 height 55
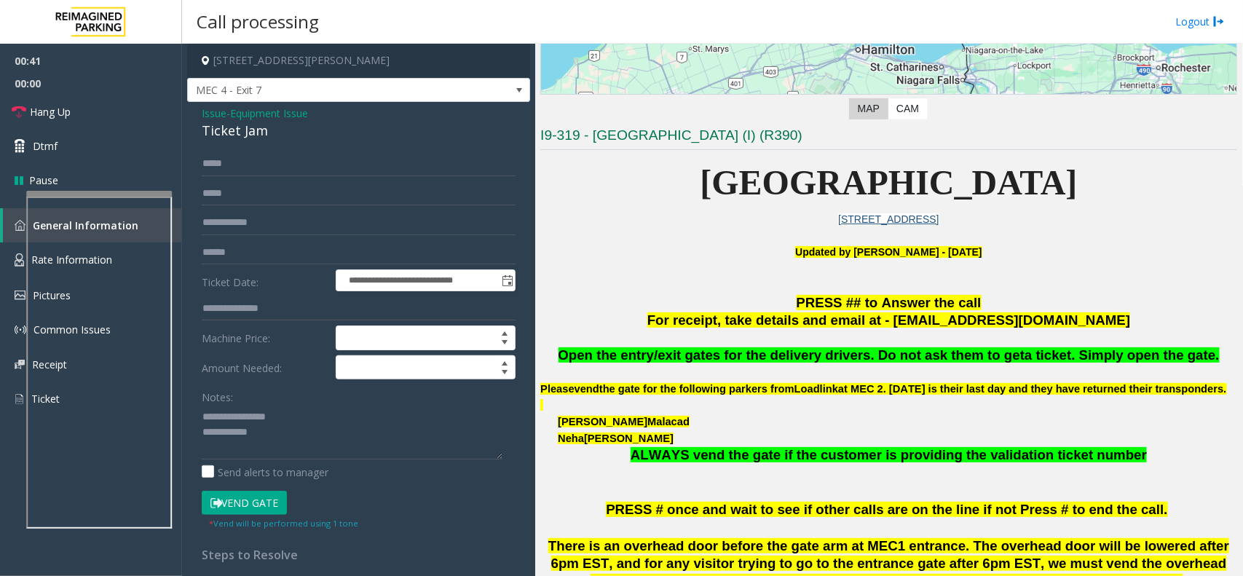
click at [267, 435] on button "Vend Gate" at bounding box center [244, 503] width 85 height 25
click at [292, 430] on textarea at bounding box center [352, 432] width 301 height 55
type textarea "**********"
click at [100, 107] on link "Hang Up" at bounding box center [91, 112] width 182 height 34
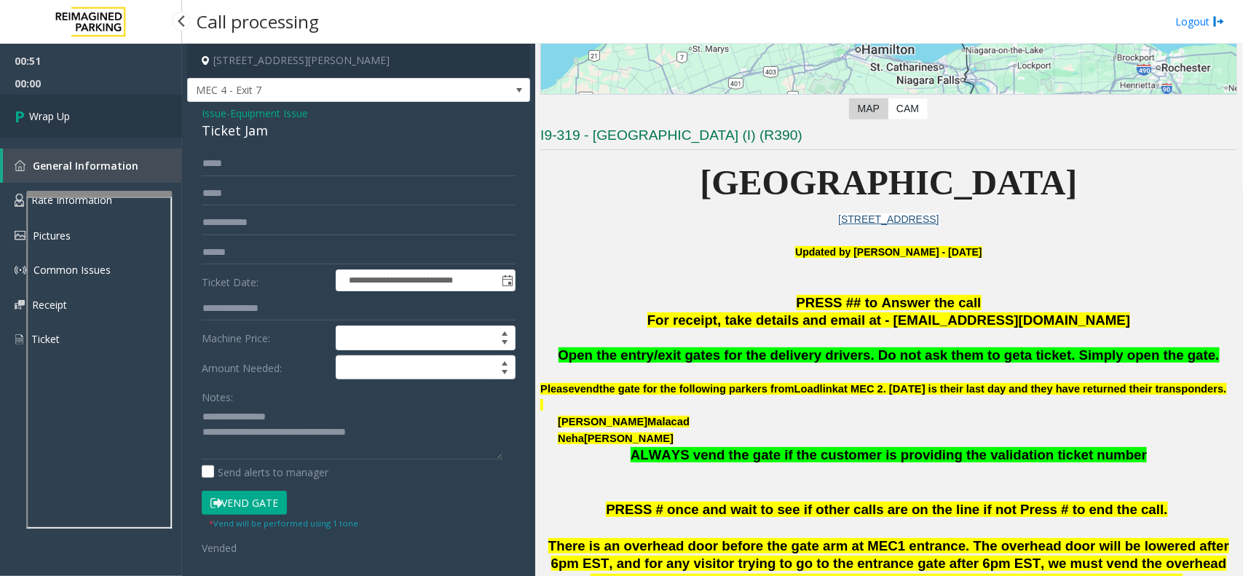
click at [100, 107] on link "Wrap Up" at bounding box center [91, 116] width 182 height 43
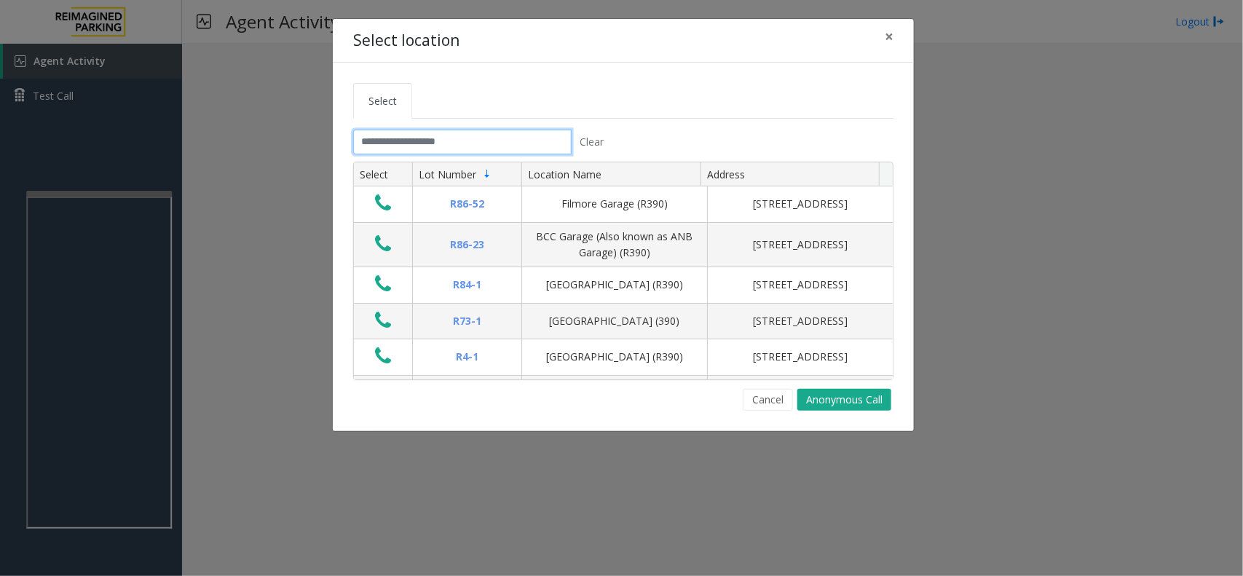
click at [404, 154] on input "text" at bounding box center [462, 142] width 218 height 25
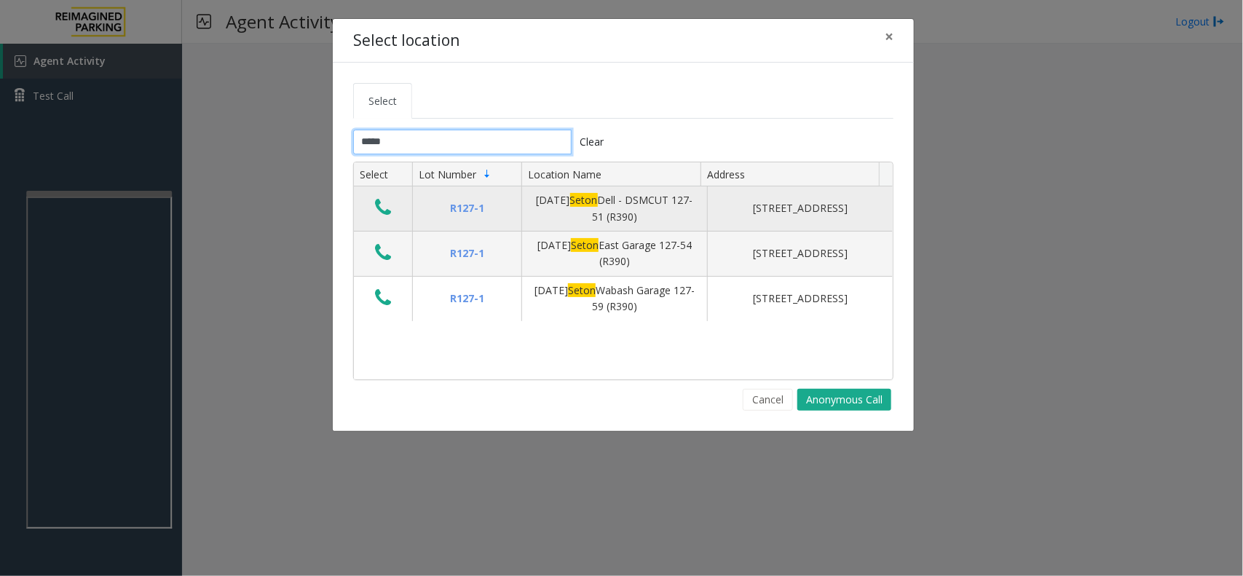
type input "*****"
click at [386, 218] on icon "Data table" at bounding box center [383, 207] width 16 height 20
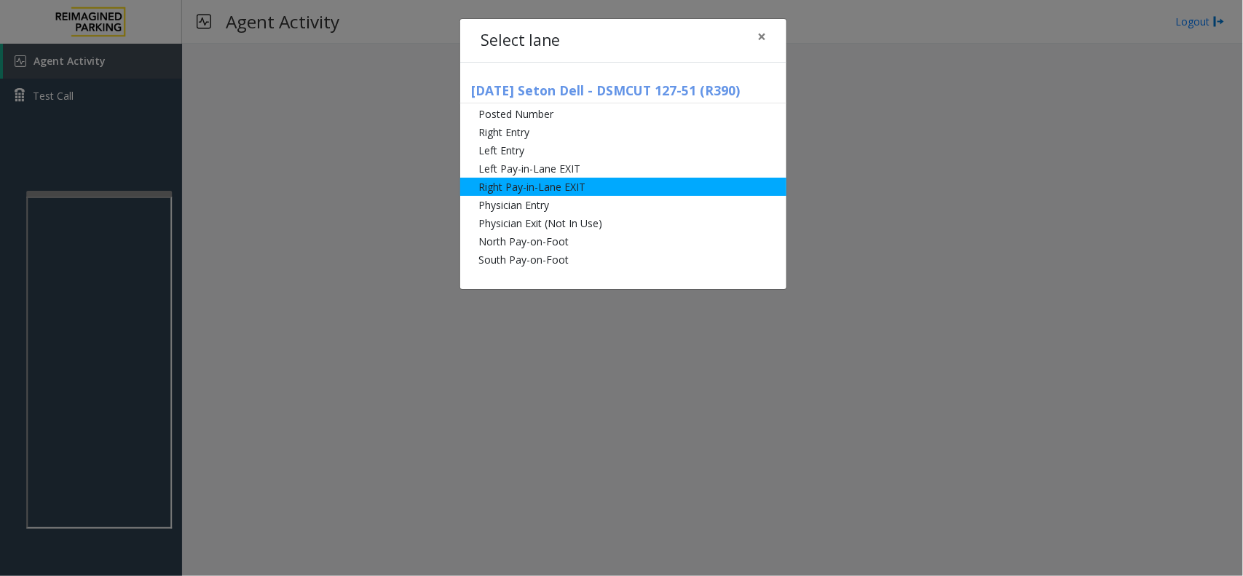
click at [625, 180] on li "Right Pay-in-Lane EXIT" at bounding box center [623, 187] width 326 height 18
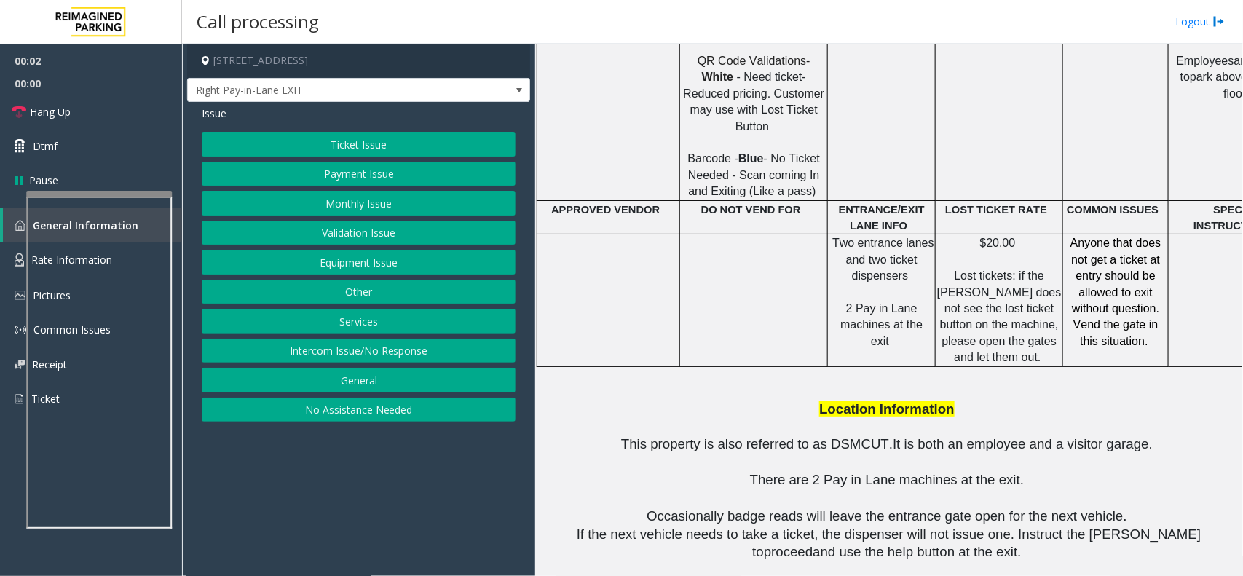
scroll to position [1092, 0]
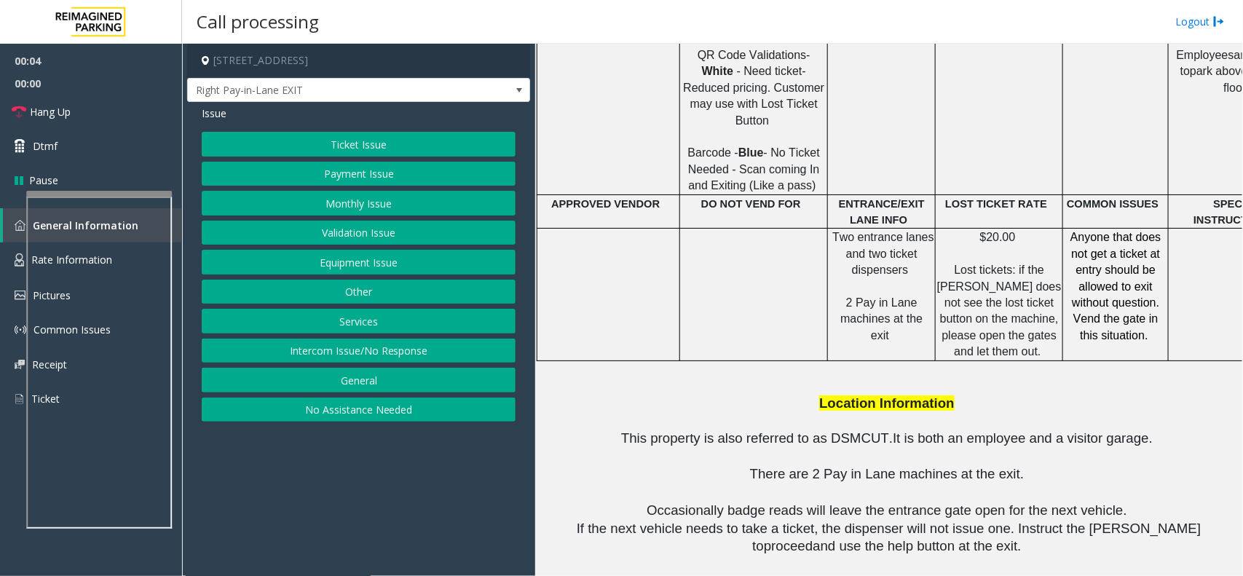
click at [372, 256] on button "Equipment Issue" at bounding box center [359, 262] width 314 height 25
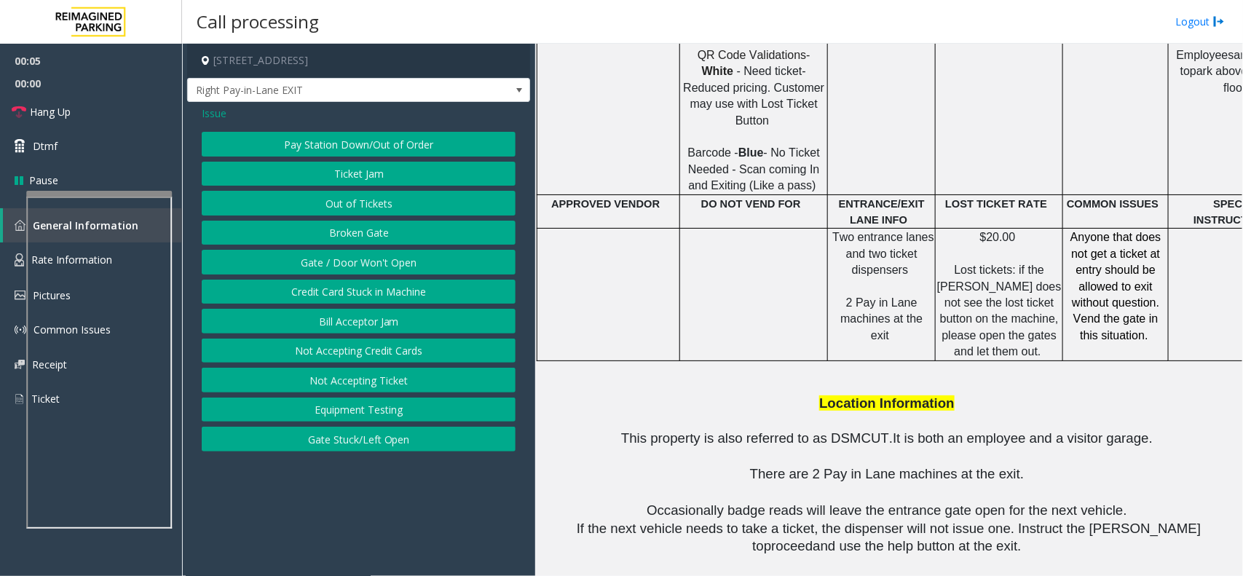
click at [387, 179] on button "Ticket Jam" at bounding box center [359, 174] width 314 height 25
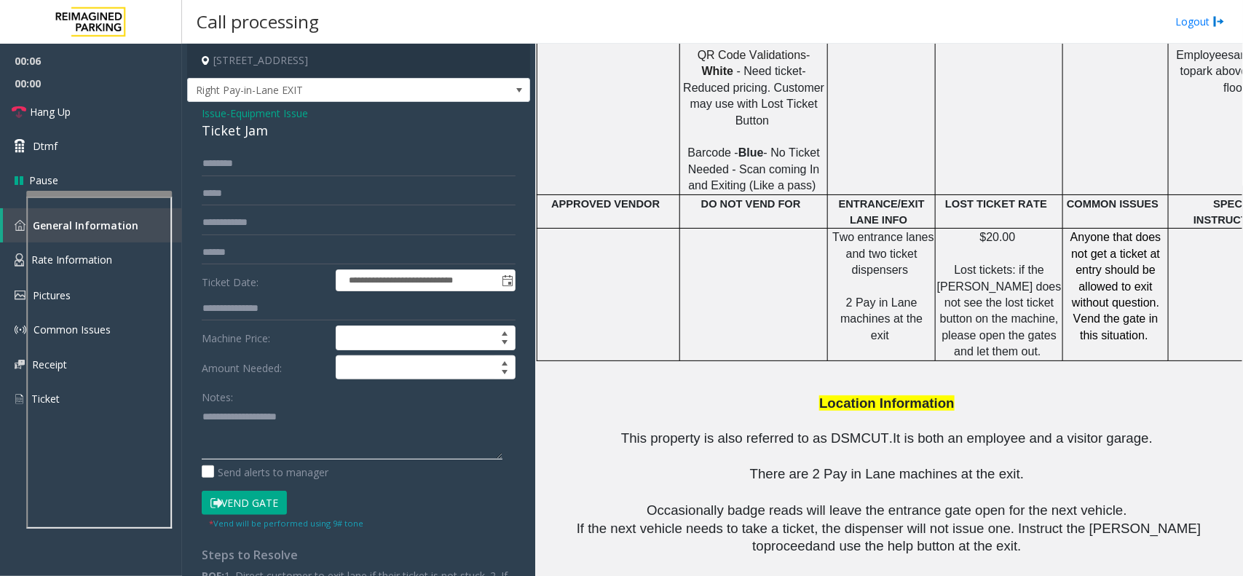
click at [292, 413] on textarea at bounding box center [352, 432] width 301 height 55
click at [224, 128] on div "Ticket Jam" at bounding box center [359, 131] width 314 height 20
click at [291, 432] on textarea at bounding box center [352, 432] width 301 height 55
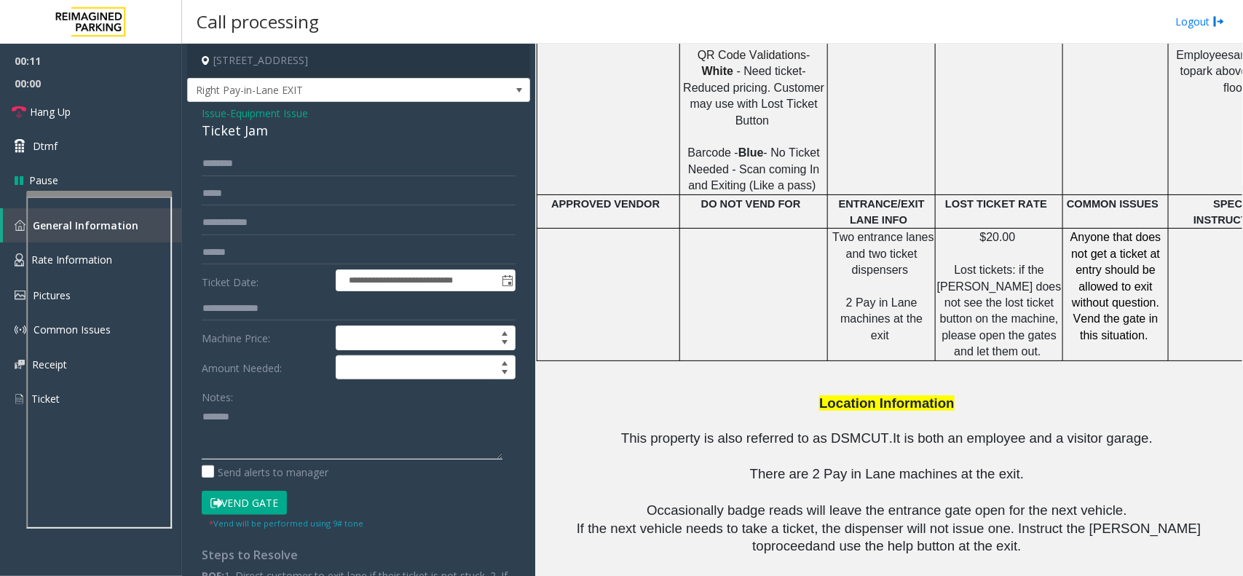
paste textarea "**********"
click at [260, 435] on button "Vend Gate" at bounding box center [244, 503] width 85 height 25
click at [304, 416] on textarea at bounding box center [352, 432] width 301 height 55
click at [306, 422] on textarea at bounding box center [352, 432] width 301 height 55
click at [307, 435] on textarea at bounding box center [352, 432] width 301 height 55
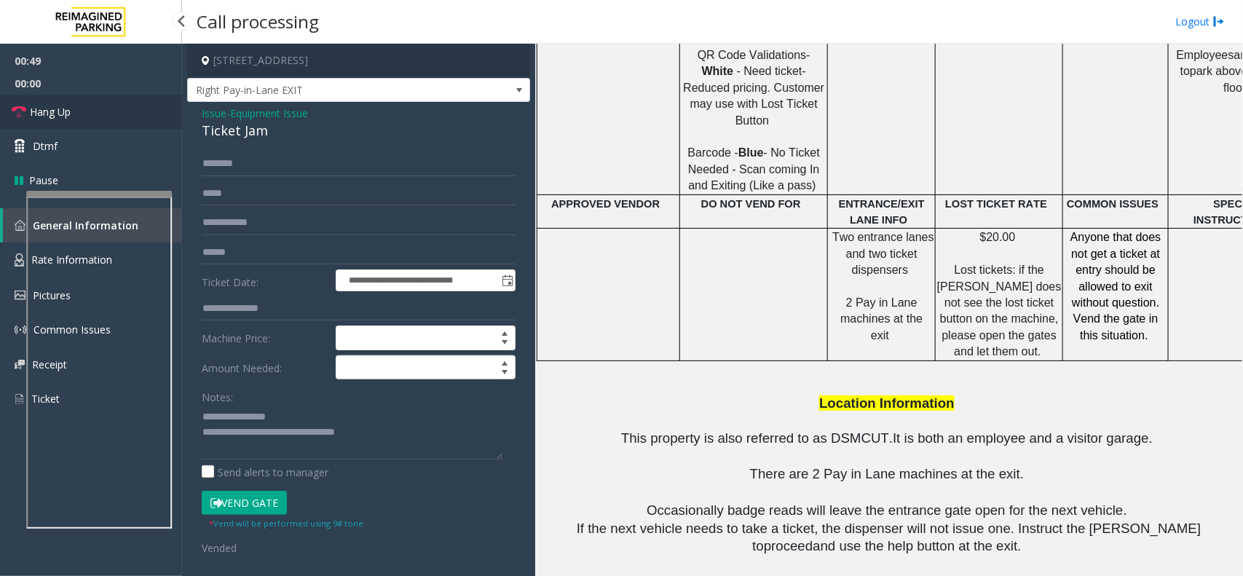
click at [119, 113] on link "Hang Up" at bounding box center [91, 112] width 182 height 34
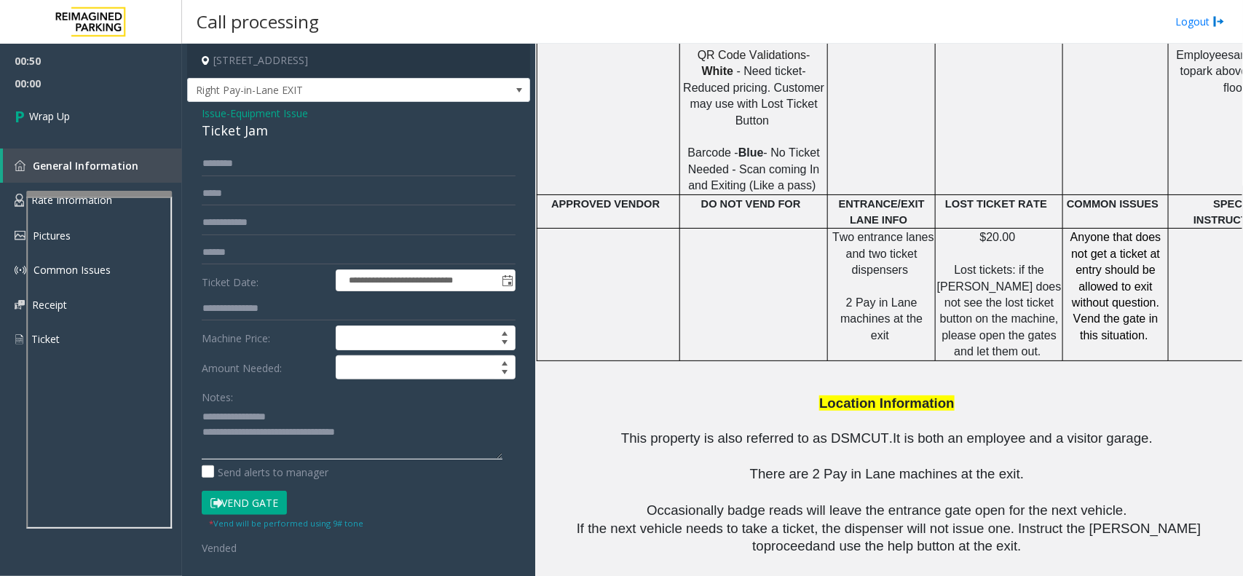
click at [395, 435] on textarea at bounding box center [352, 432] width 301 height 55
type textarea "**********"
click at [96, 119] on link "Wrap Up" at bounding box center [91, 116] width 182 height 43
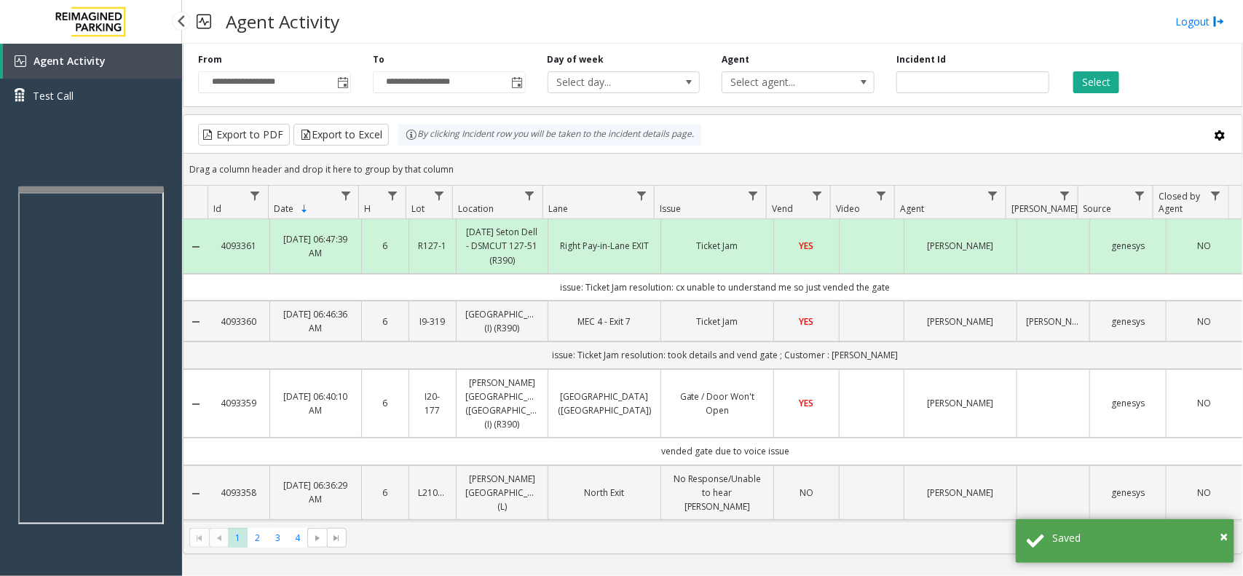
click at [92, 184] on app-root "**********" at bounding box center [621, 288] width 1243 height 576
